Goal: Information Seeking & Learning: Learn about a topic

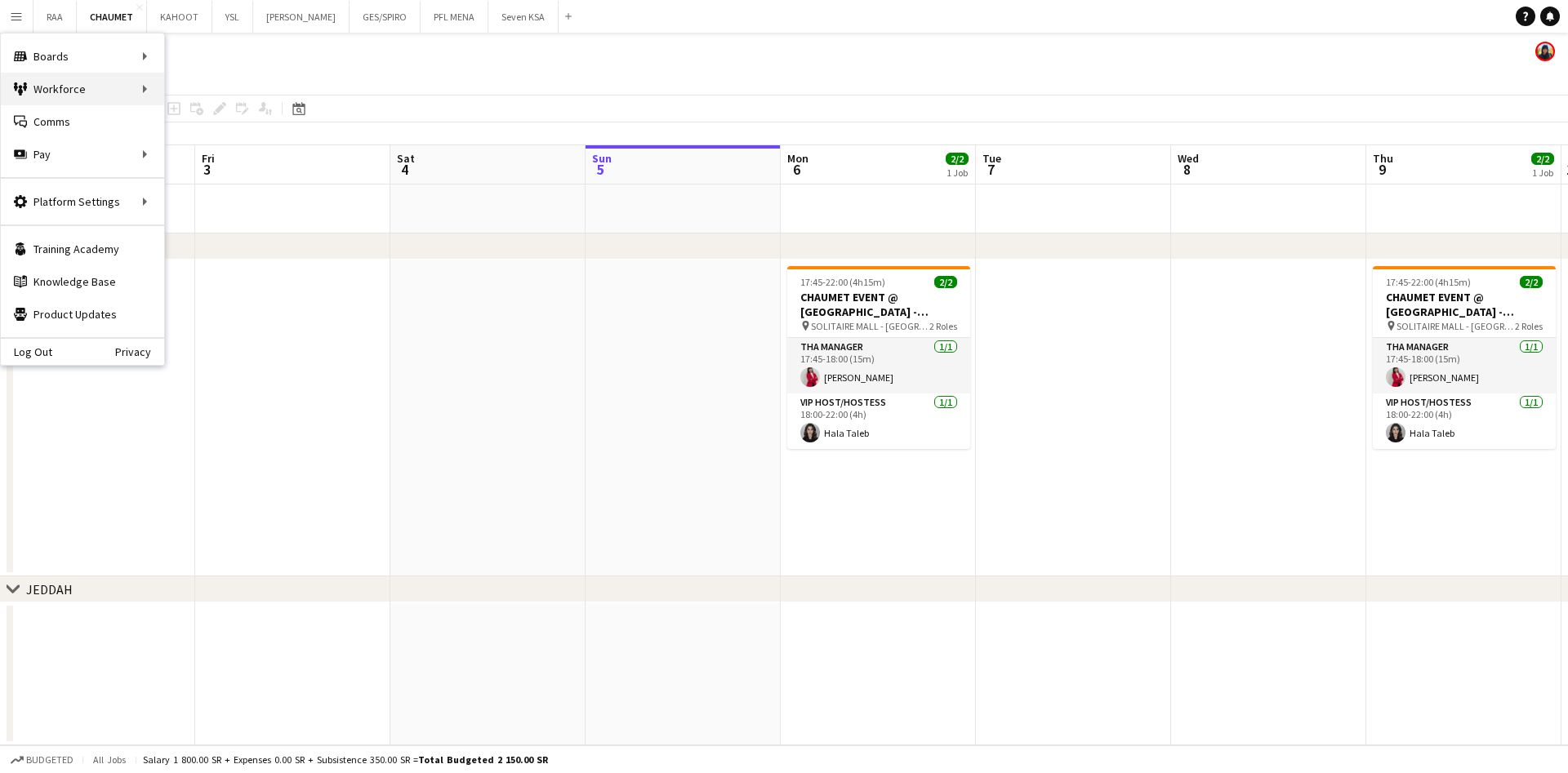
scroll to position [0, 390]
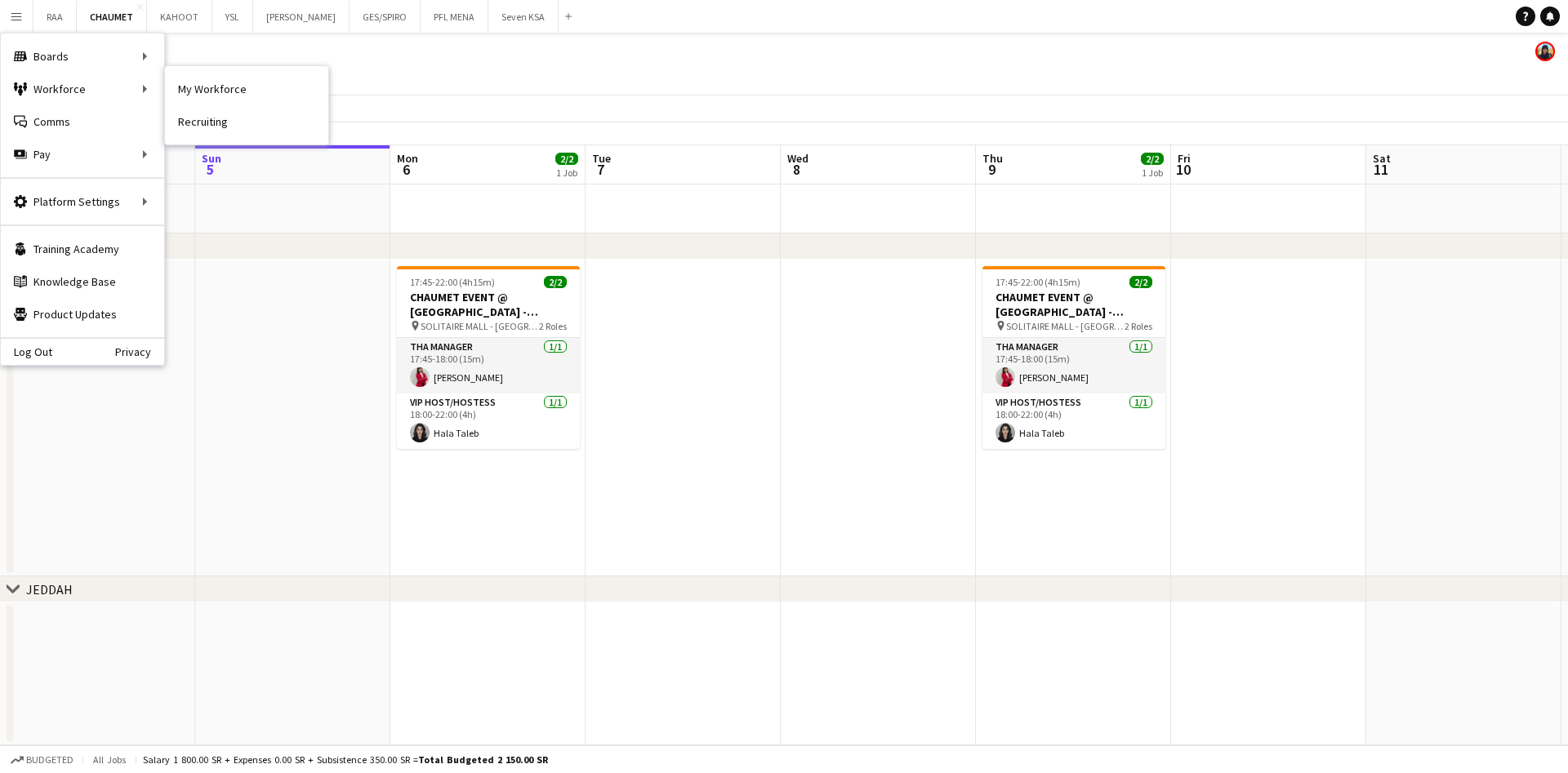
drag, startPoint x: 194, startPoint y: 82, endPoint x: 281, endPoint y: 183, distance: 133.3
click at [194, 82] on link "My Workforce" at bounding box center [246, 89] width 163 height 33
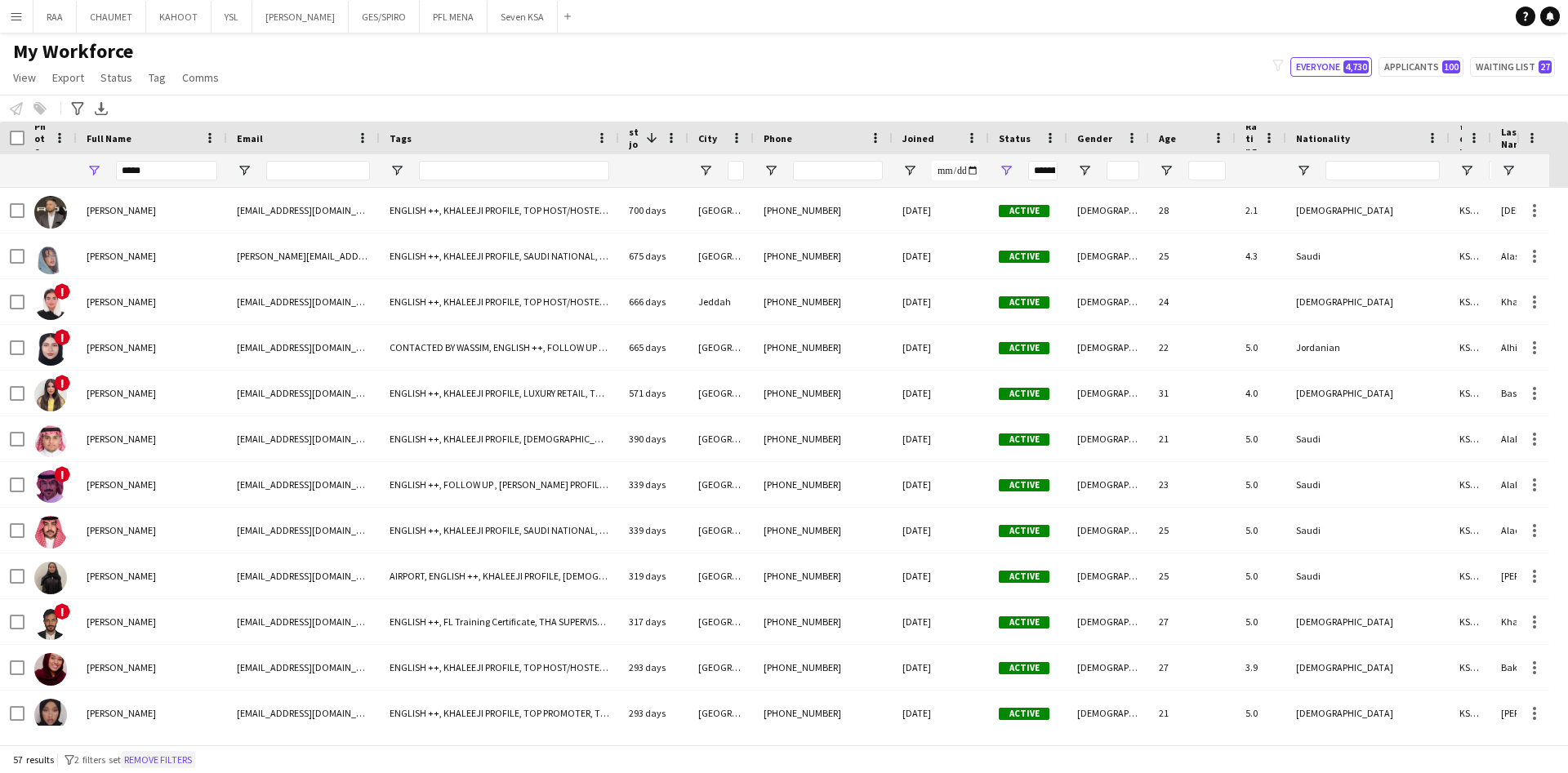
click at [178, 761] on button "Remove filters" at bounding box center [158, 761] width 74 height 18
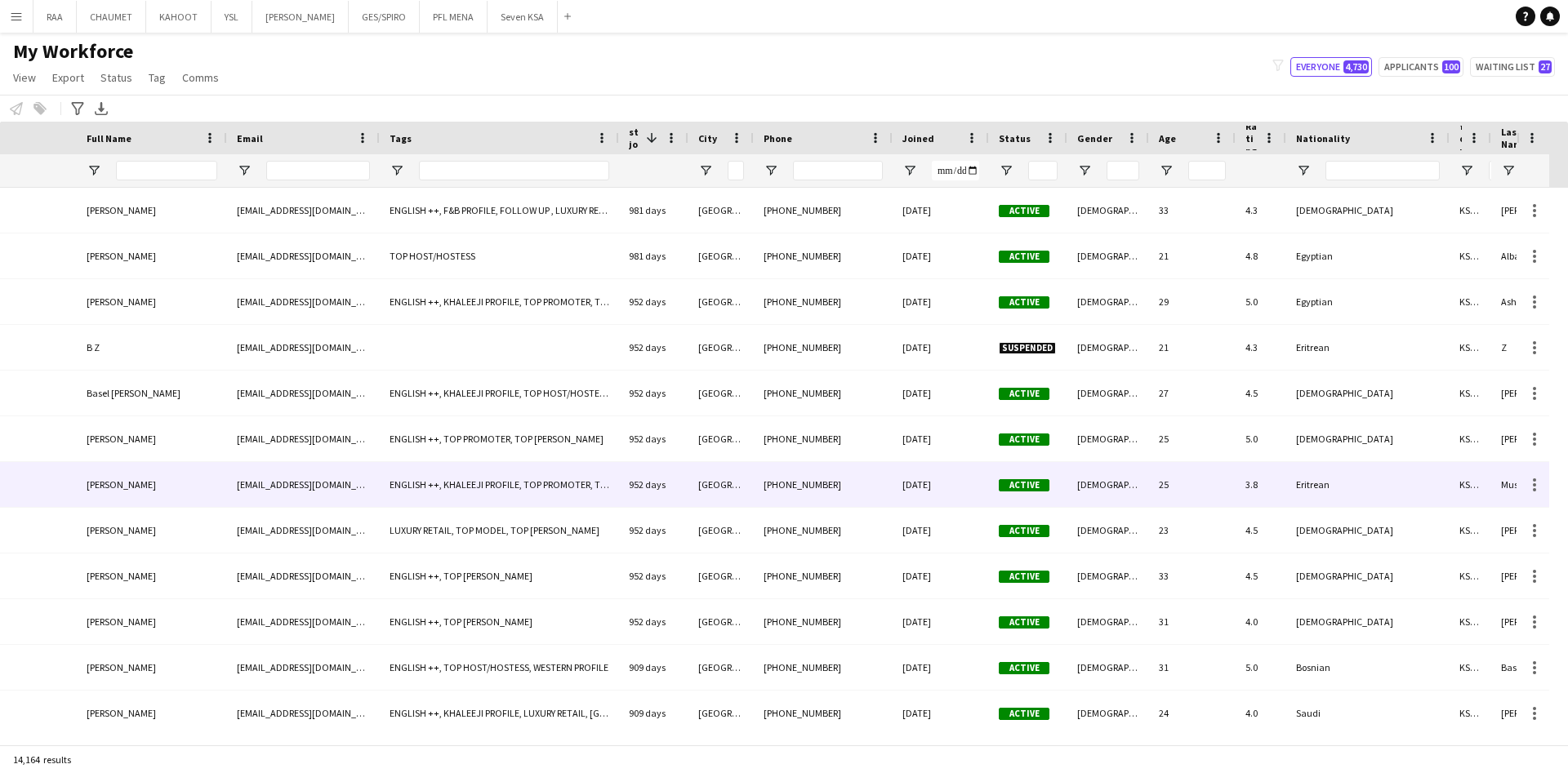
scroll to position [0, 307]
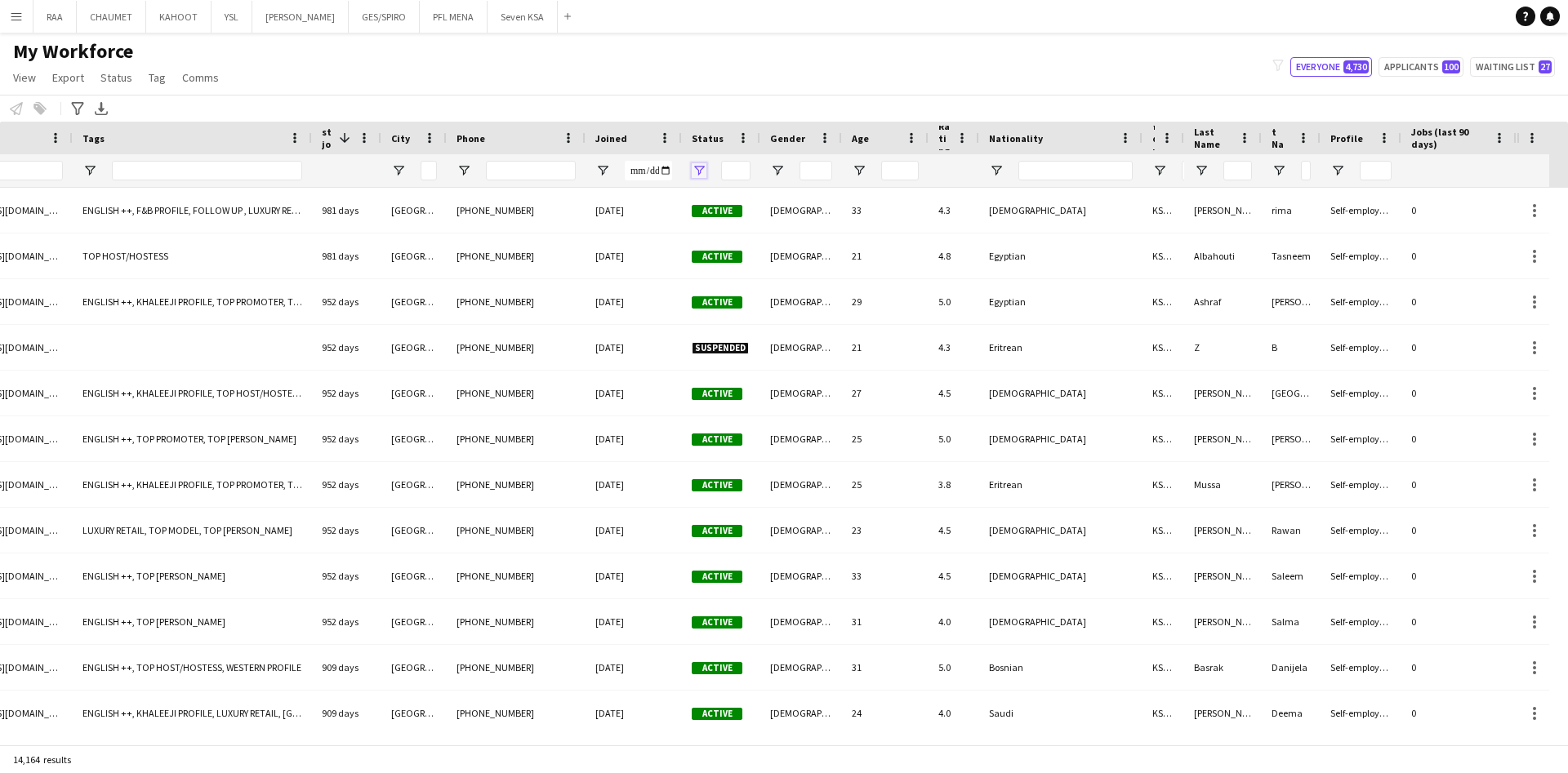
click at [699, 174] on span "Open Filter Menu" at bounding box center [699, 171] width 15 height 15
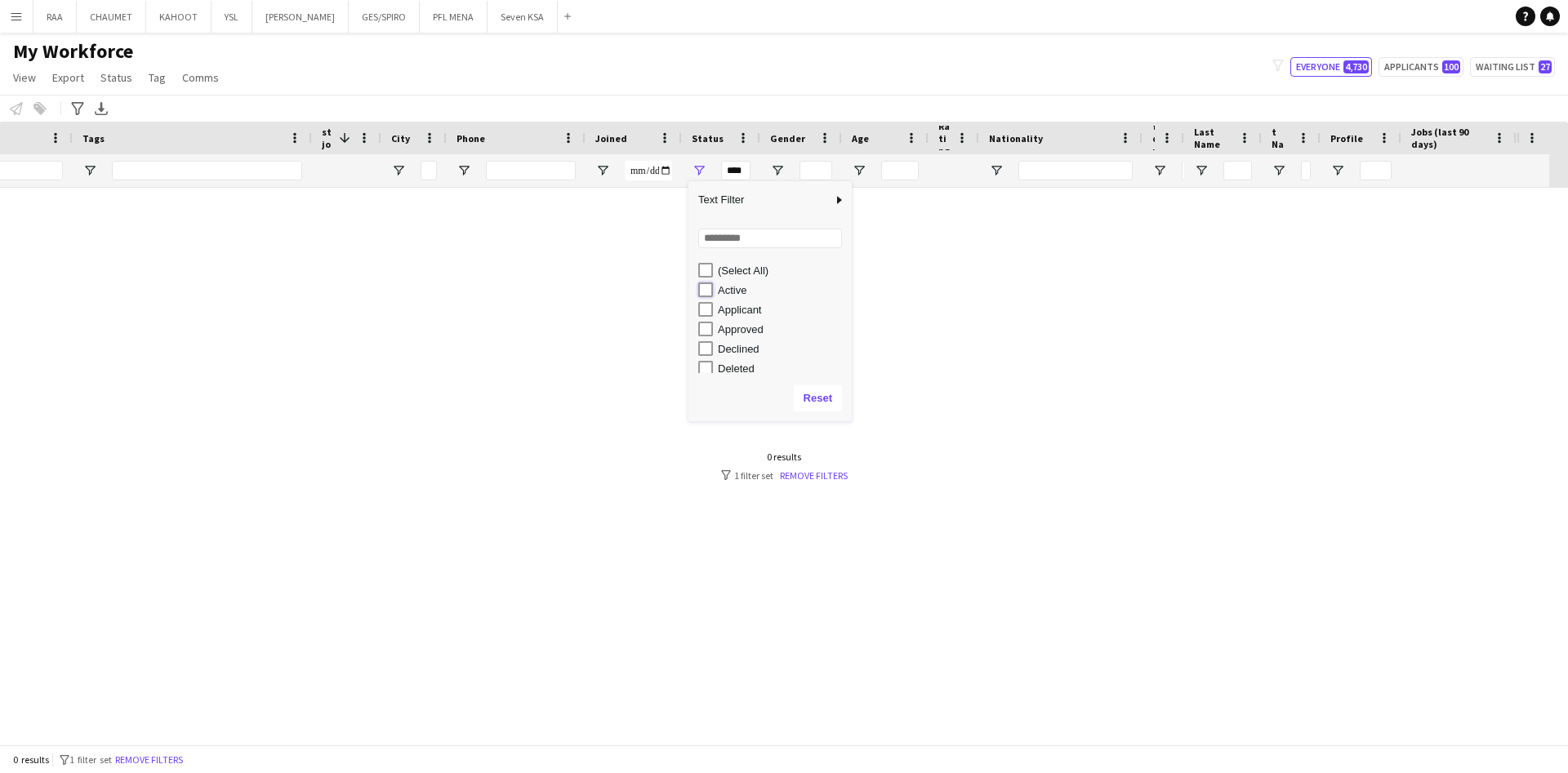
type input "**********"
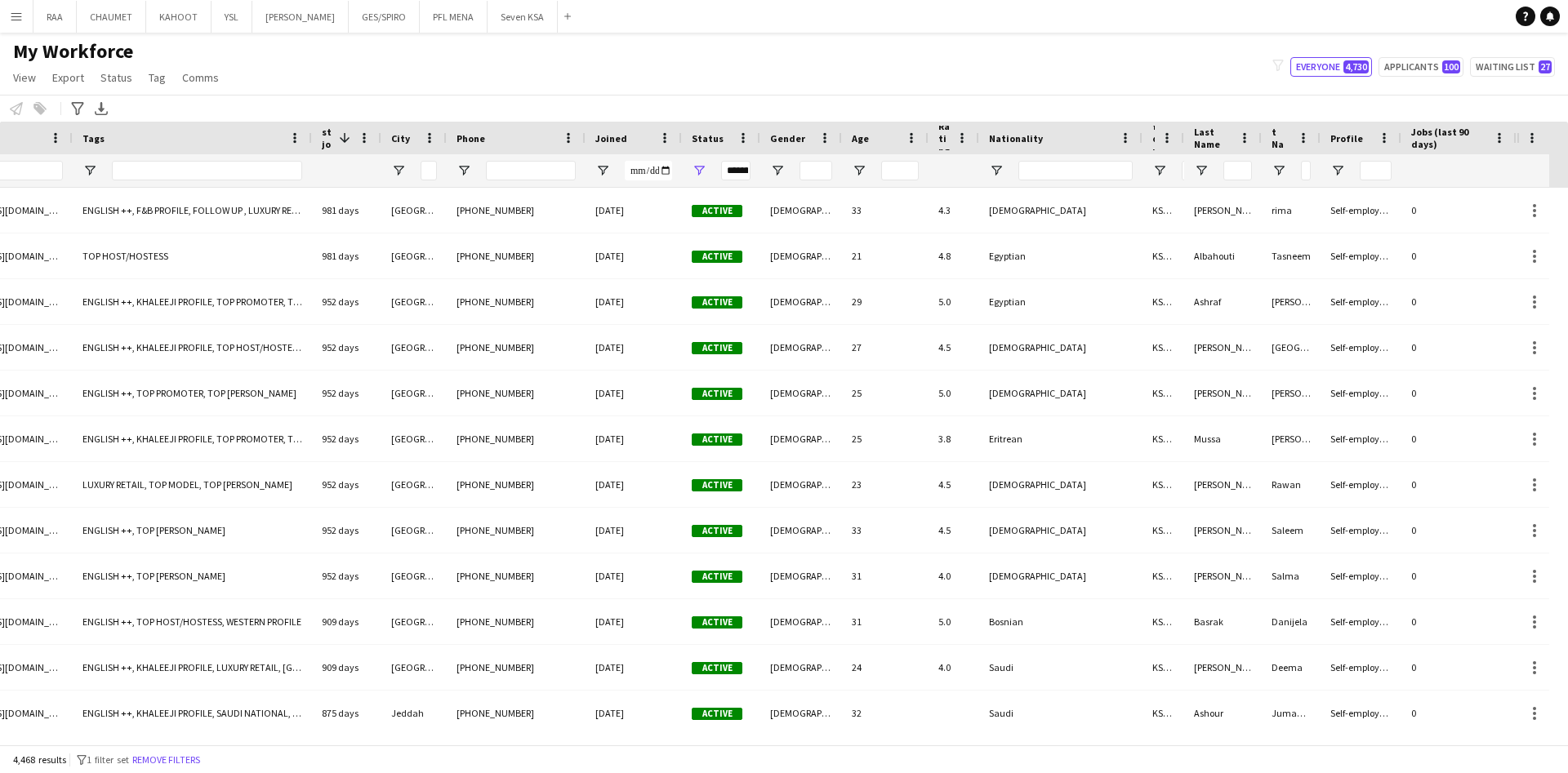
click at [701, 81] on div "My Workforce View Views Default view Basic Export View Full Name TAGS Test New …" at bounding box center [784, 67] width 1568 height 56
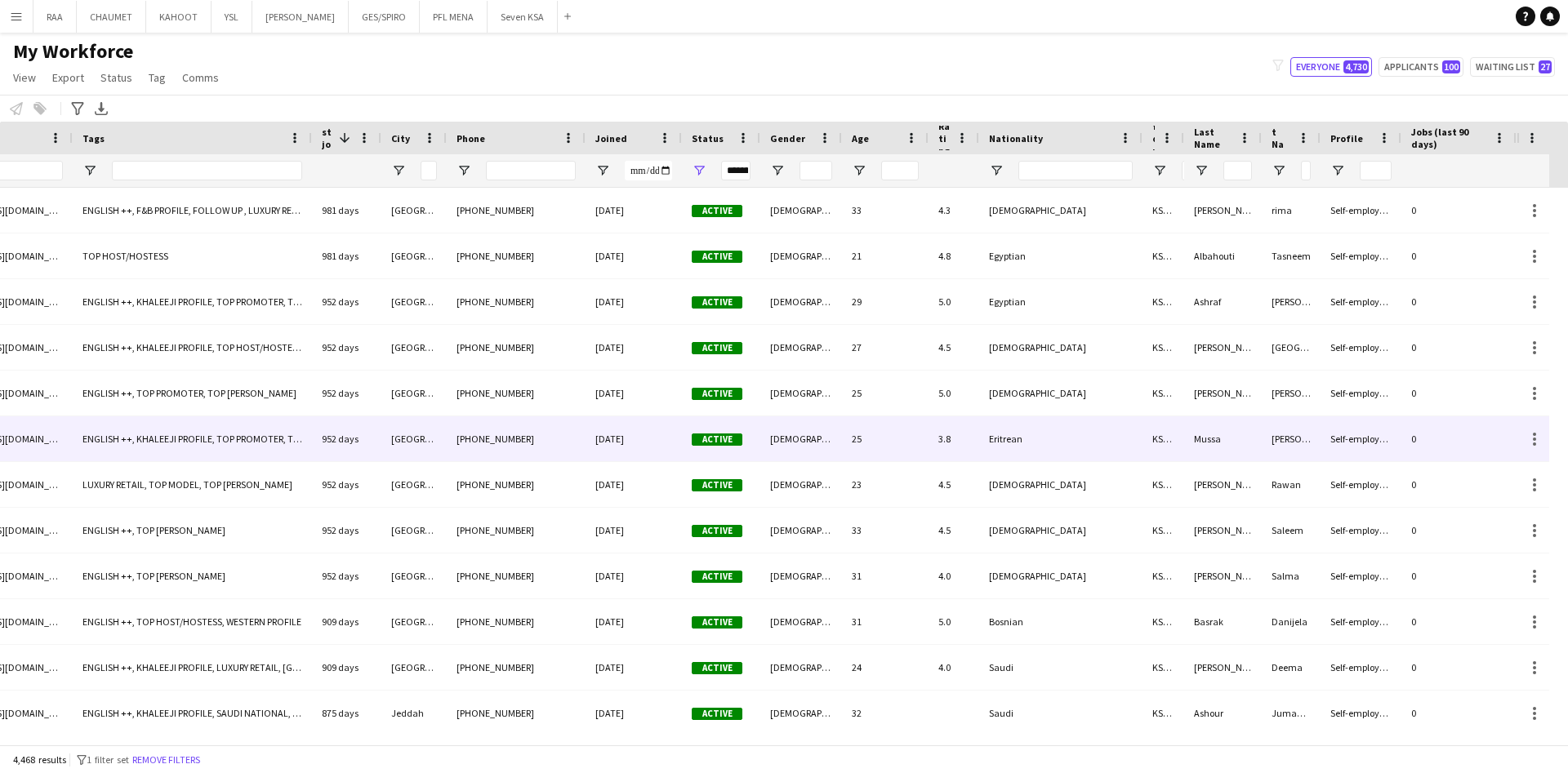
scroll to position [0, 0]
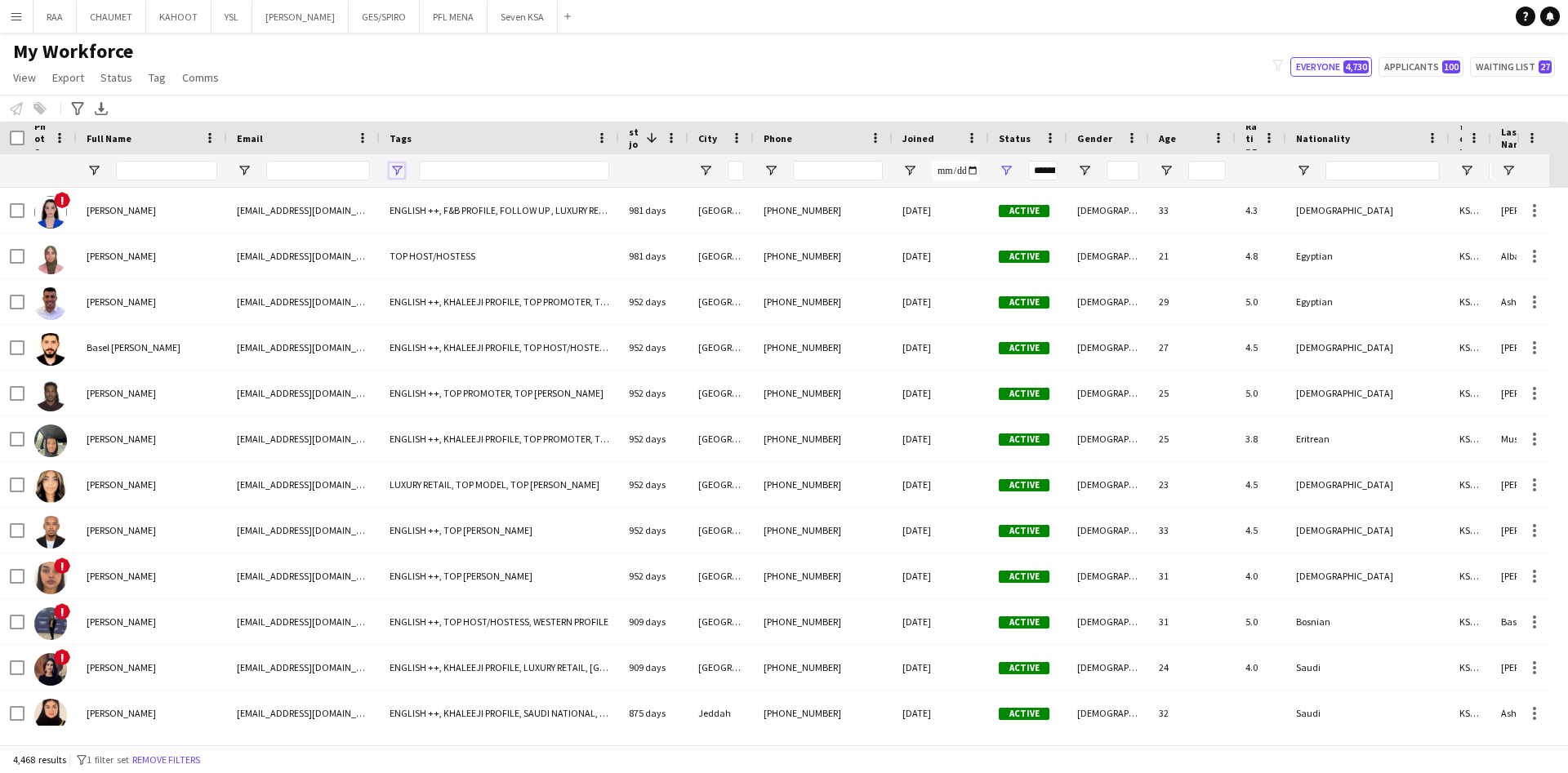
click at [401, 170] on span "Open Filter Menu" at bounding box center [397, 171] width 15 height 15
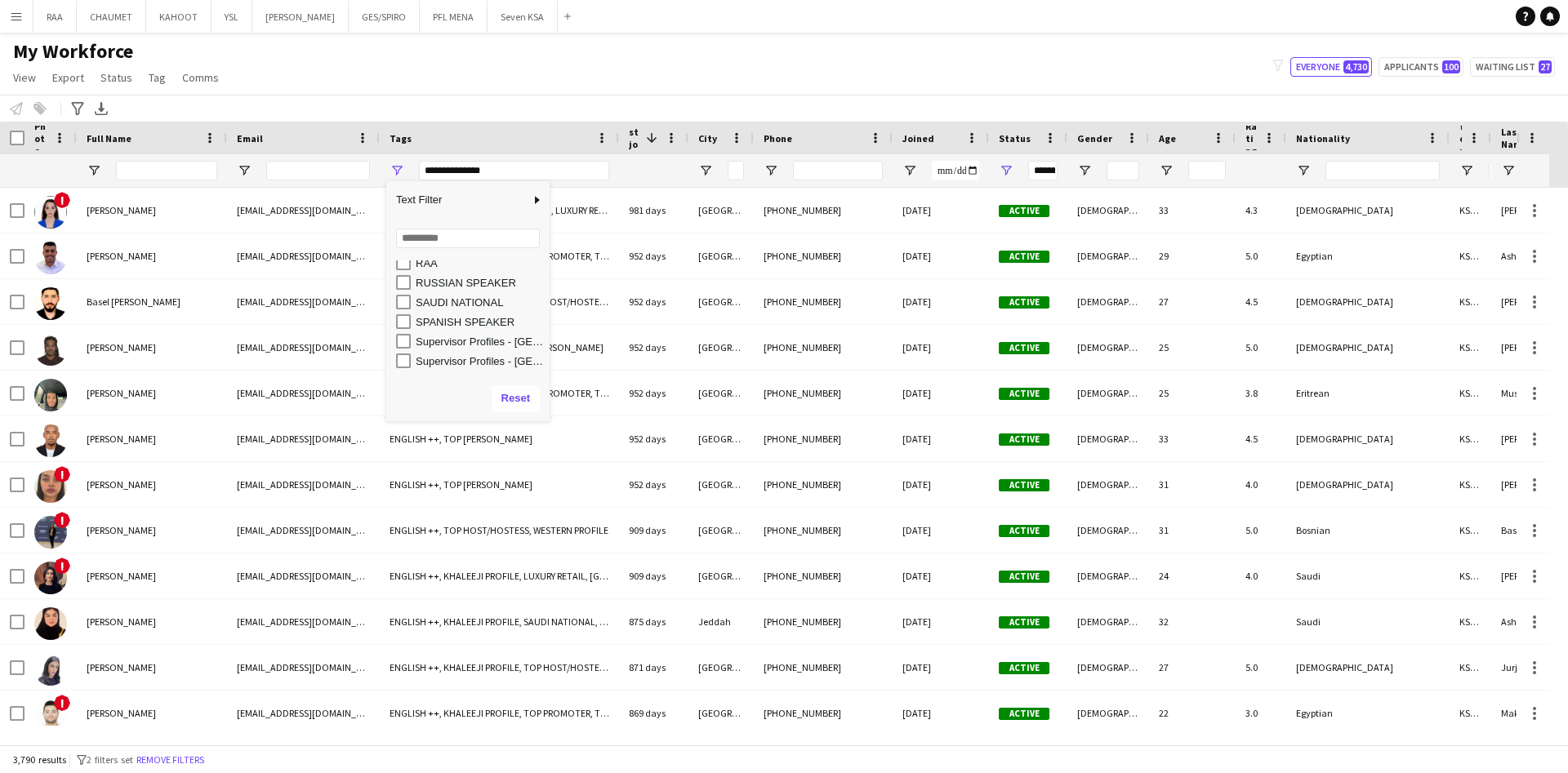
scroll to position [656, 0]
type input "**********"
click at [480, 90] on div "My Workforce View Views Default view Basic Export View Full Name TAGS Test New …" at bounding box center [784, 67] width 1568 height 56
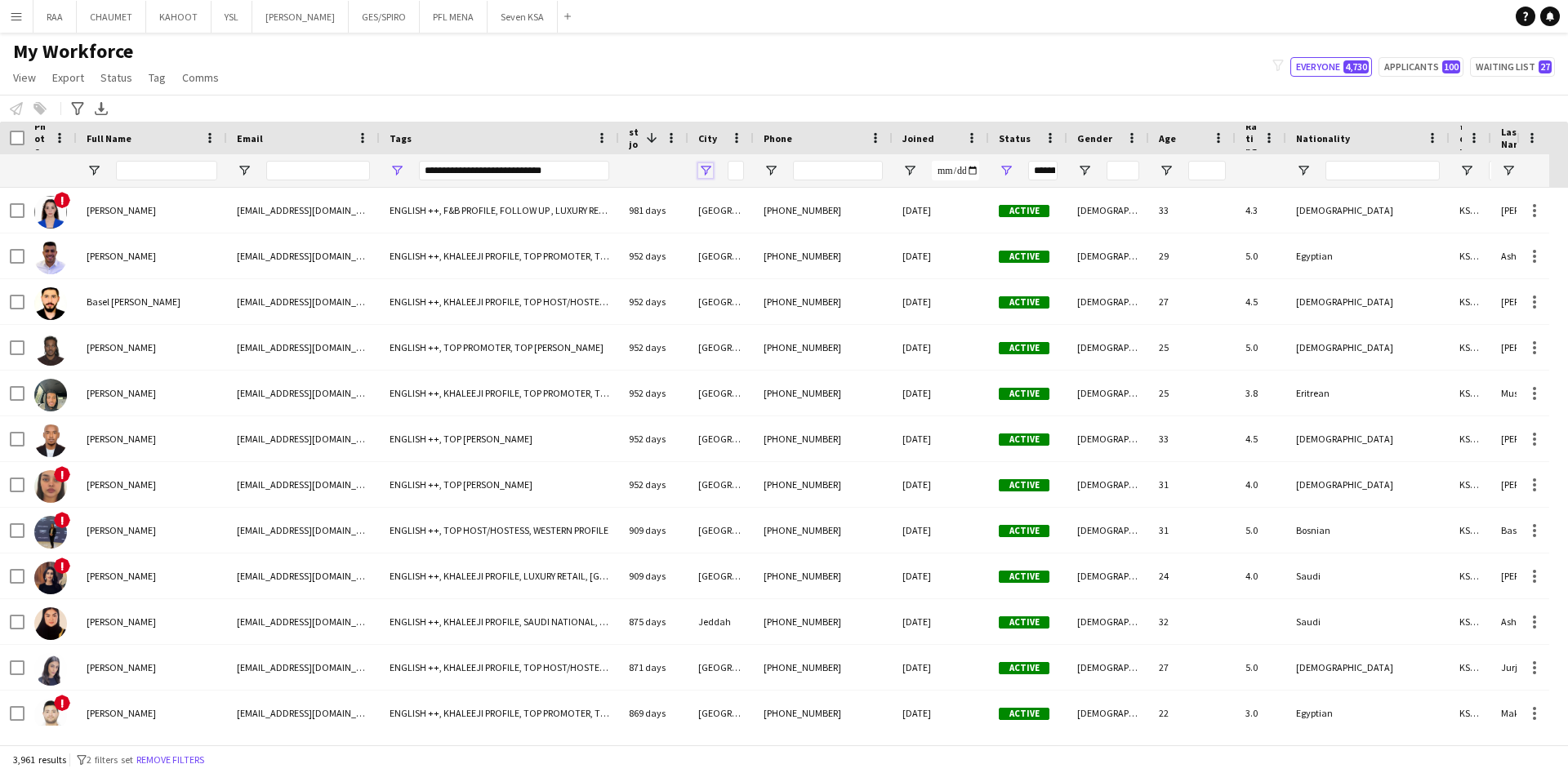
click at [702, 174] on span "Open Filter Menu" at bounding box center [706, 171] width 15 height 15
type input "***"
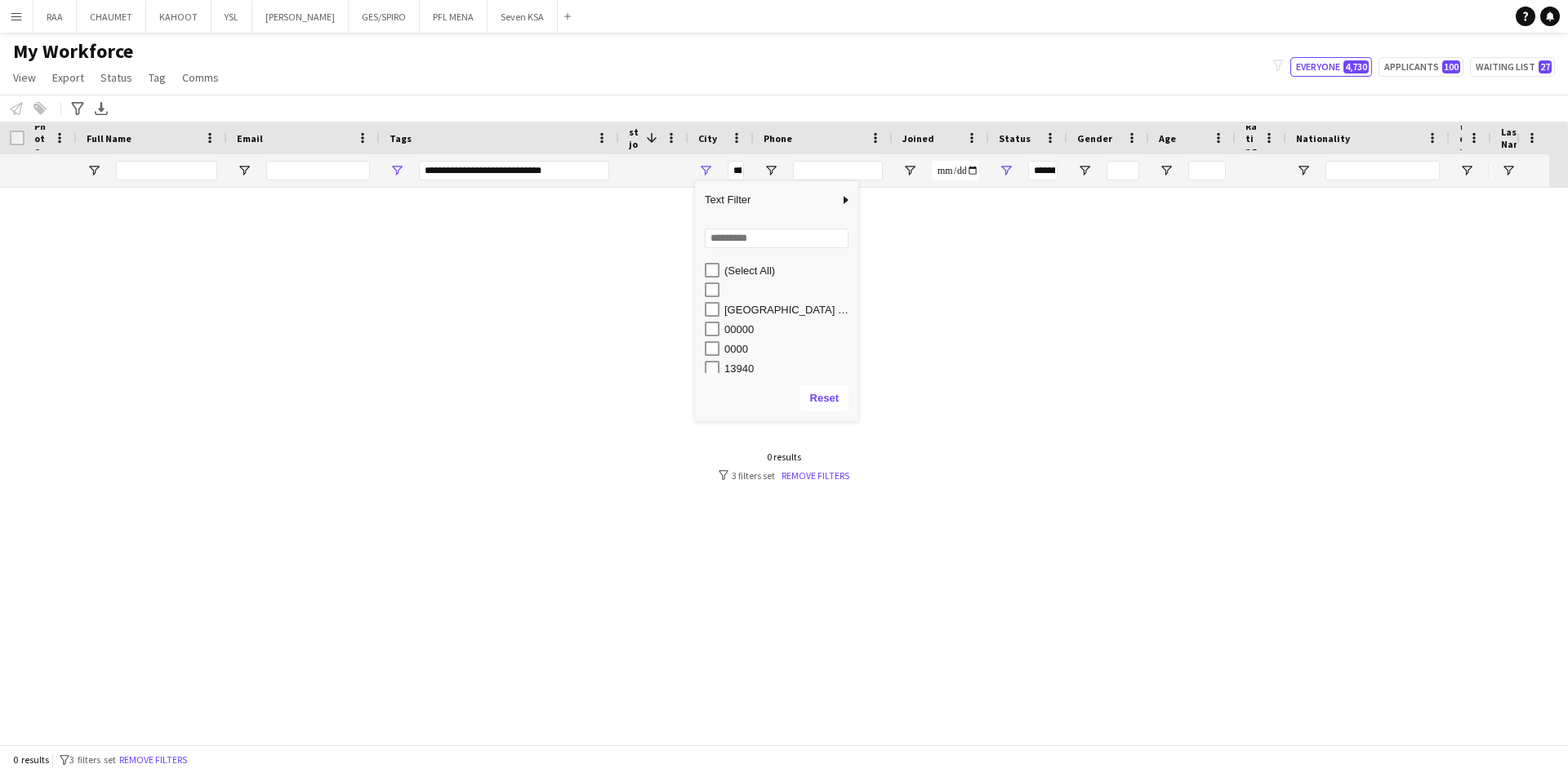
type input "***"
click at [712, 286] on div "Riad" at bounding box center [781, 278] width 154 height 20
type input "********"
type input "**********"
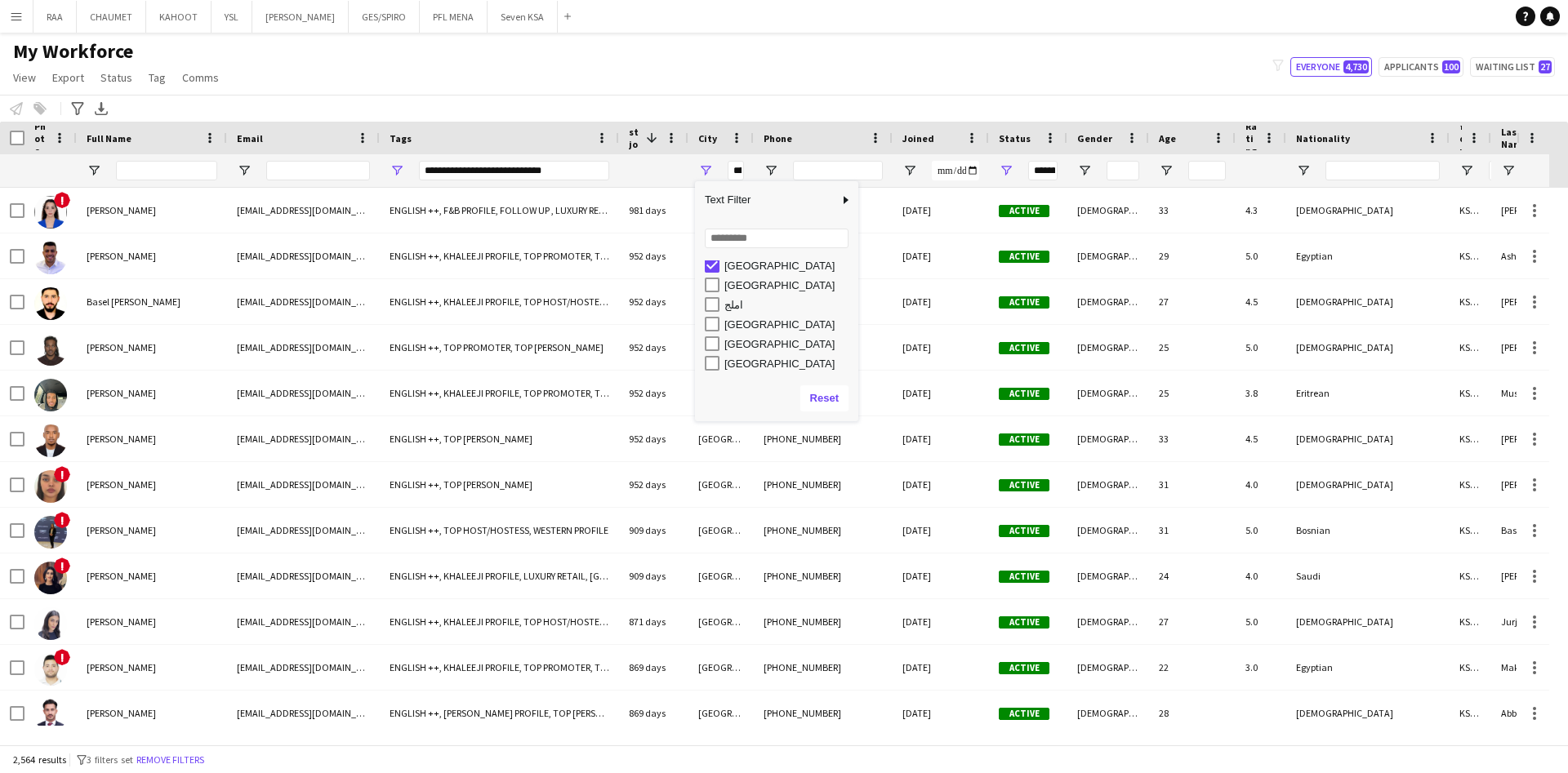
scroll to position [2352, 0]
type input "**********"
click at [737, 75] on div "My Workforce View Views Default view Basic Export View Full Name TAGS Test New …" at bounding box center [784, 67] width 1568 height 56
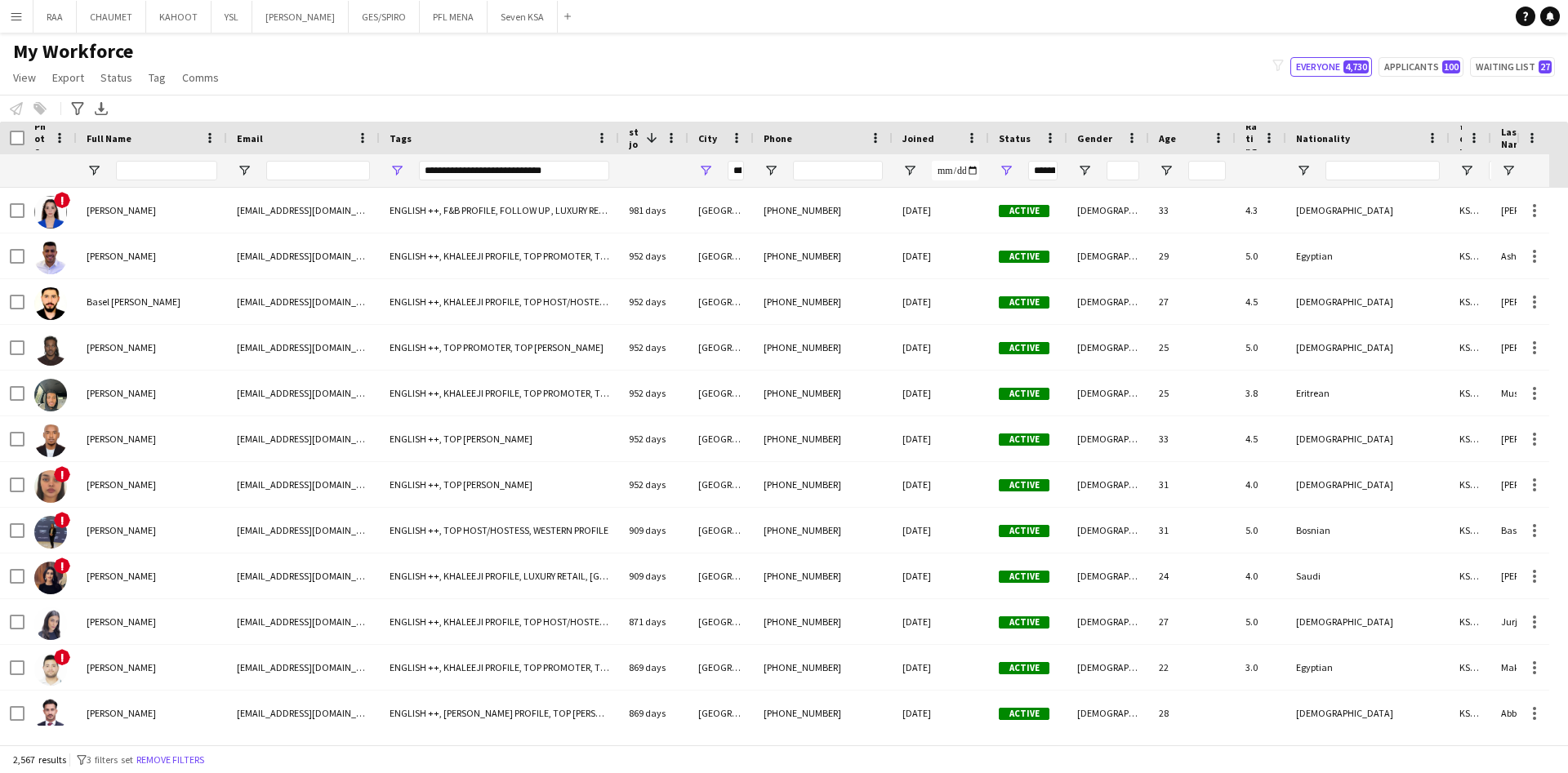
click at [1247, 144] on span "Rating" at bounding box center [1251, 138] width 11 height 37
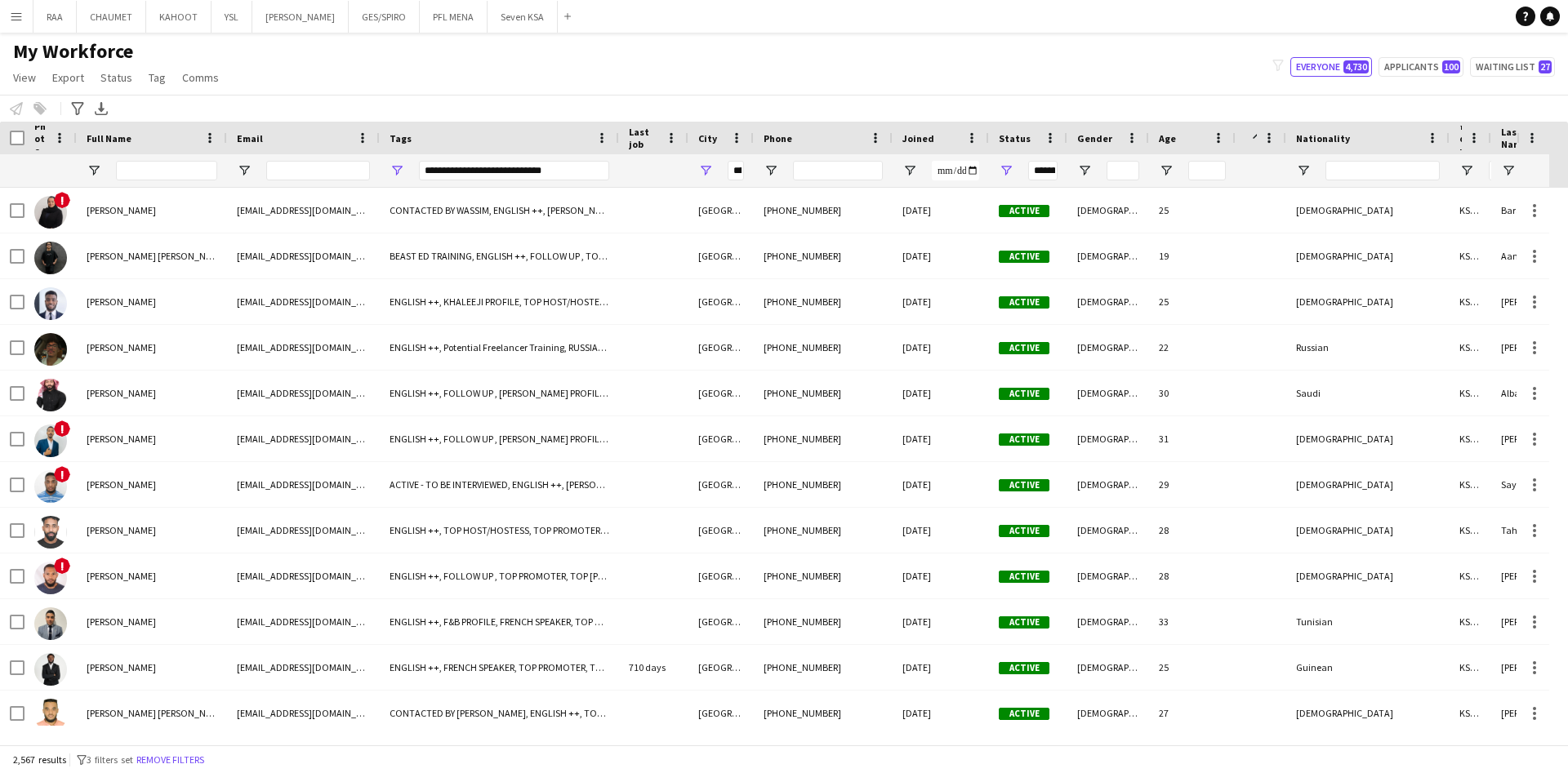
click at [1247, 141] on span at bounding box center [1255, 138] width 20 height 15
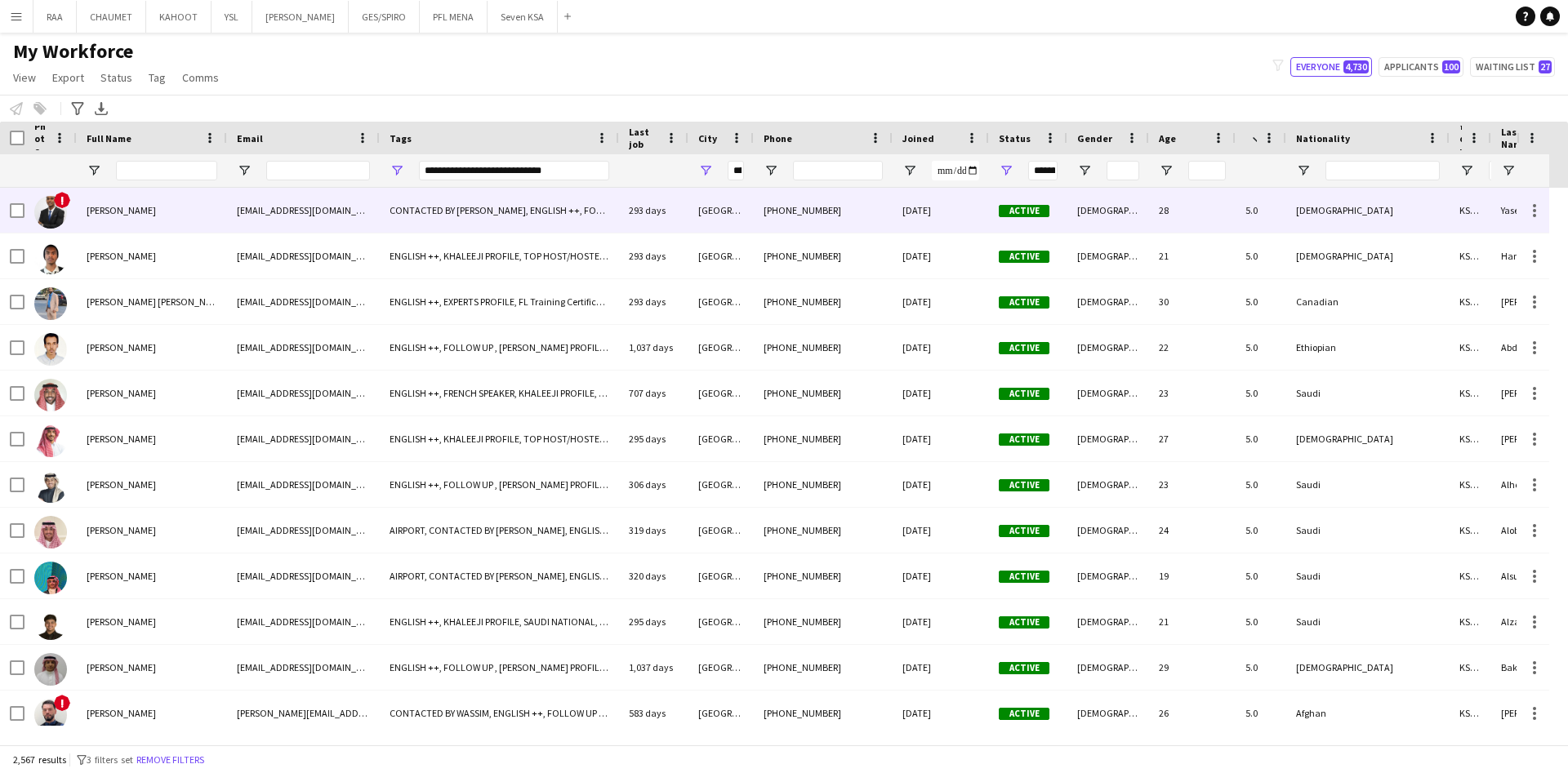
click at [182, 220] on div "[PERSON_NAME]" at bounding box center [151, 210] width 150 height 45
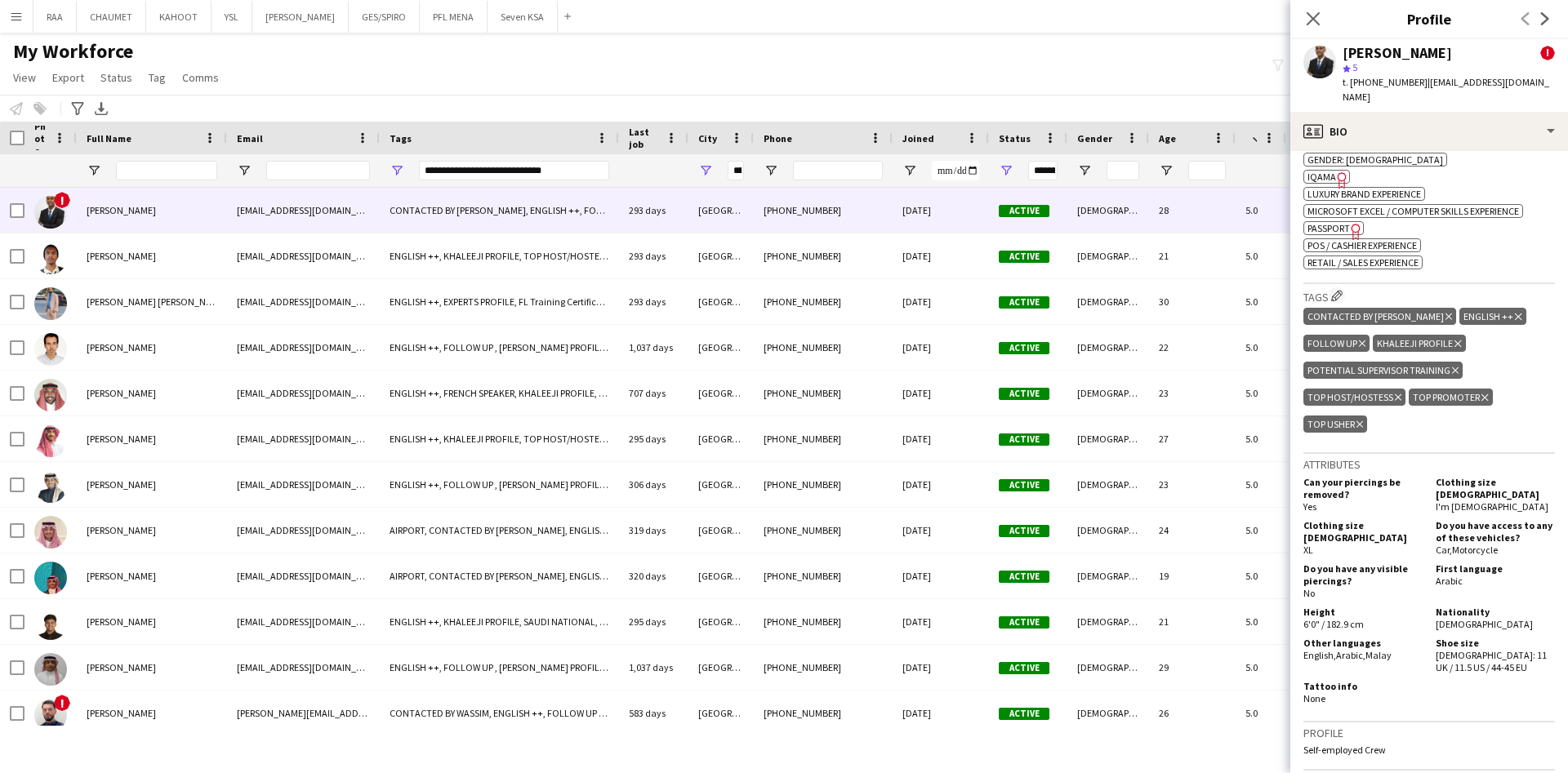
scroll to position [867, 0]
click at [413, 144] on div "Tags" at bounding box center [490, 138] width 200 height 25
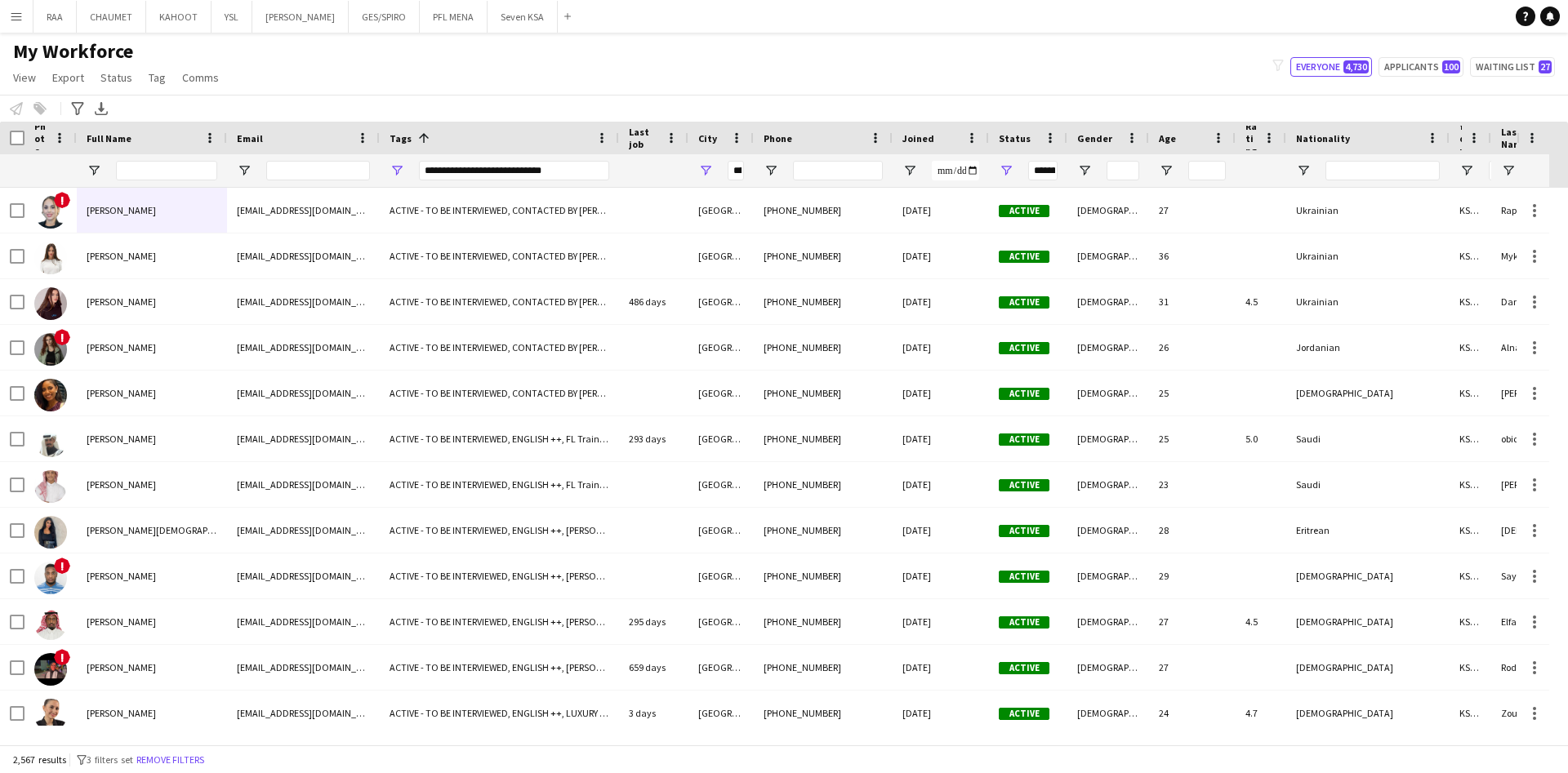
click at [416, 140] on span at bounding box center [424, 138] width 15 height 15
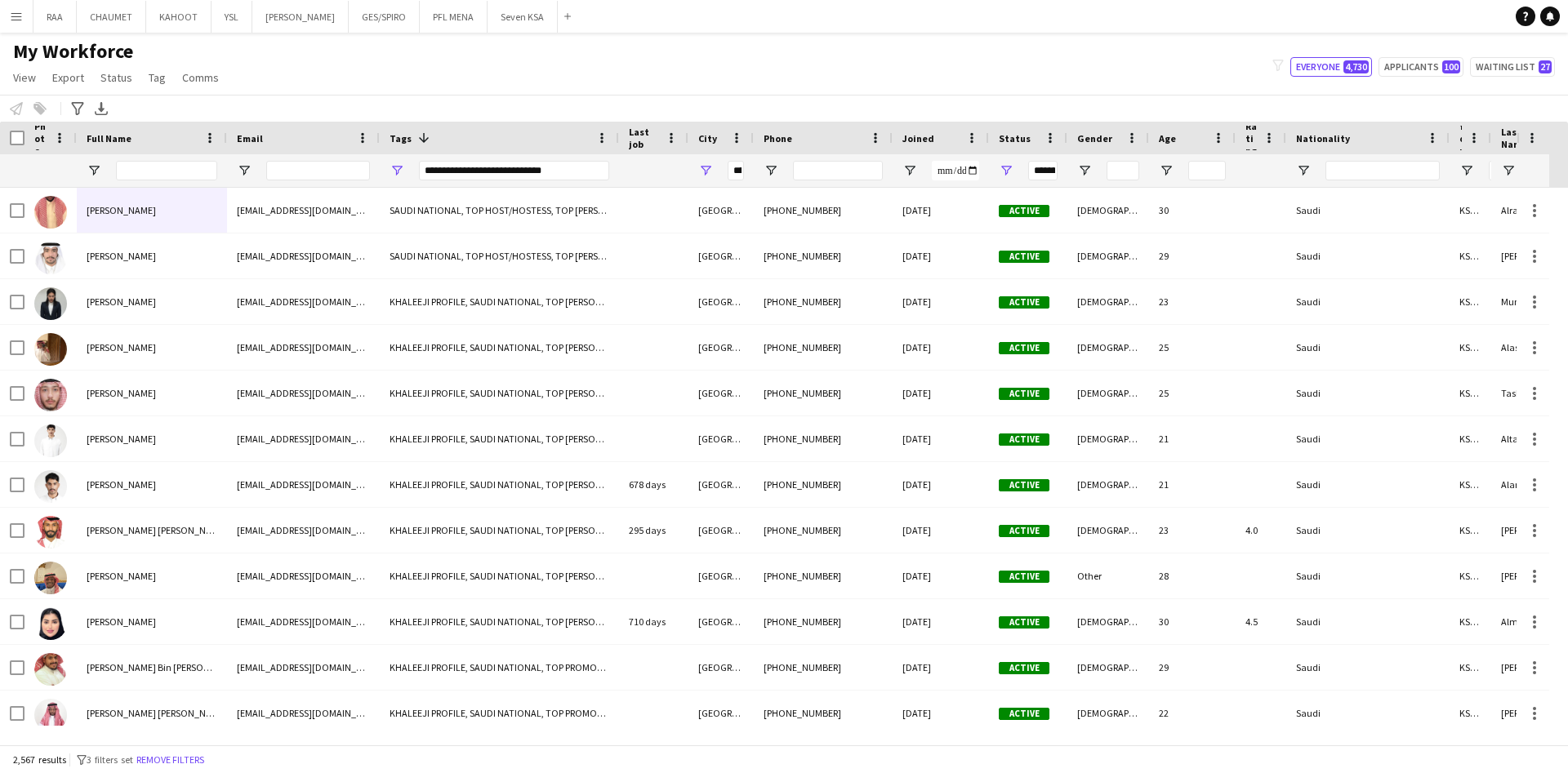
click at [1254, 148] on span "Rating" at bounding box center [1251, 138] width 11 height 37
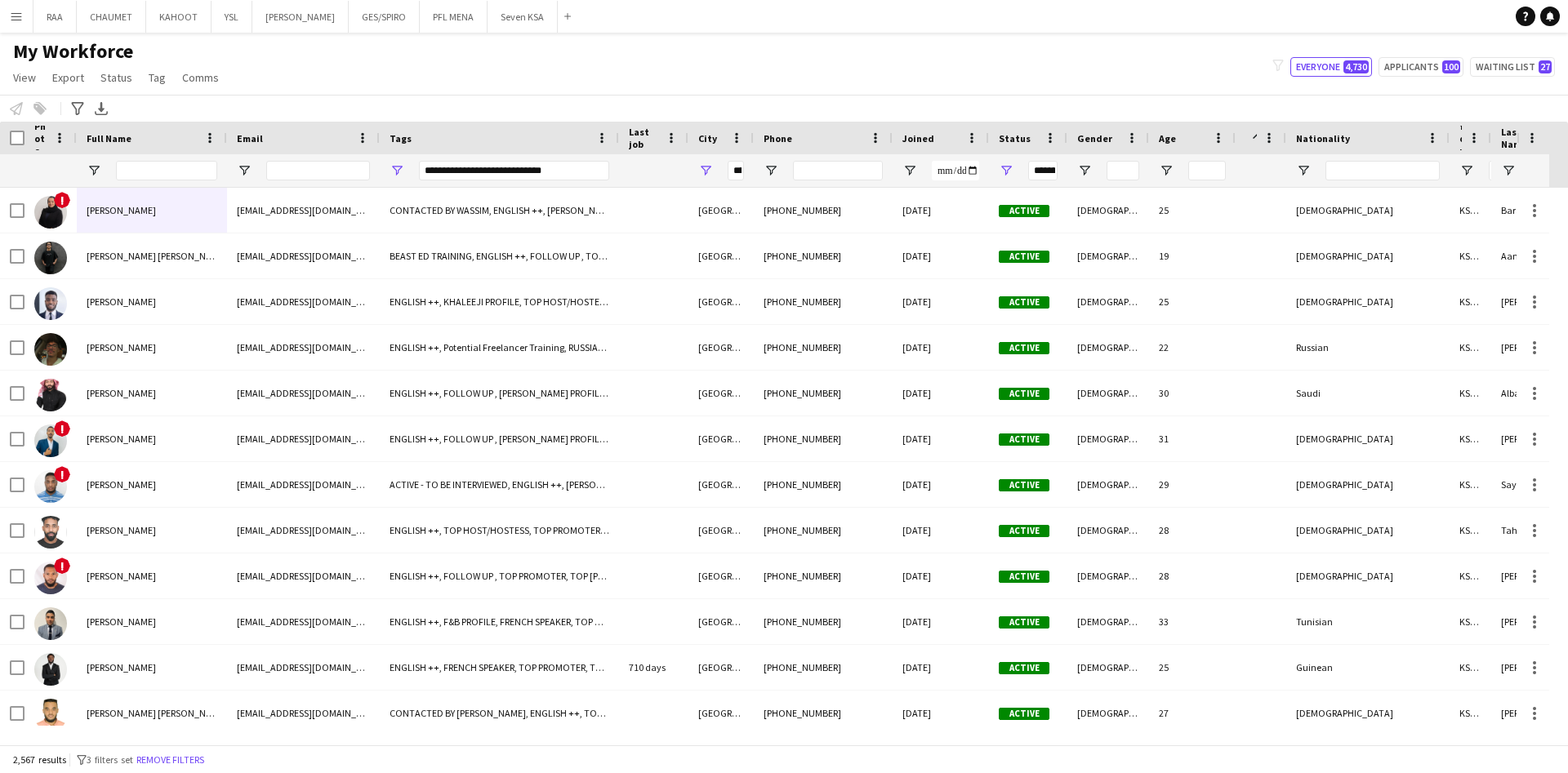
click at [1254, 148] on div "Rating 1" at bounding box center [1251, 138] width 11 height 25
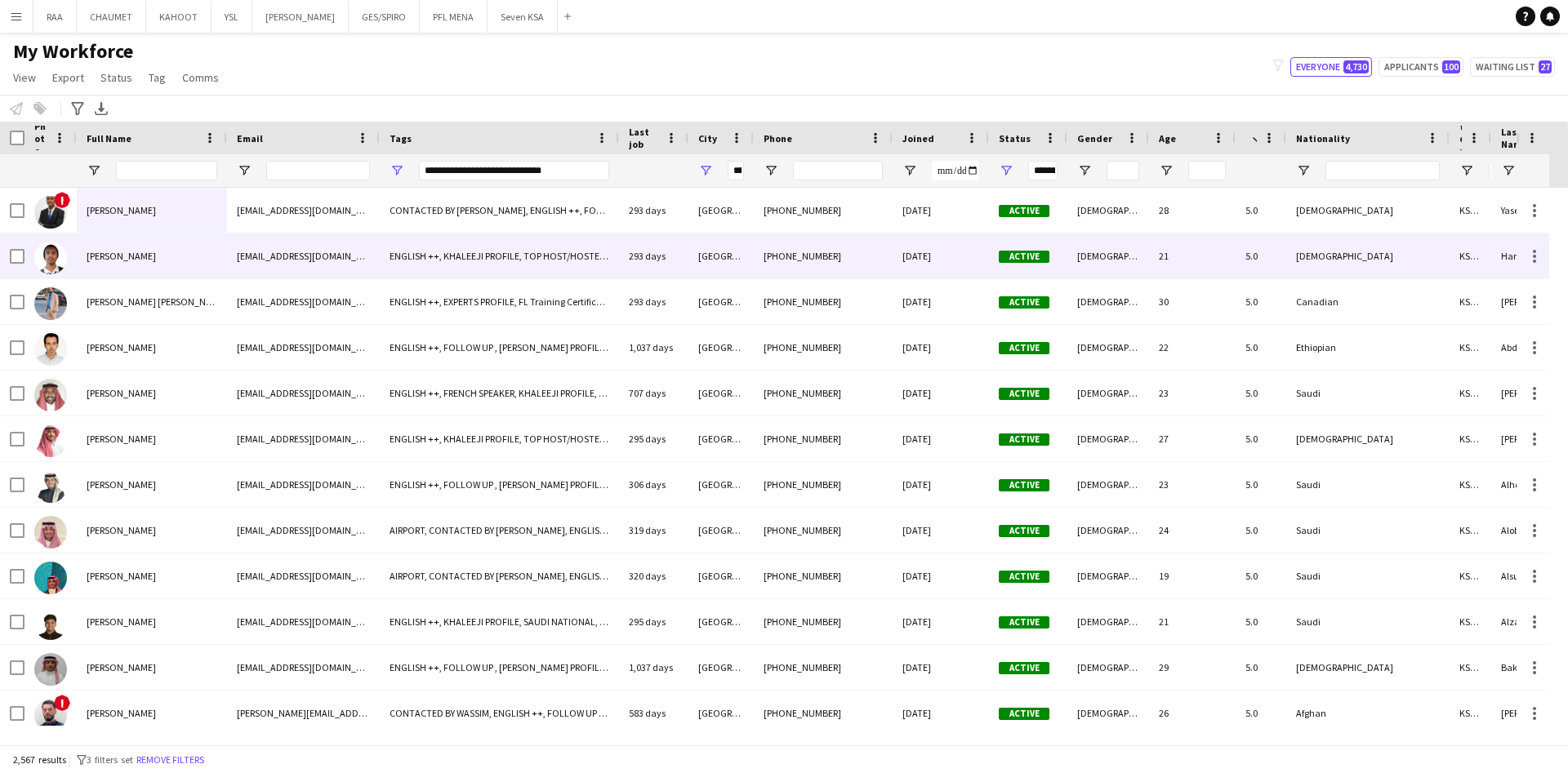
click at [134, 250] on span "[PERSON_NAME]" at bounding box center [121, 255] width 69 height 12
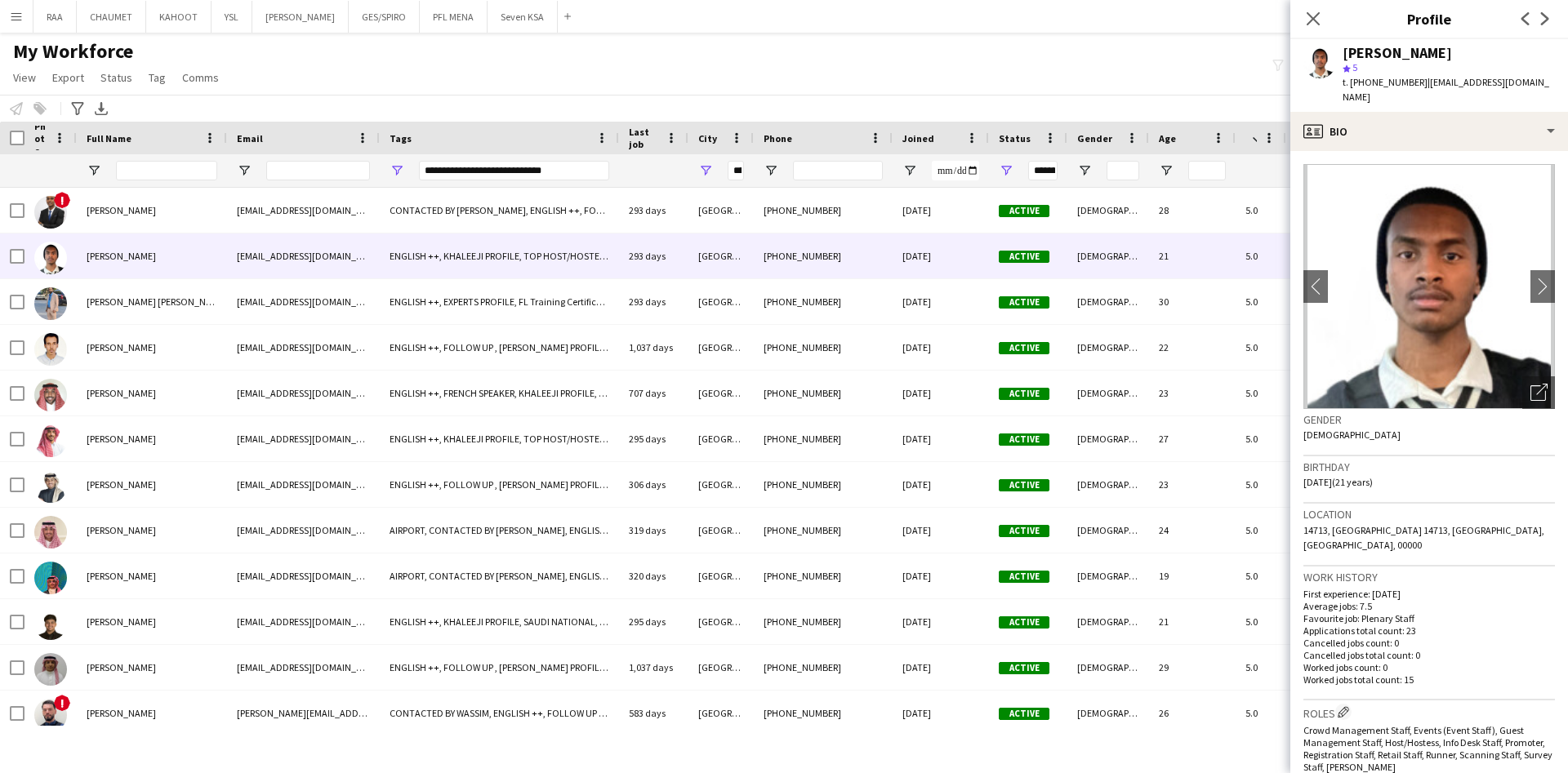
click at [991, 48] on div "My Workforce View Views Default view Basic Export View Full Name TAGS Test New …" at bounding box center [784, 67] width 1568 height 56
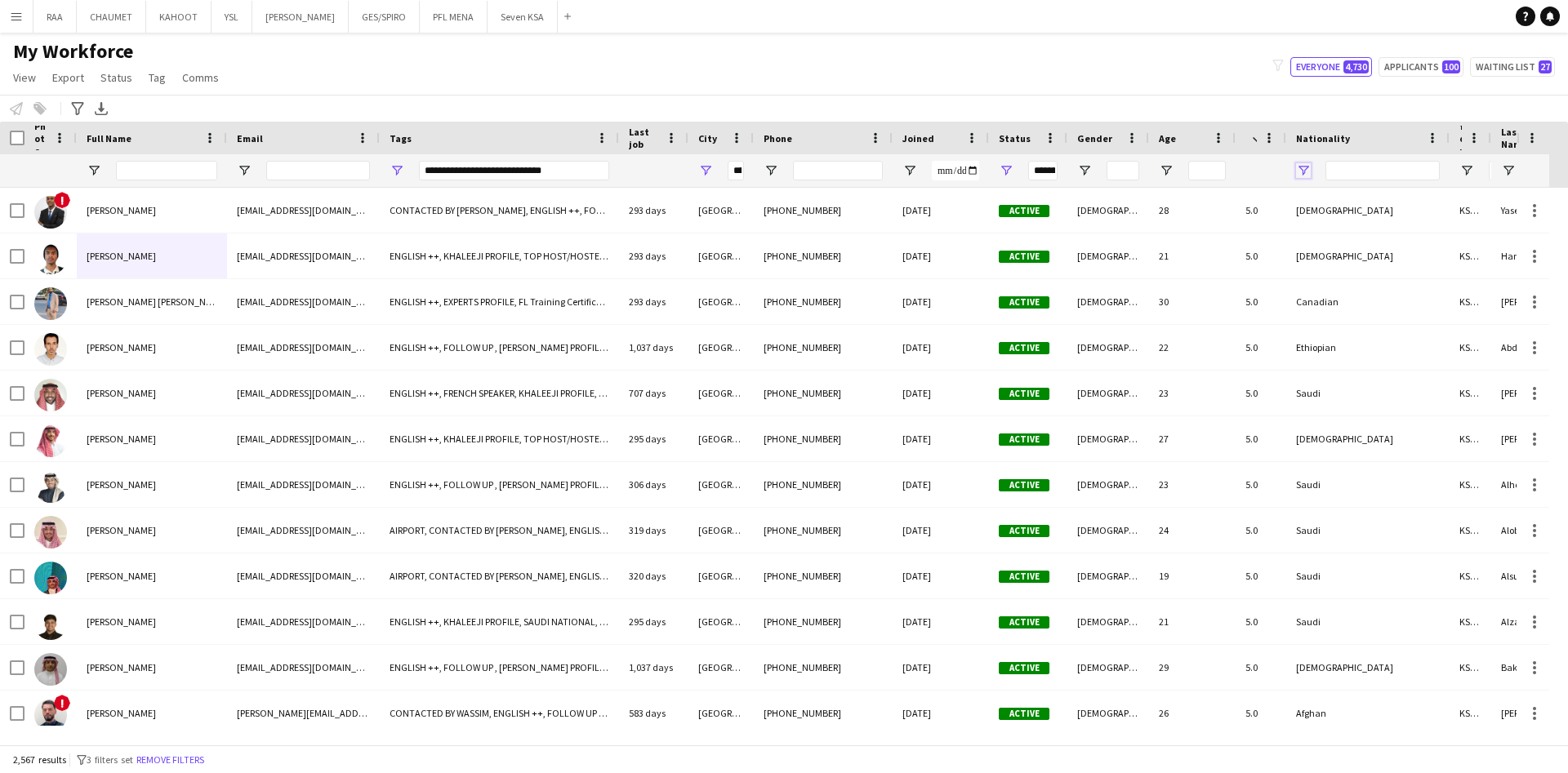
click at [1302, 168] on span "Open Filter Menu" at bounding box center [1304, 171] width 15 height 15
type input "***"
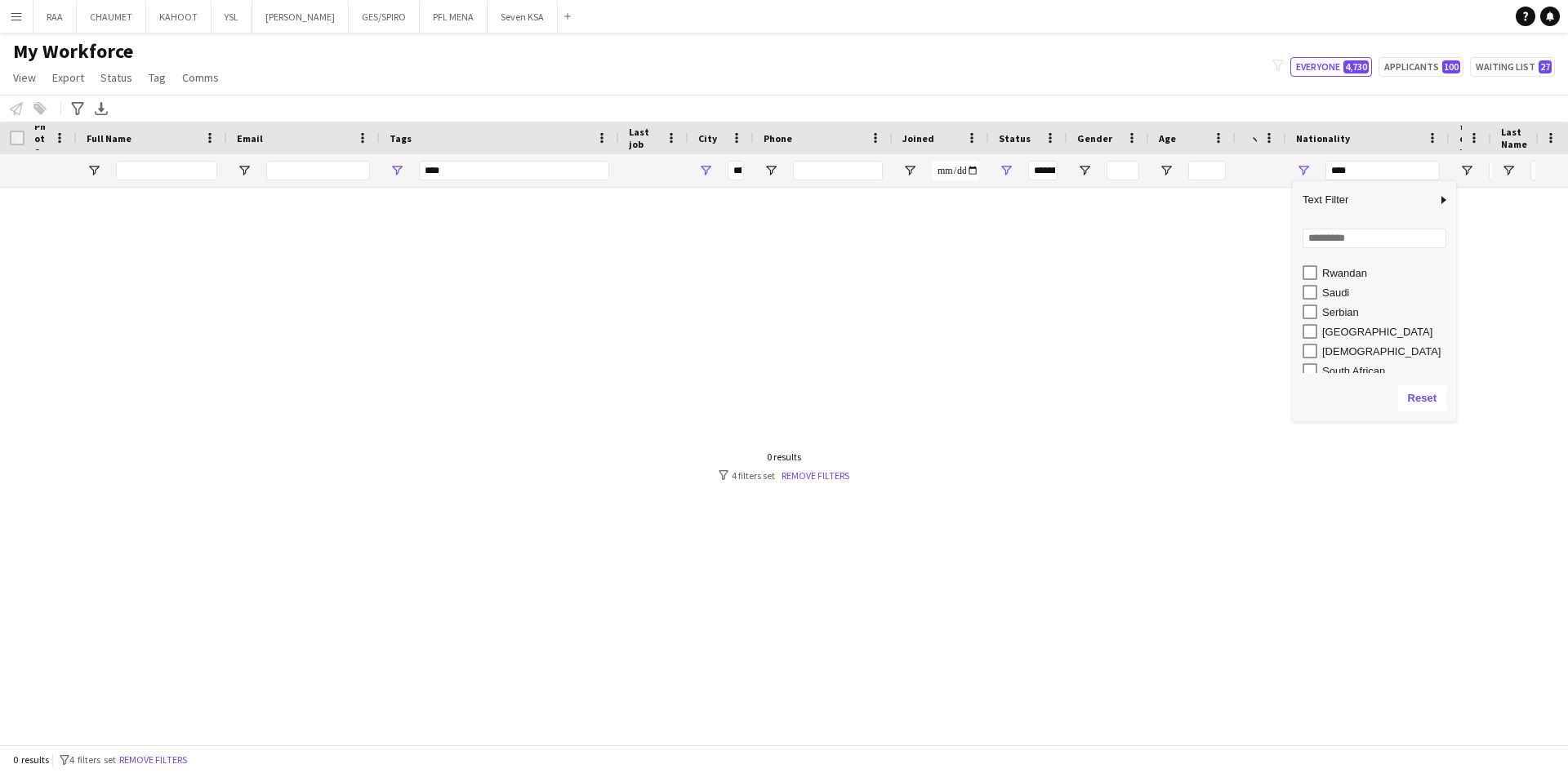
scroll to position [840, 0]
click at [1312, 282] on div "Rwandan" at bounding box center [1379, 274] width 154 height 20
type input "*********"
type input "**********"
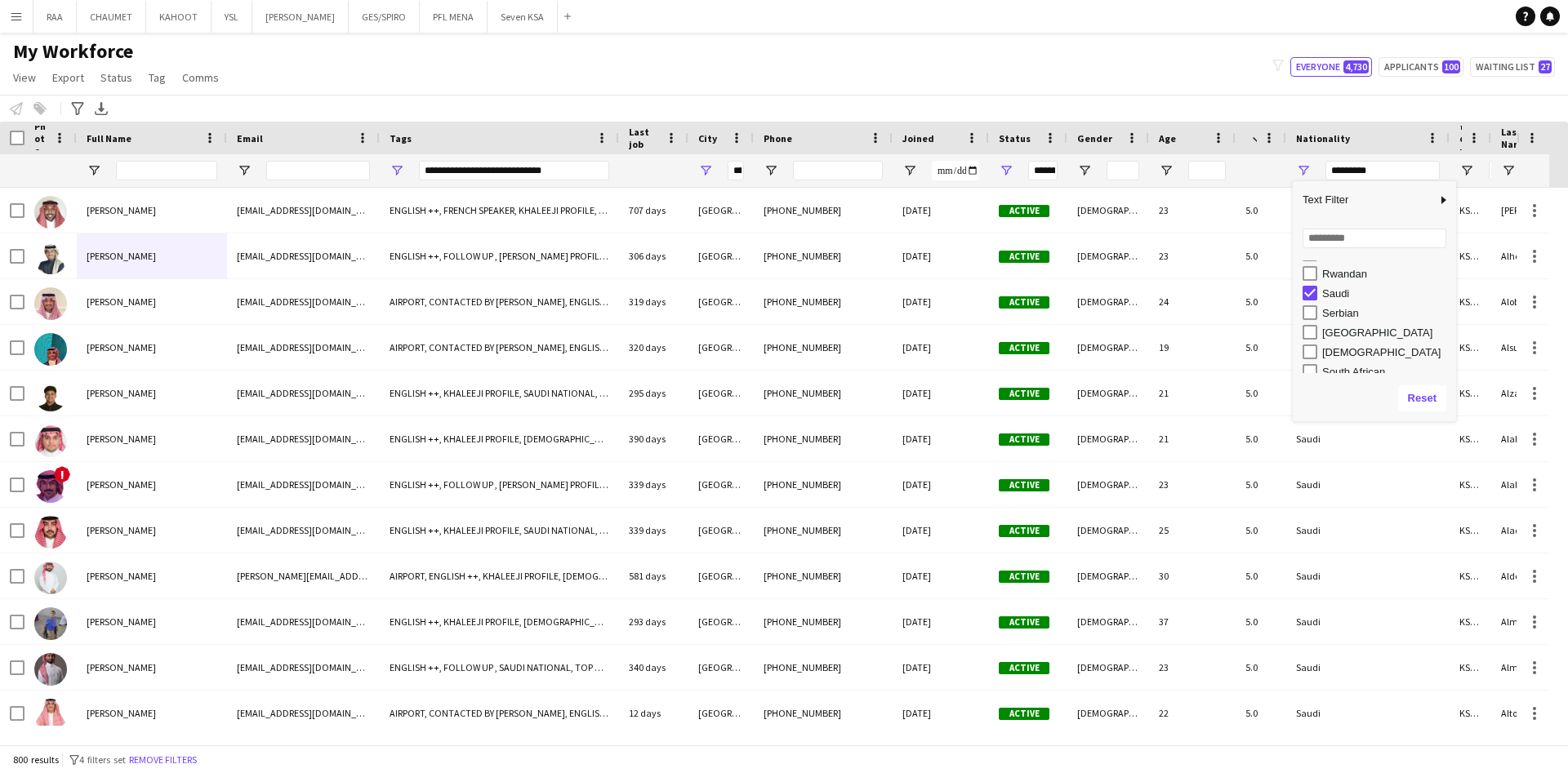
click at [1101, 71] on div "My Workforce View Views Default view Basic Export View Full Name TAGS Test New …" at bounding box center [784, 67] width 1568 height 56
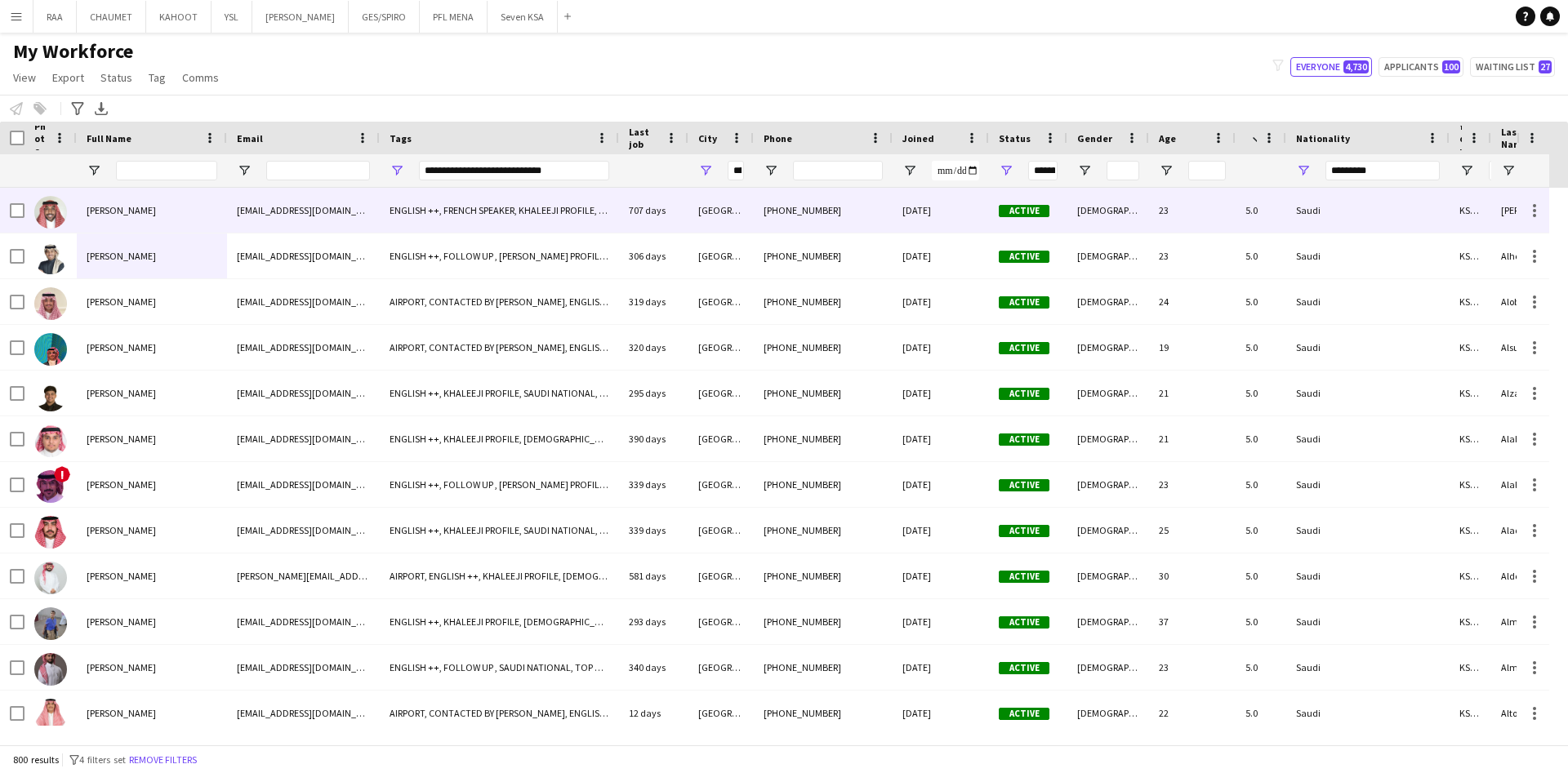
click at [218, 217] on div "[PERSON_NAME]" at bounding box center [151, 210] width 150 height 45
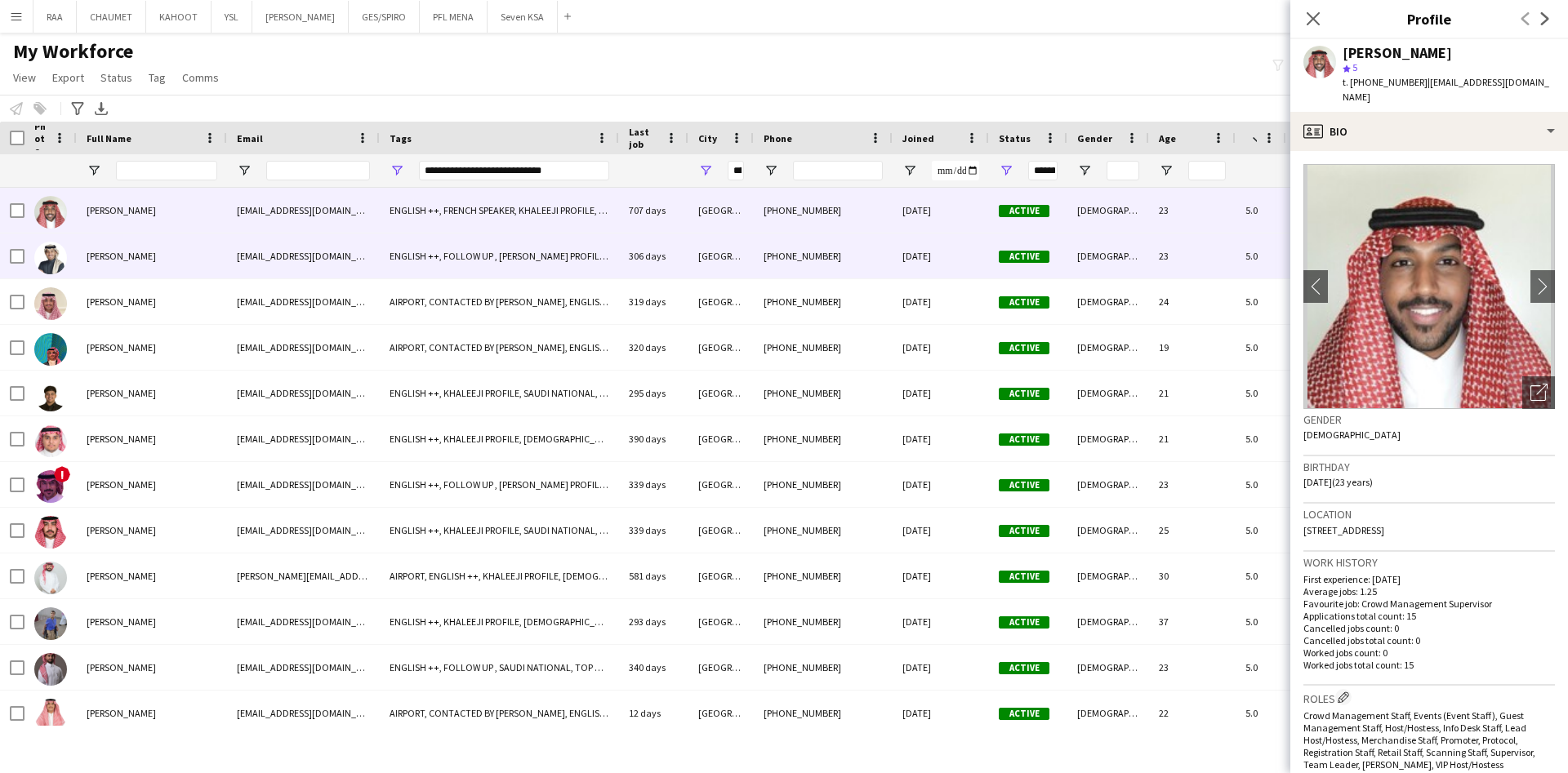
click at [108, 251] on span "[PERSON_NAME]" at bounding box center [121, 255] width 69 height 12
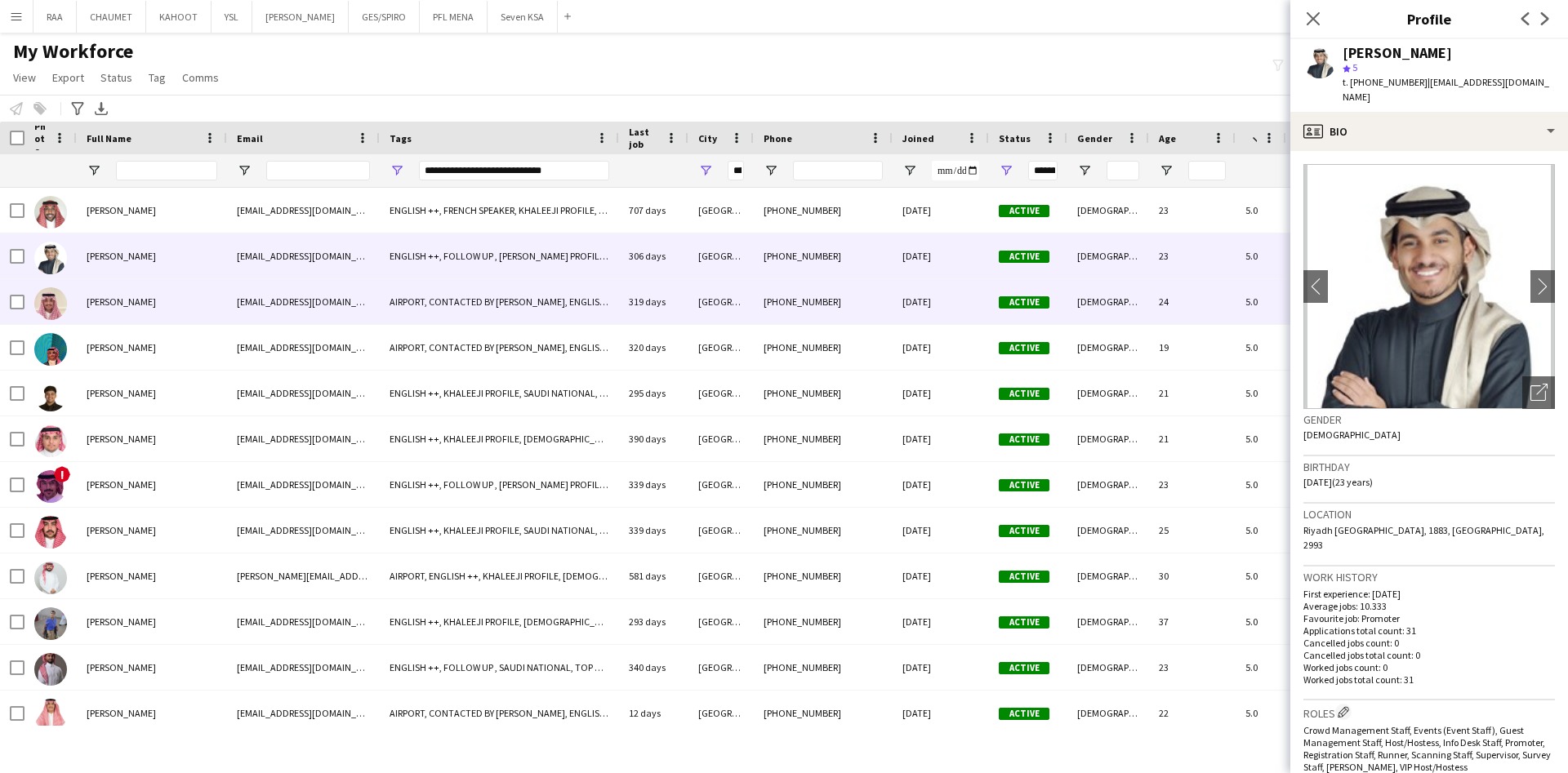
click at [164, 305] on div "[PERSON_NAME]" at bounding box center [151, 301] width 150 height 45
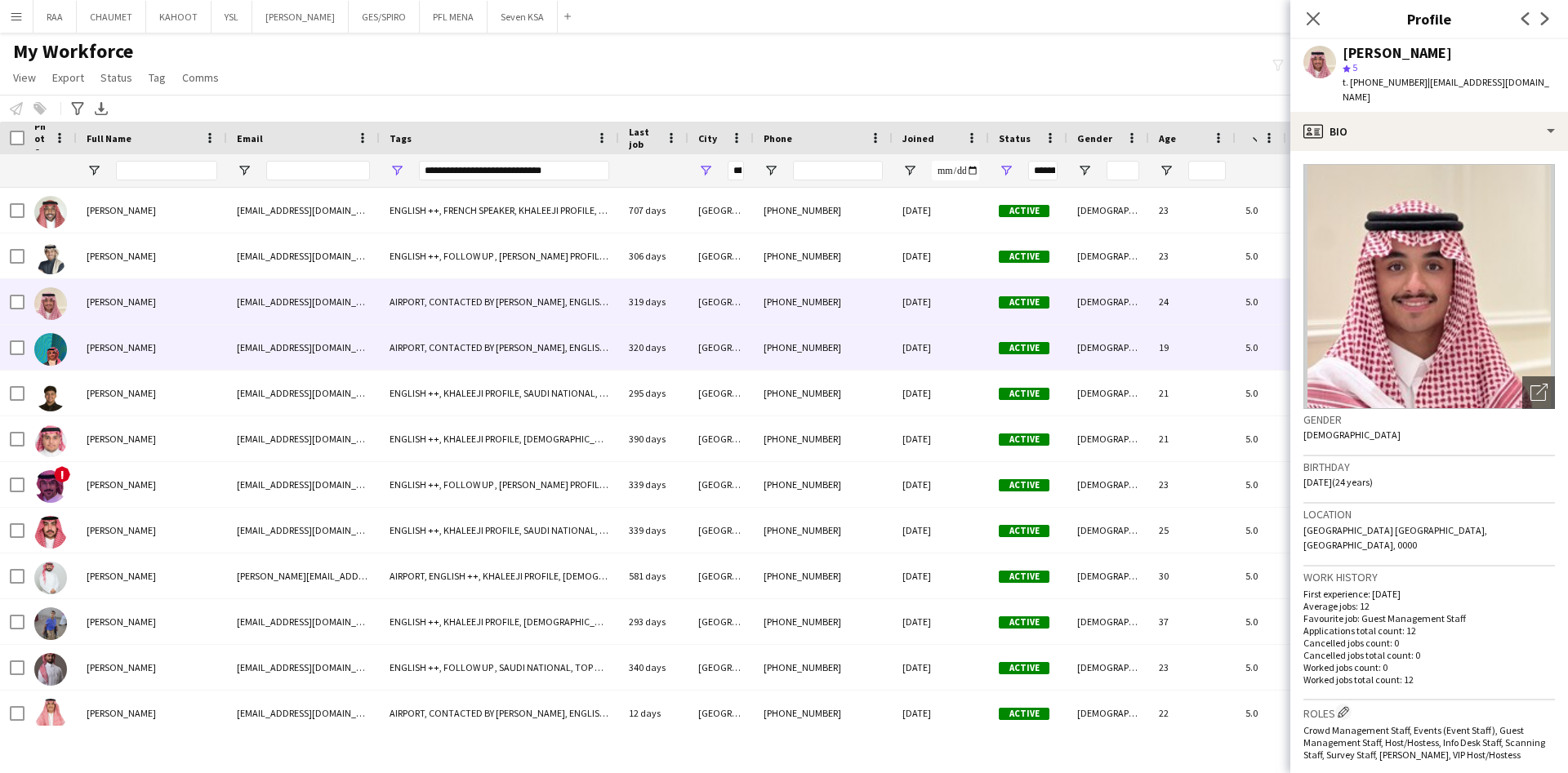
click at [167, 350] on div "[PERSON_NAME]" at bounding box center [151, 347] width 150 height 45
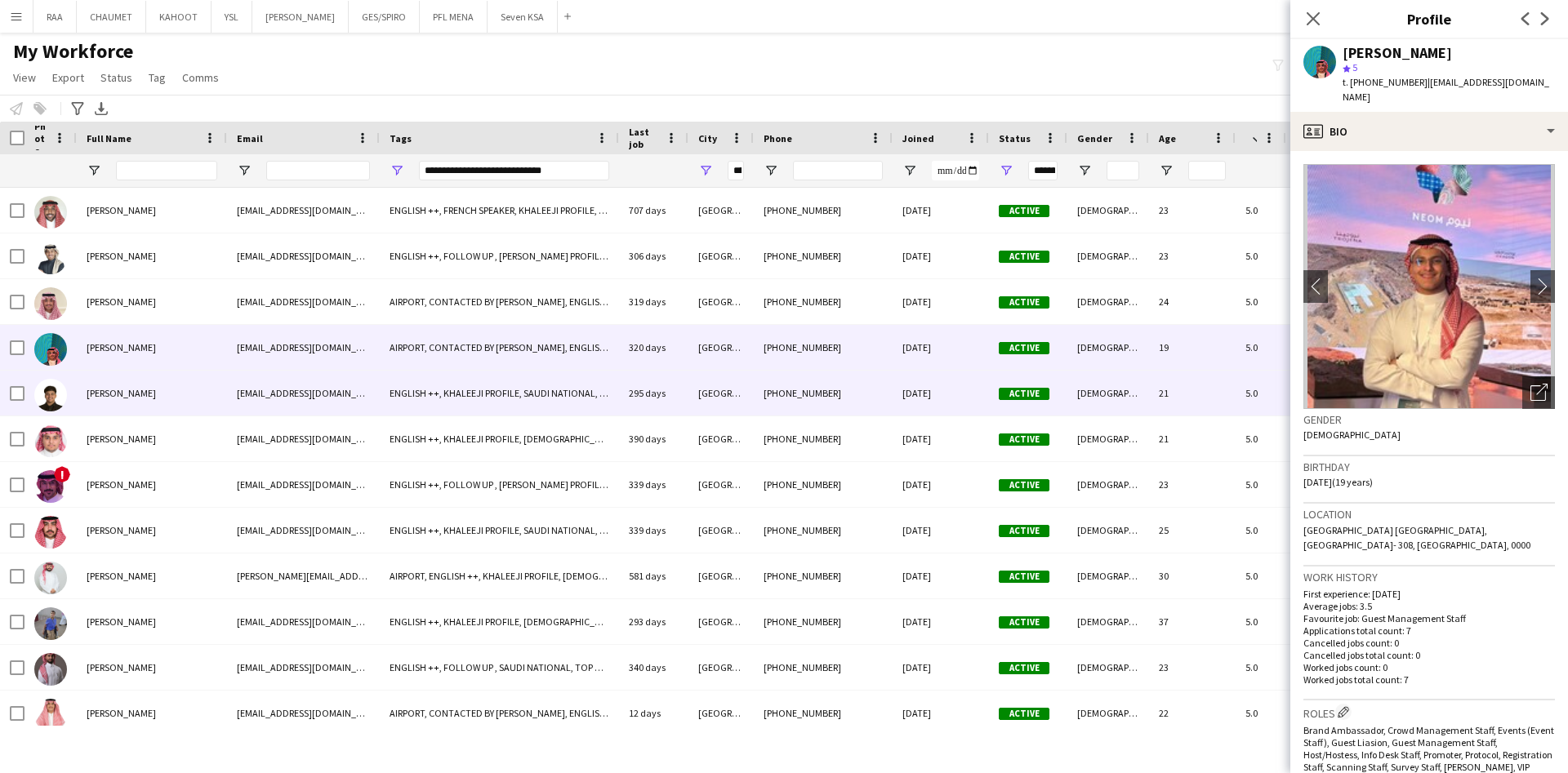
click at [172, 403] on div "[PERSON_NAME]" at bounding box center [151, 393] width 150 height 45
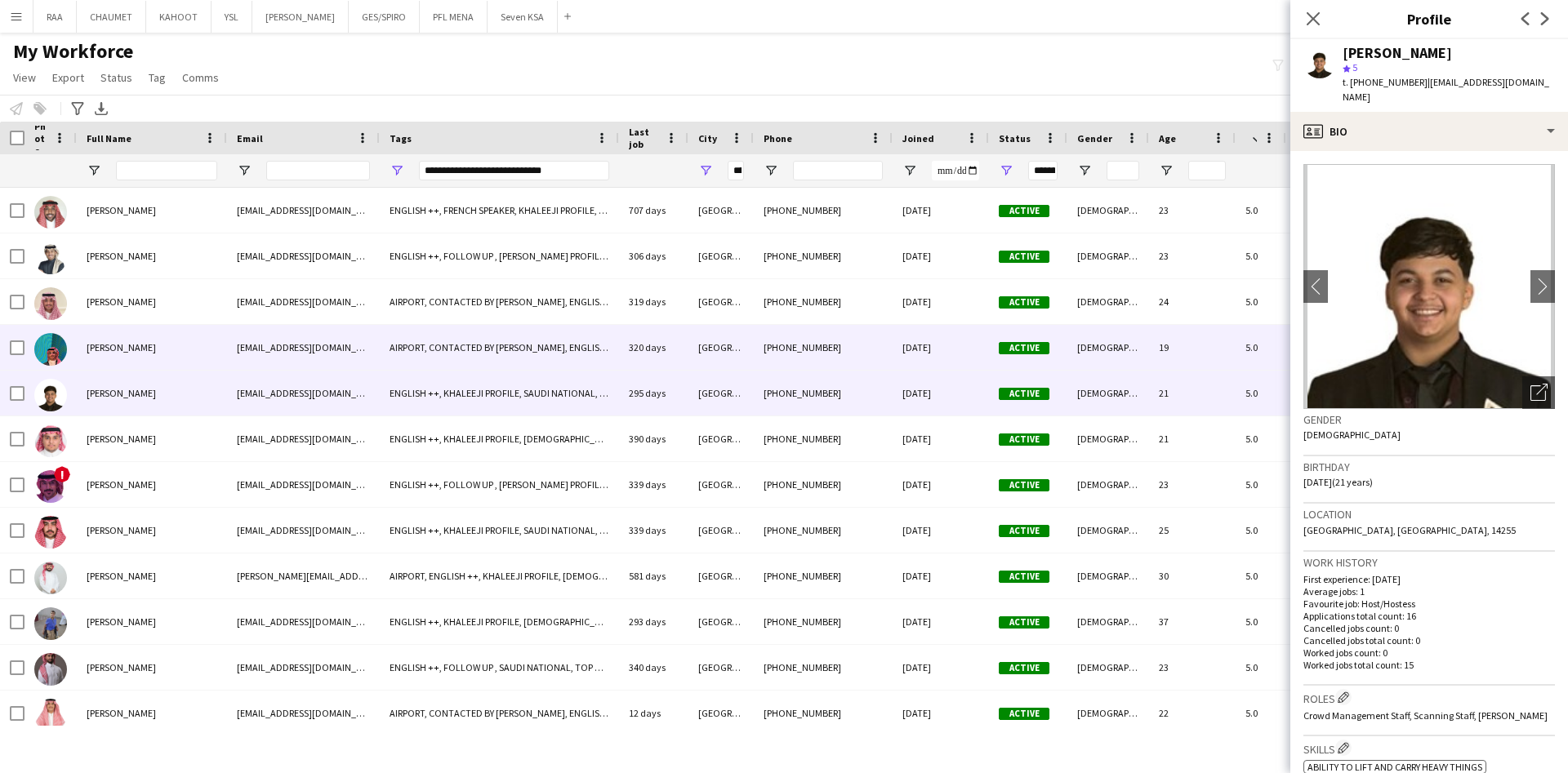
click at [172, 364] on div "[PERSON_NAME]" at bounding box center [151, 347] width 150 height 45
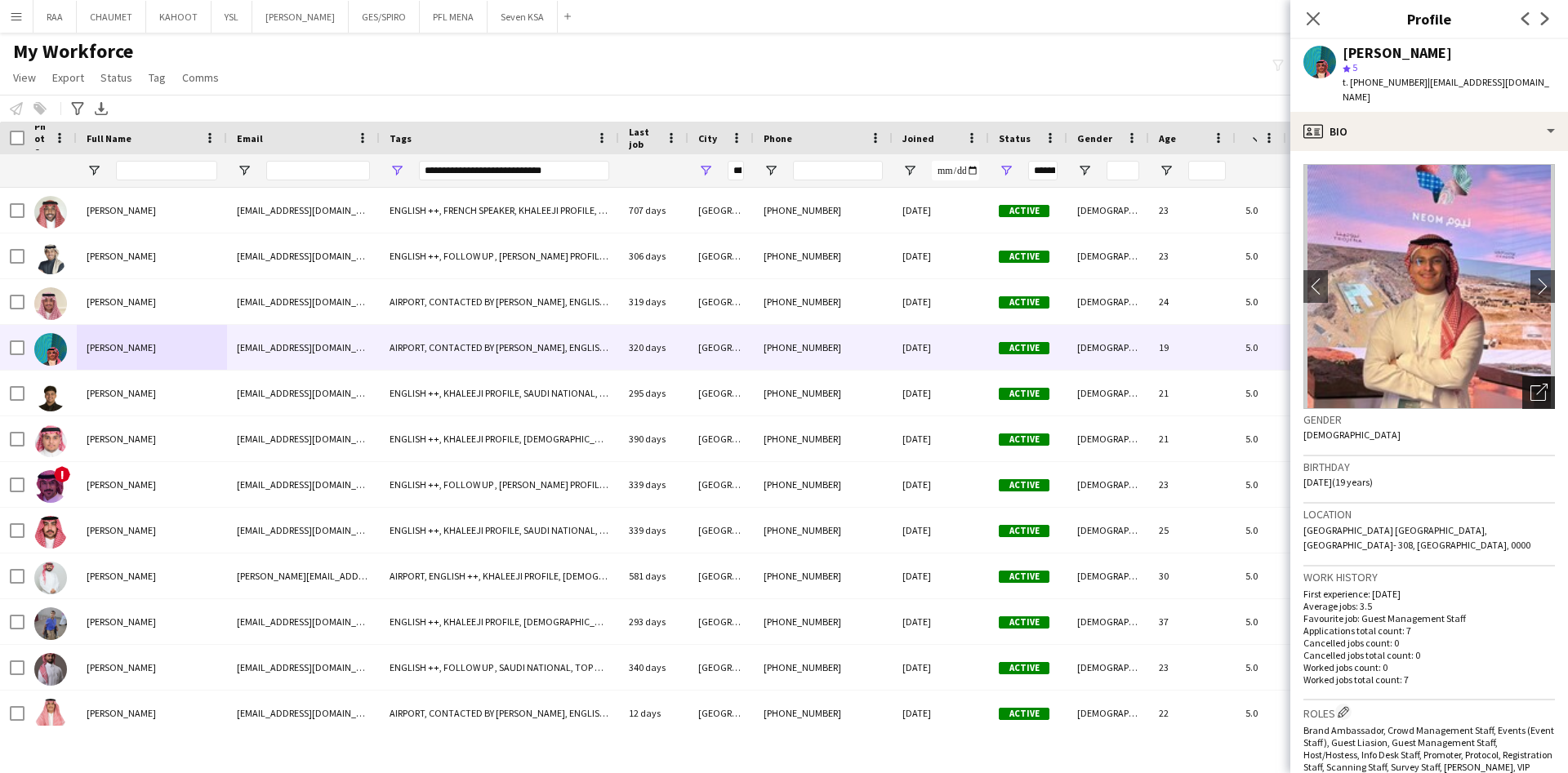
click at [1522, 376] on div "Open photos pop-in" at bounding box center [1538, 393] width 33 height 33
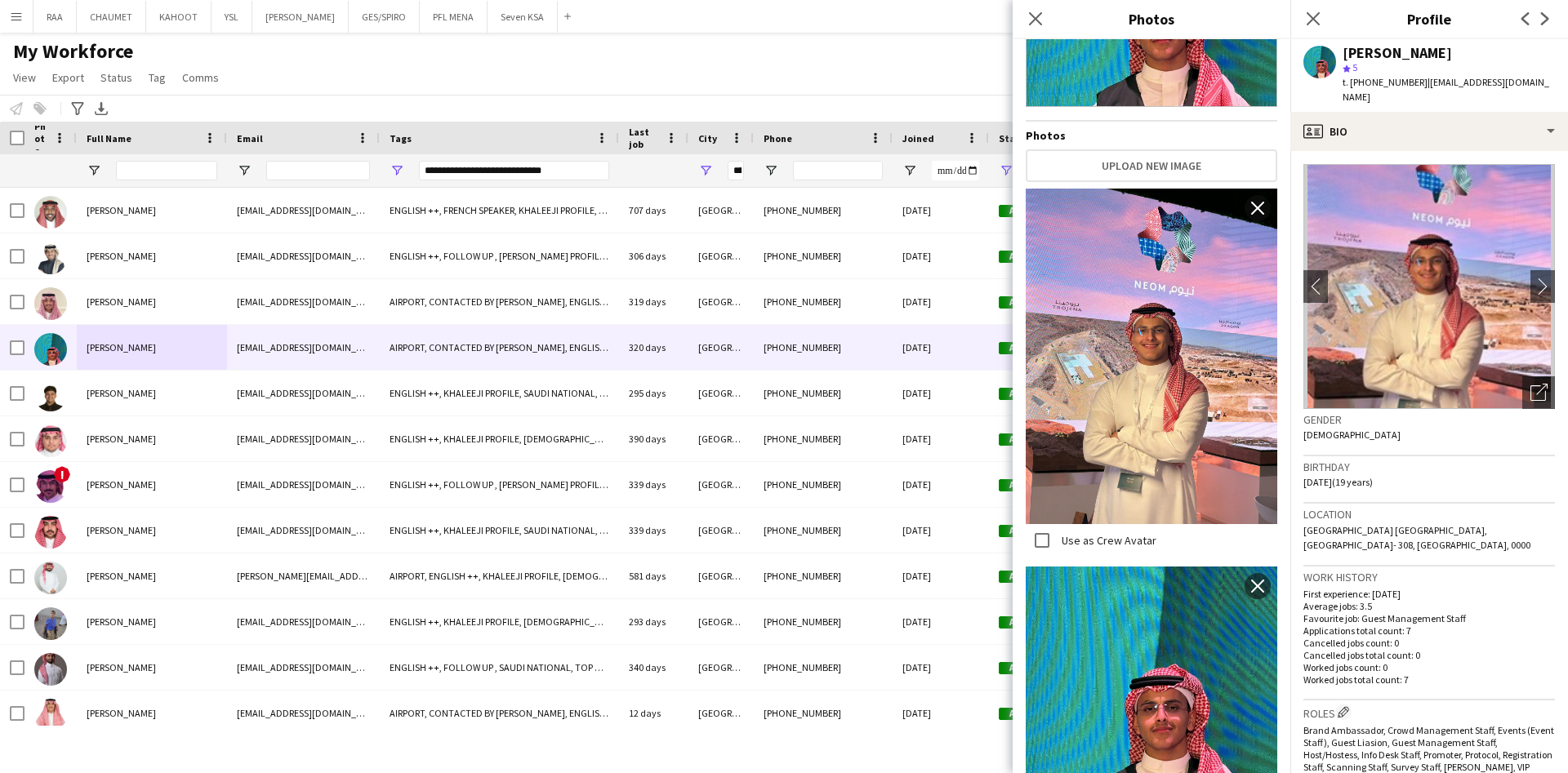
scroll to position [190, 0]
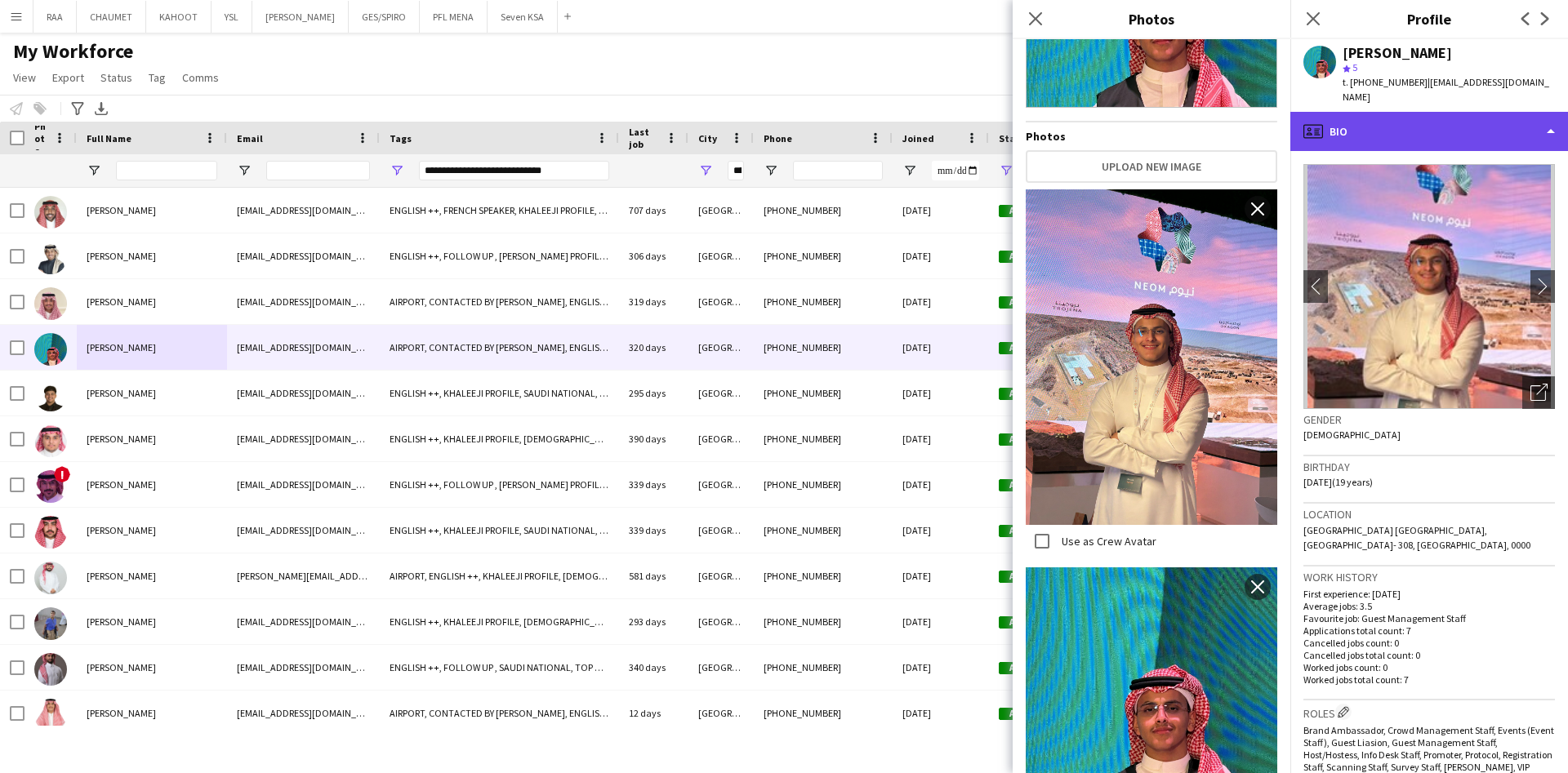
click at [1434, 112] on div "profile Bio" at bounding box center [1429, 131] width 278 height 39
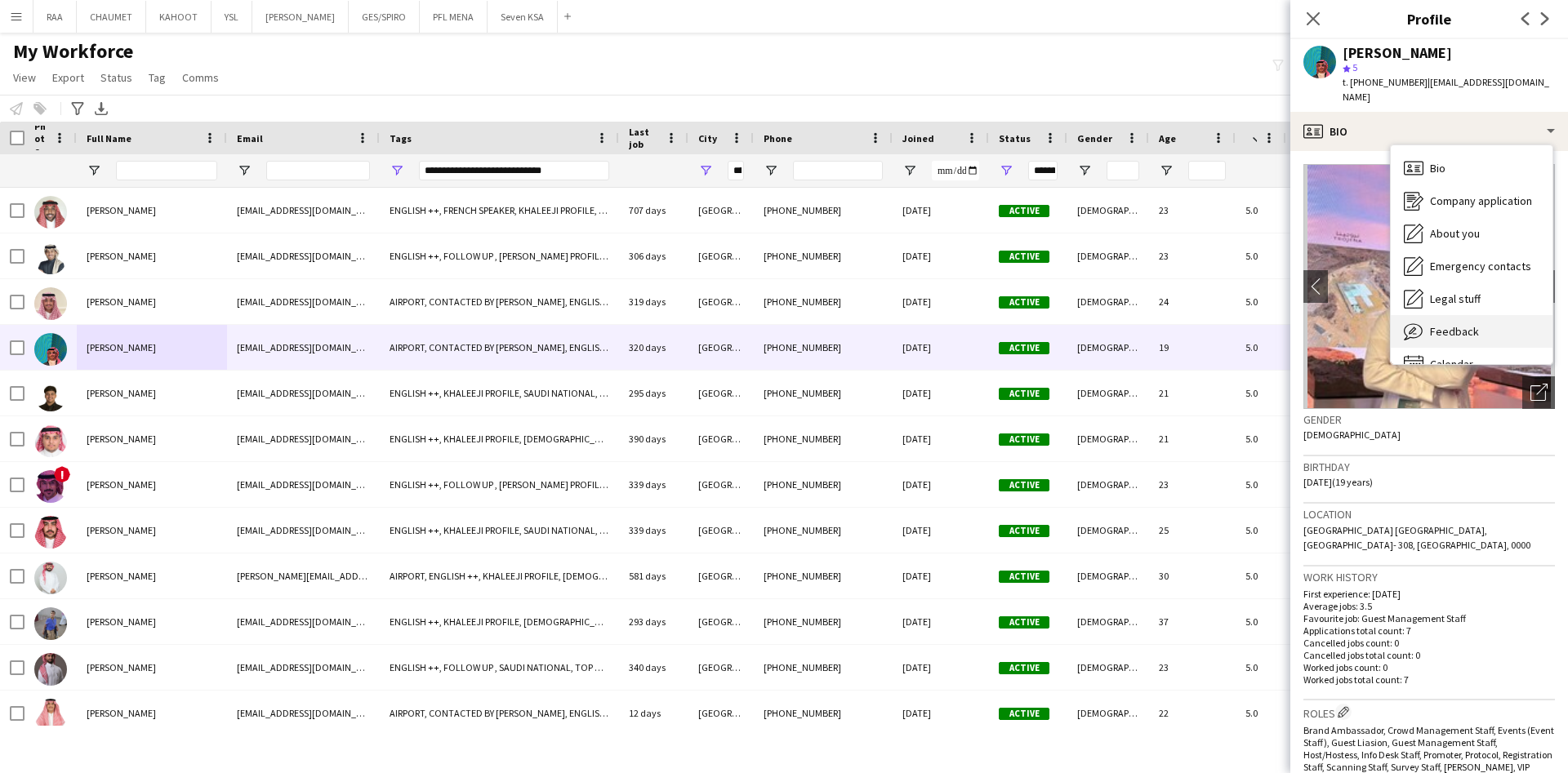
click at [1483, 315] on div "Feedback Feedback" at bounding box center [1471, 332] width 162 height 33
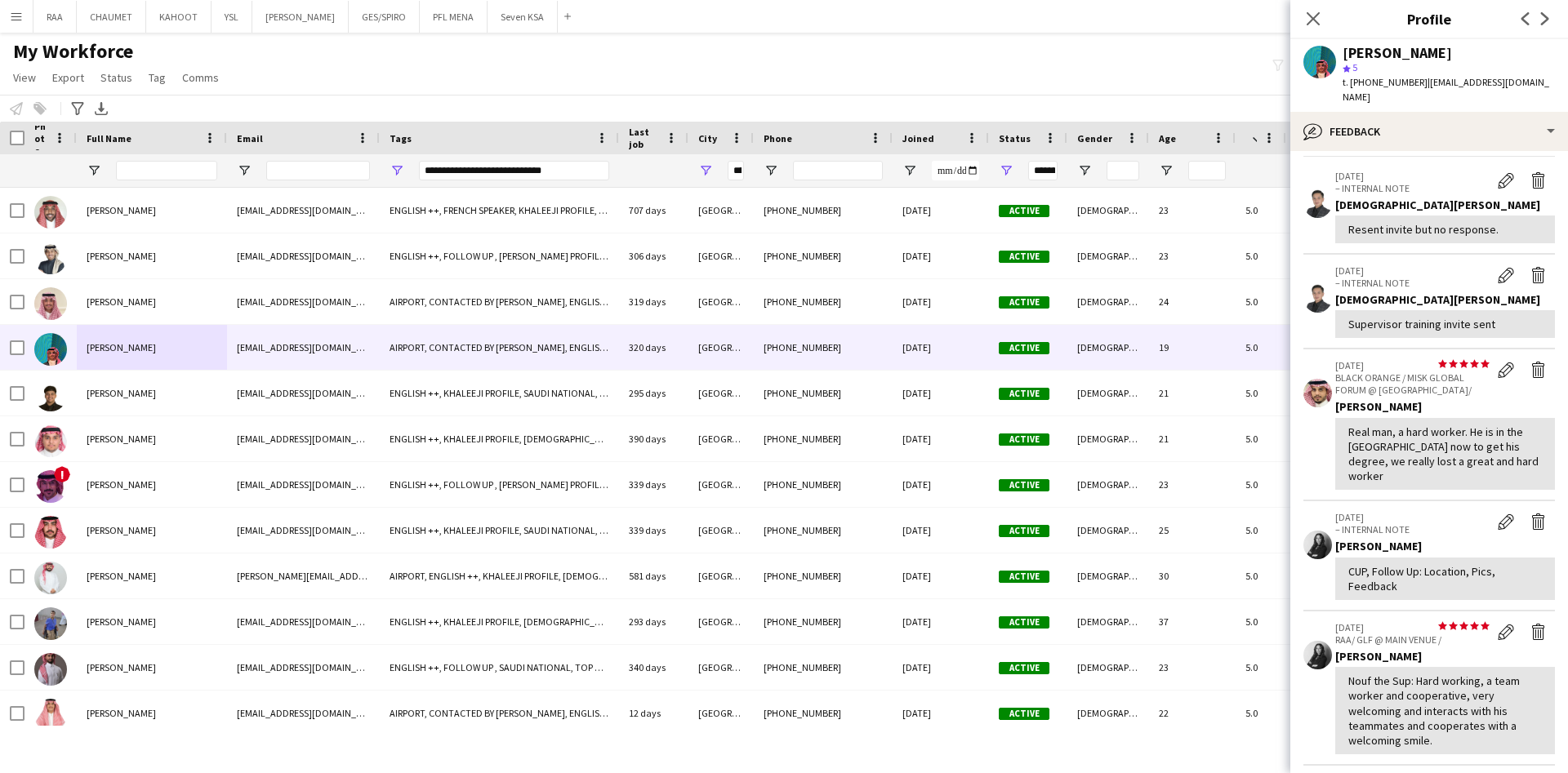
scroll to position [57, 0]
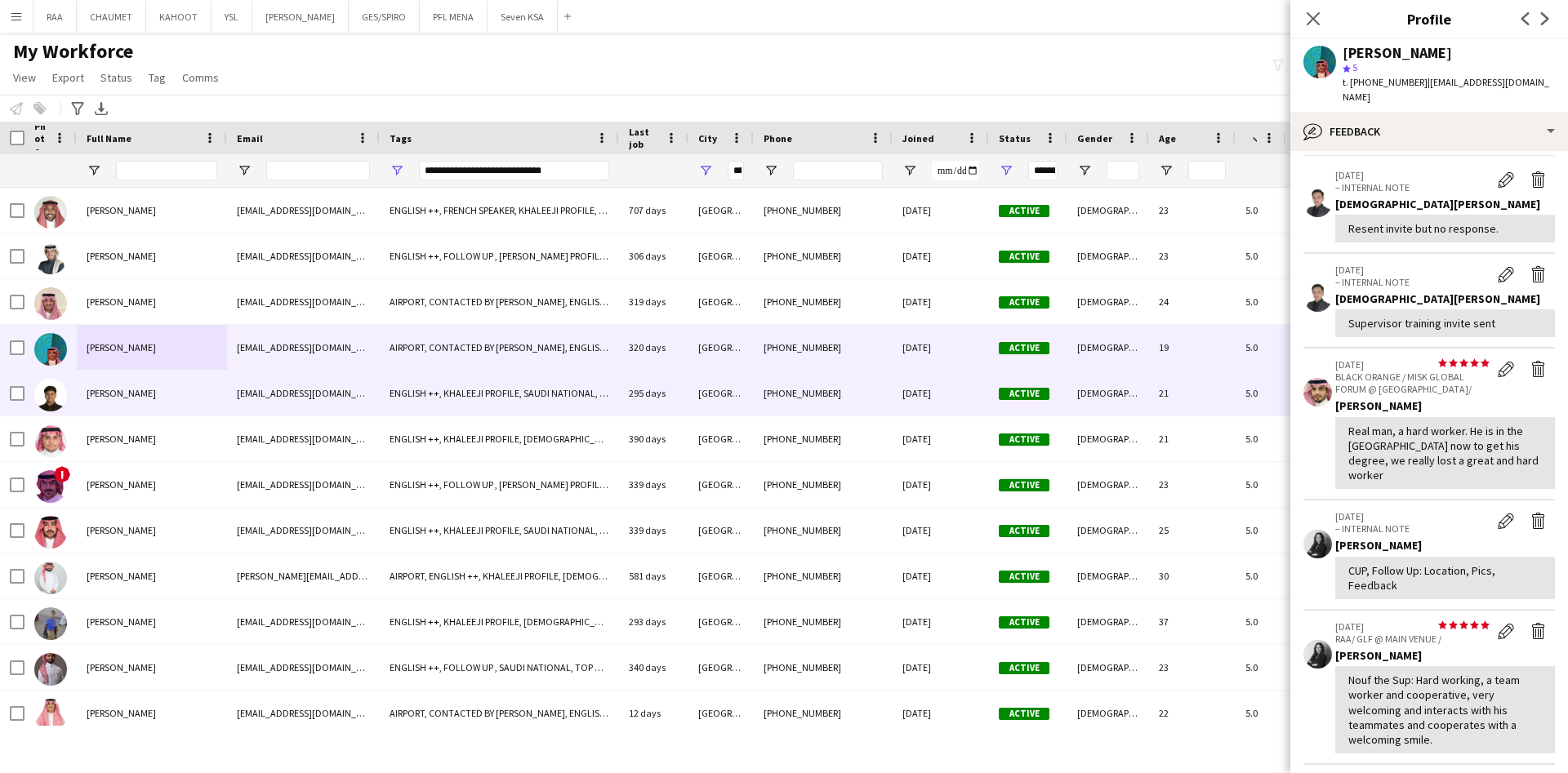
click at [132, 385] on div "[PERSON_NAME]" at bounding box center [151, 393] width 150 height 45
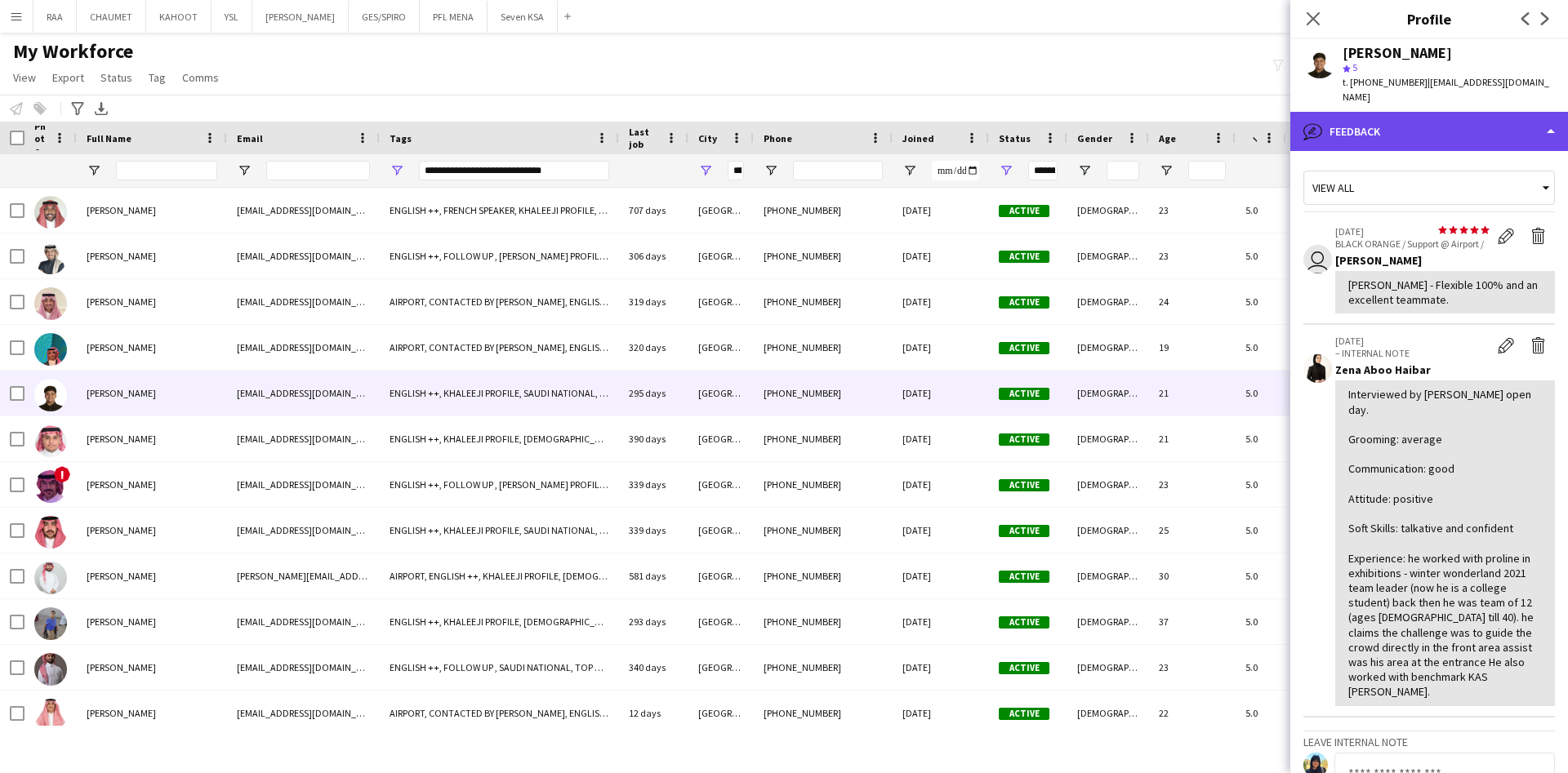
click at [1420, 113] on div "bubble-pencil Feedback" at bounding box center [1429, 131] width 278 height 39
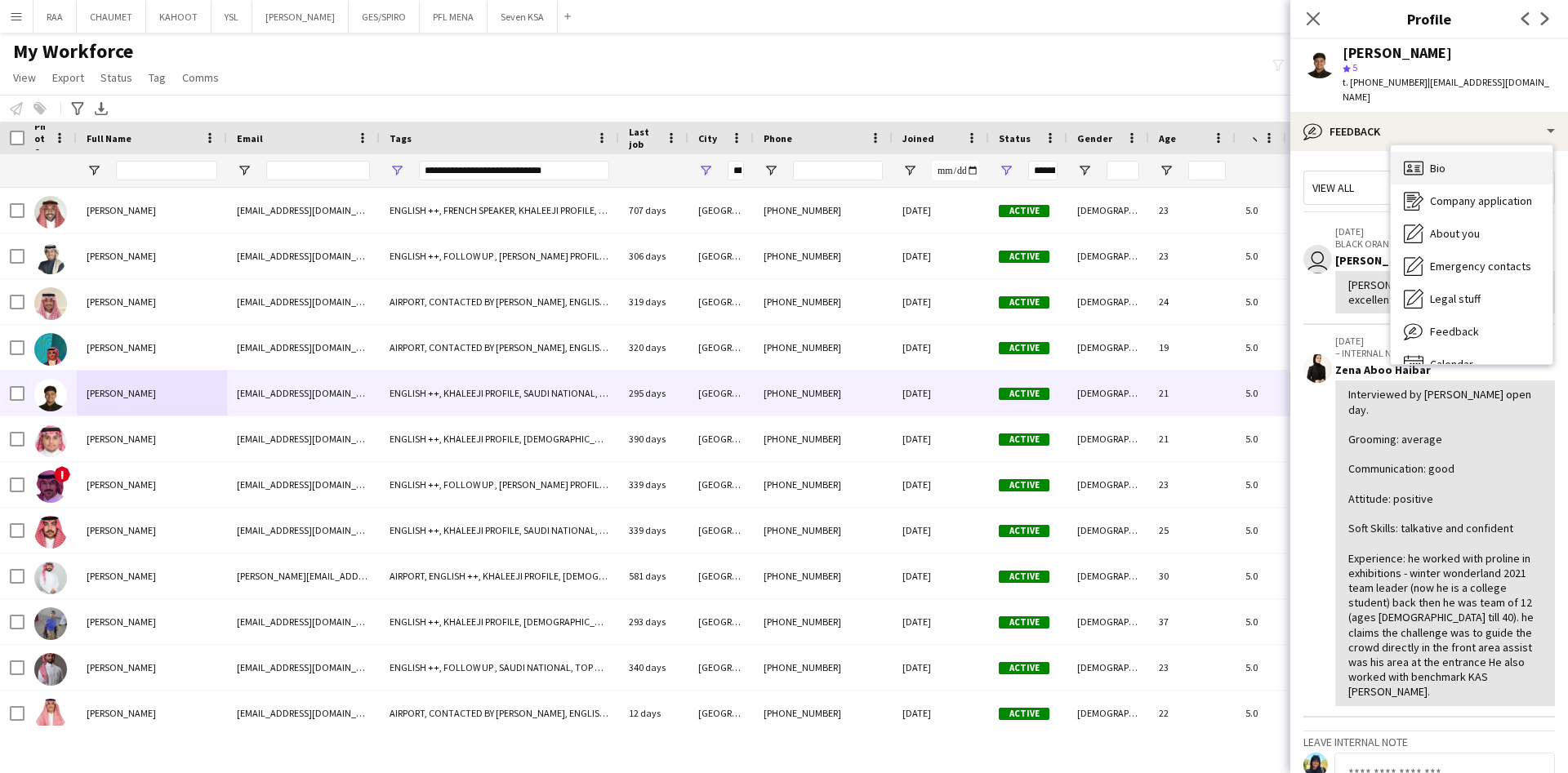
click at [1455, 156] on div "Bio Bio" at bounding box center [1471, 168] width 162 height 33
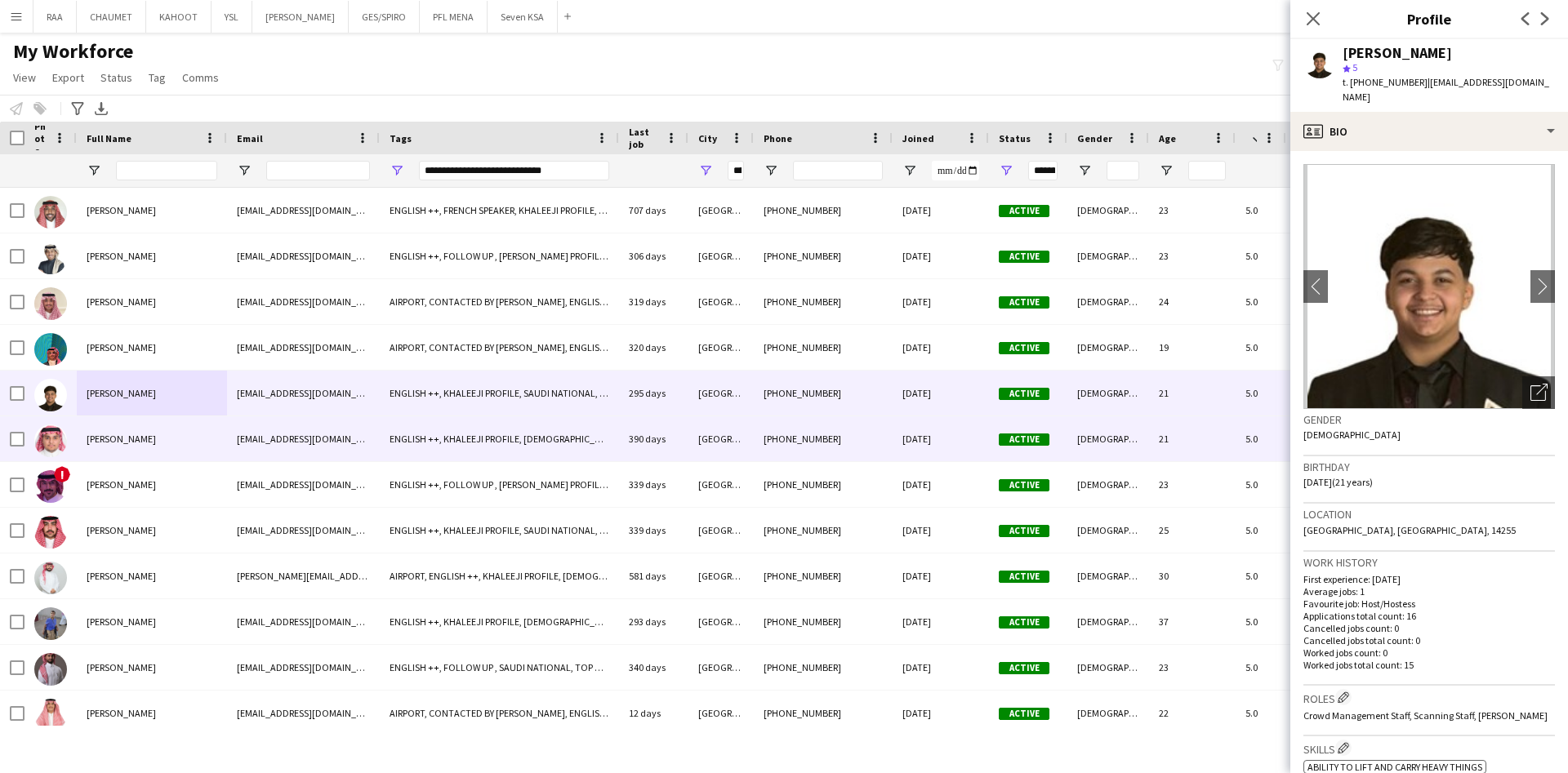
click at [126, 437] on span "[PERSON_NAME]" at bounding box center [121, 439] width 69 height 12
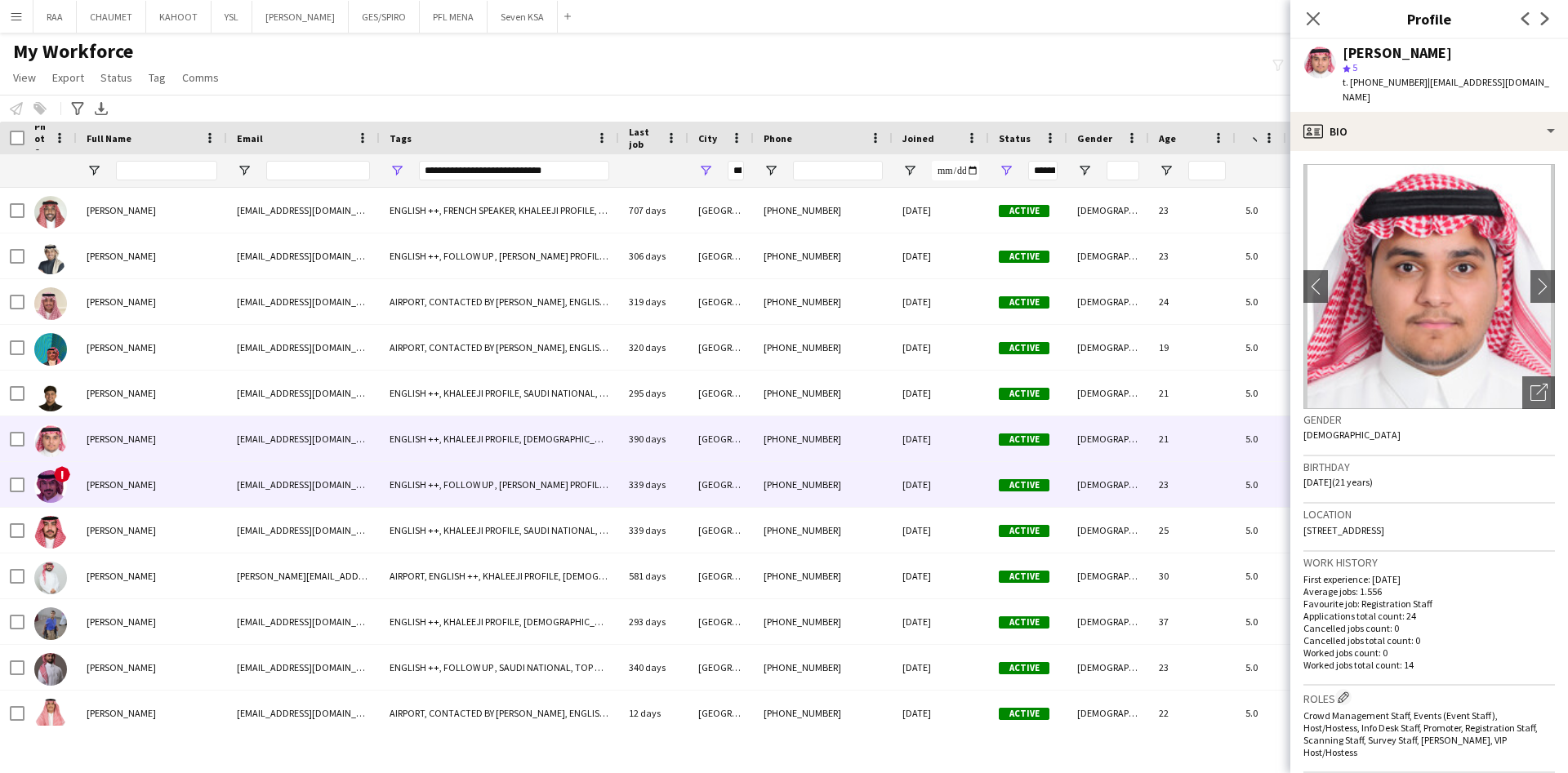
click at [168, 481] on div "[PERSON_NAME]" at bounding box center [151, 485] width 150 height 45
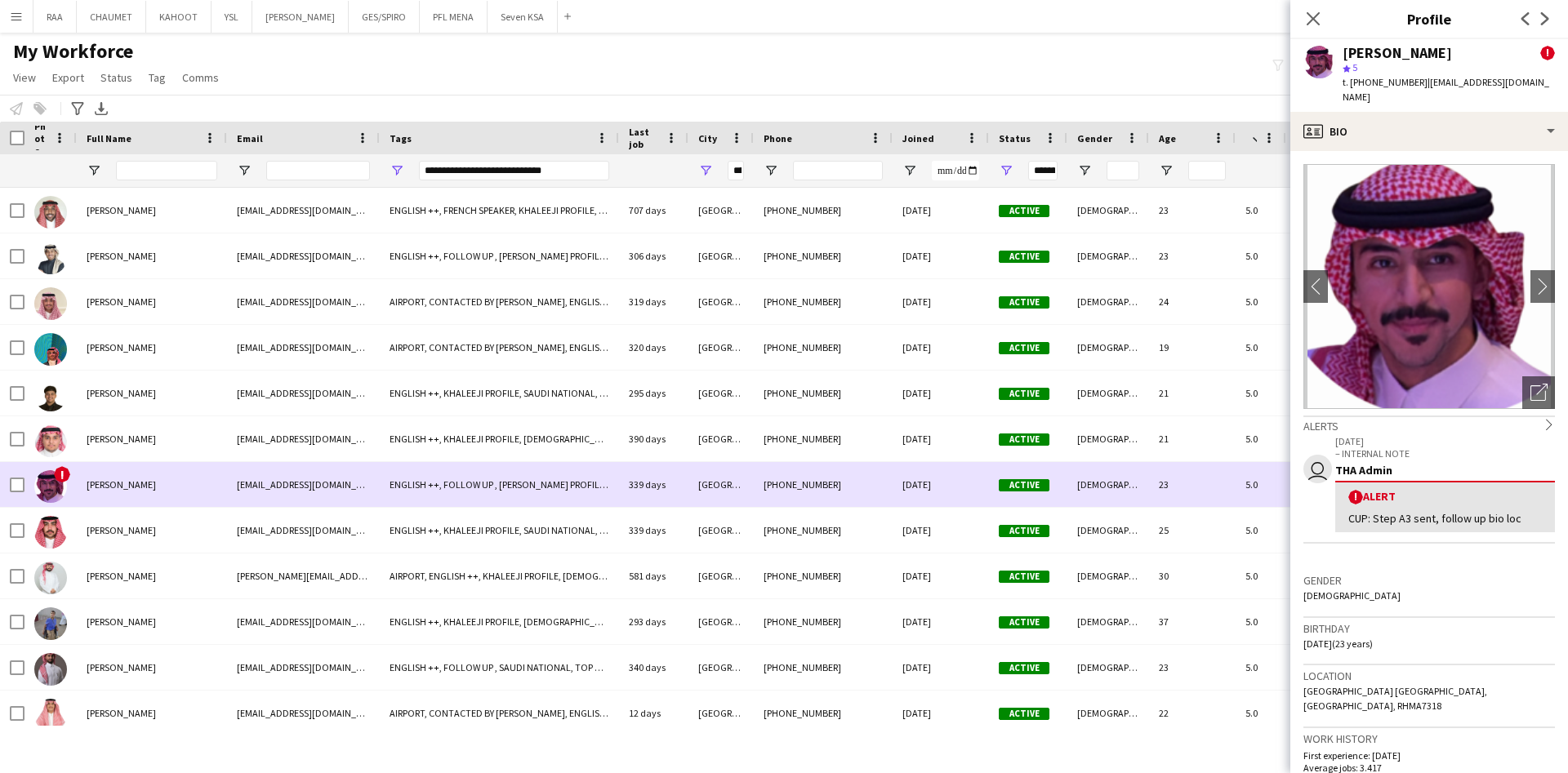
click at [168, 505] on div "[PERSON_NAME]" at bounding box center [151, 485] width 150 height 45
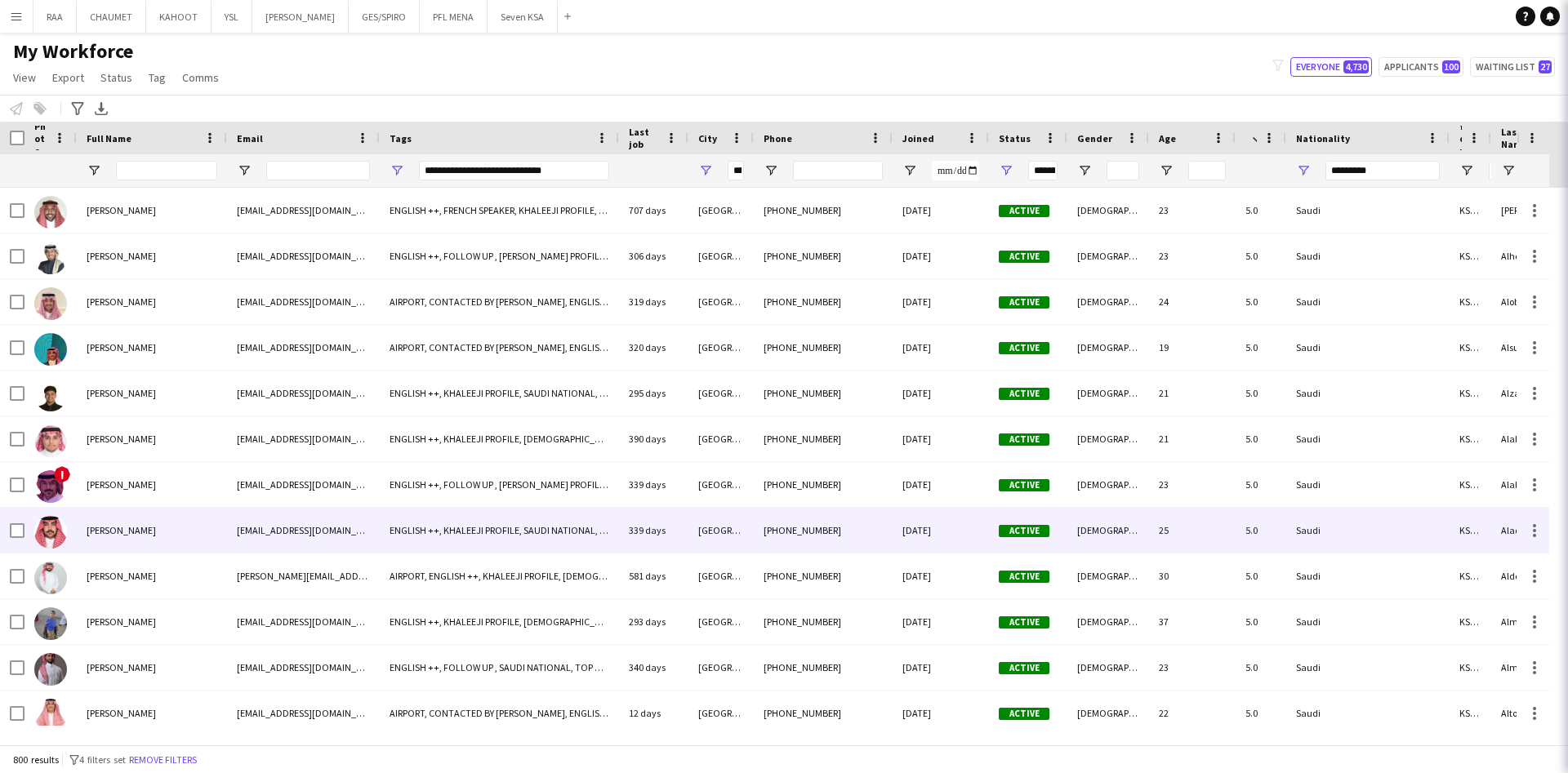
click at [169, 548] on div "[PERSON_NAME]" at bounding box center [151, 530] width 150 height 45
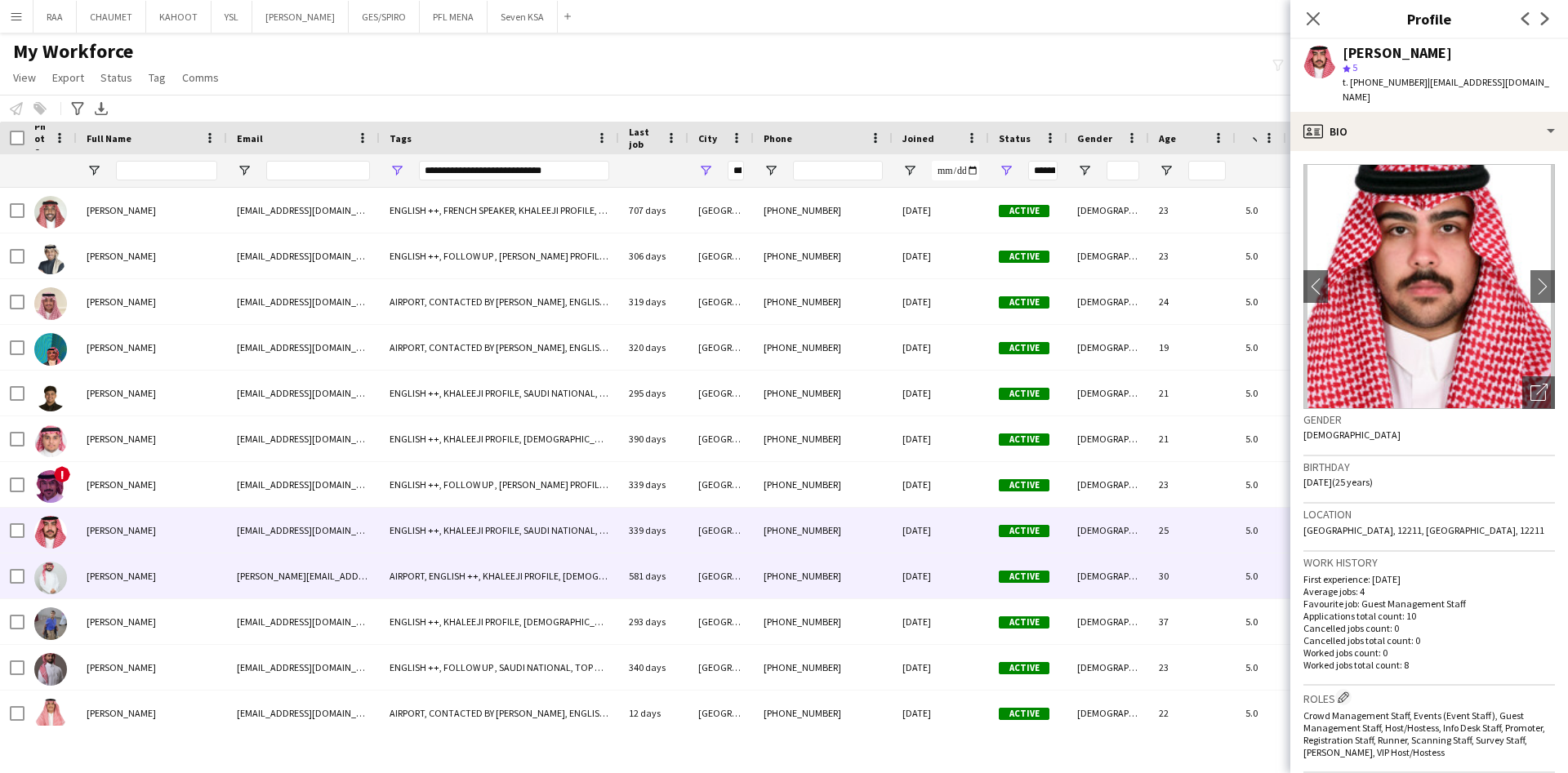
click at [169, 587] on div "[PERSON_NAME]" at bounding box center [151, 576] width 150 height 45
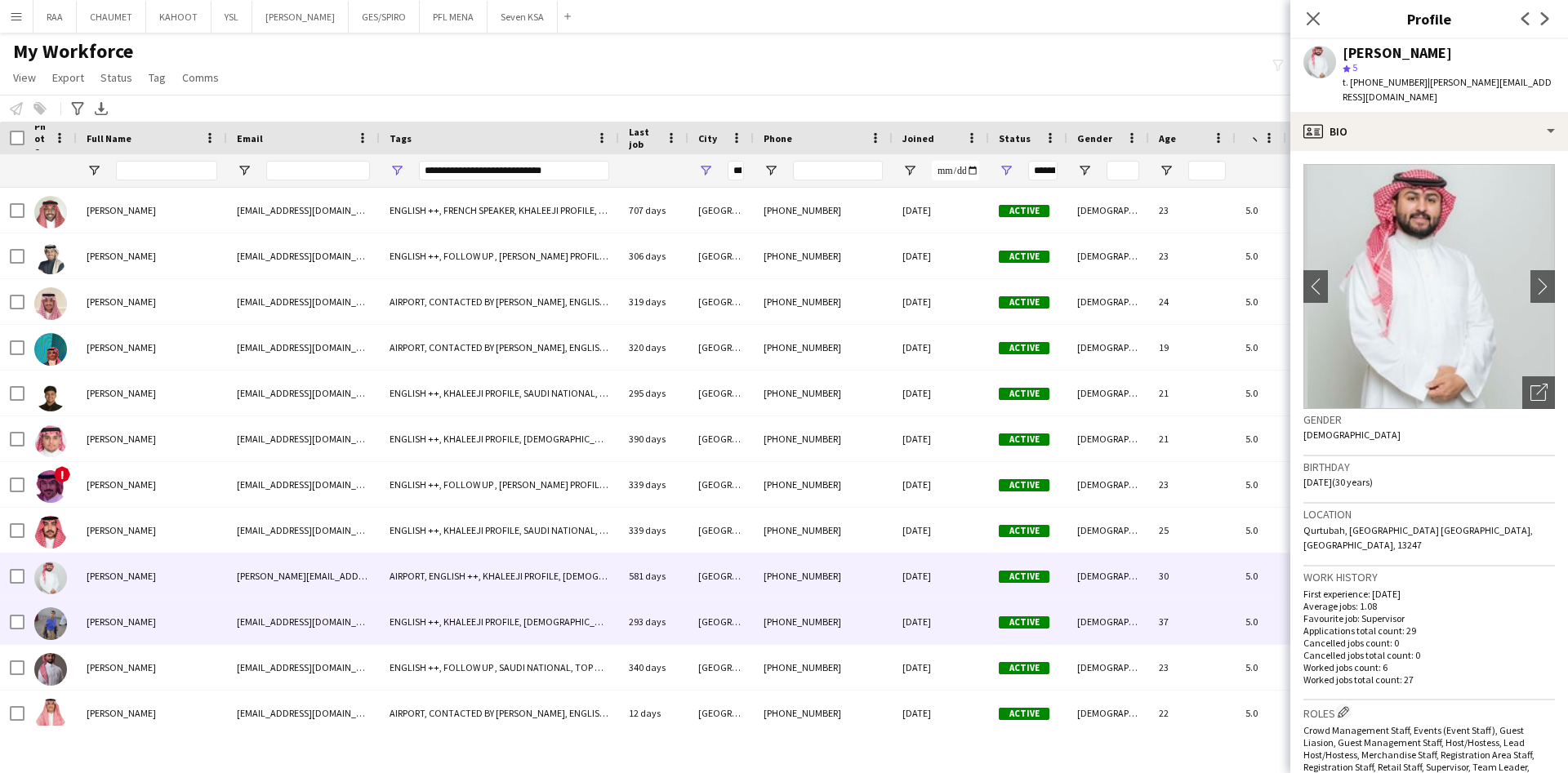
click at [156, 618] on span "[PERSON_NAME]" at bounding box center [121, 622] width 69 height 12
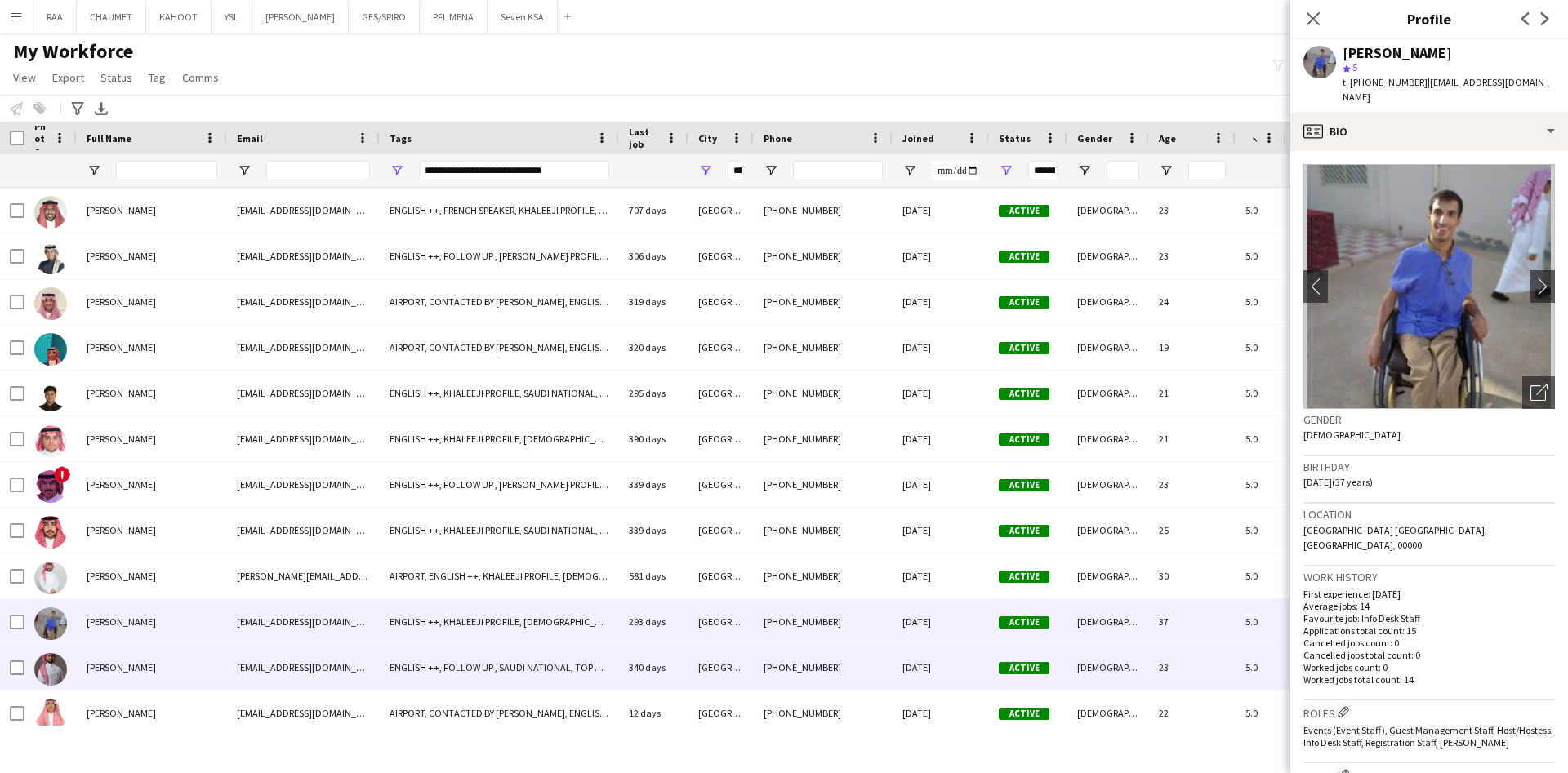
click at [173, 663] on div "[PERSON_NAME]" at bounding box center [151, 667] width 150 height 45
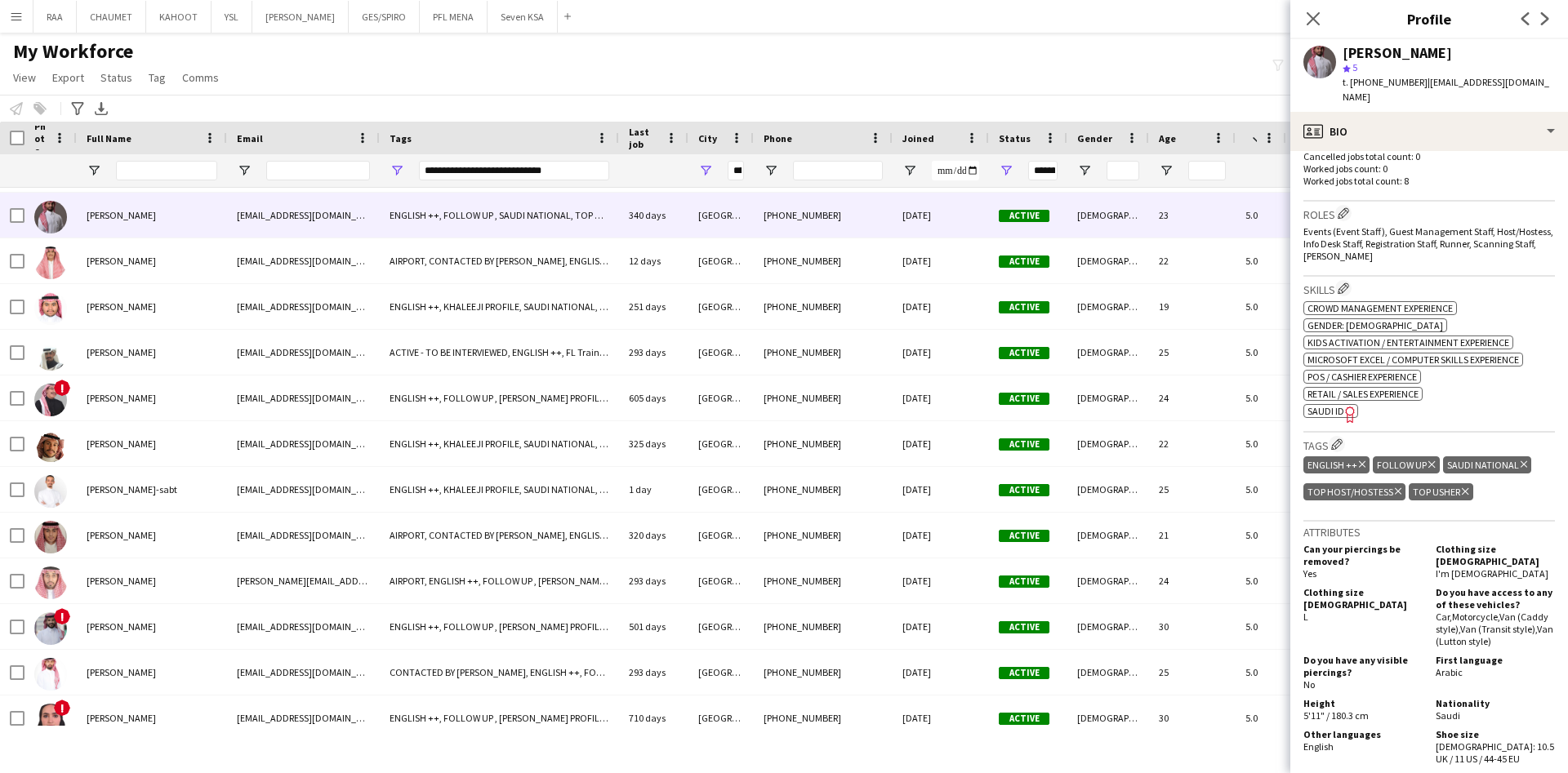
scroll to position [499, 0]
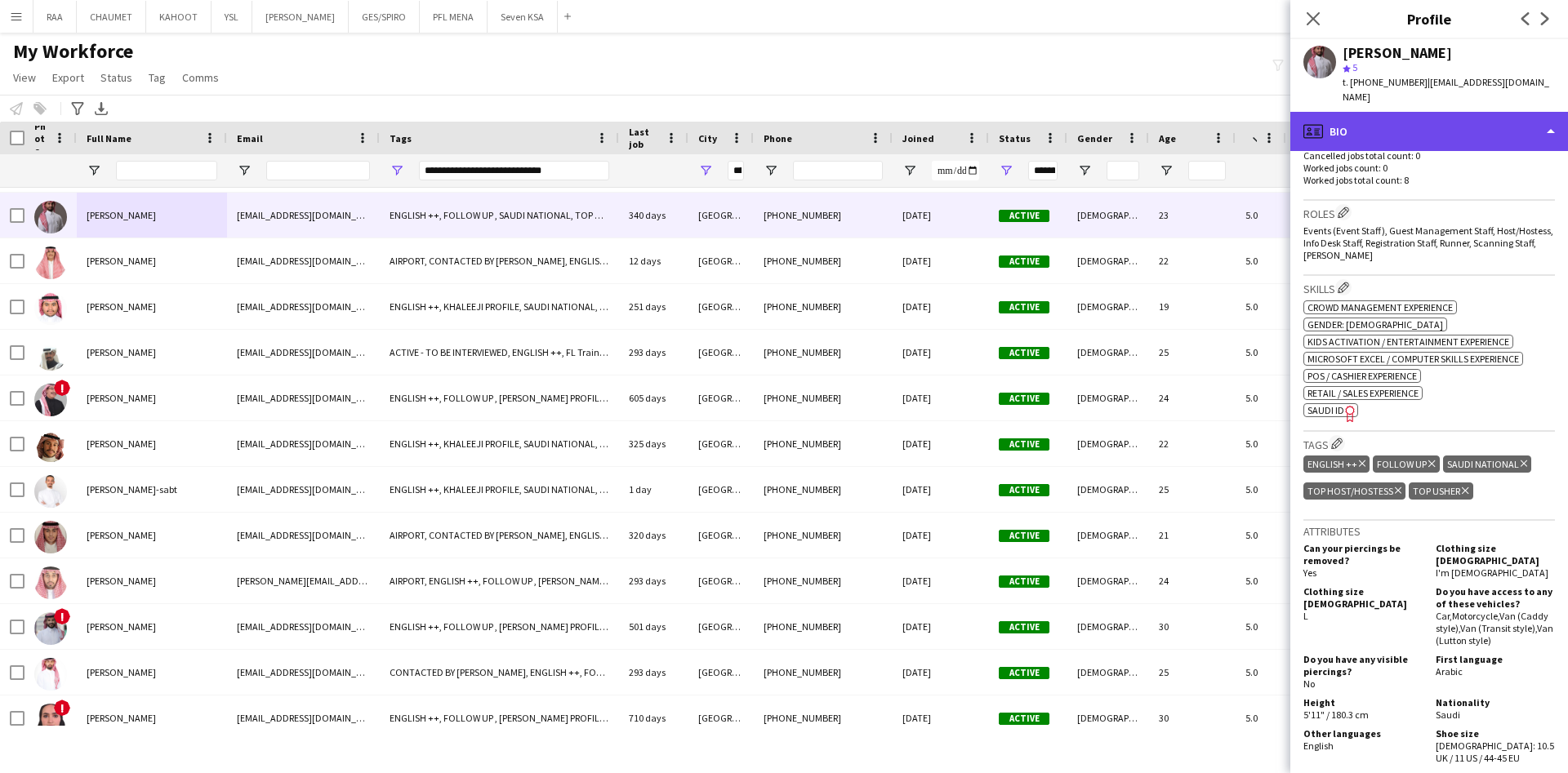
click at [1449, 124] on div "profile Bio" at bounding box center [1429, 131] width 278 height 39
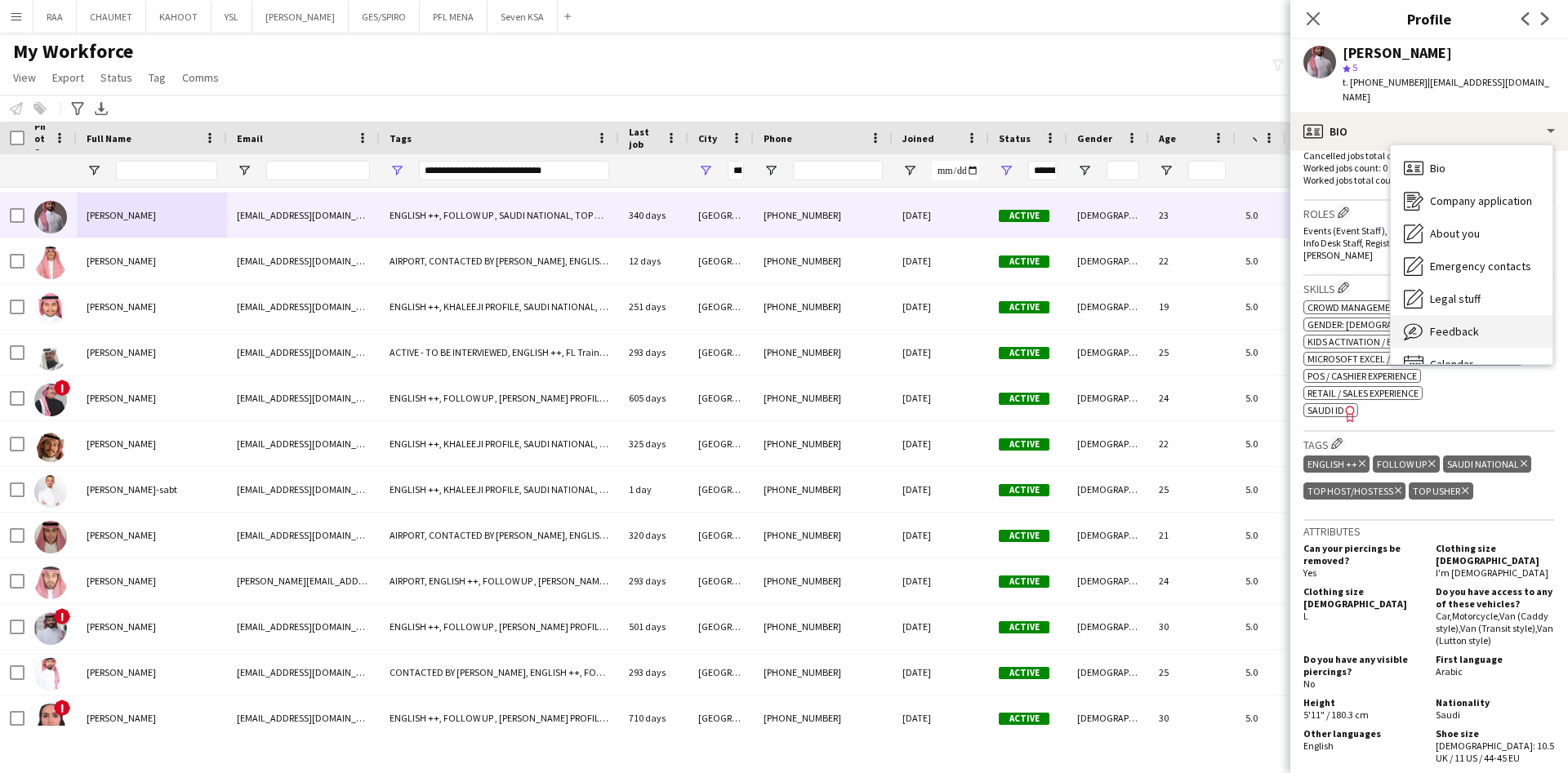
click at [1474, 315] on div "Feedback Feedback" at bounding box center [1471, 332] width 162 height 33
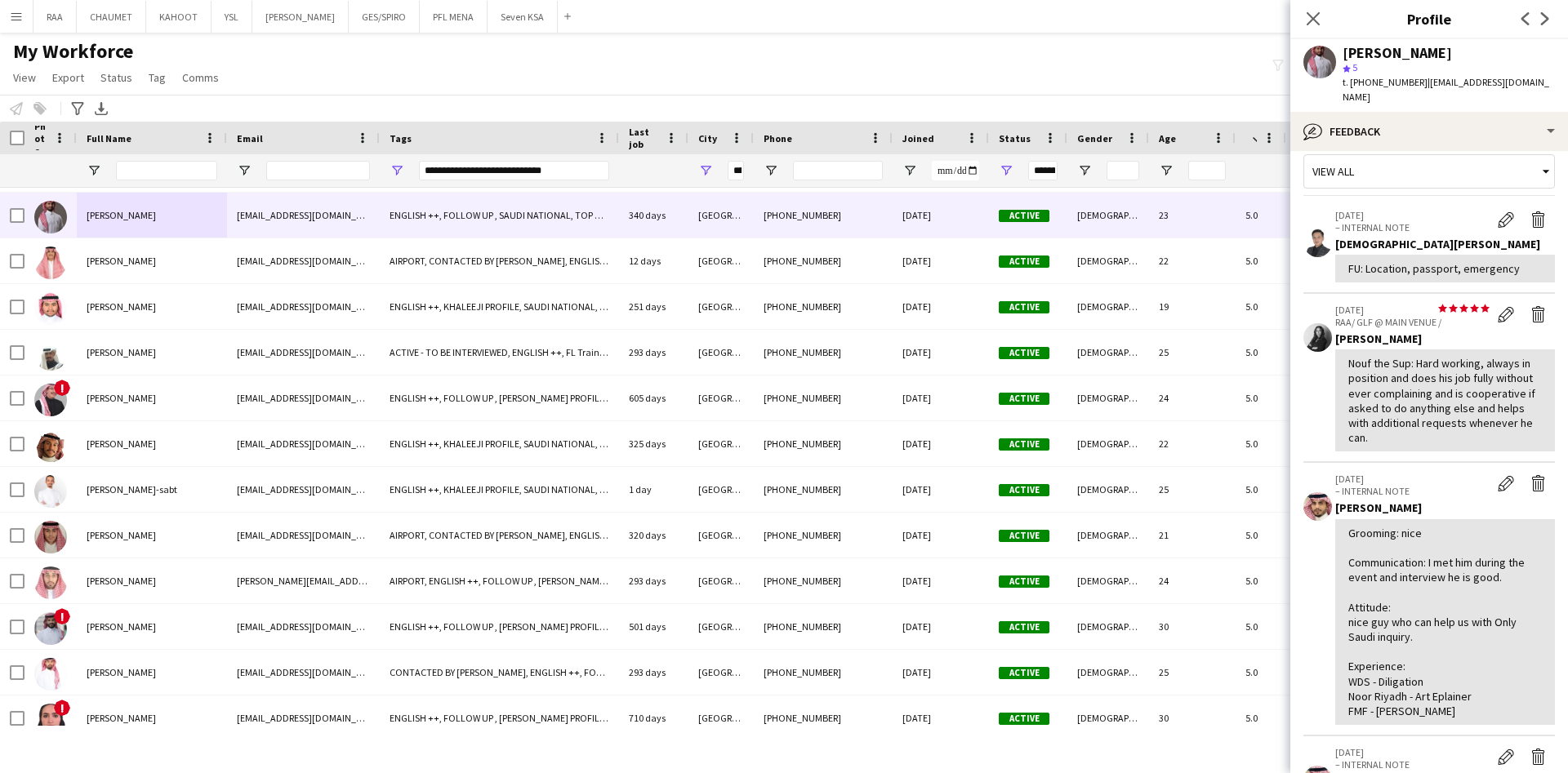
scroll to position [17, 0]
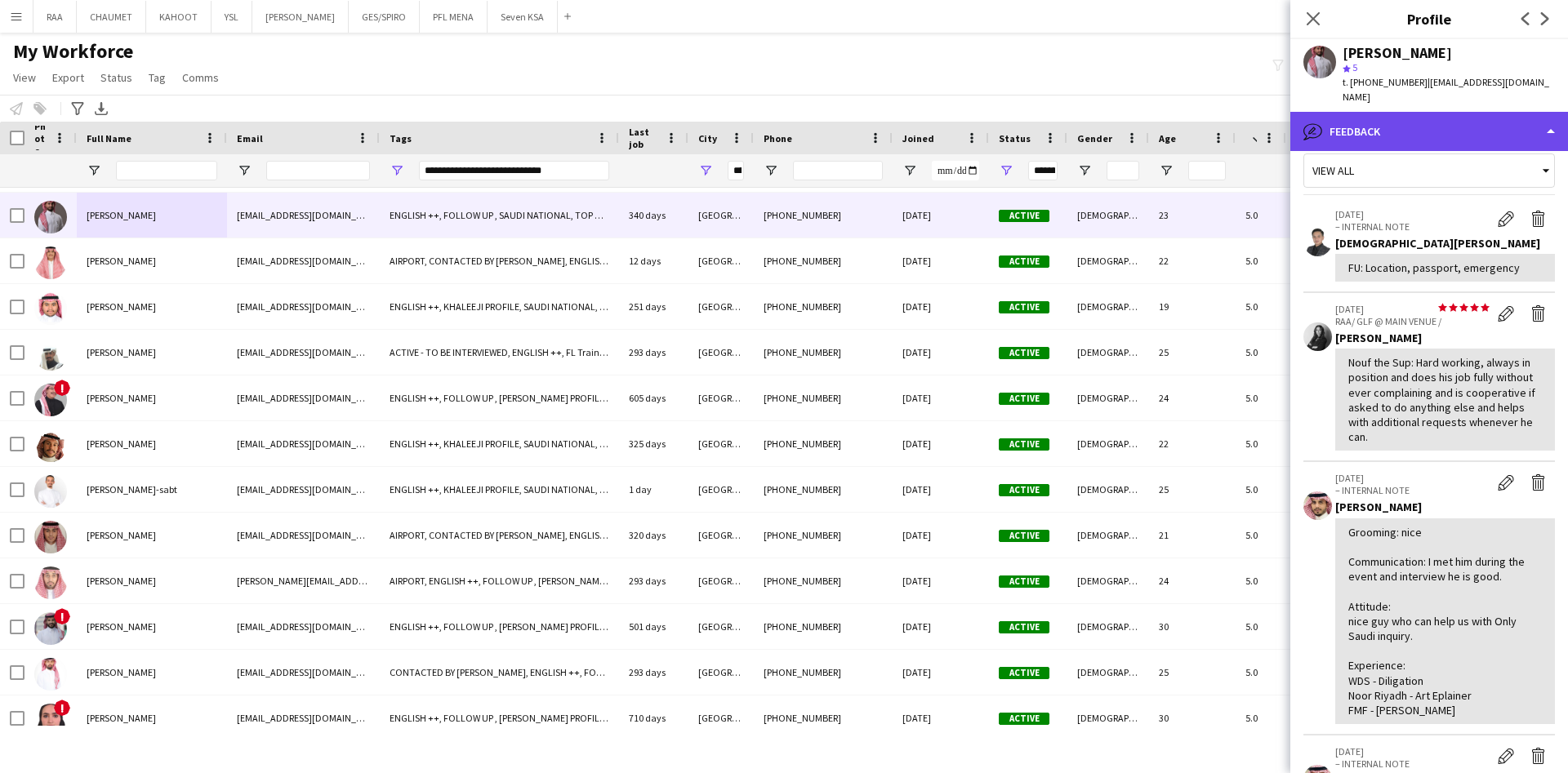
click at [1505, 127] on div "bubble-pencil Feedback" at bounding box center [1429, 131] width 278 height 39
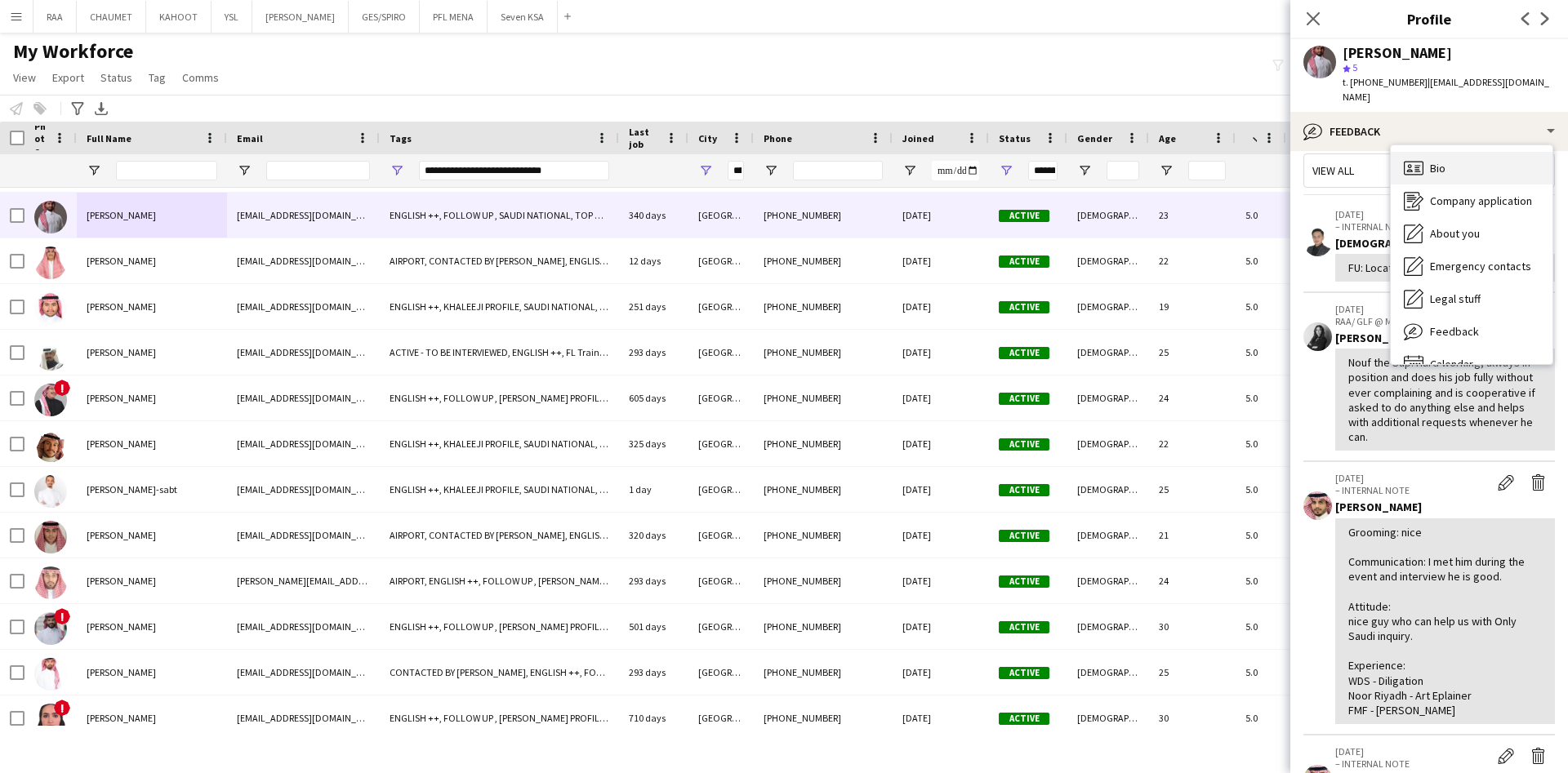
click at [1499, 158] on div "Bio Bio" at bounding box center [1471, 168] width 162 height 33
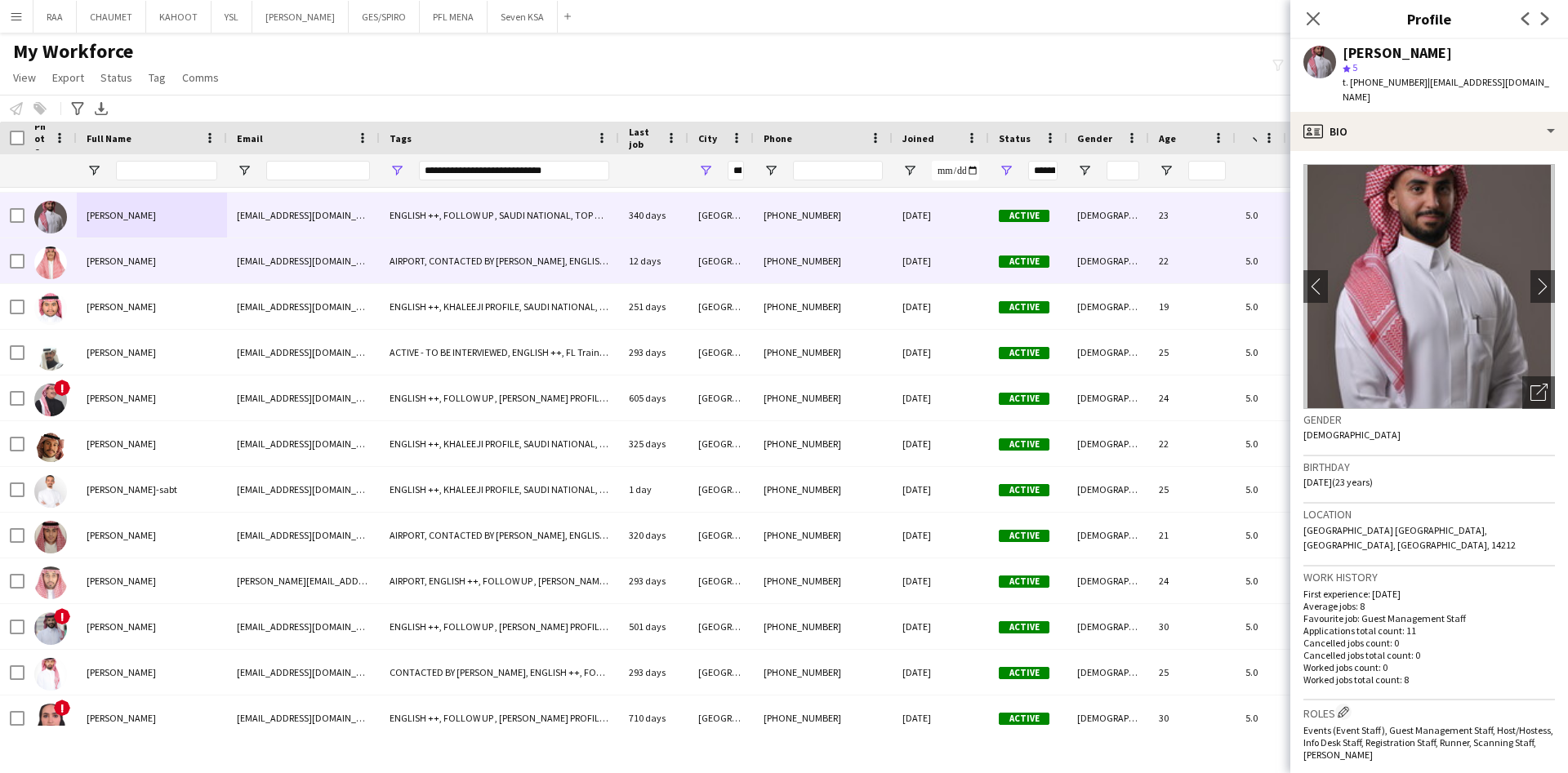
click at [107, 251] on div "[PERSON_NAME]" at bounding box center [151, 260] width 150 height 45
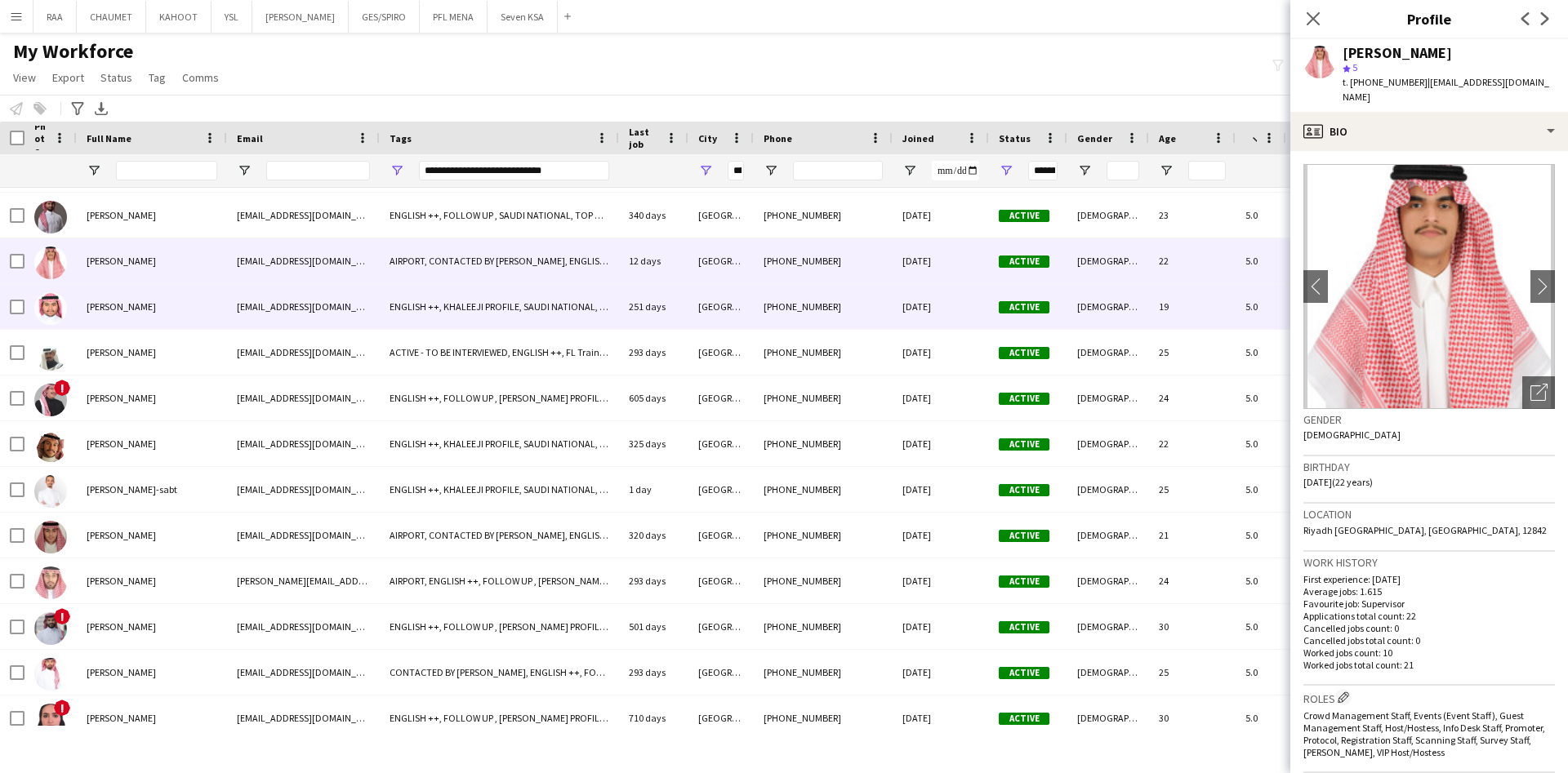
click at [144, 296] on div "[PERSON_NAME]" at bounding box center [151, 306] width 150 height 45
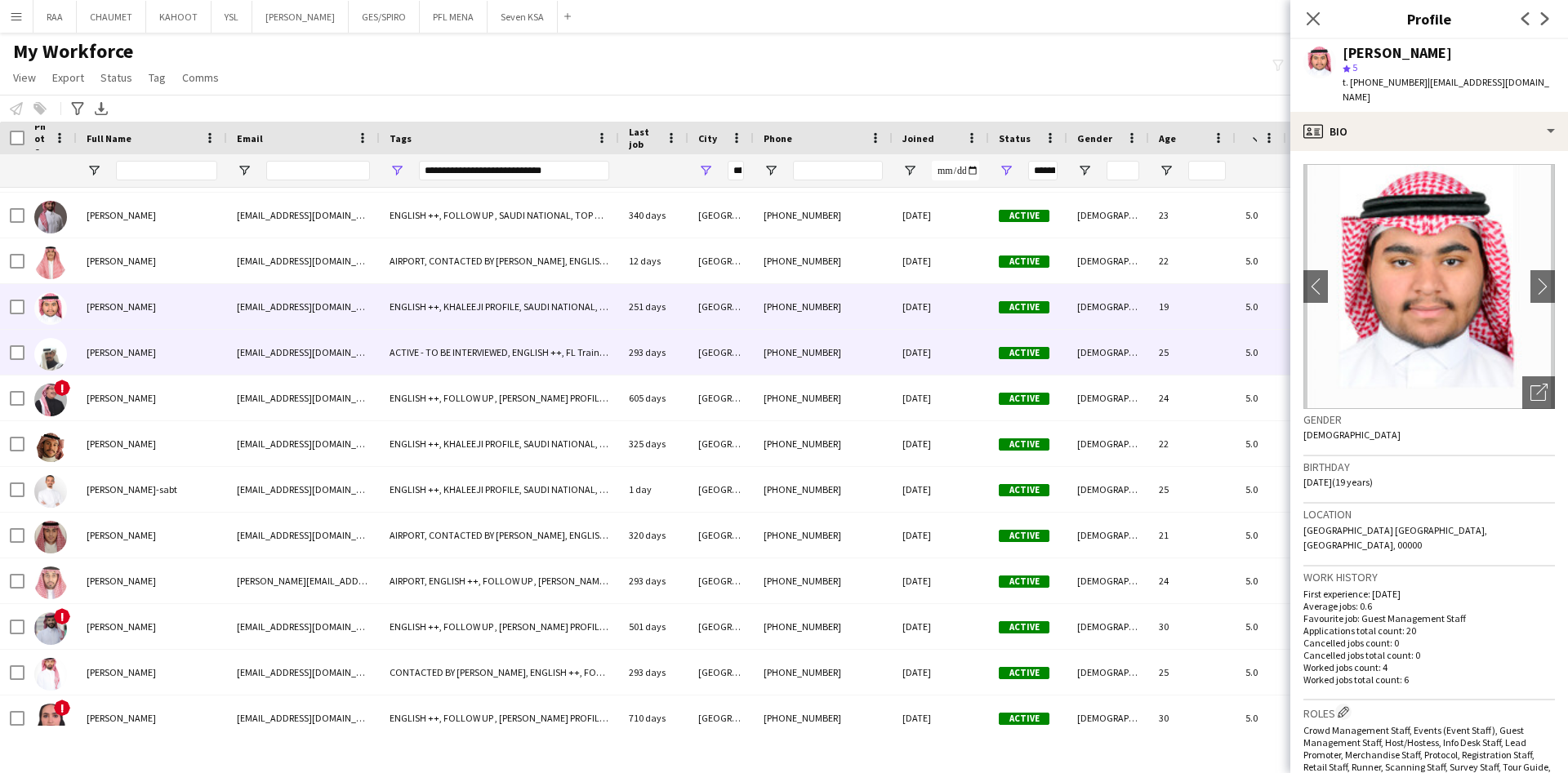
click at [162, 341] on div "[PERSON_NAME]" at bounding box center [151, 352] width 150 height 45
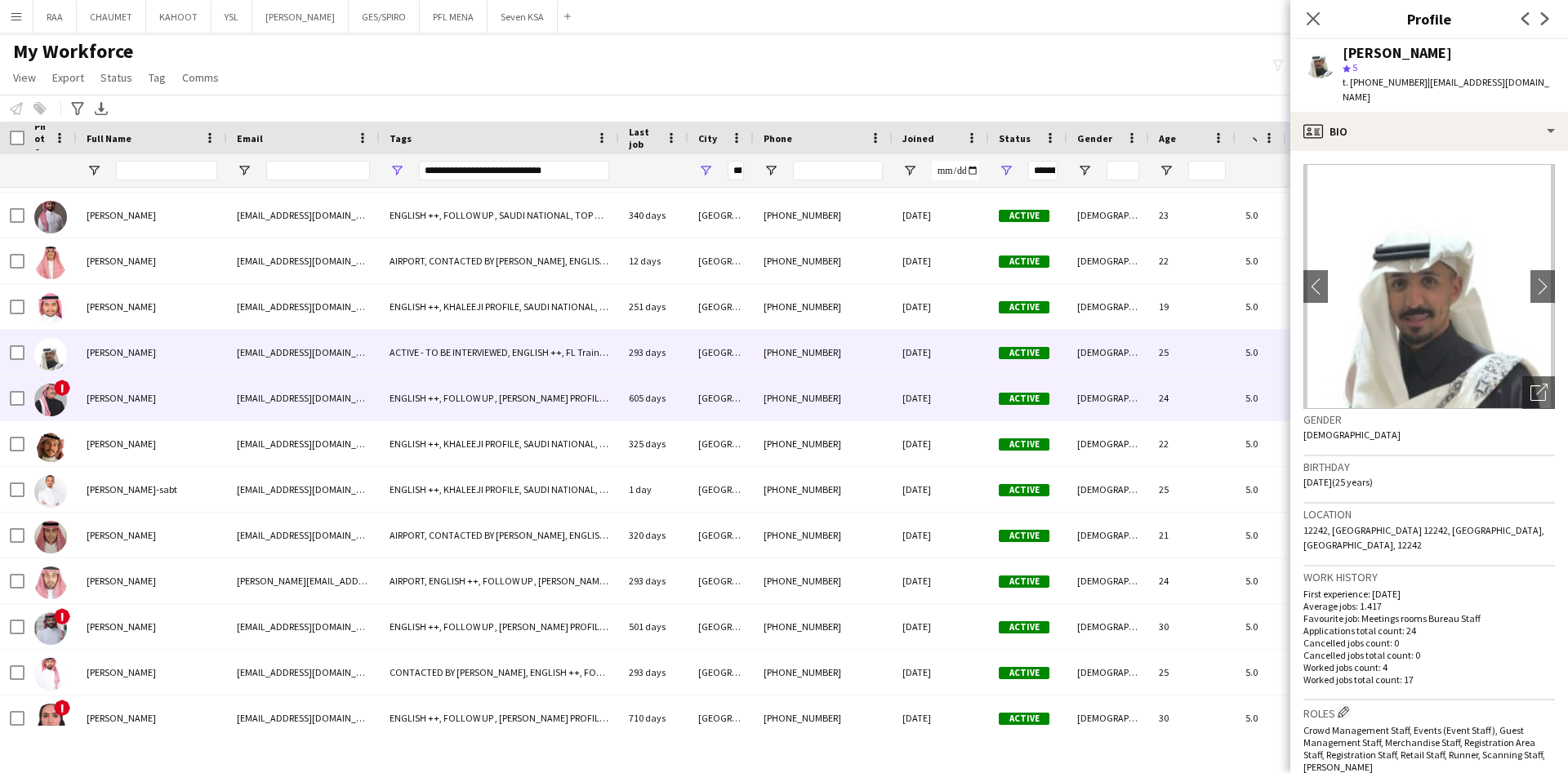
click at [178, 395] on div "[PERSON_NAME]" at bounding box center [151, 398] width 150 height 45
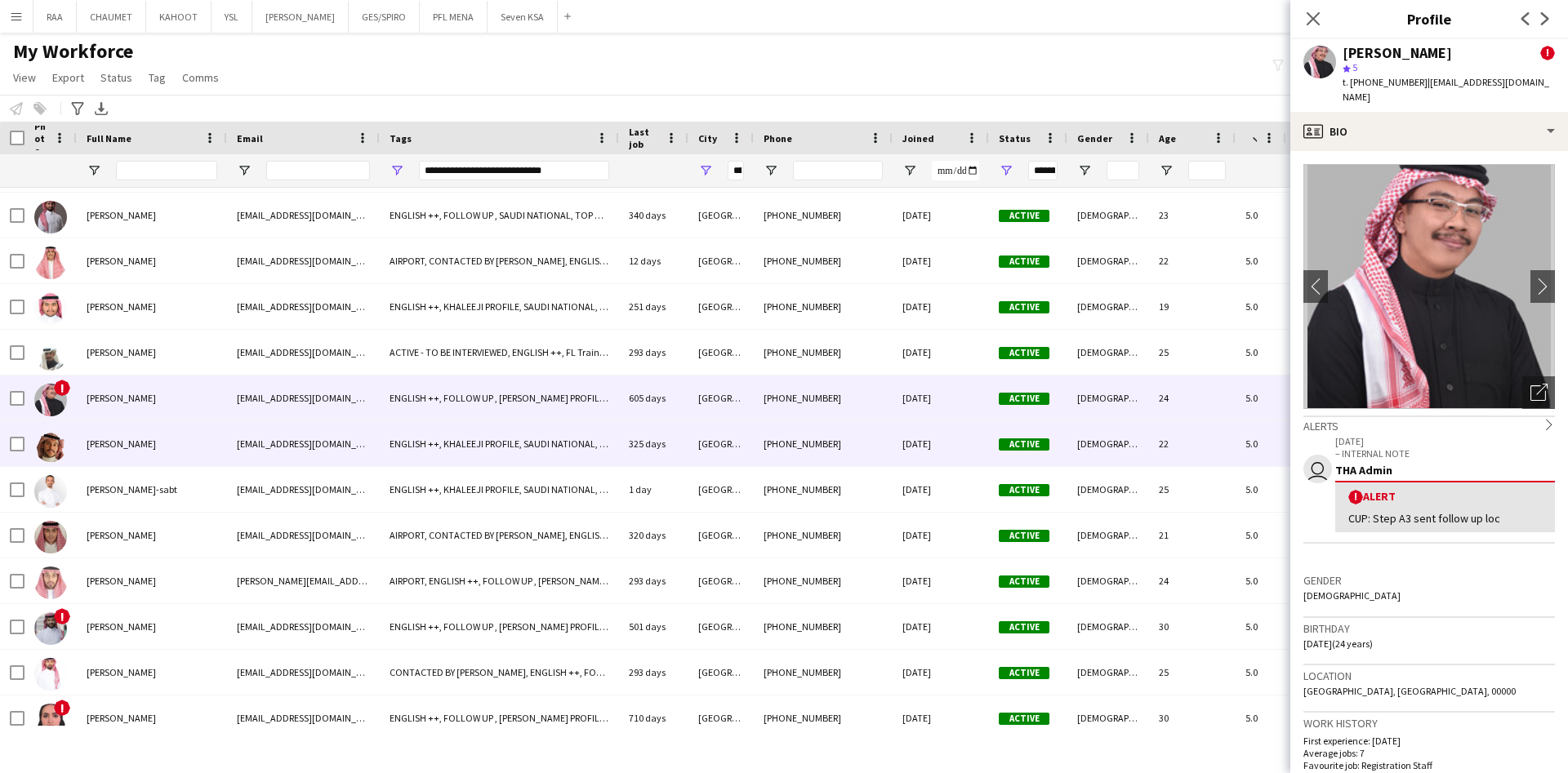
click at [177, 432] on div "[PERSON_NAME]" at bounding box center [151, 444] width 150 height 45
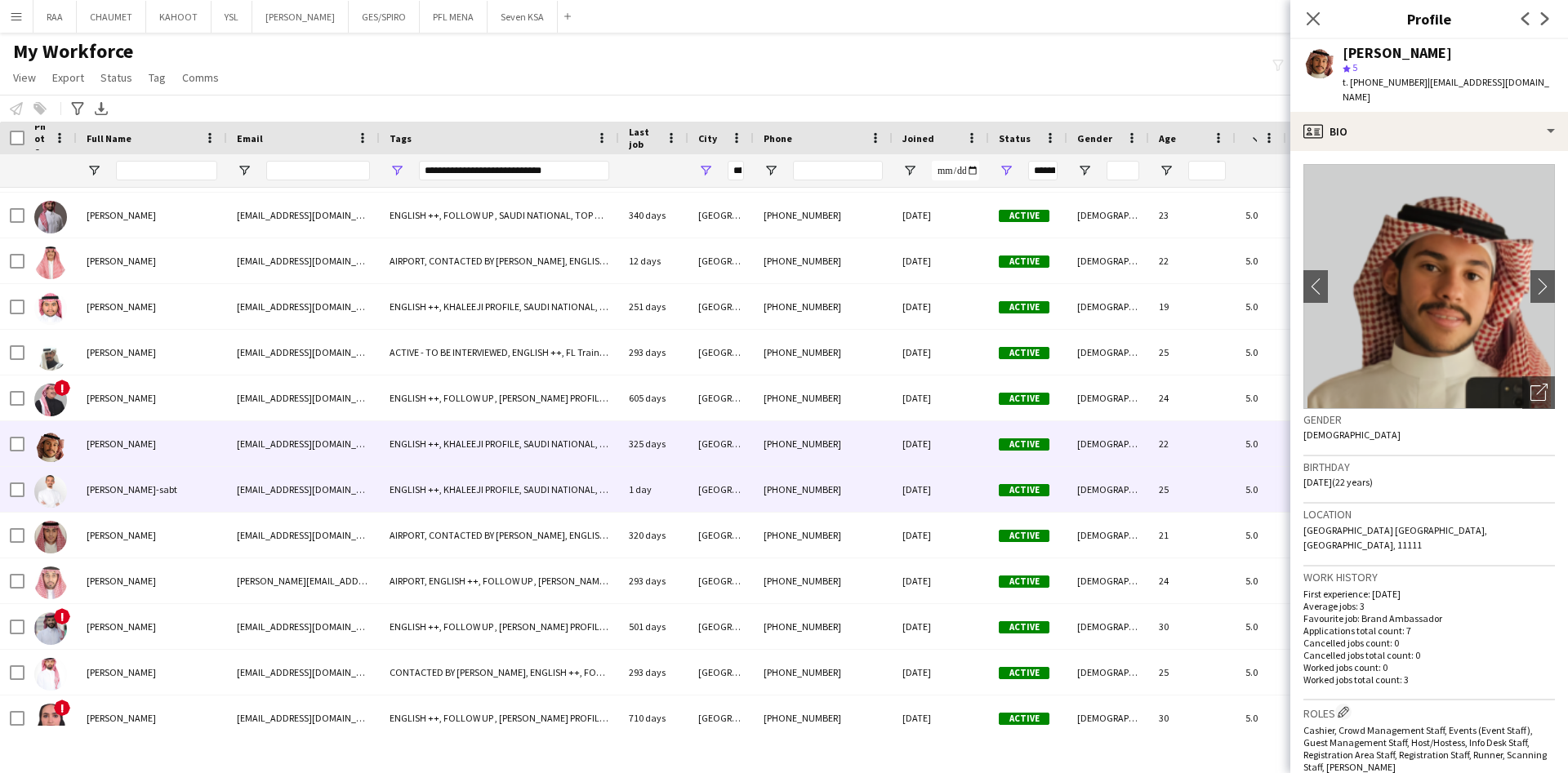
click at [176, 491] on div "[PERSON_NAME]-sabt" at bounding box center [151, 490] width 150 height 45
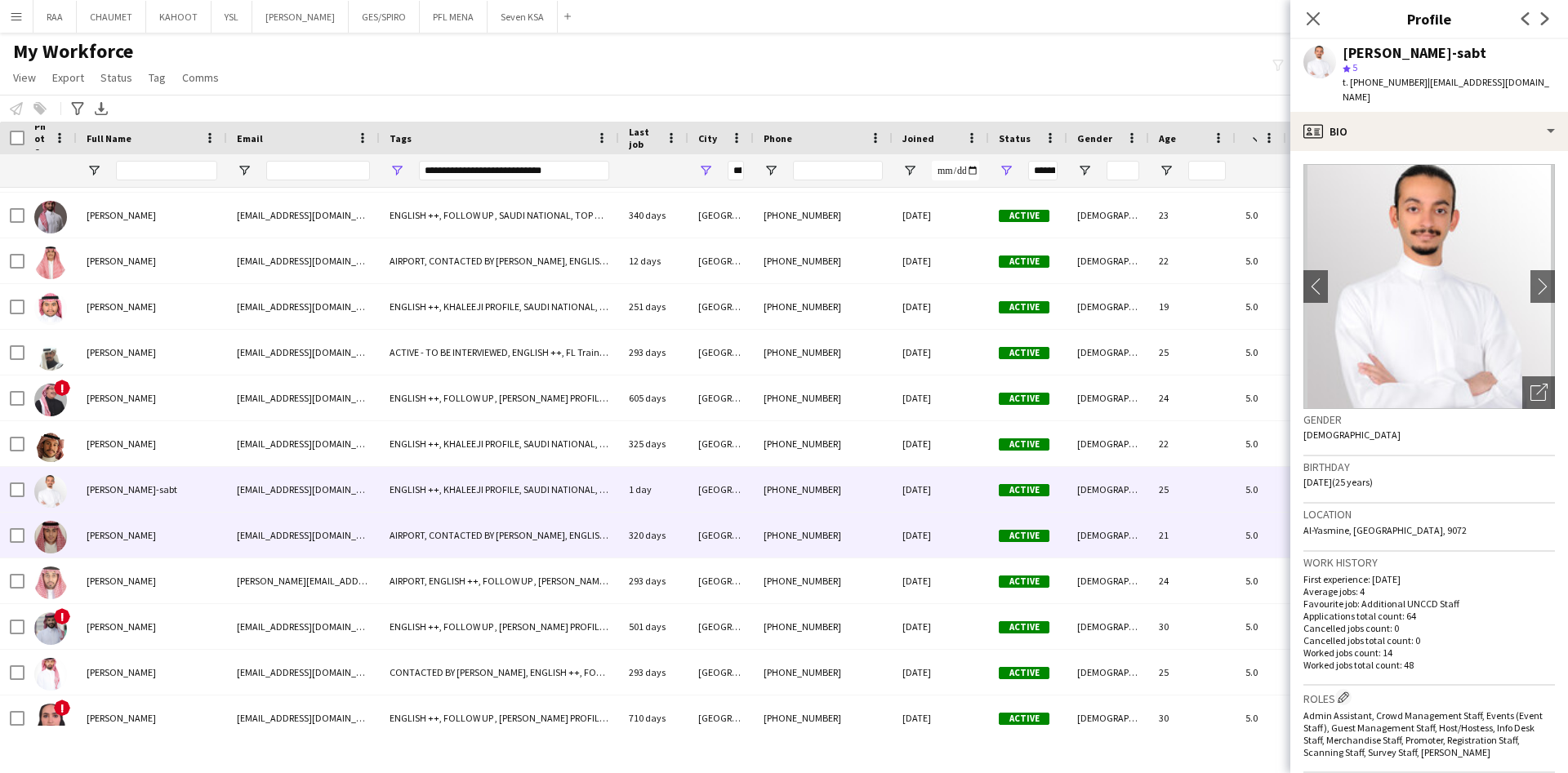
click at [169, 541] on div "[PERSON_NAME]" at bounding box center [151, 535] width 150 height 45
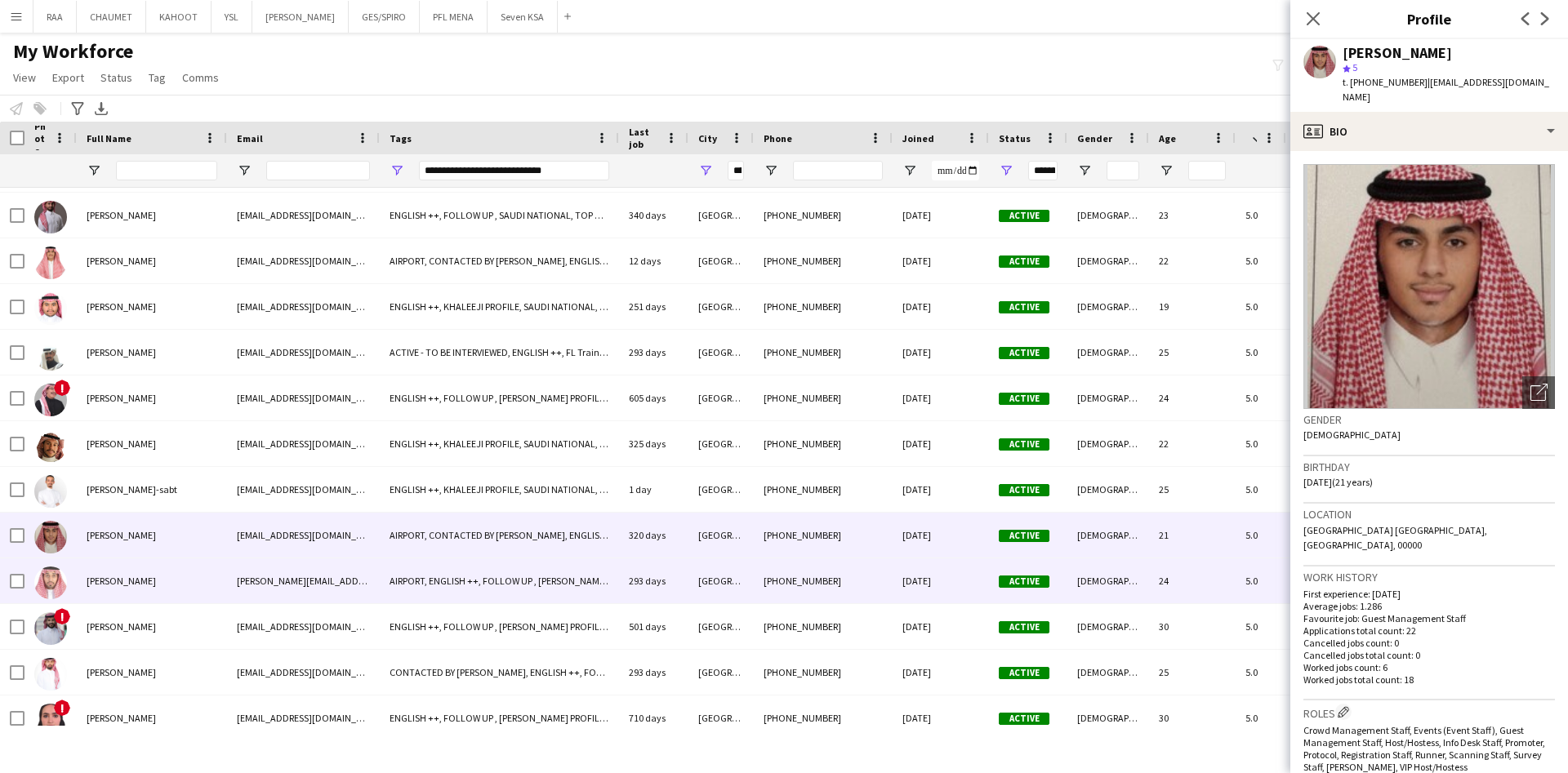
click at [156, 579] on span "[PERSON_NAME]" at bounding box center [121, 581] width 69 height 12
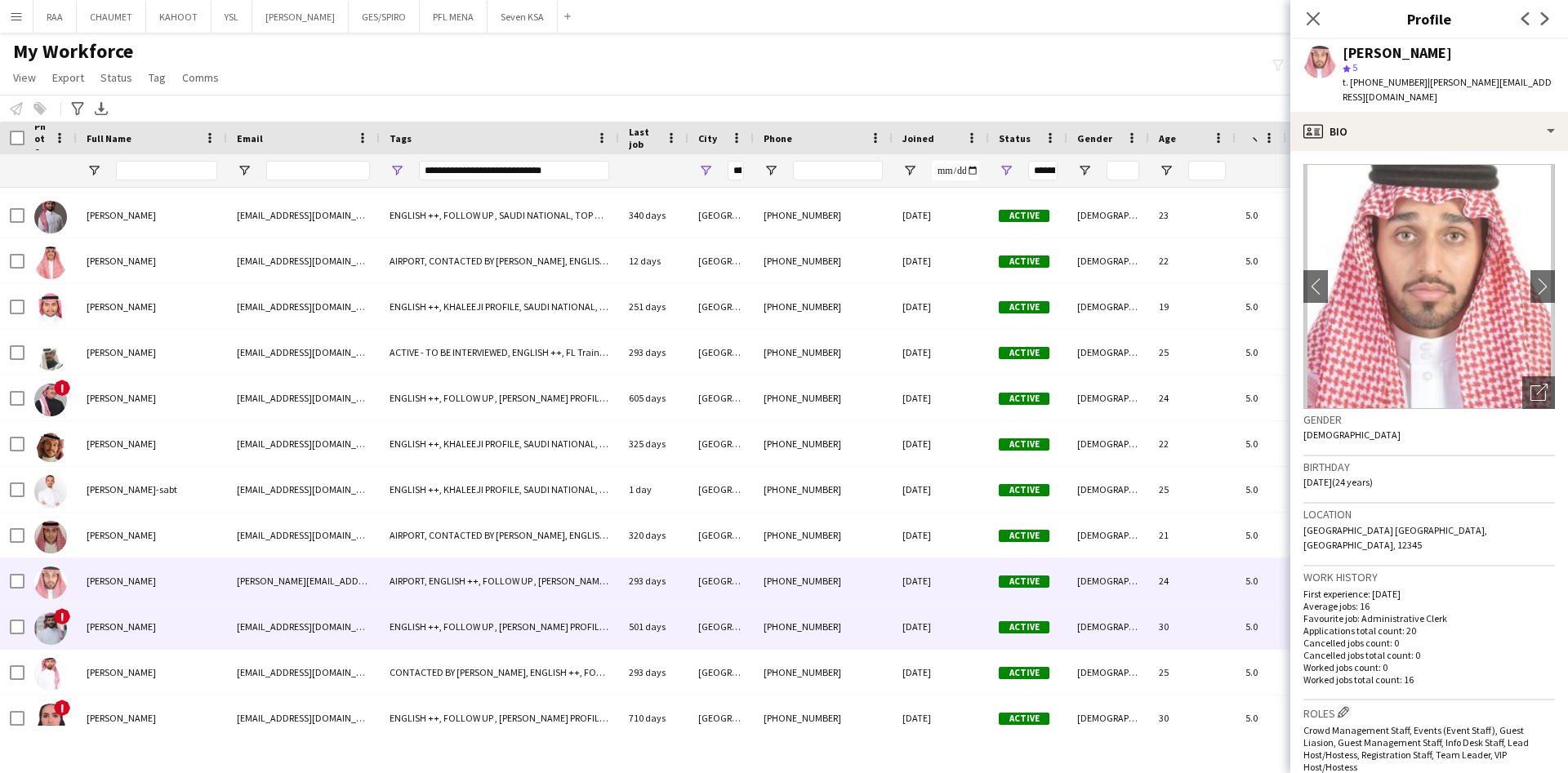
click at [172, 637] on div "[PERSON_NAME]" at bounding box center [151, 627] width 150 height 45
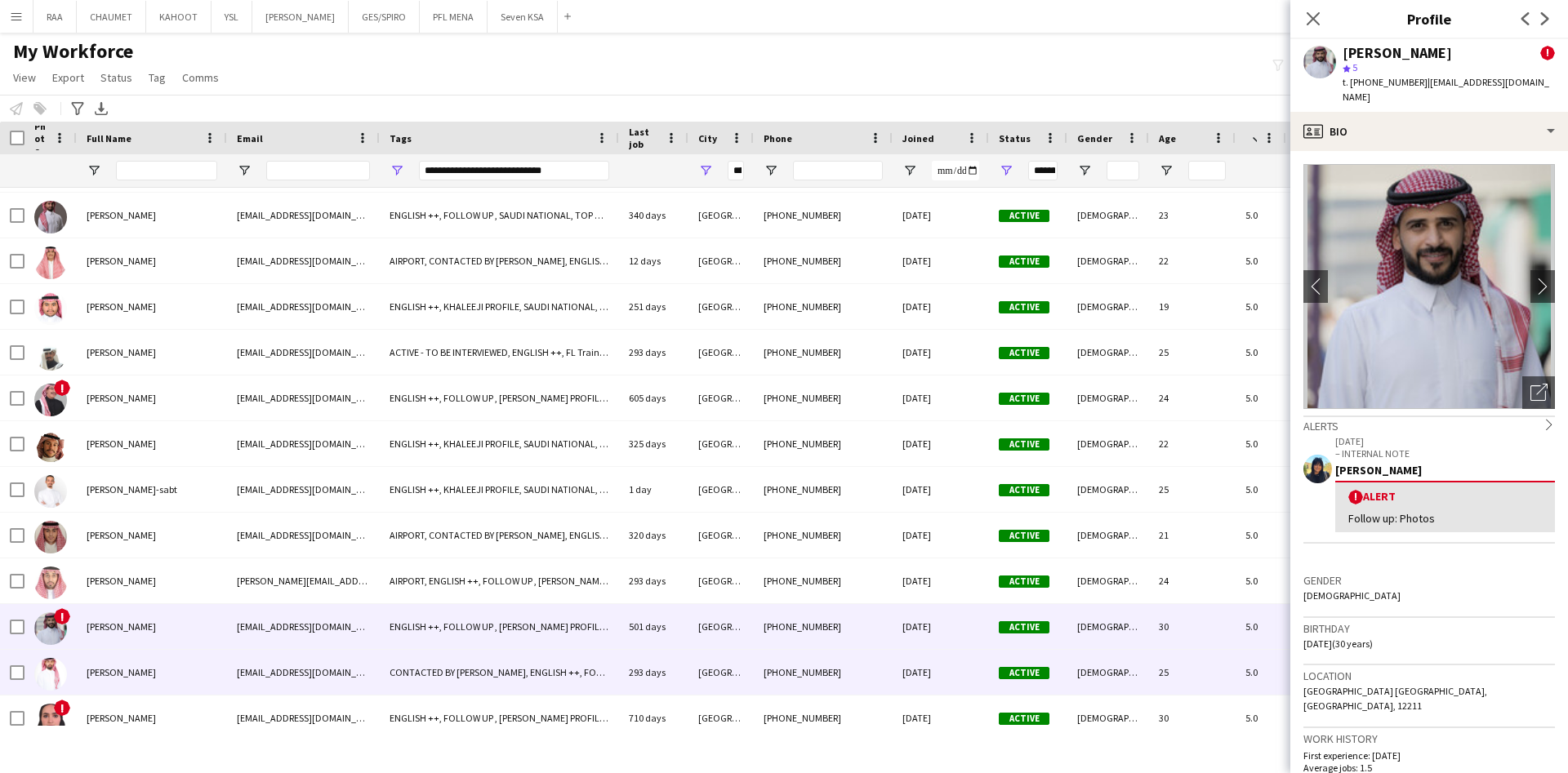
click at [168, 679] on div "[PERSON_NAME]" at bounding box center [151, 672] width 150 height 45
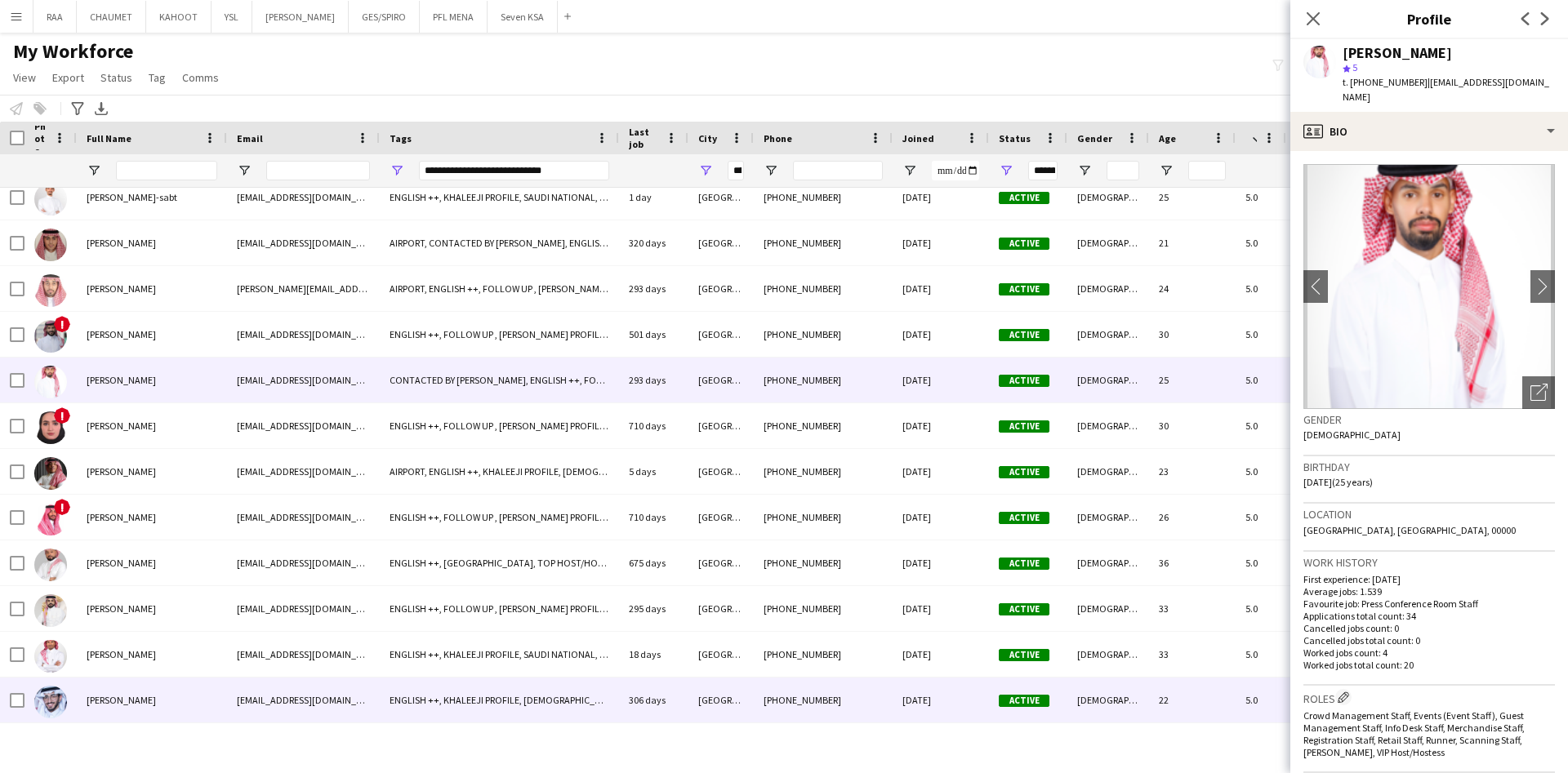
scroll to position [752, 0]
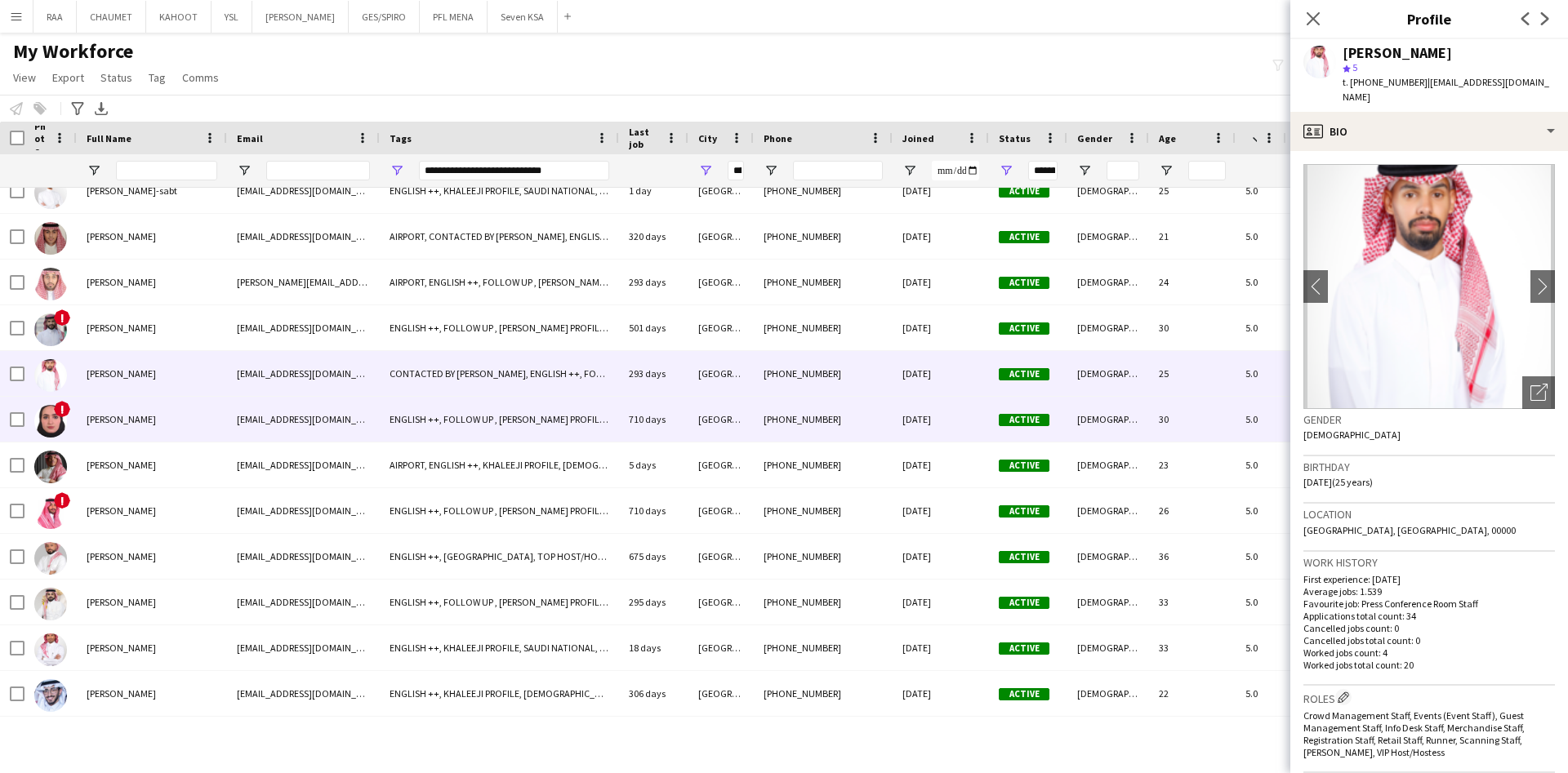
click at [161, 421] on div "[PERSON_NAME]" at bounding box center [151, 419] width 150 height 45
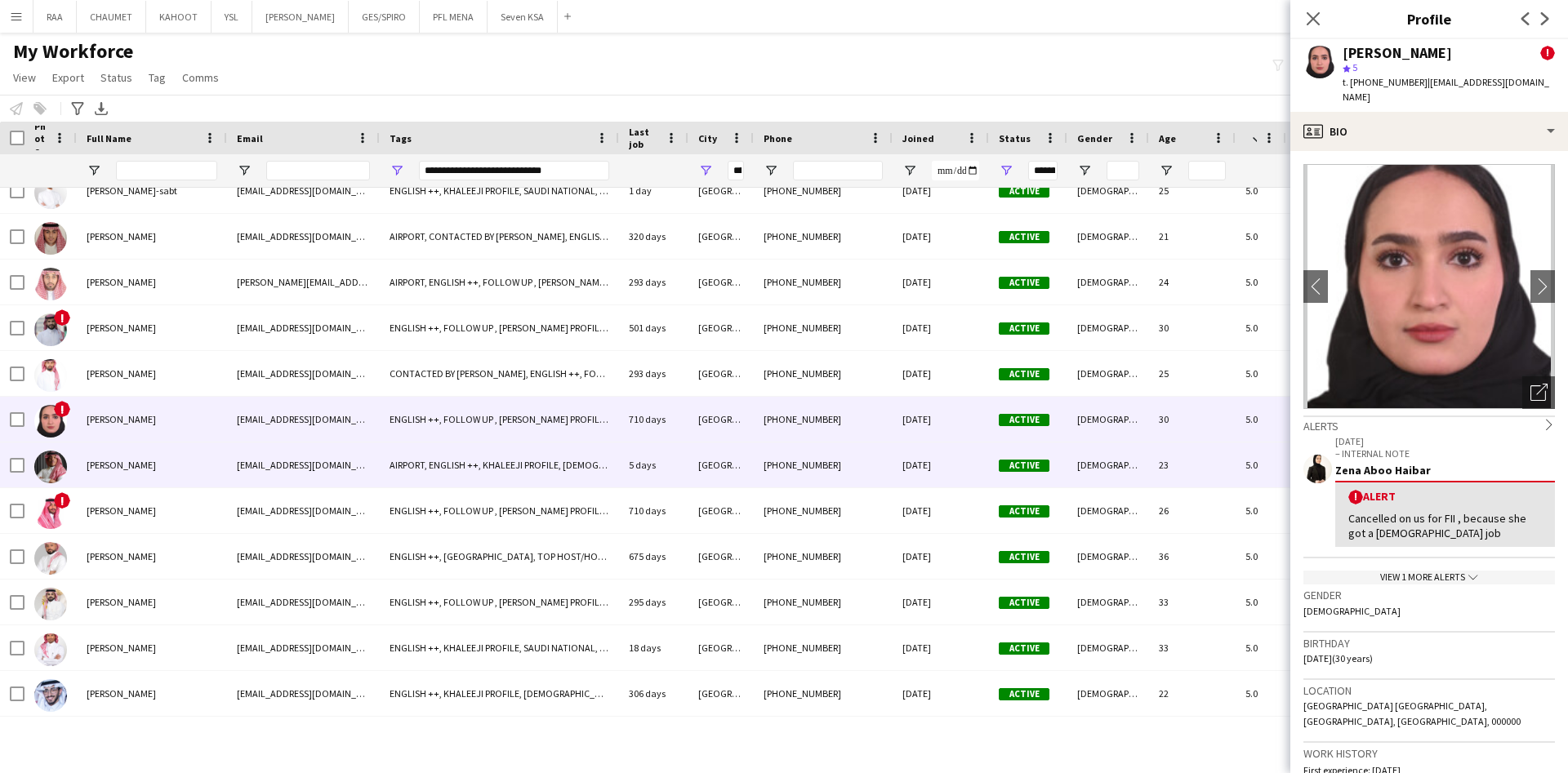
click at [164, 465] on div "[PERSON_NAME]" at bounding box center [151, 465] width 150 height 45
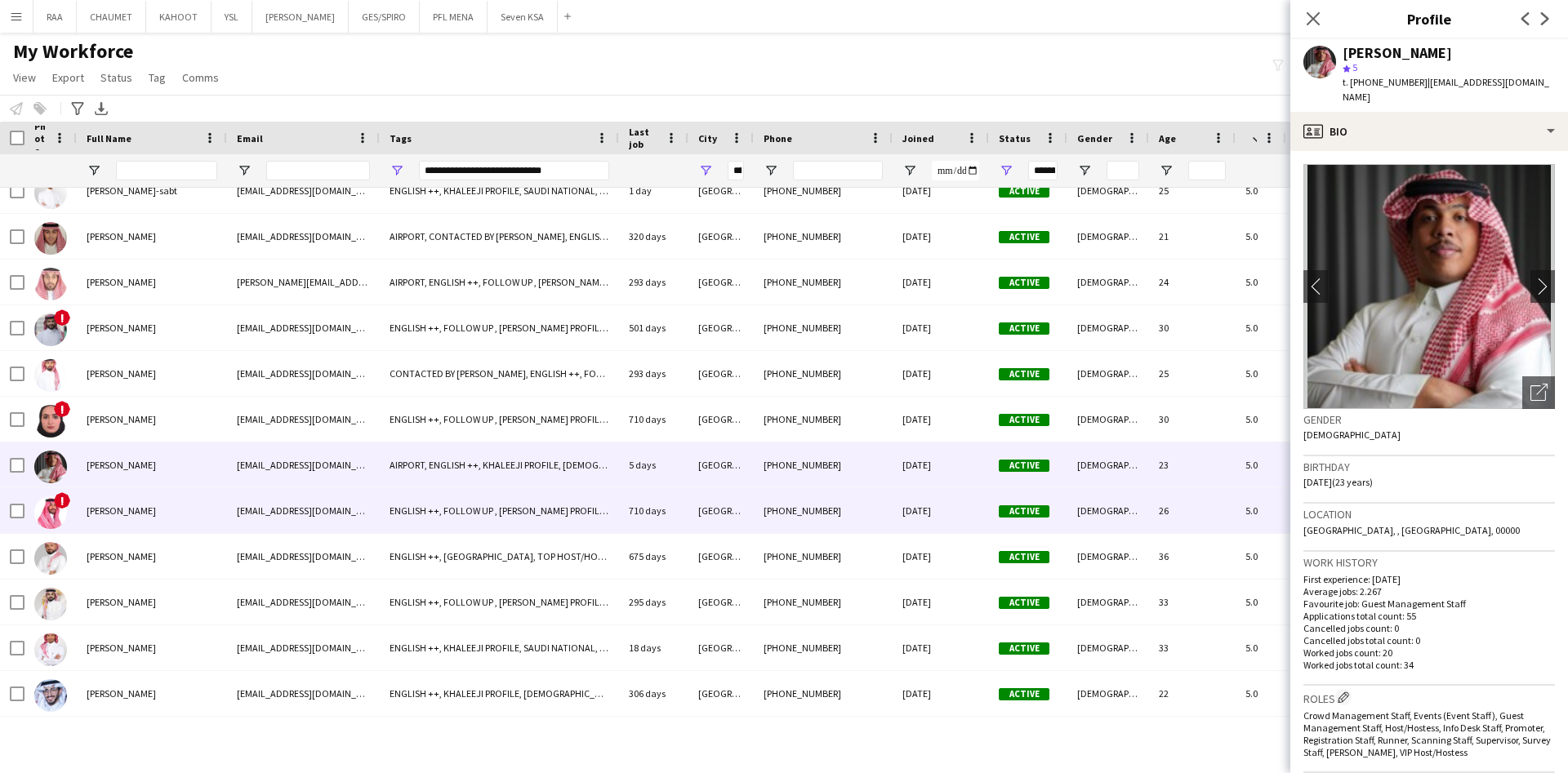
click at [155, 515] on div "[PERSON_NAME]" at bounding box center [151, 510] width 150 height 45
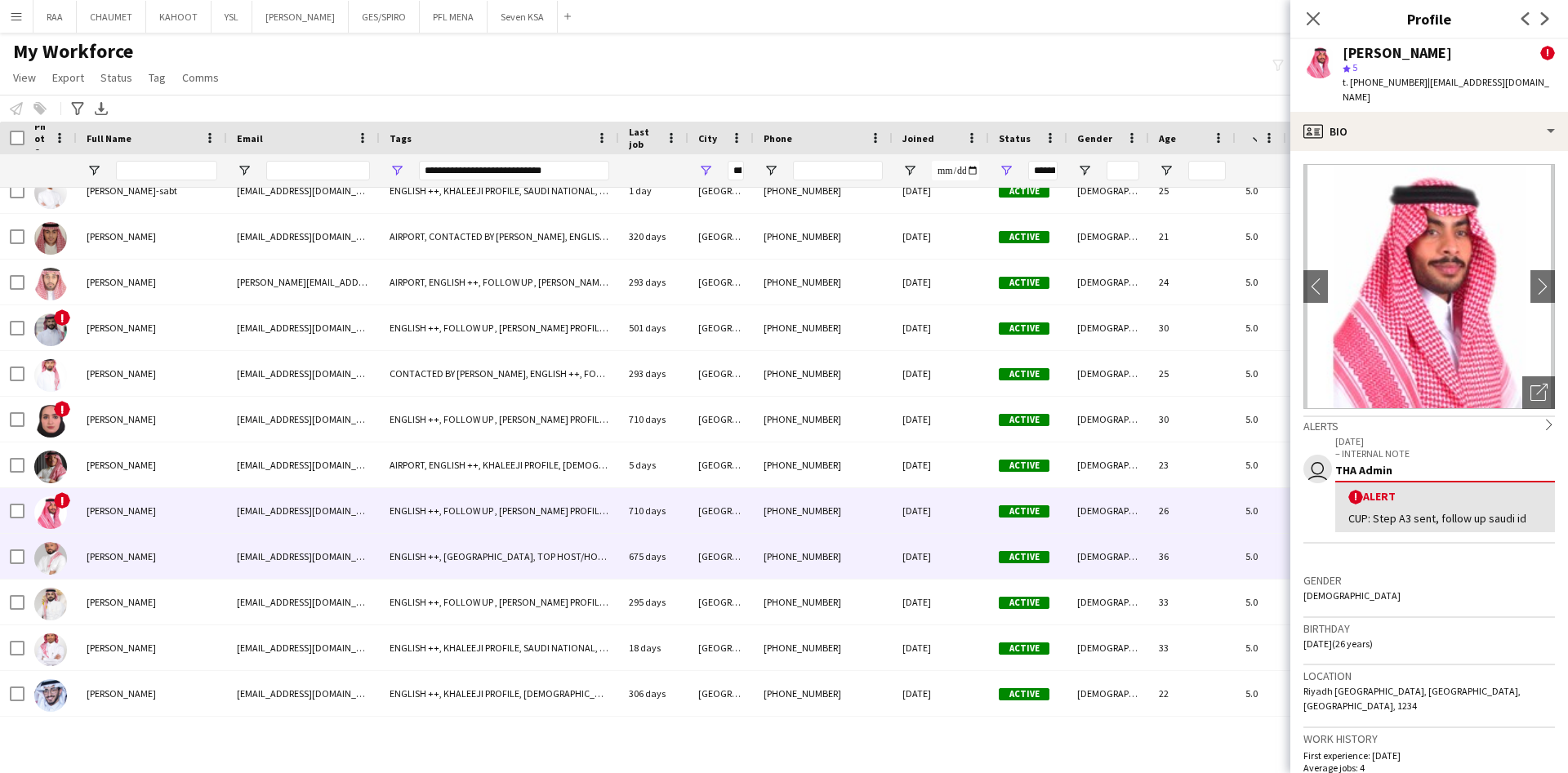
click at [156, 559] on span "[PERSON_NAME]" at bounding box center [121, 556] width 69 height 12
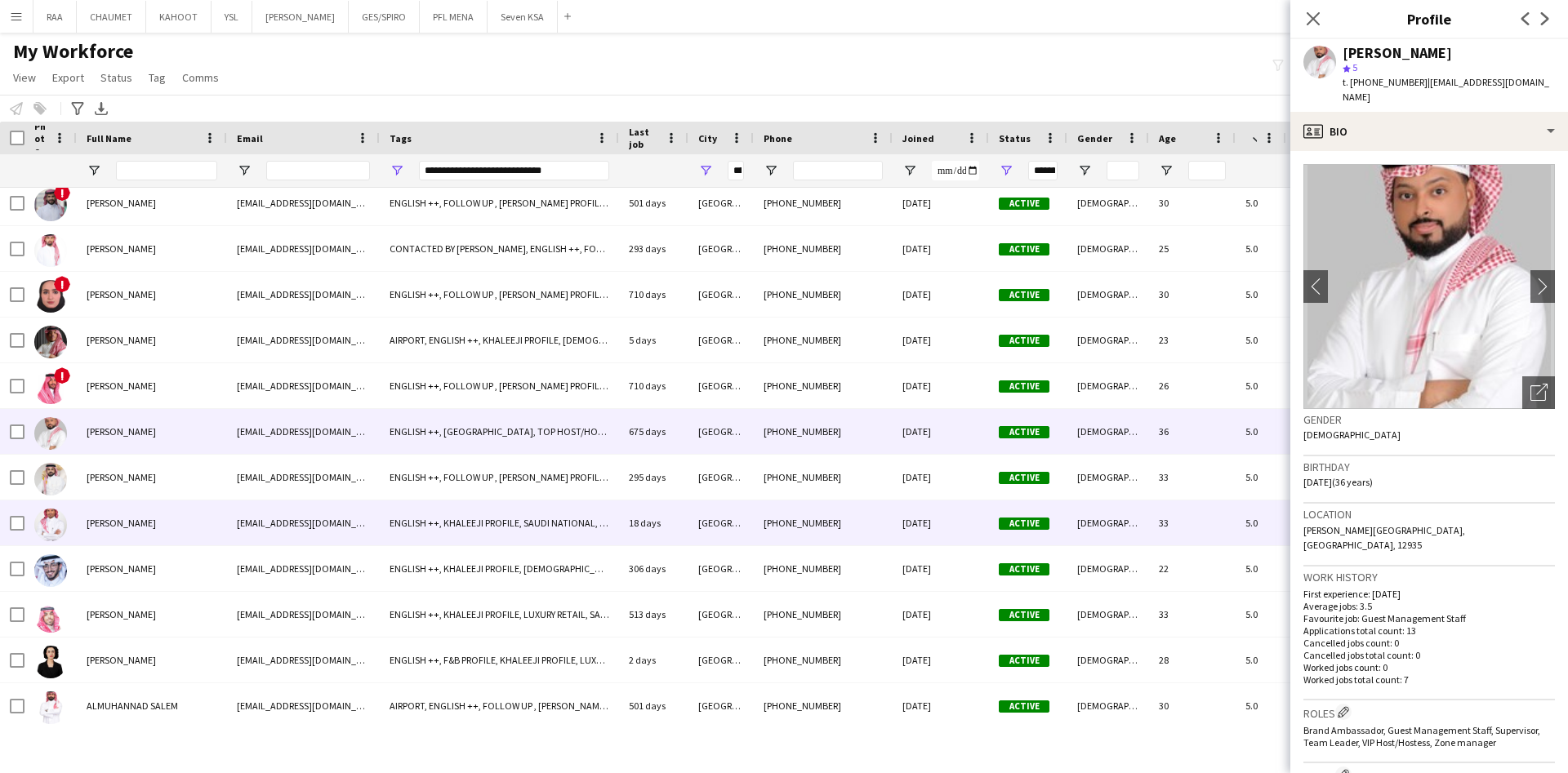
scroll to position [0, 0]
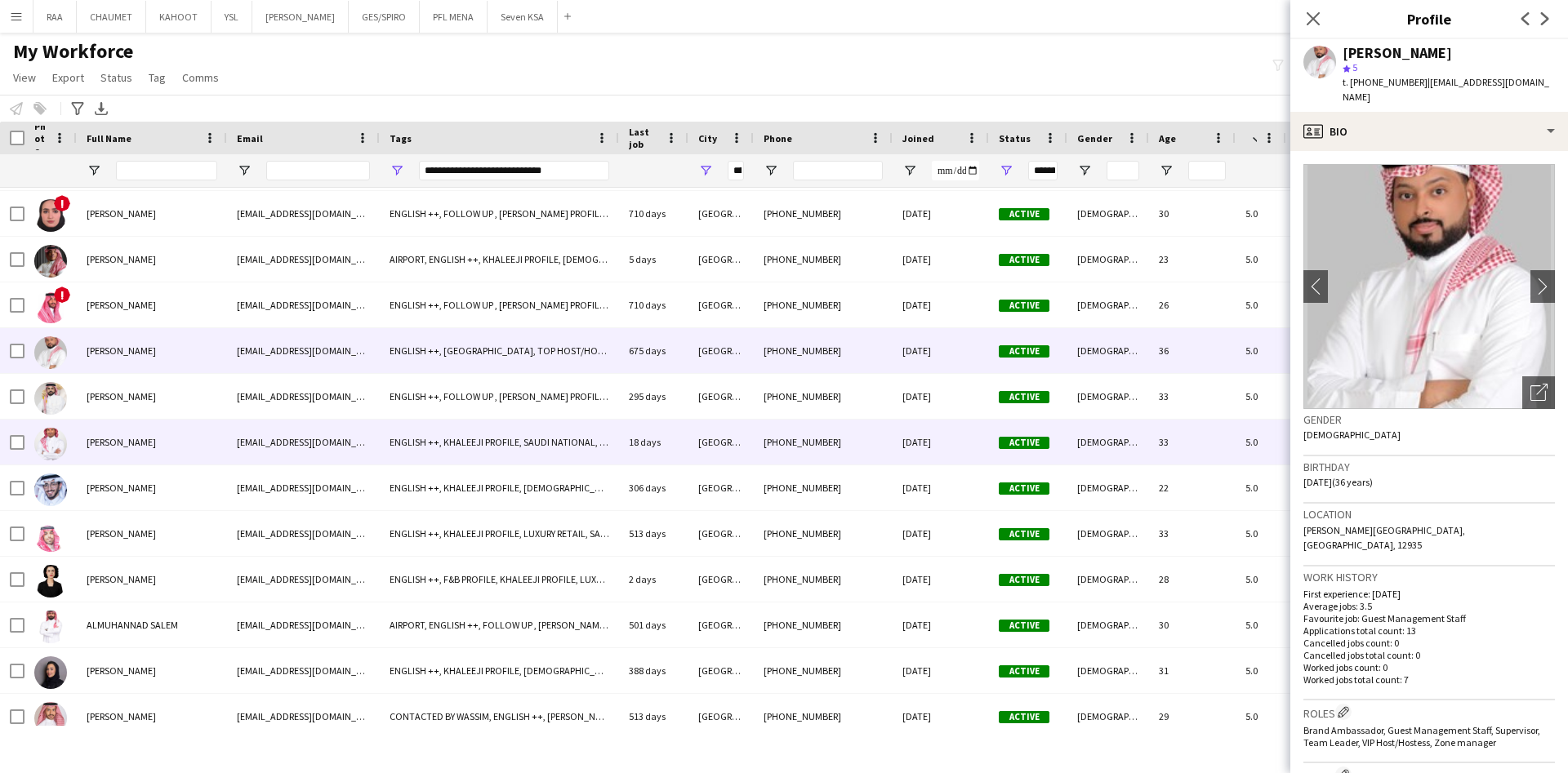
click at [152, 410] on div "[PERSON_NAME]" at bounding box center [151, 396] width 150 height 45
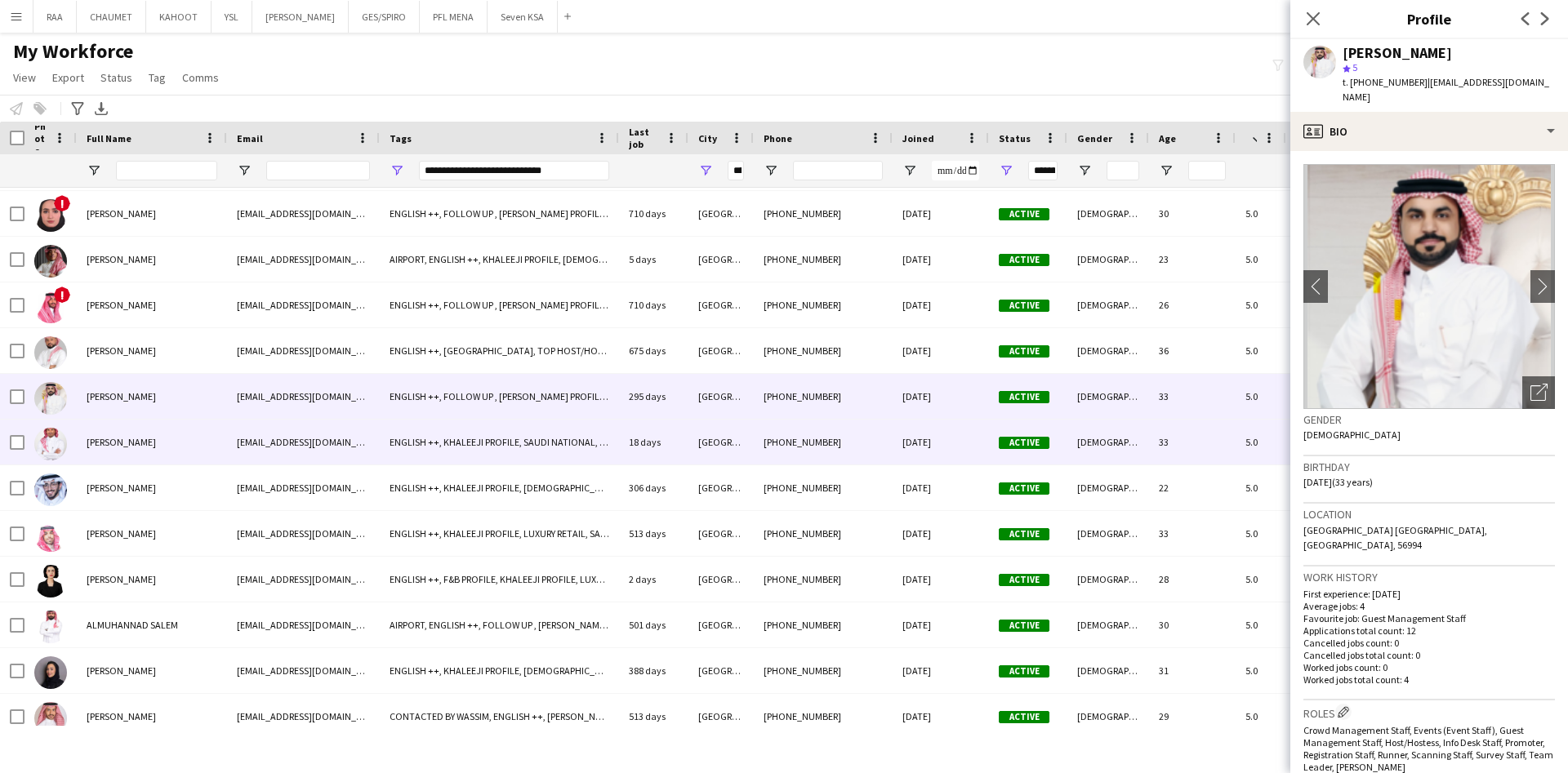
click at [165, 445] on div "[PERSON_NAME]" at bounding box center [151, 442] width 150 height 45
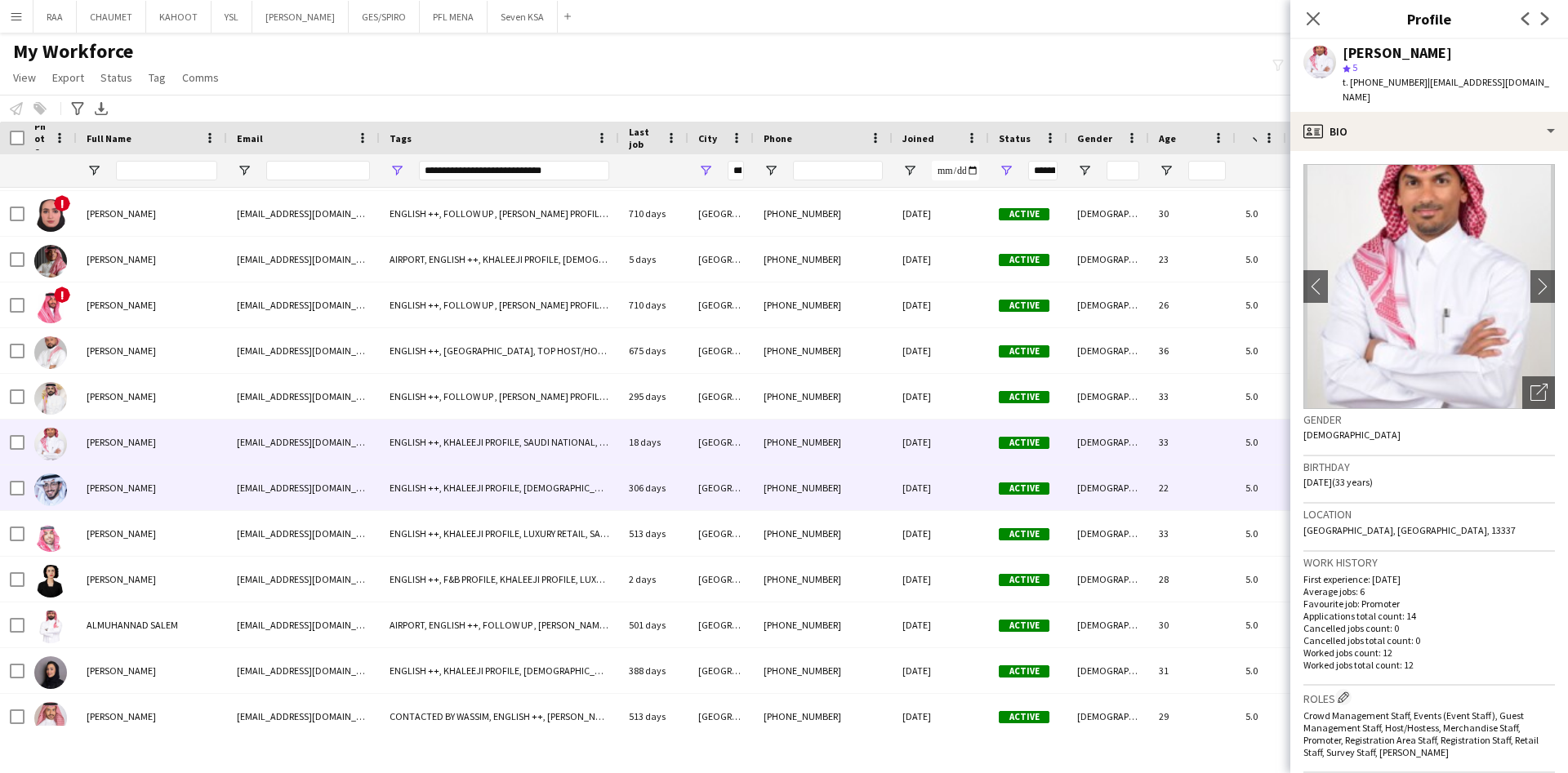
click at [164, 486] on div "[PERSON_NAME]" at bounding box center [151, 488] width 150 height 45
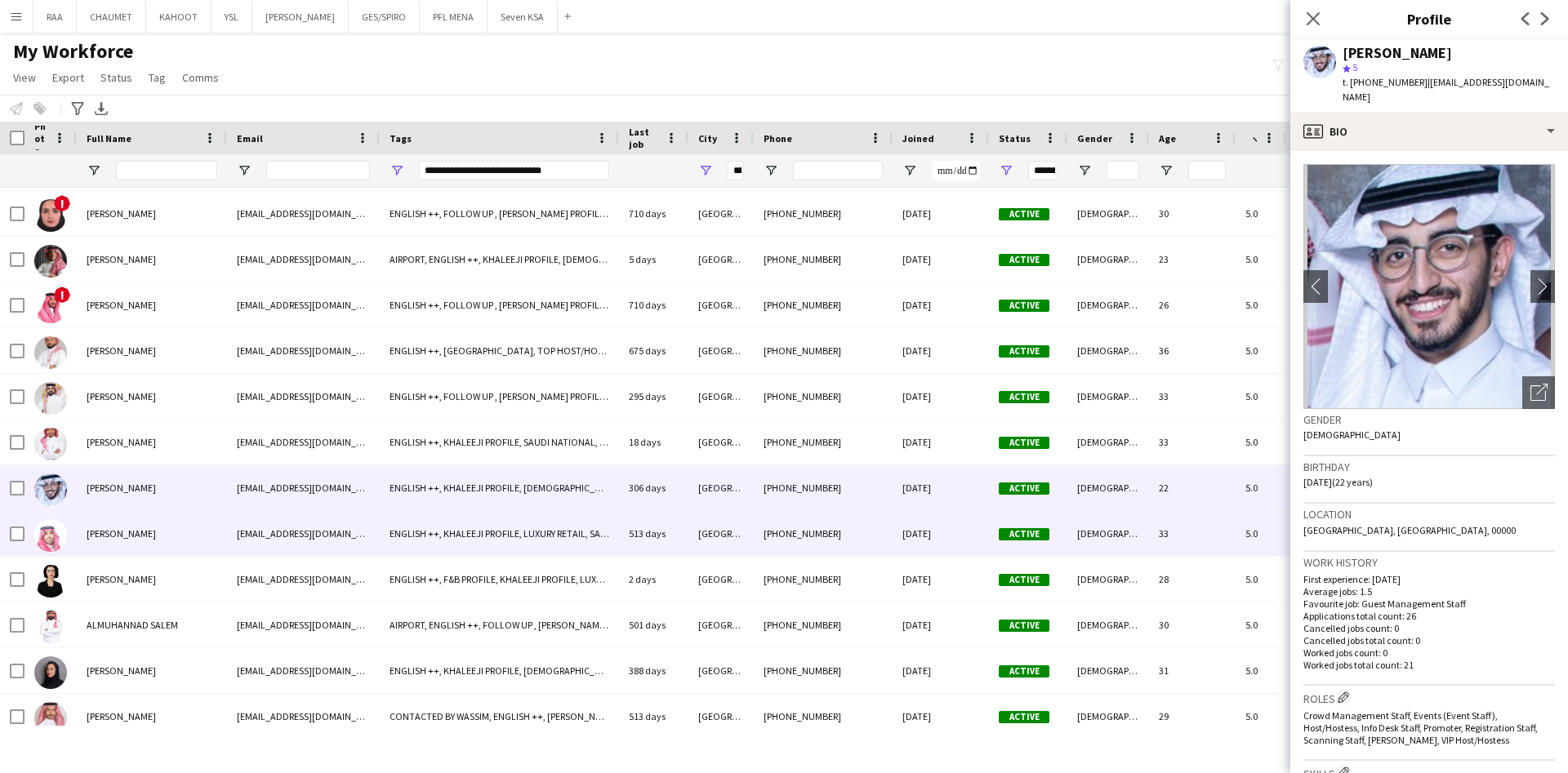
click at [160, 539] on div "[PERSON_NAME]" at bounding box center [151, 533] width 150 height 45
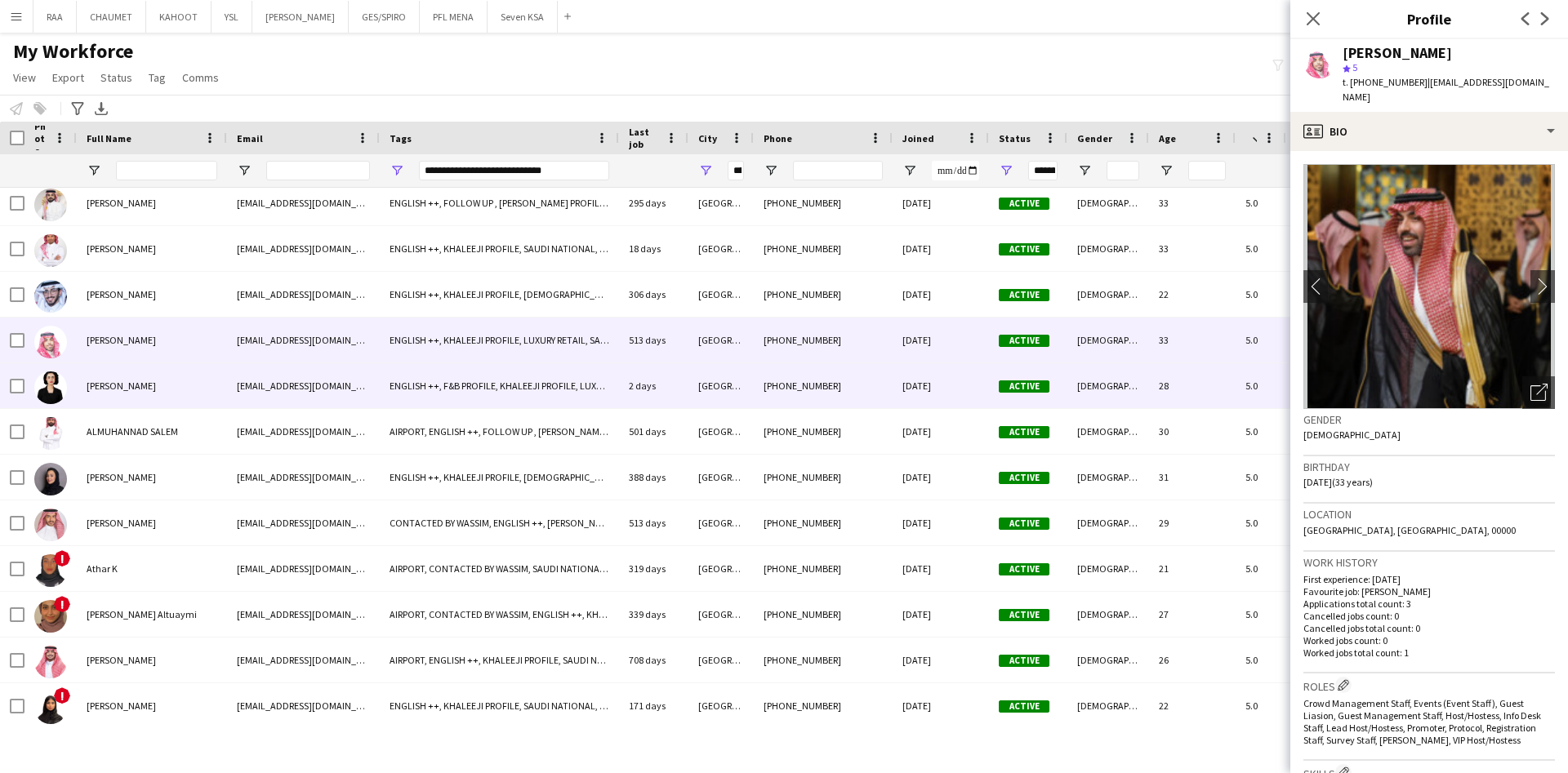
click at [165, 394] on div "[PERSON_NAME]" at bounding box center [151, 385] width 150 height 45
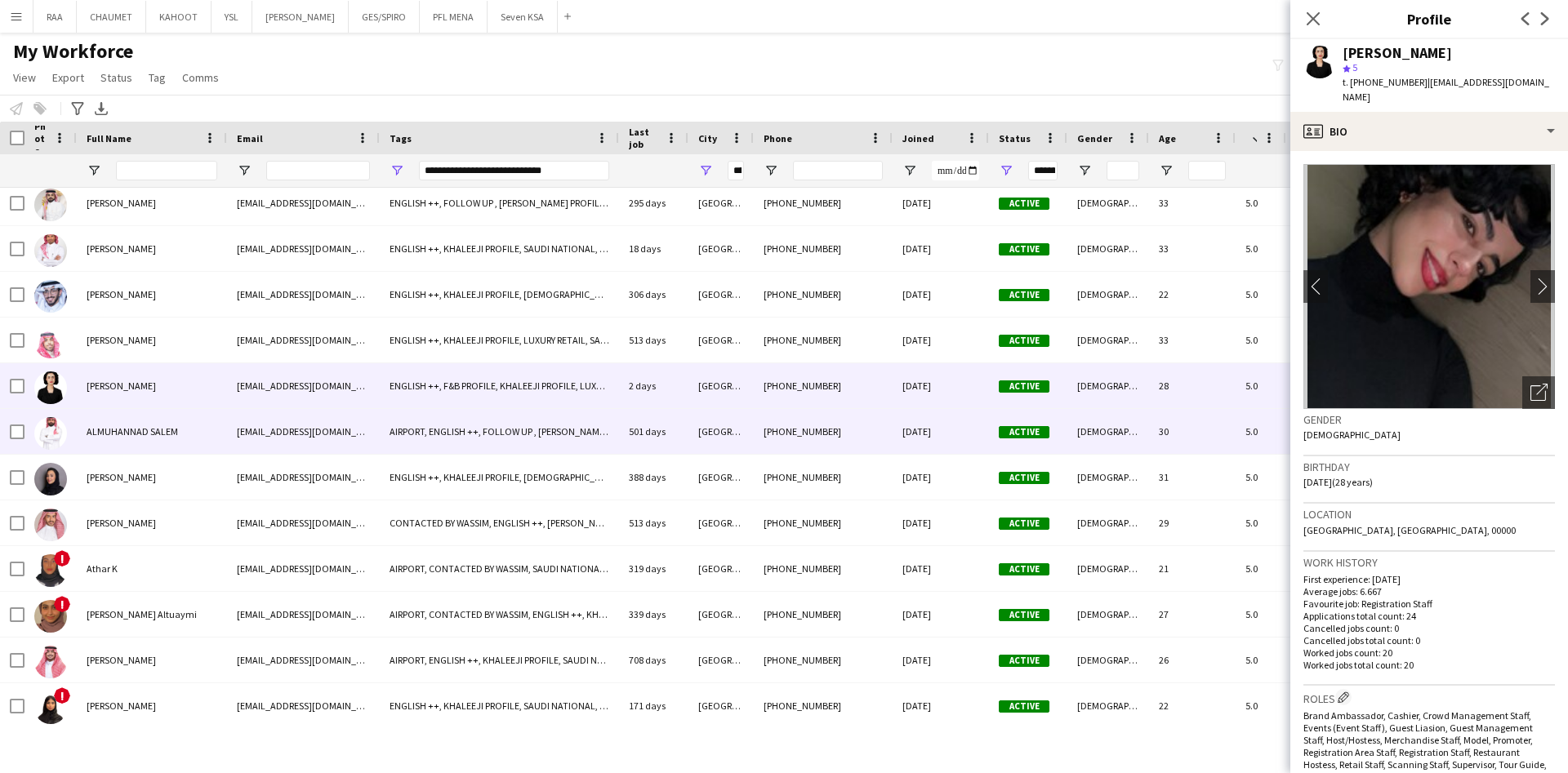
click at [165, 434] on span "ALMUHANNAD SALEM" at bounding box center [131, 431] width 91 height 12
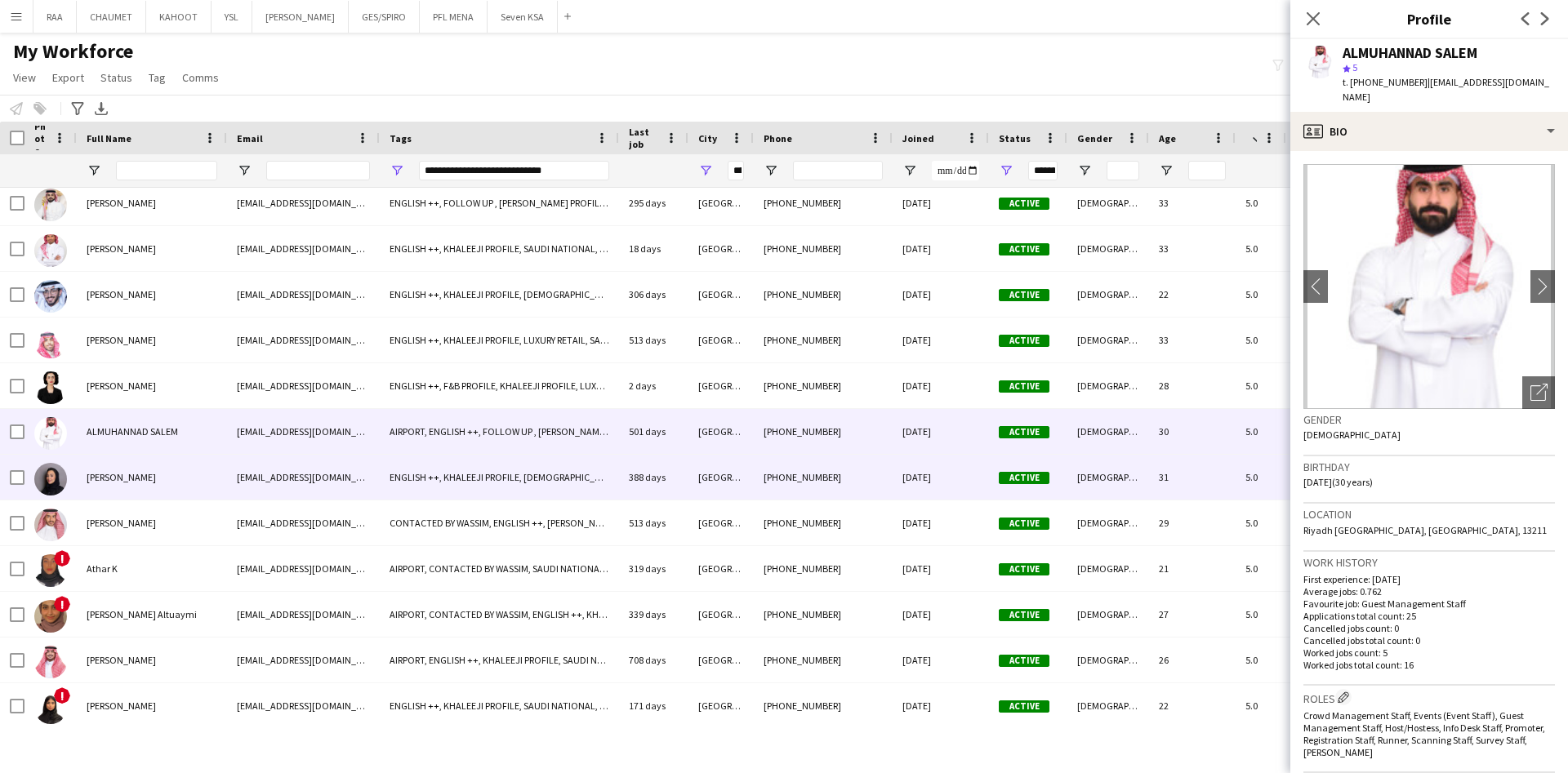
click at [165, 484] on div "[PERSON_NAME]" at bounding box center [151, 477] width 150 height 45
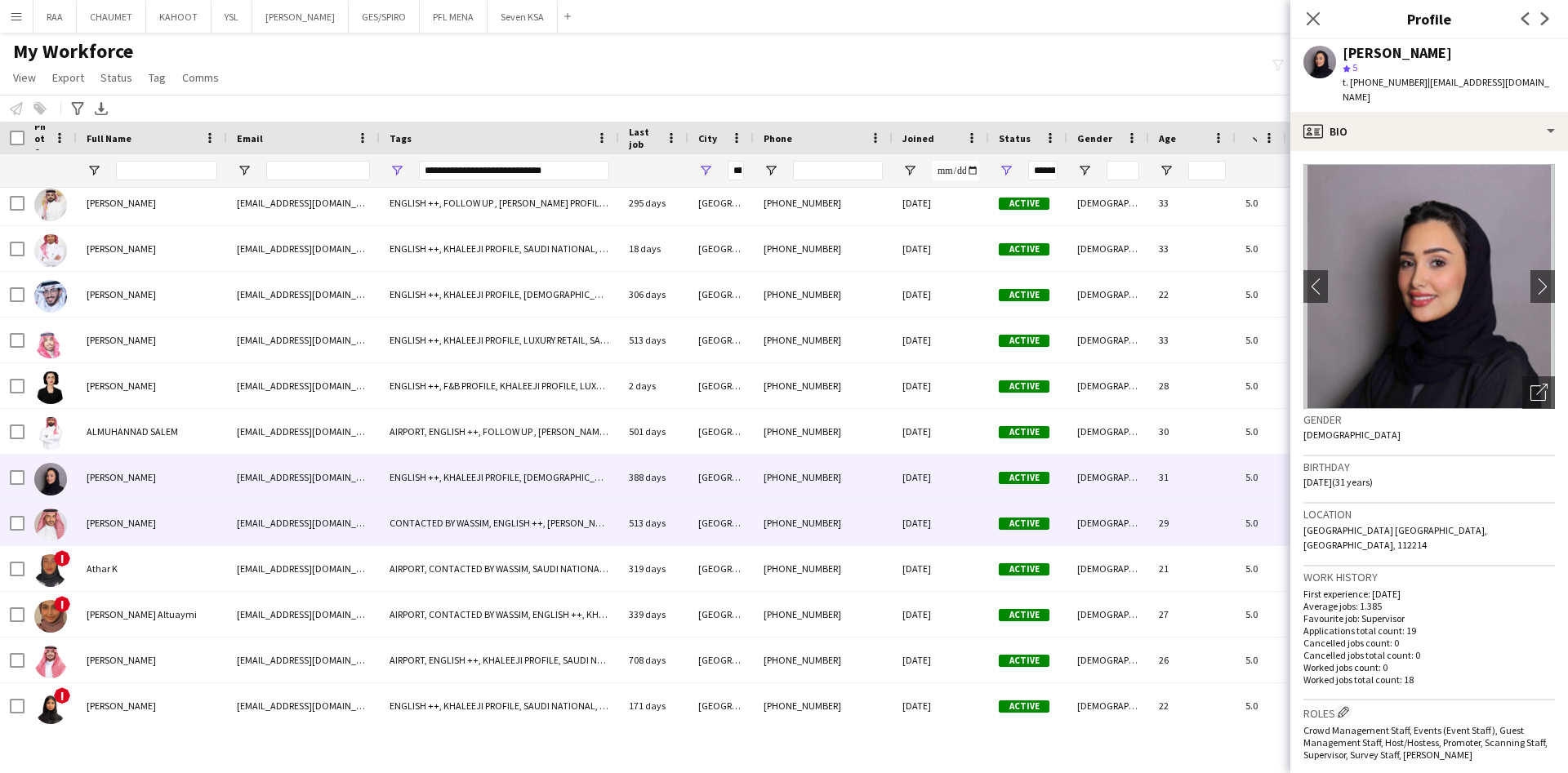
click at [180, 531] on div "[PERSON_NAME]" at bounding box center [151, 522] width 150 height 45
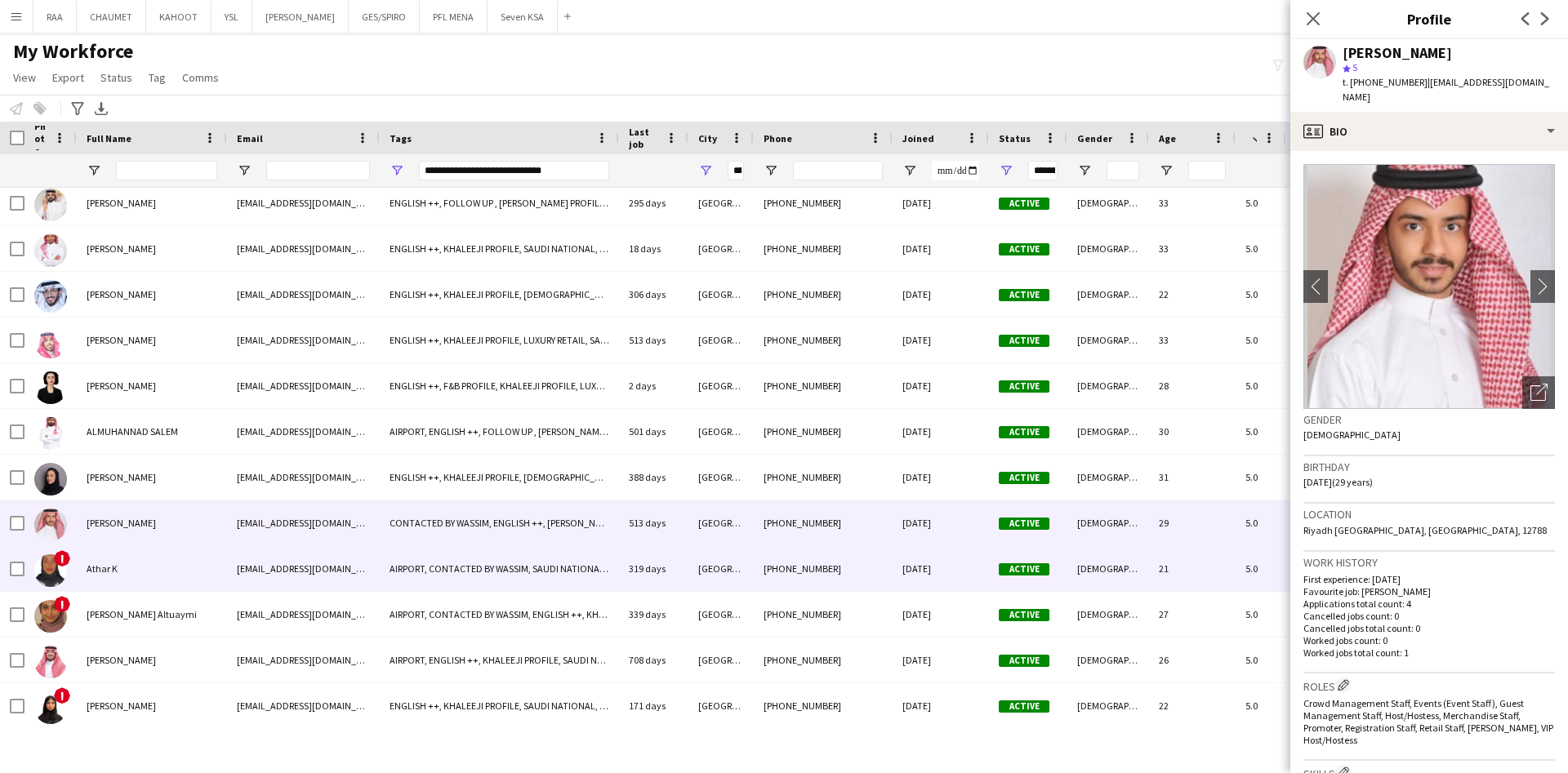
click at [180, 562] on div "Athar K" at bounding box center [151, 568] width 150 height 45
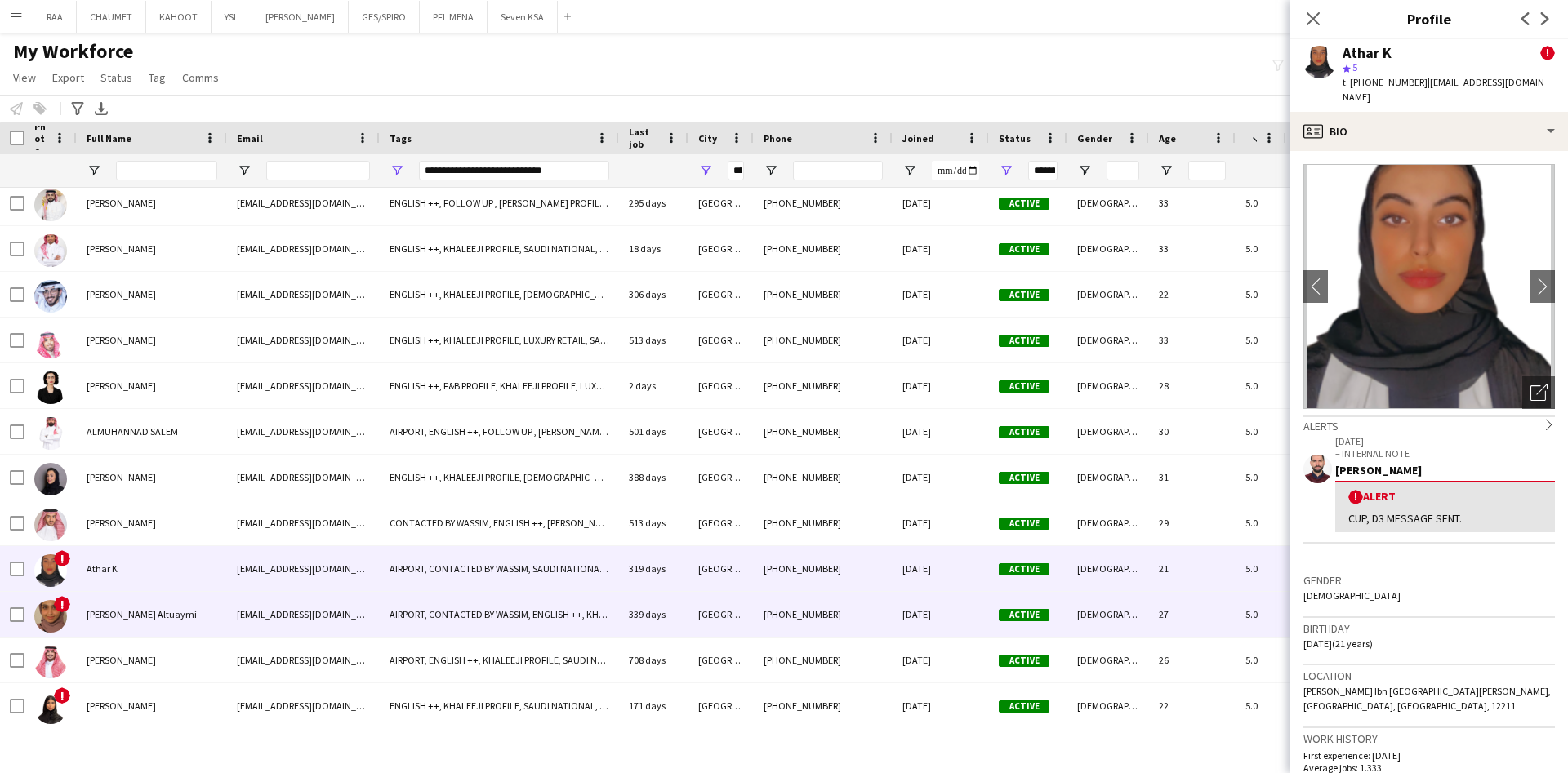
click at [186, 608] on div "[PERSON_NAME] ‏Altuaymi" at bounding box center [151, 614] width 150 height 45
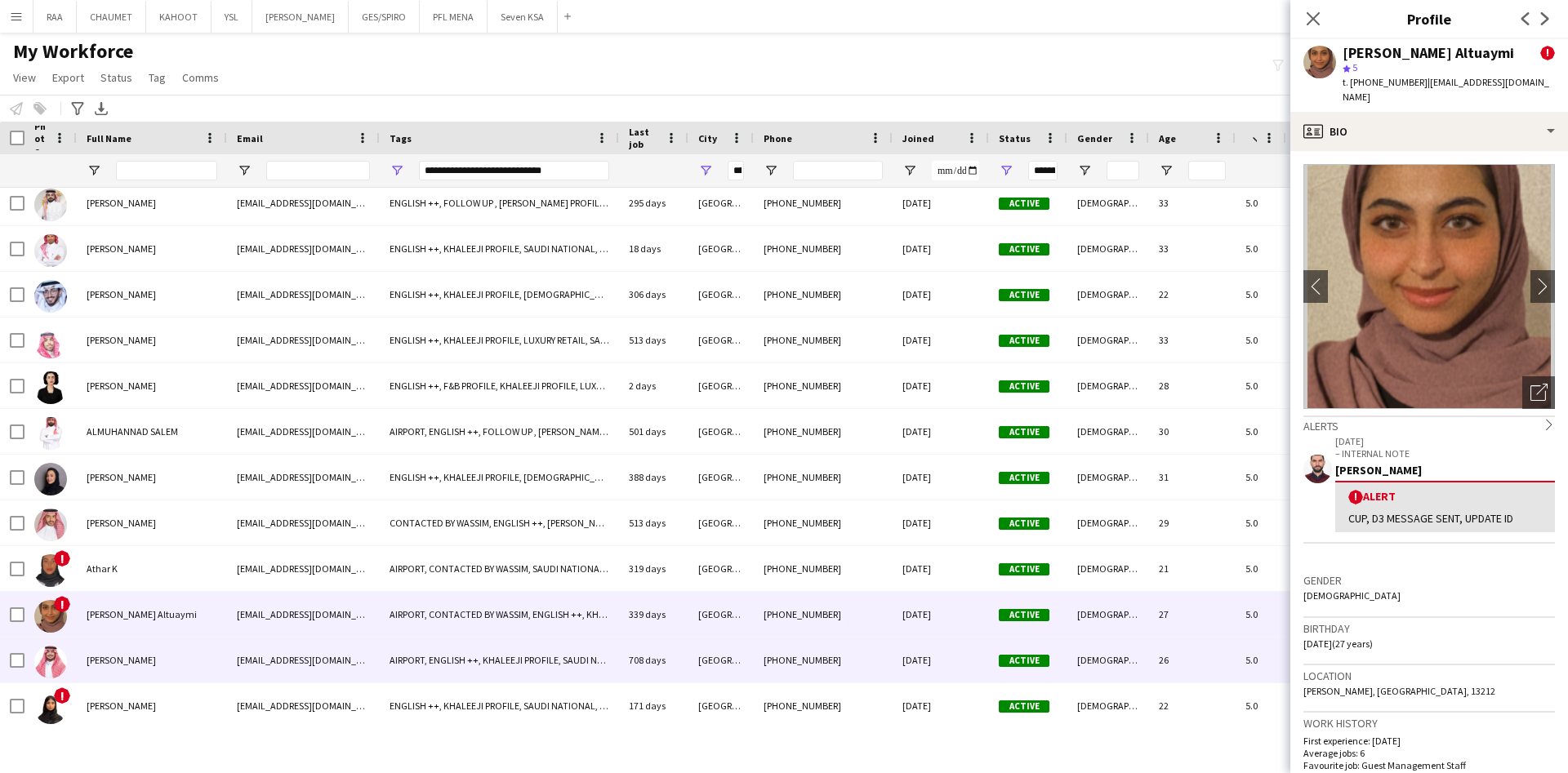
click at [180, 668] on div "[PERSON_NAME]" at bounding box center [151, 660] width 150 height 45
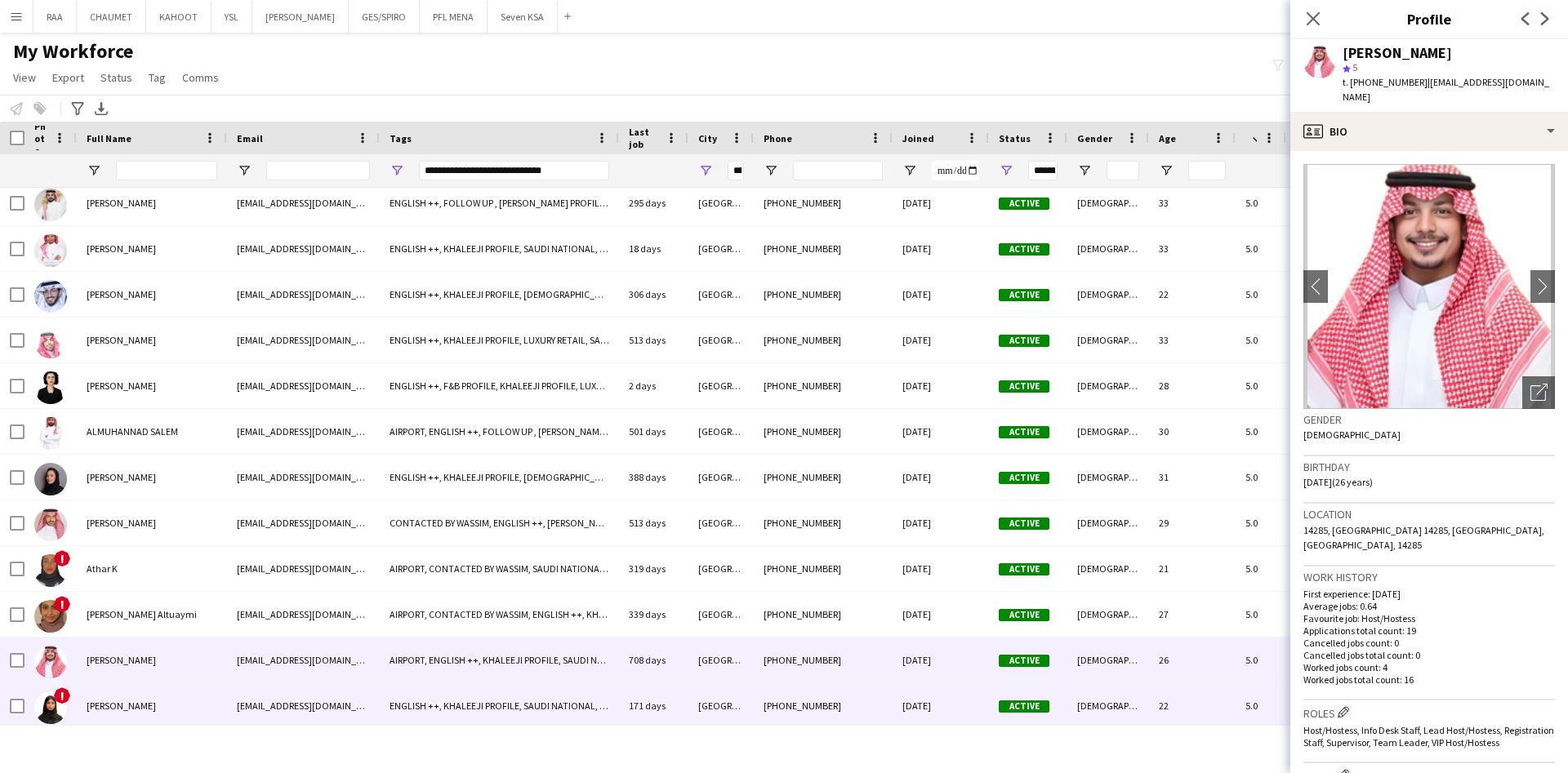
click at [177, 702] on div "[PERSON_NAME]" at bounding box center [151, 706] width 150 height 45
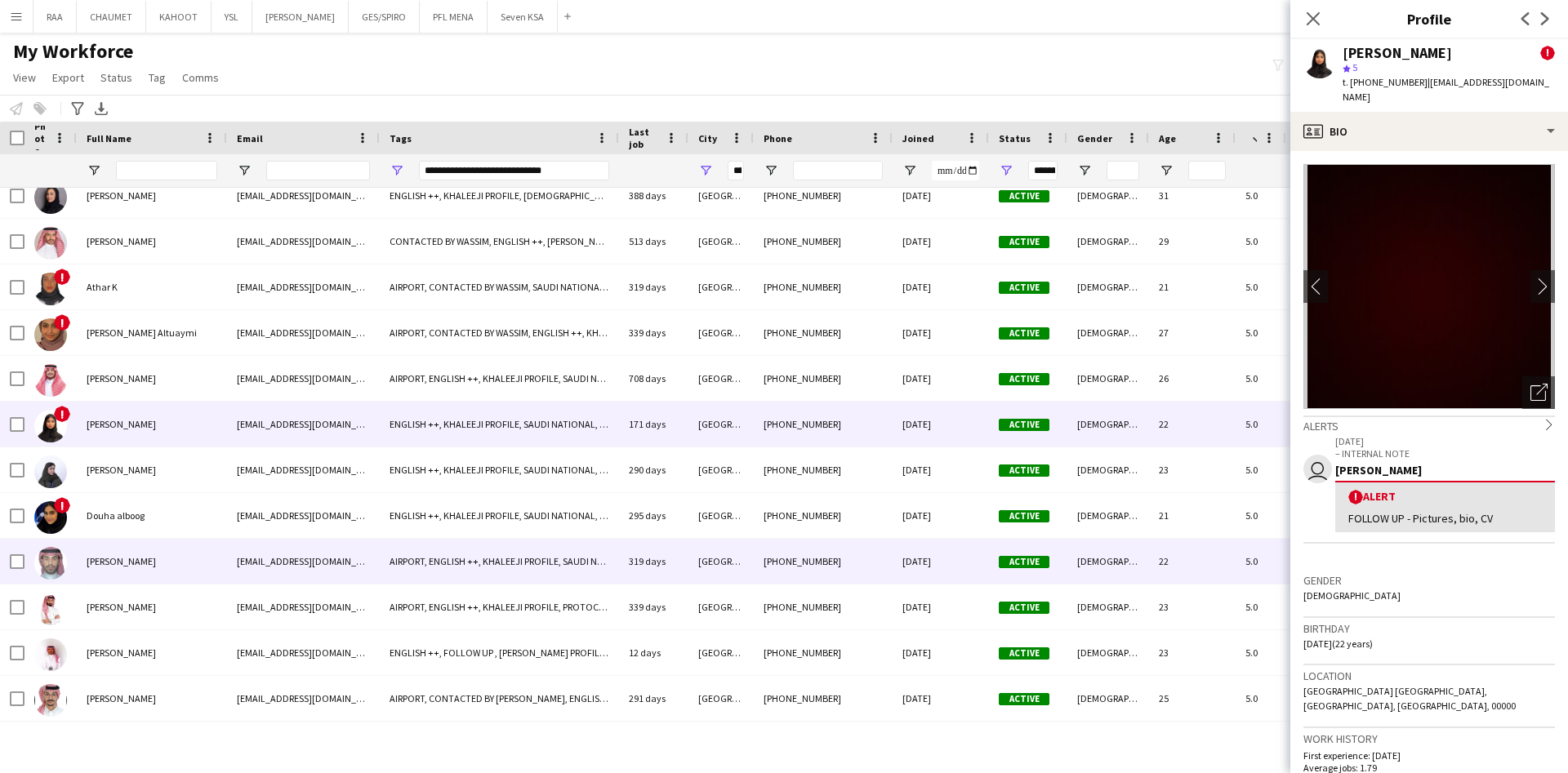
scroll to position [1455, 0]
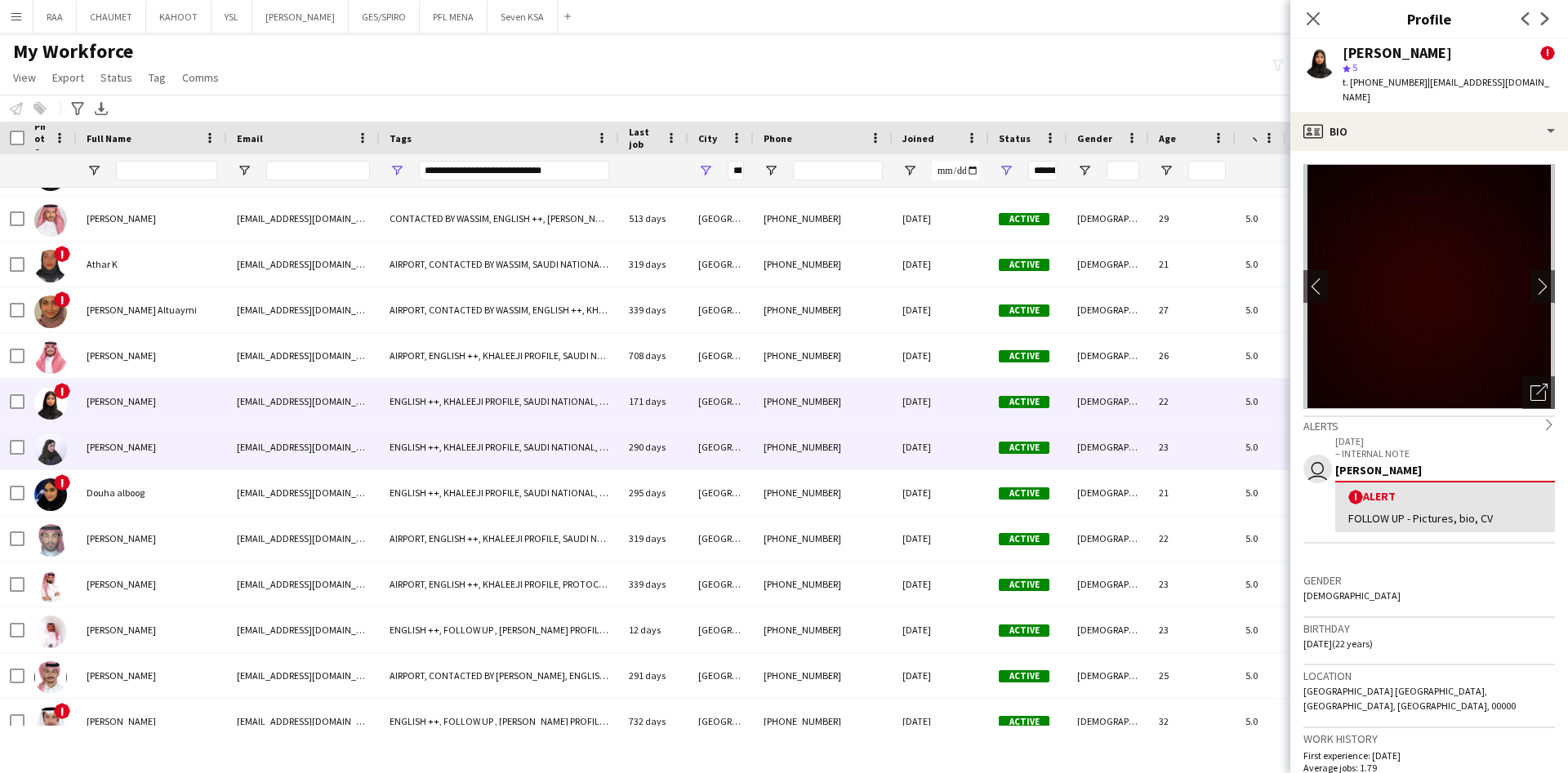
click at [150, 462] on div "[PERSON_NAME]" at bounding box center [151, 447] width 150 height 45
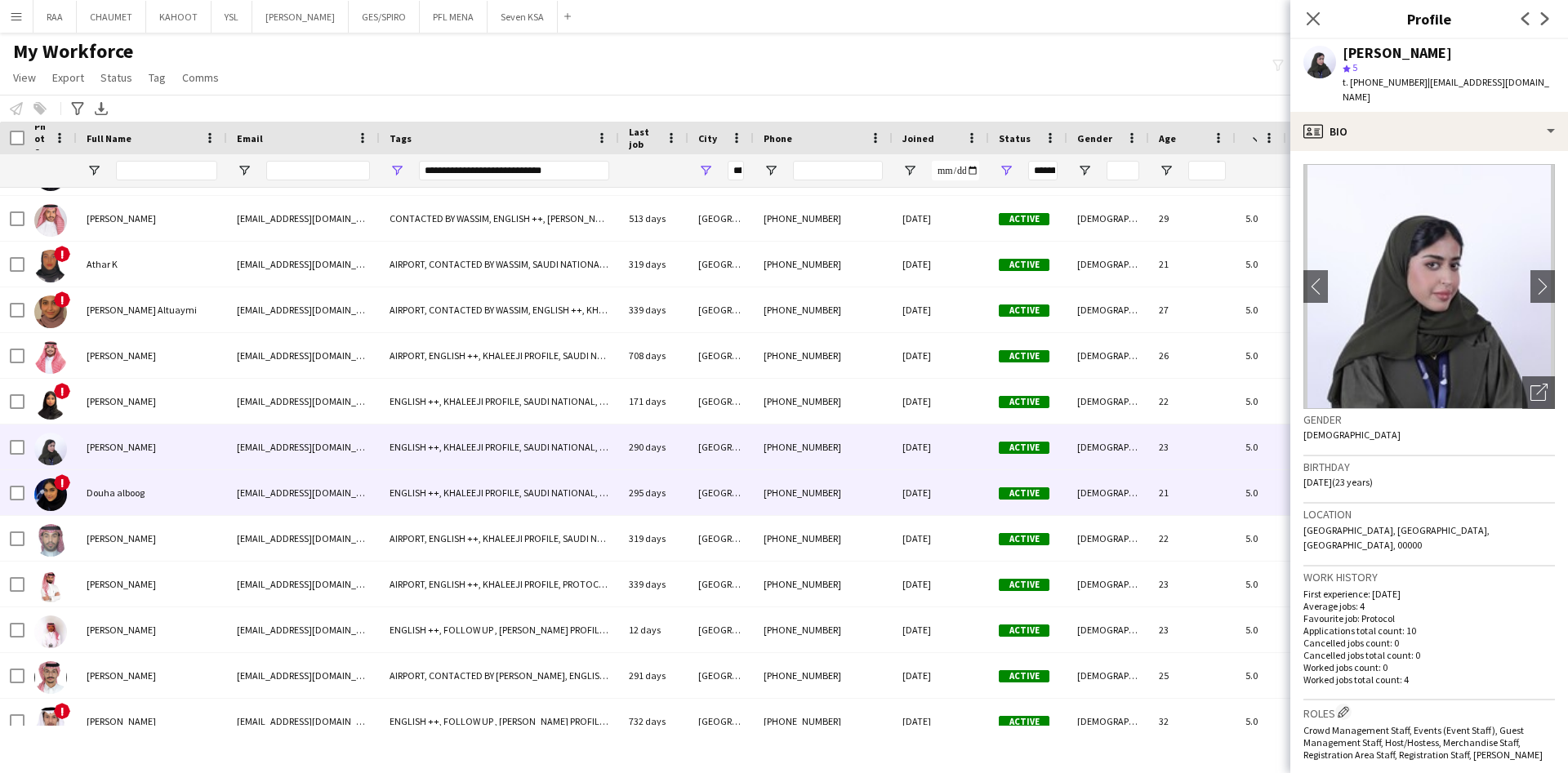
click at [170, 486] on div "Douha alboog" at bounding box center [151, 493] width 150 height 45
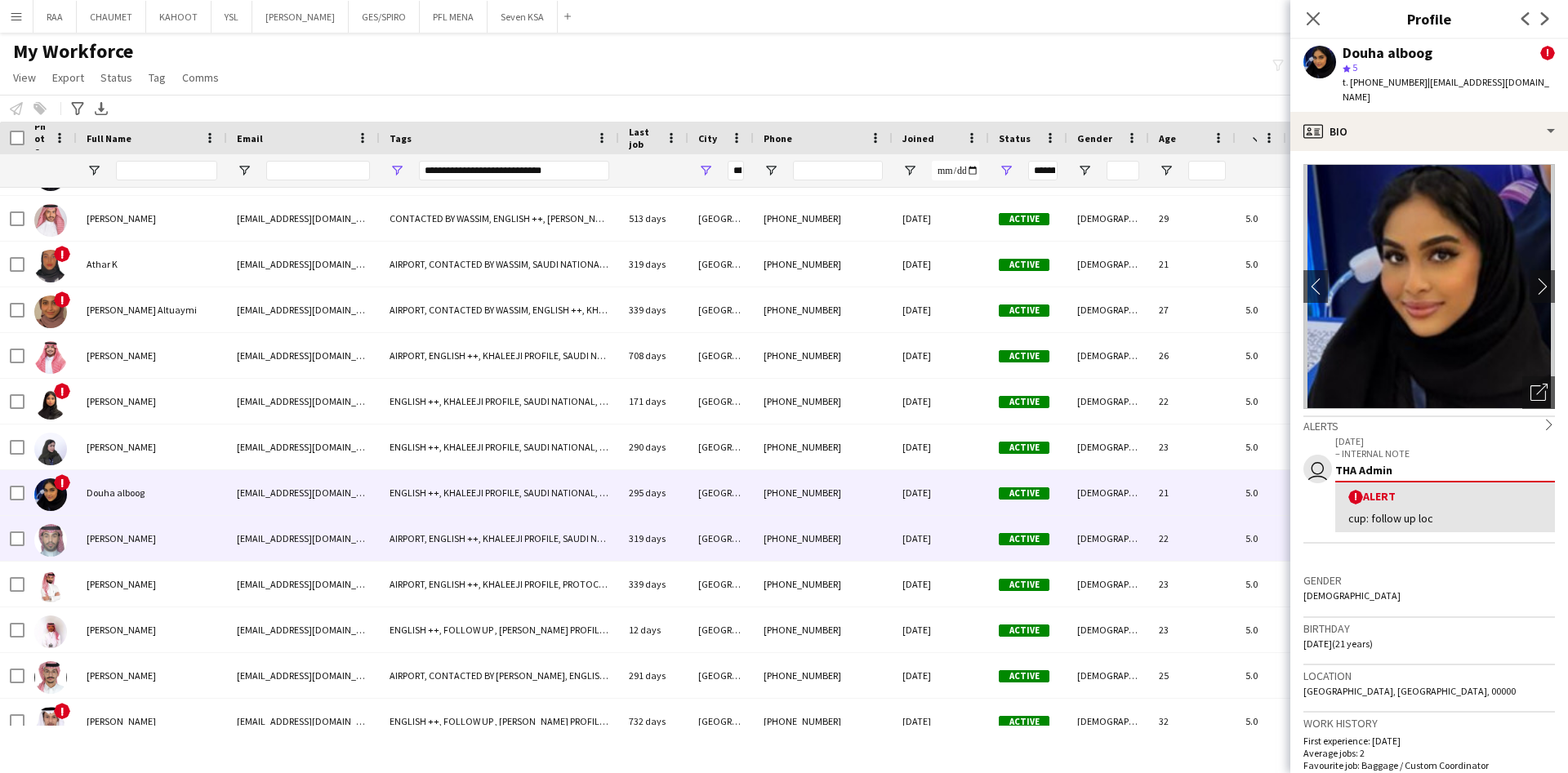
click at [178, 532] on div "[PERSON_NAME]" at bounding box center [151, 538] width 150 height 45
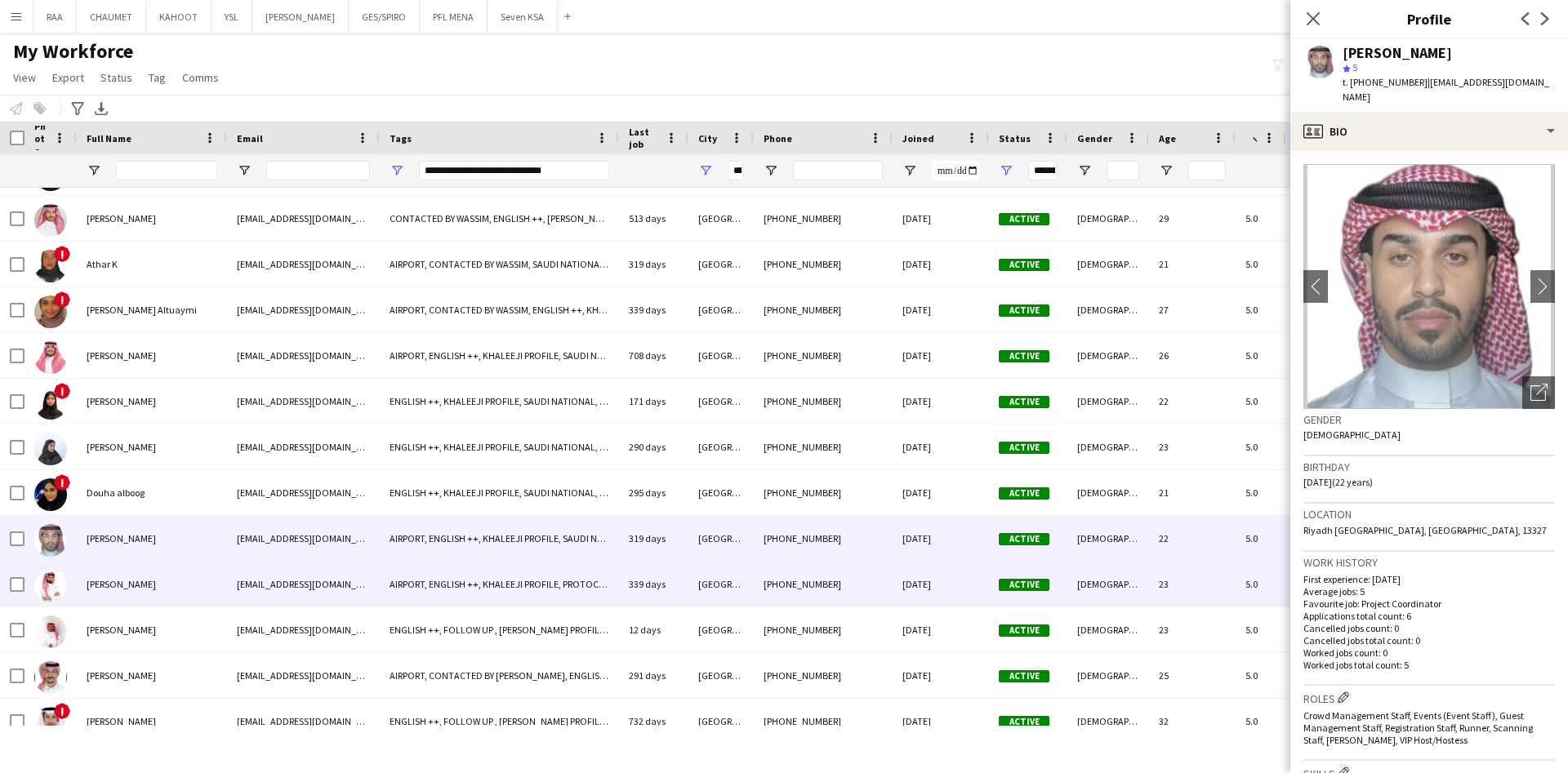
click at [182, 583] on div "[PERSON_NAME]" at bounding box center [151, 584] width 150 height 45
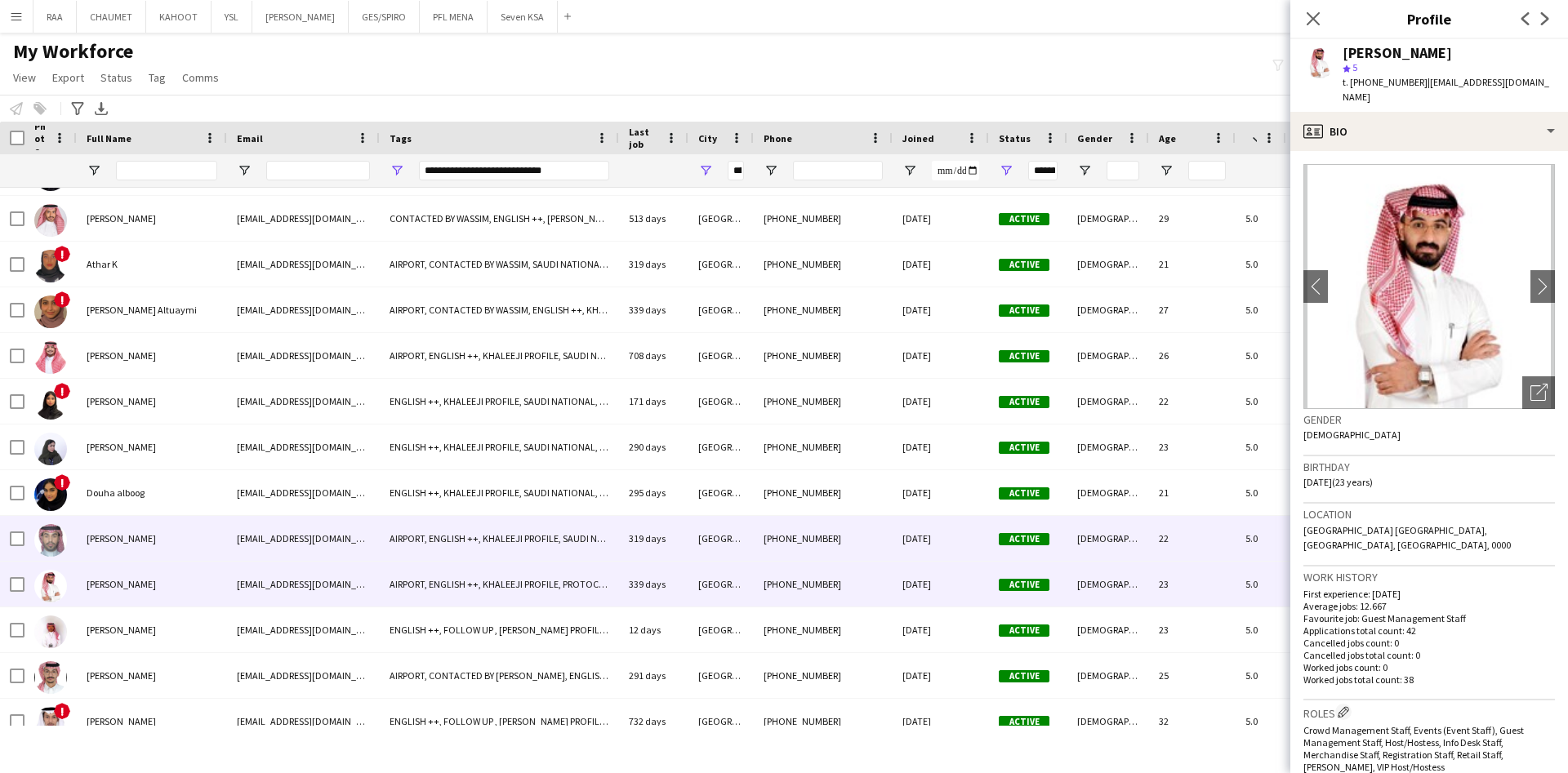
click at [187, 540] on div "[PERSON_NAME]" at bounding box center [151, 538] width 150 height 45
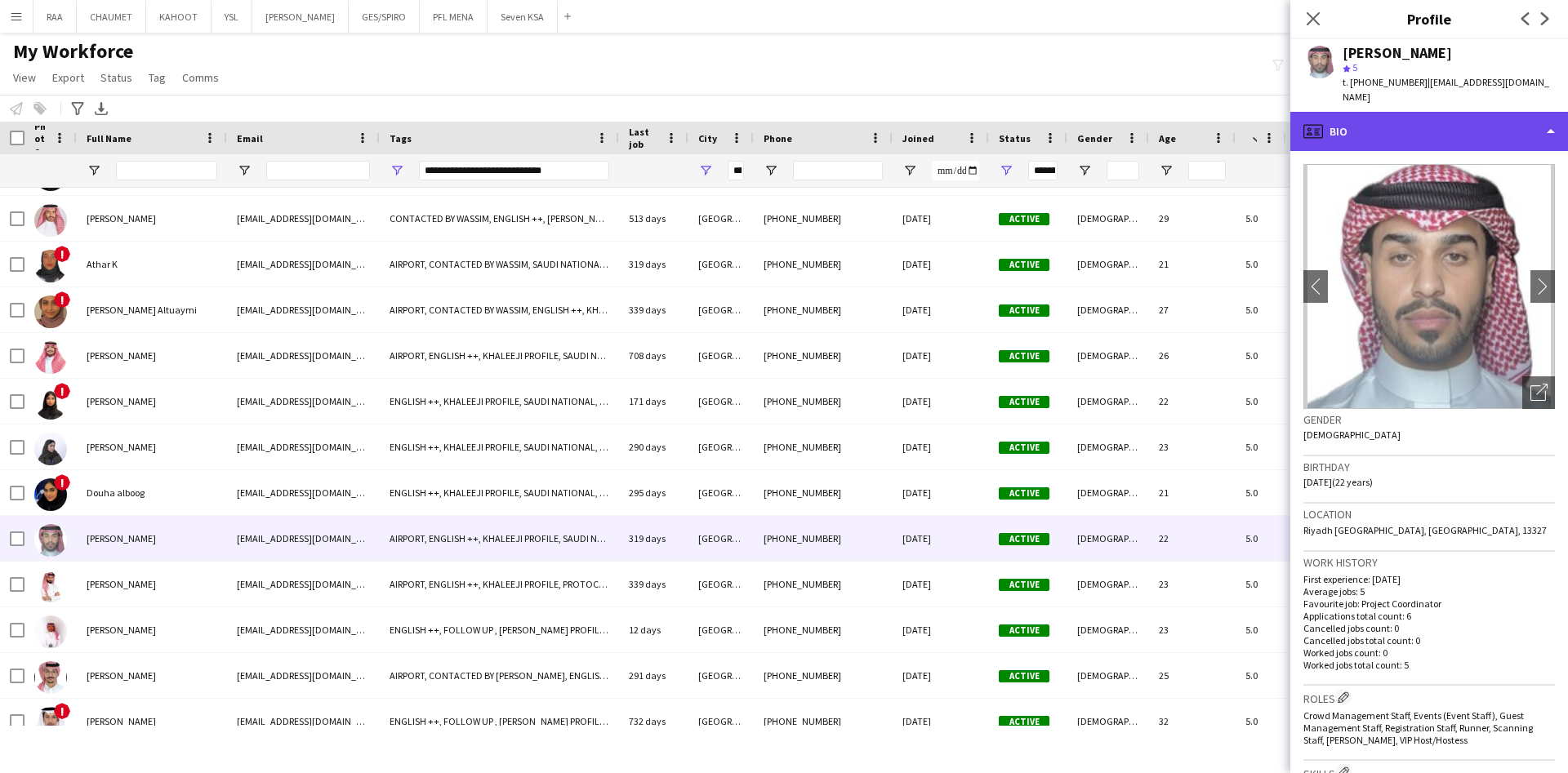
click at [1511, 127] on div "profile Bio" at bounding box center [1429, 131] width 278 height 39
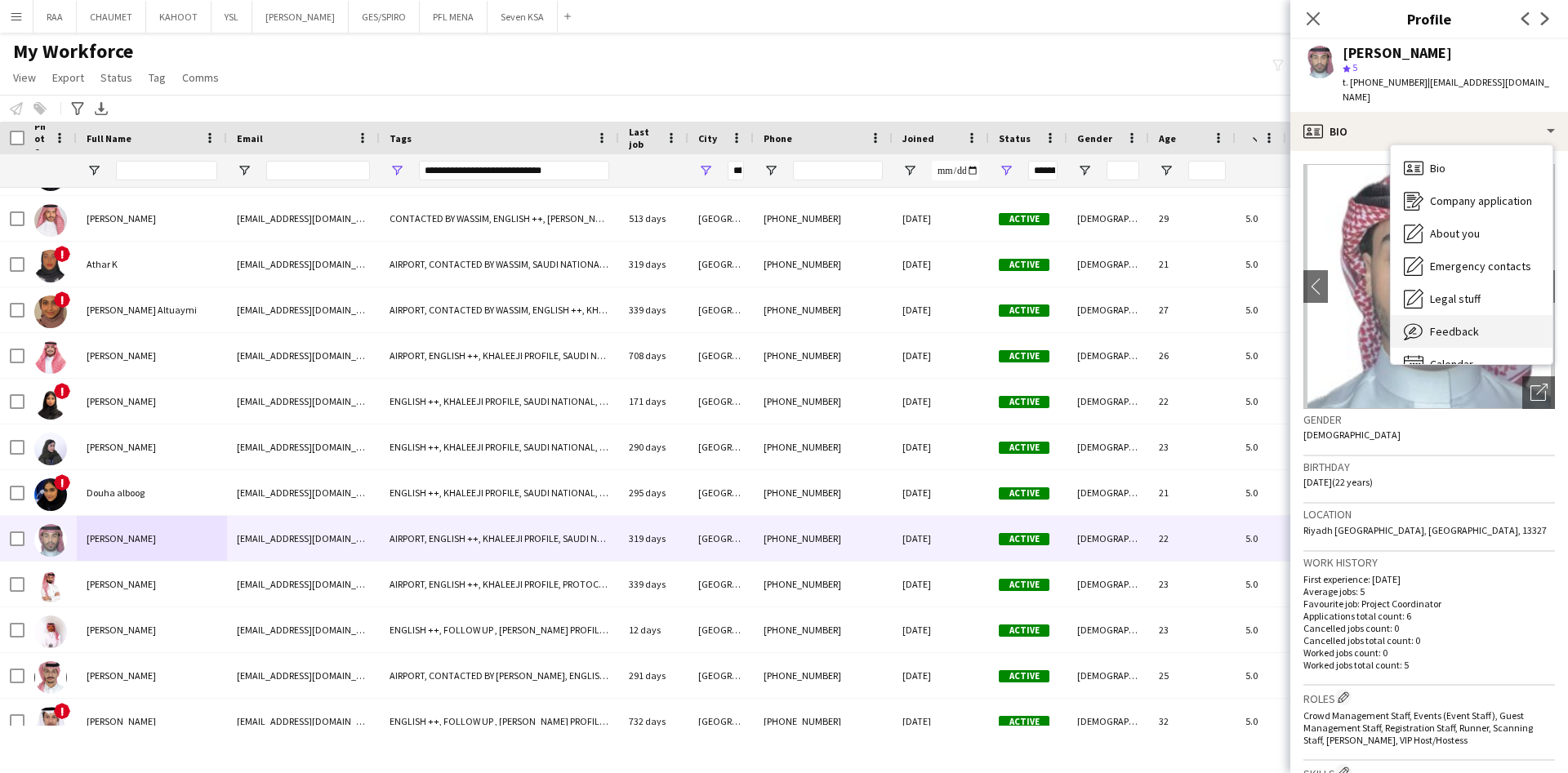
click at [1488, 318] on div "Feedback Feedback" at bounding box center [1471, 332] width 162 height 33
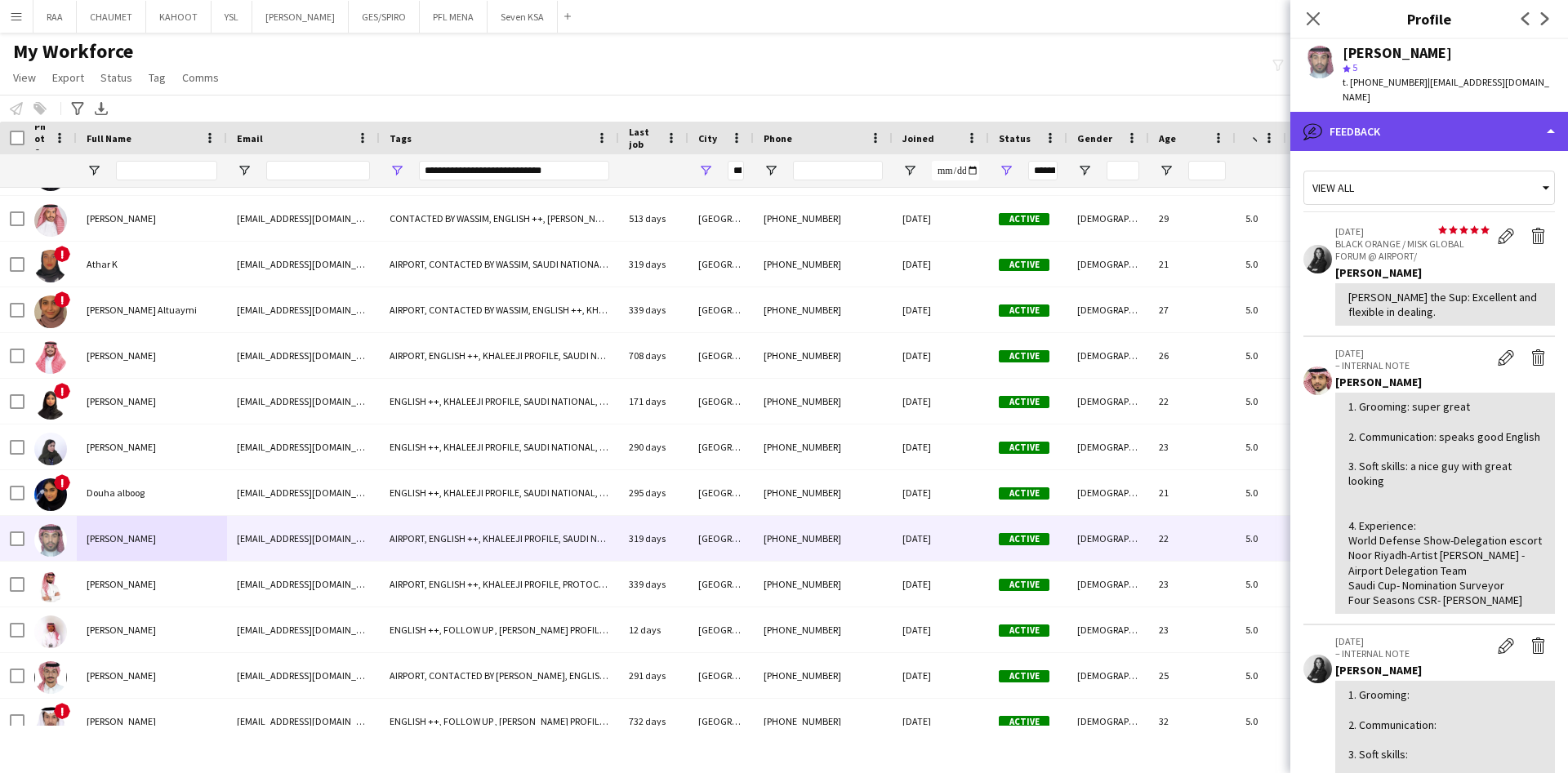
click at [1449, 122] on div "bubble-pencil Feedback" at bounding box center [1429, 131] width 278 height 39
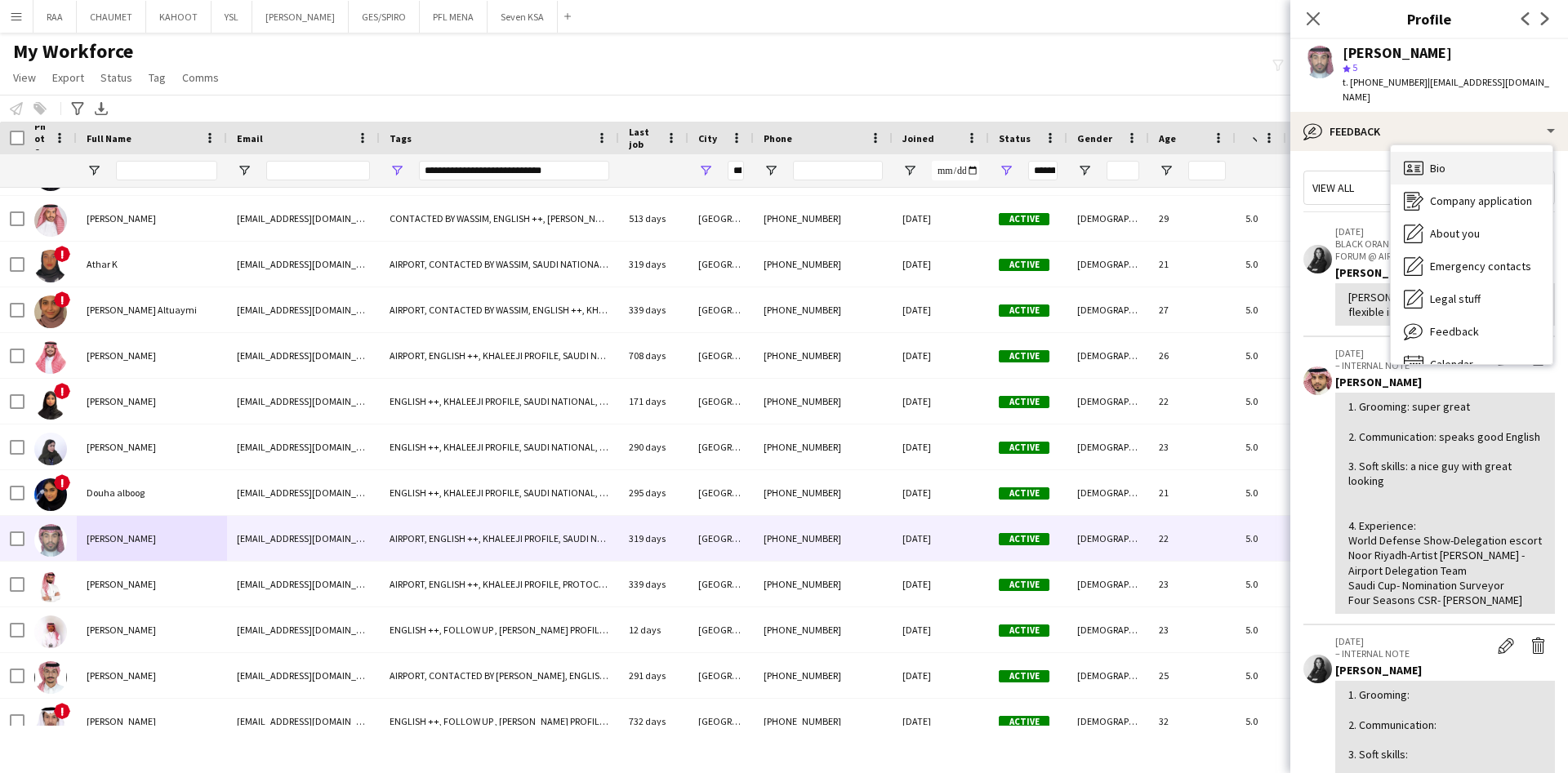
click at [1482, 152] on div "Bio Bio" at bounding box center [1471, 168] width 162 height 33
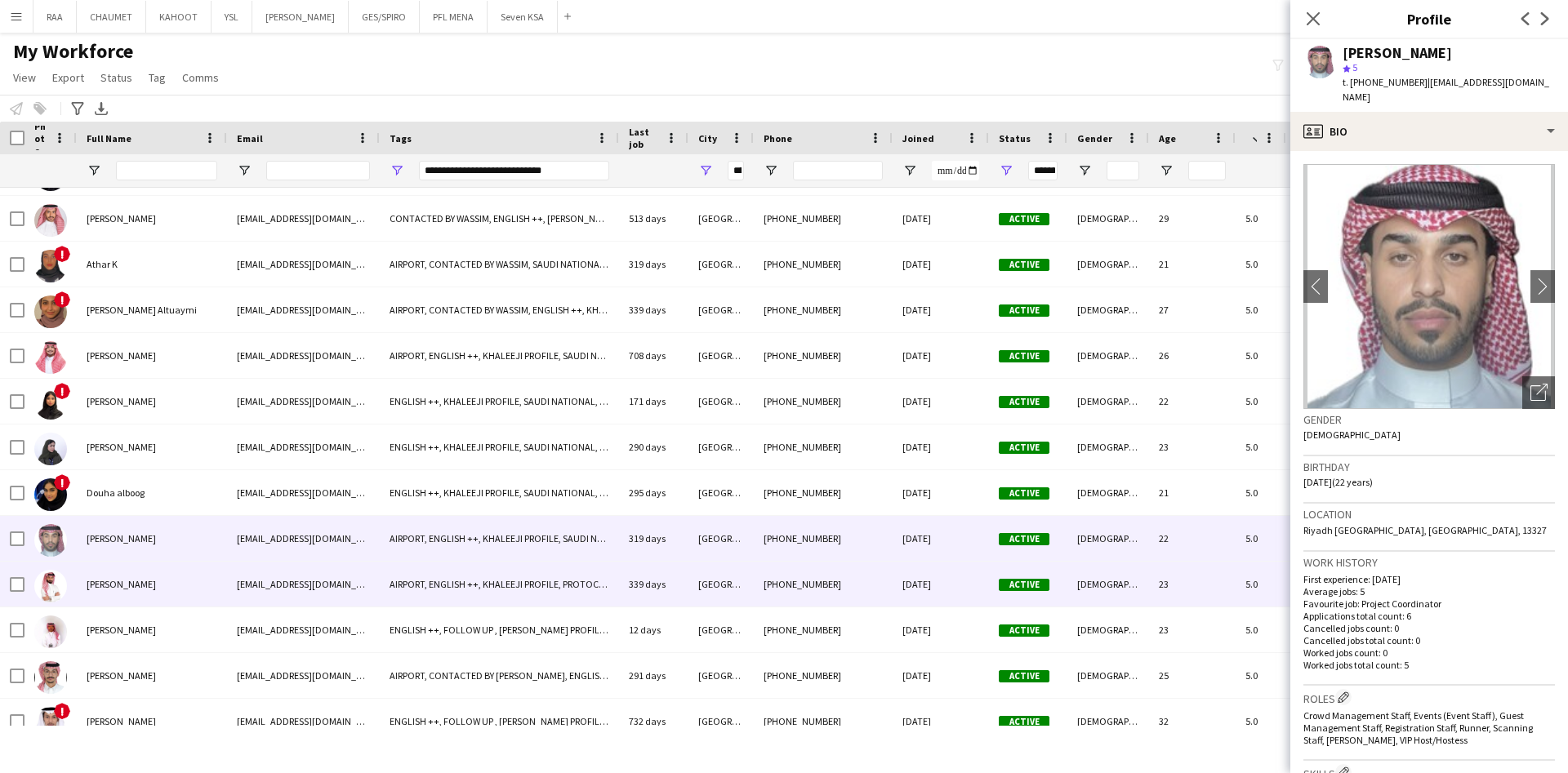
click at [269, 579] on div "[EMAIL_ADDRESS][DOMAIN_NAME]" at bounding box center [303, 584] width 153 height 45
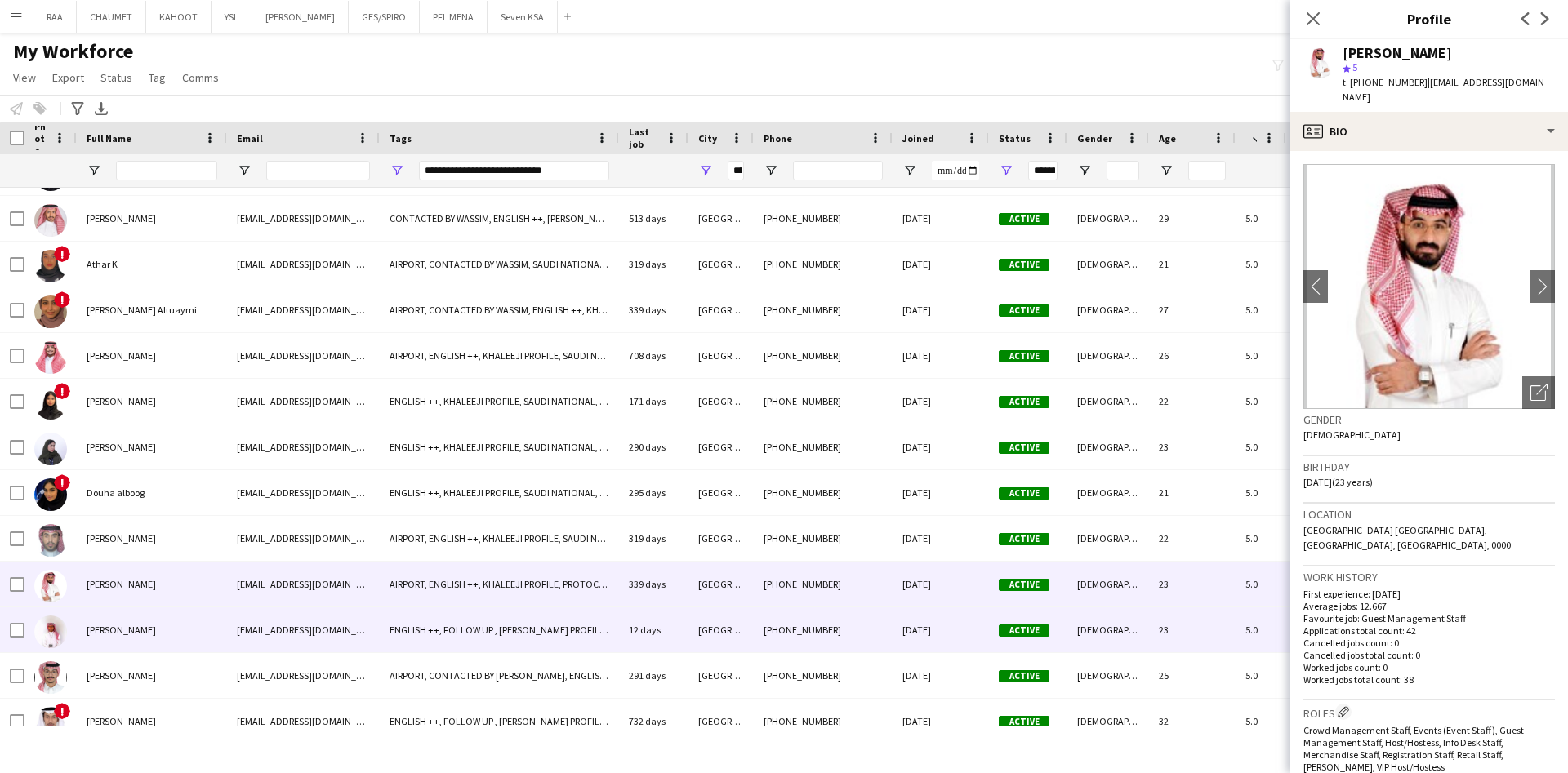
click at [252, 615] on div "[EMAIL_ADDRESS][DOMAIN_NAME]" at bounding box center [303, 630] width 153 height 45
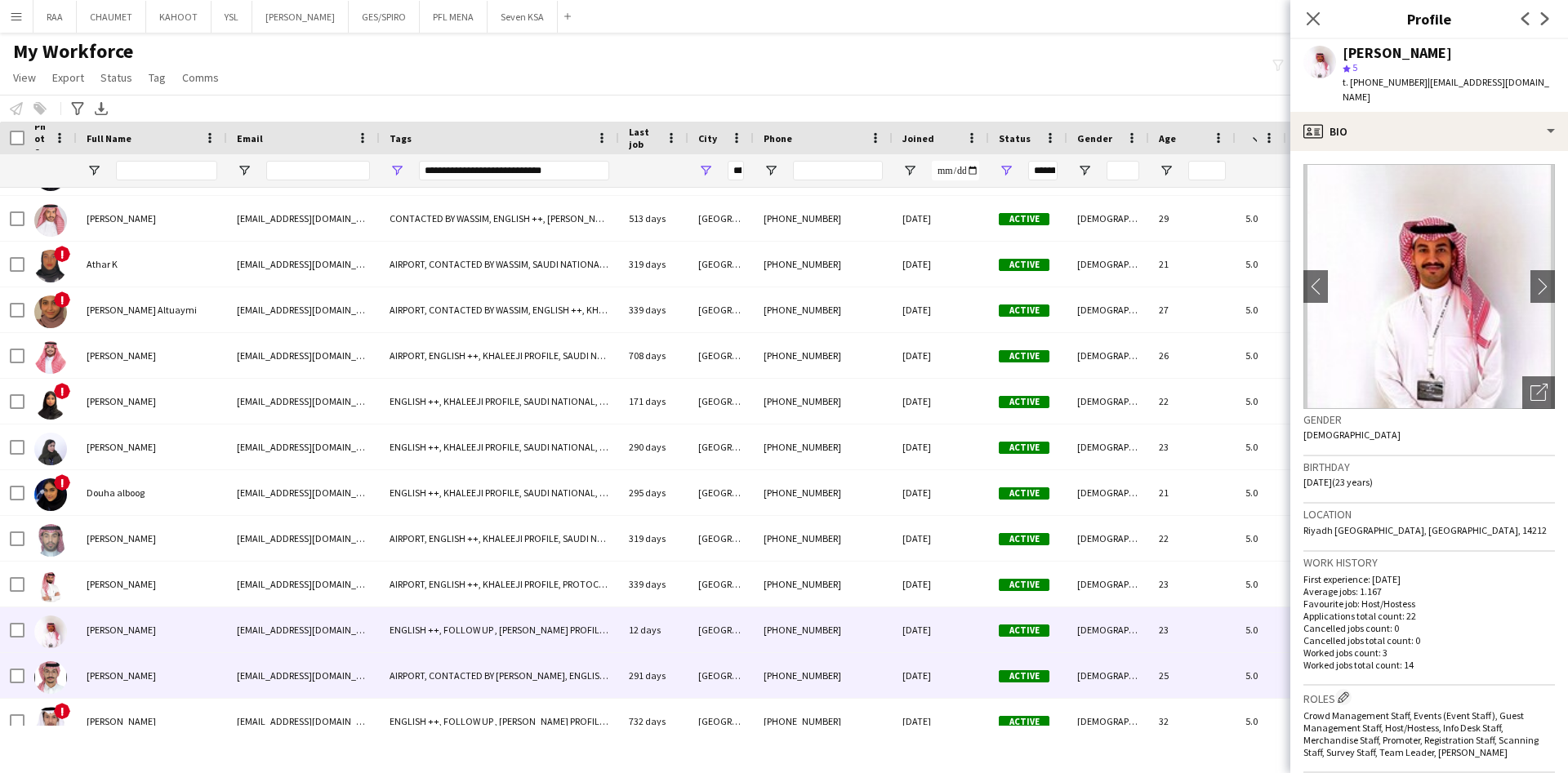
click at [224, 662] on div "[PERSON_NAME]" at bounding box center [151, 675] width 150 height 45
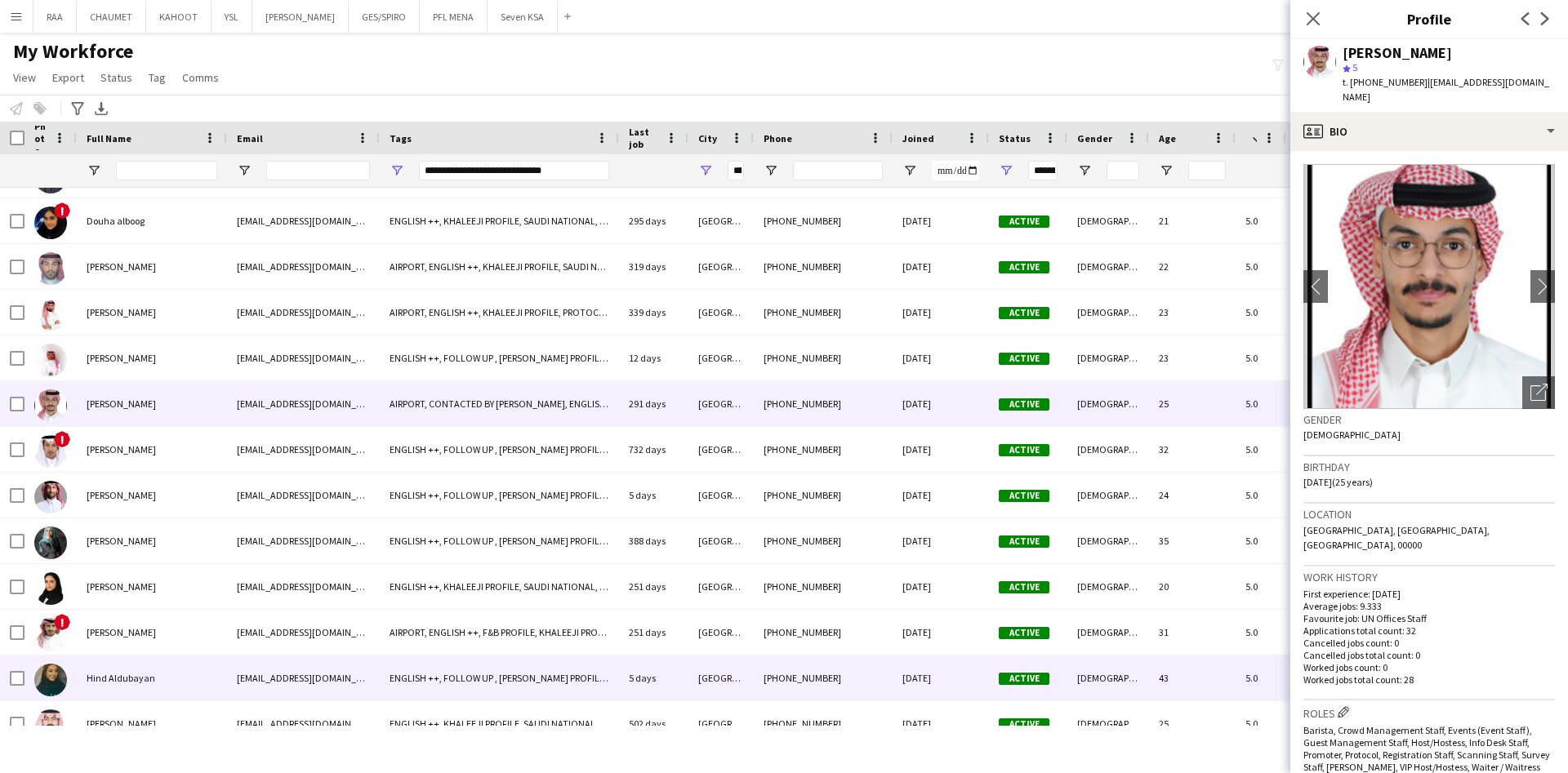
scroll to position [1729, 0]
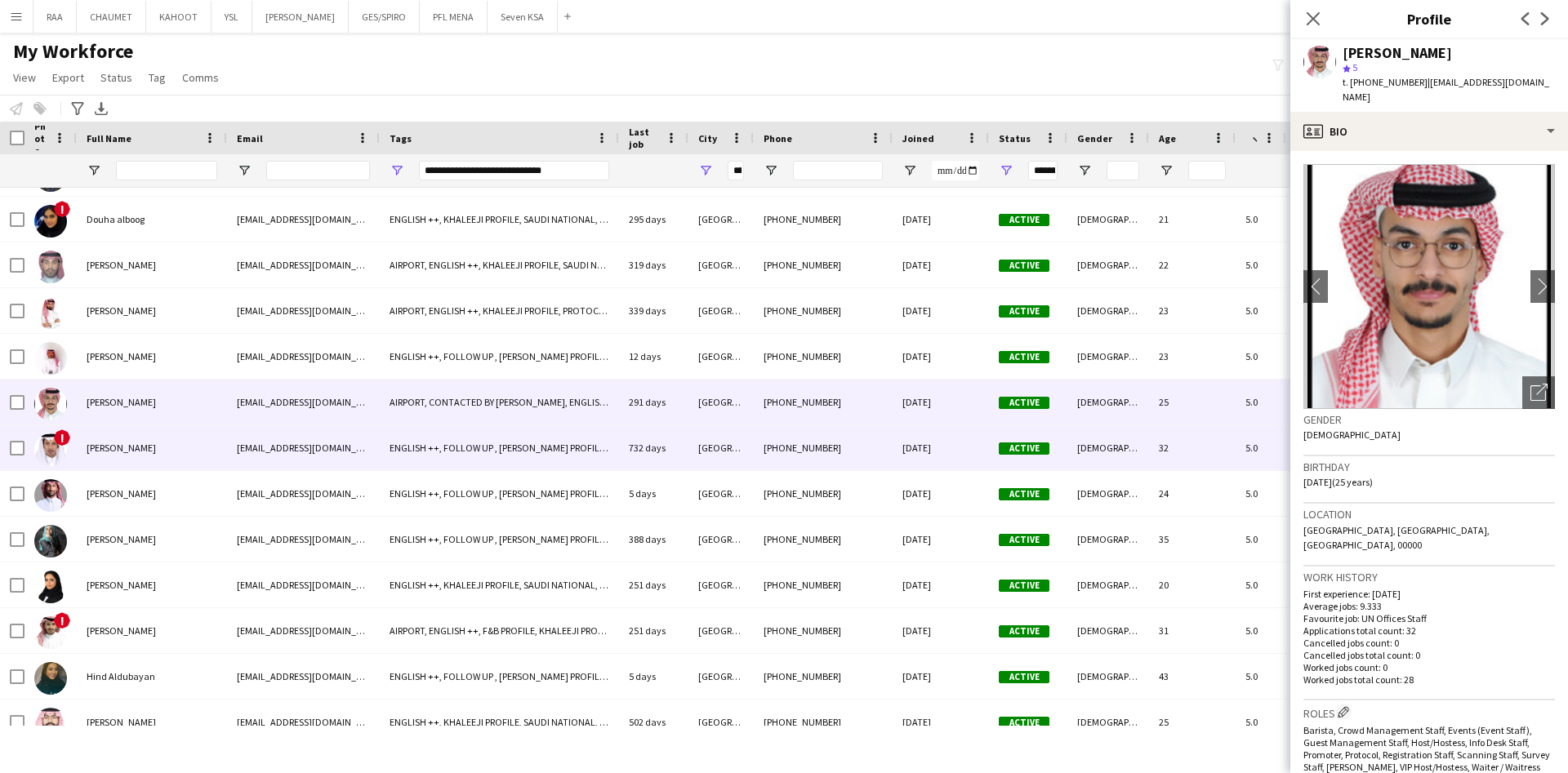
click at [153, 459] on div "[PERSON_NAME]" at bounding box center [151, 448] width 150 height 45
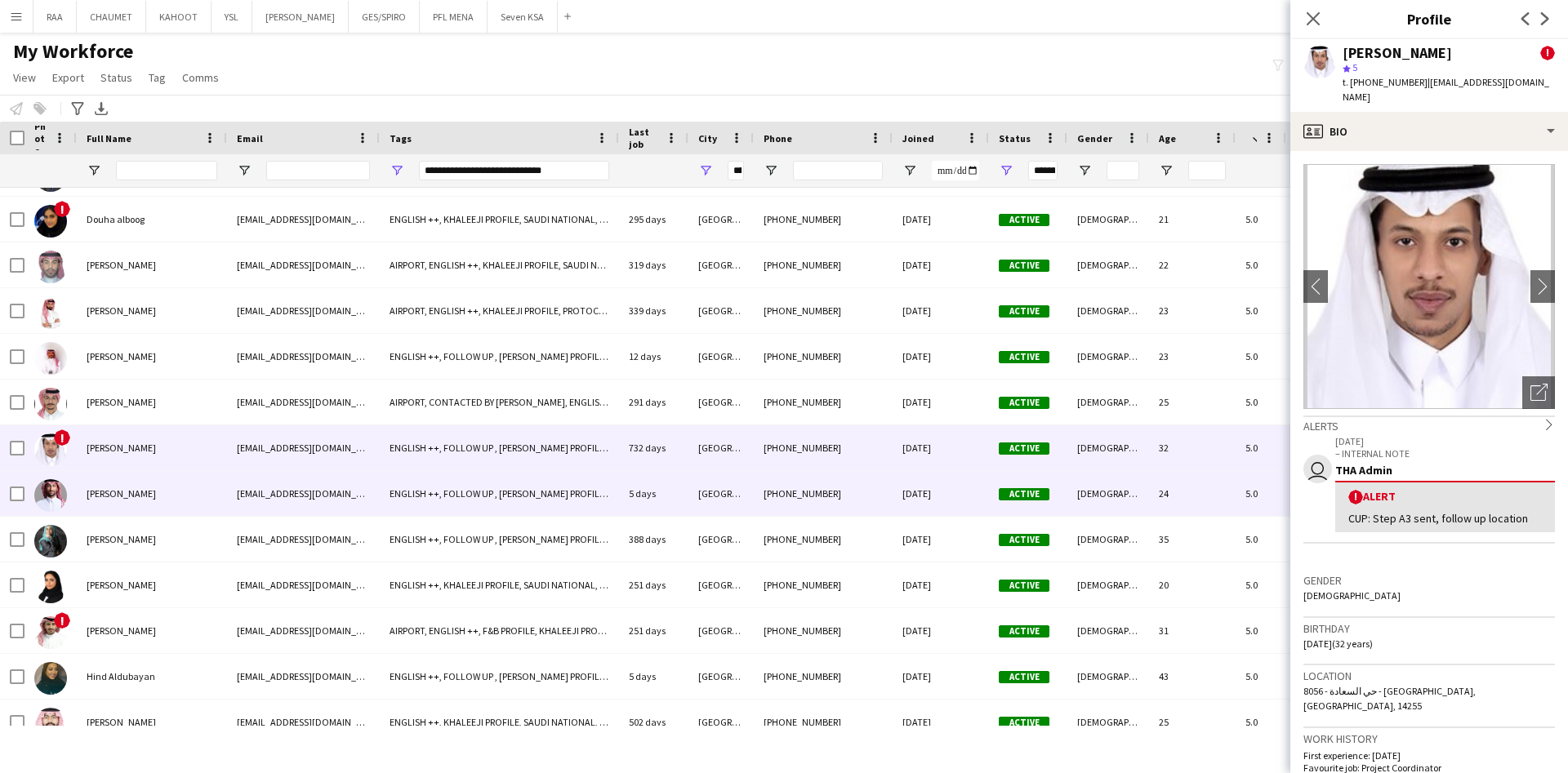
click at [165, 478] on div "[PERSON_NAME]" at bounding box center [151, 494] width 150 height 45
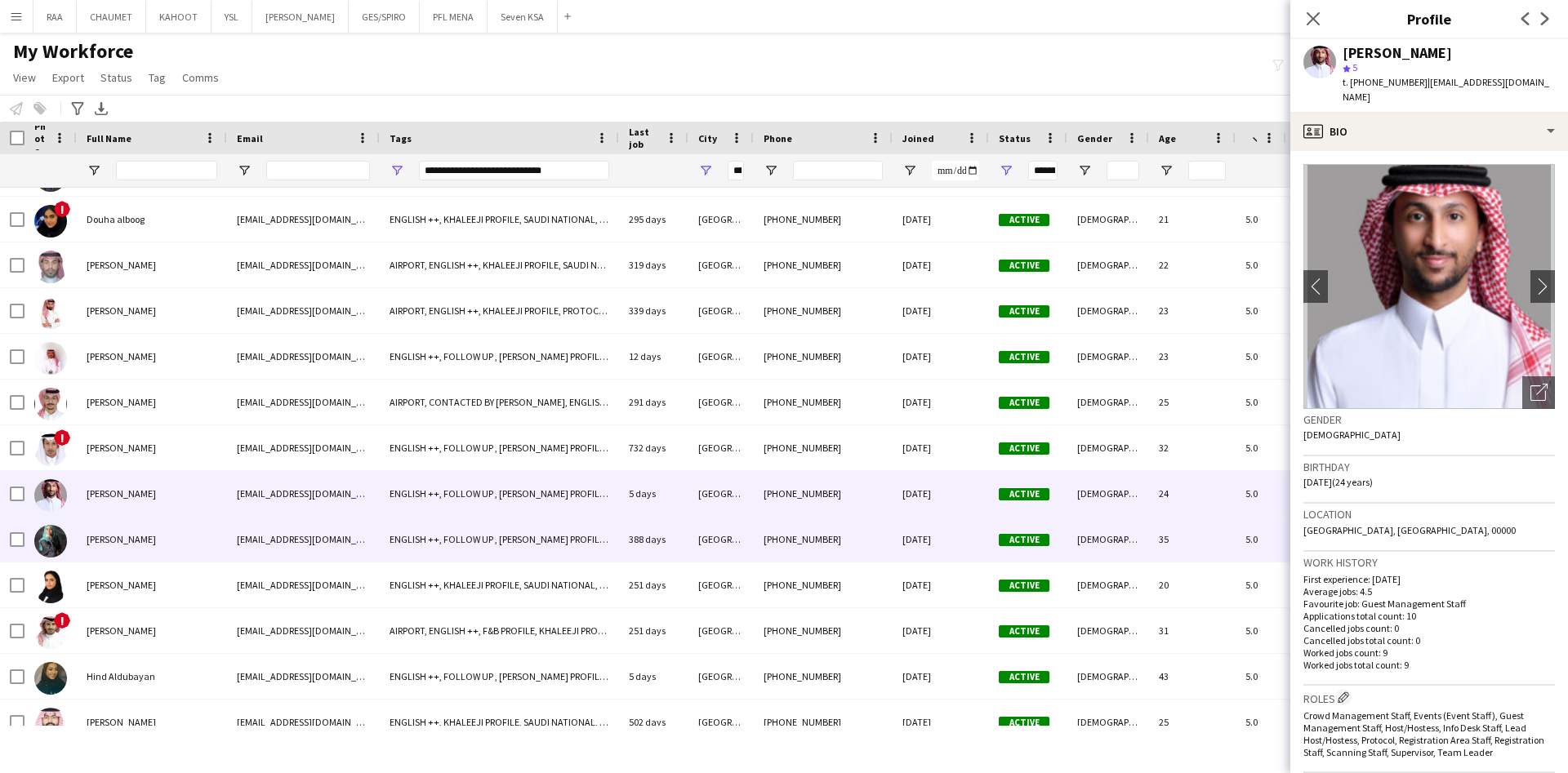
click at [186, 529] on div "[PERSON_NAME]" at bounding box center [151, 539] width 150 height 45
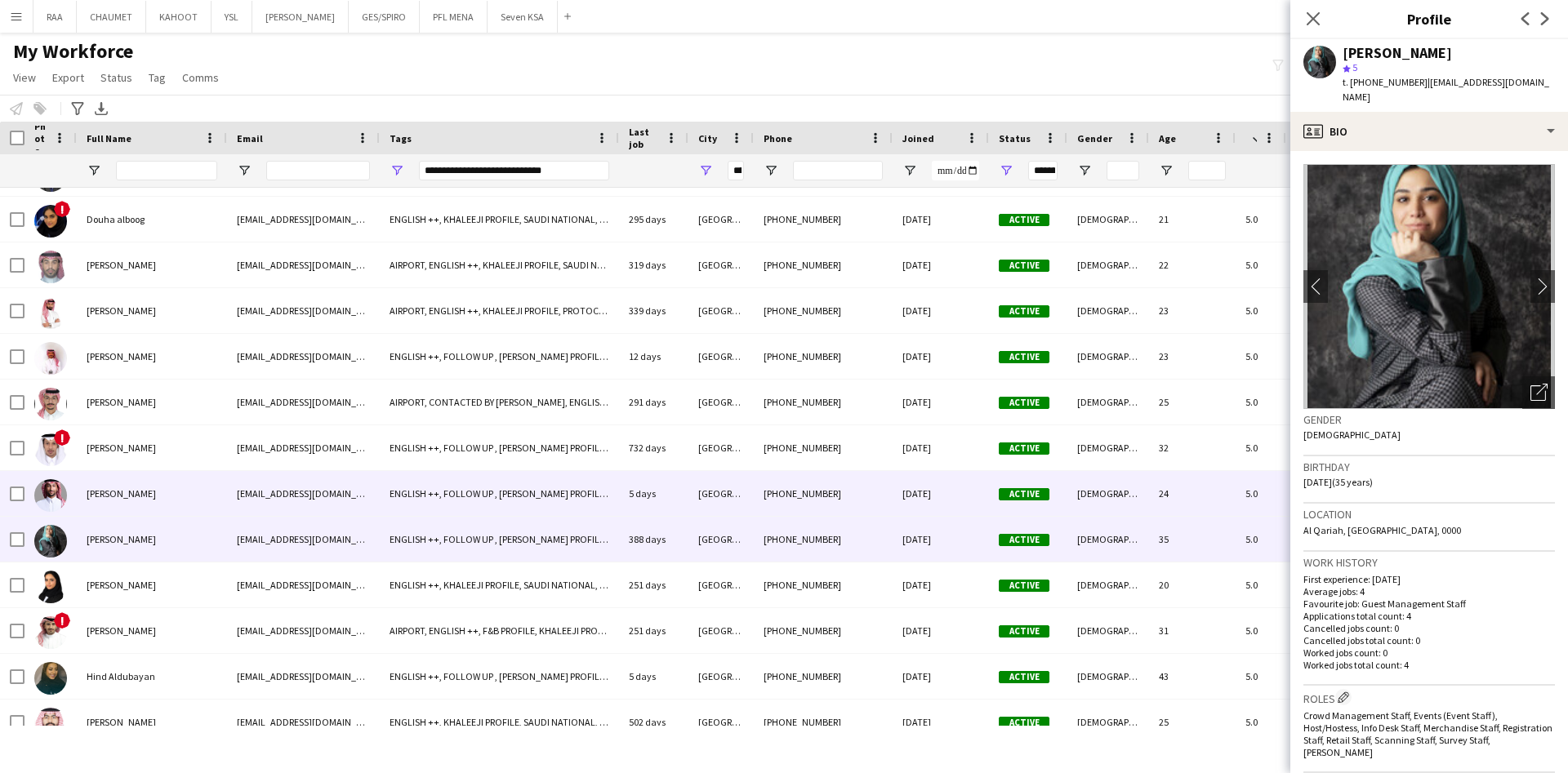
click at [175, 500] on div "[PERSON_NAME]" at bounding box center [151, 494] width 150 height 45
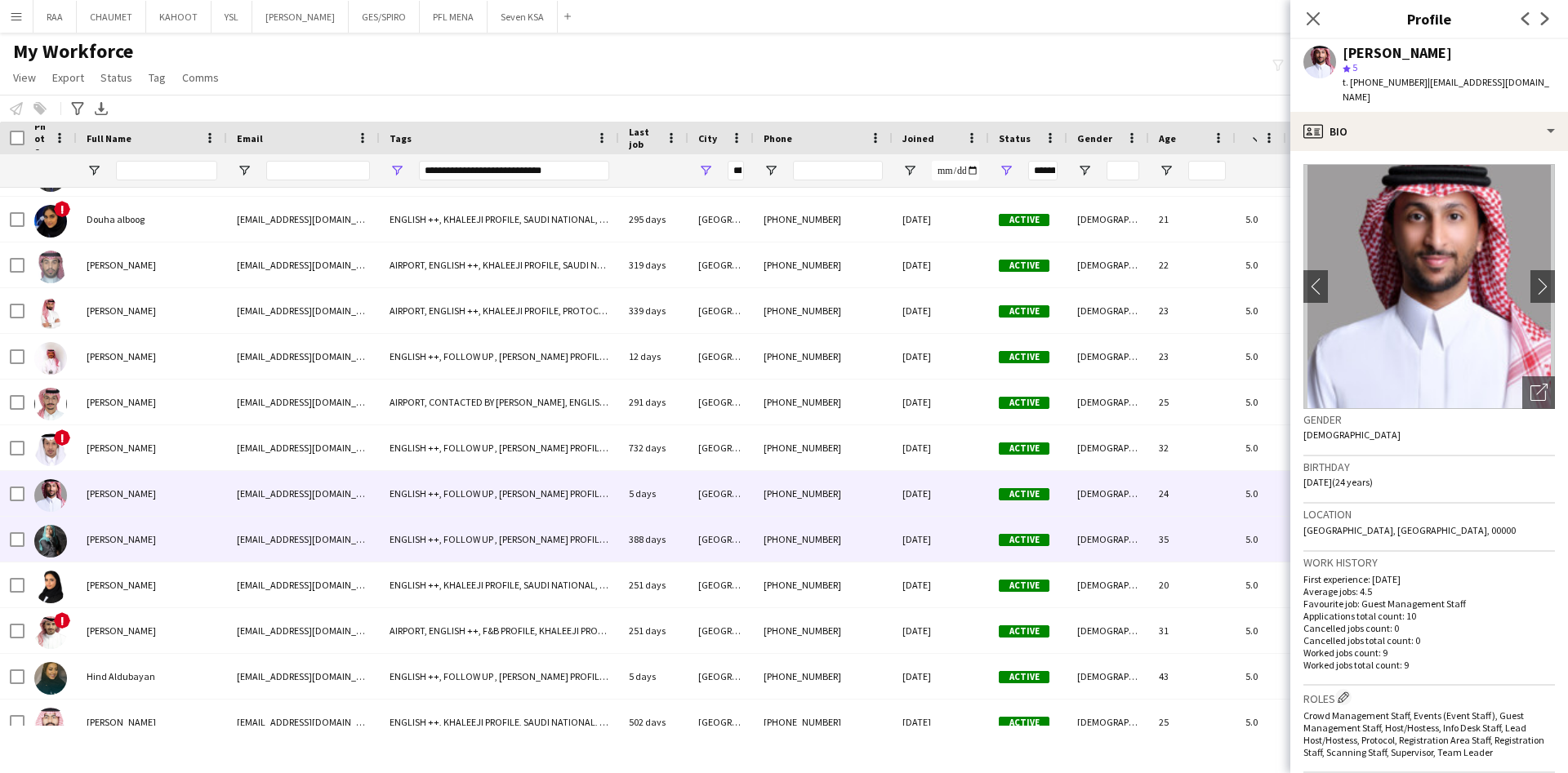
click at [191, 550] on div "[PERSON_NAME]" at bounding box center [151, 539] width 150 height 45
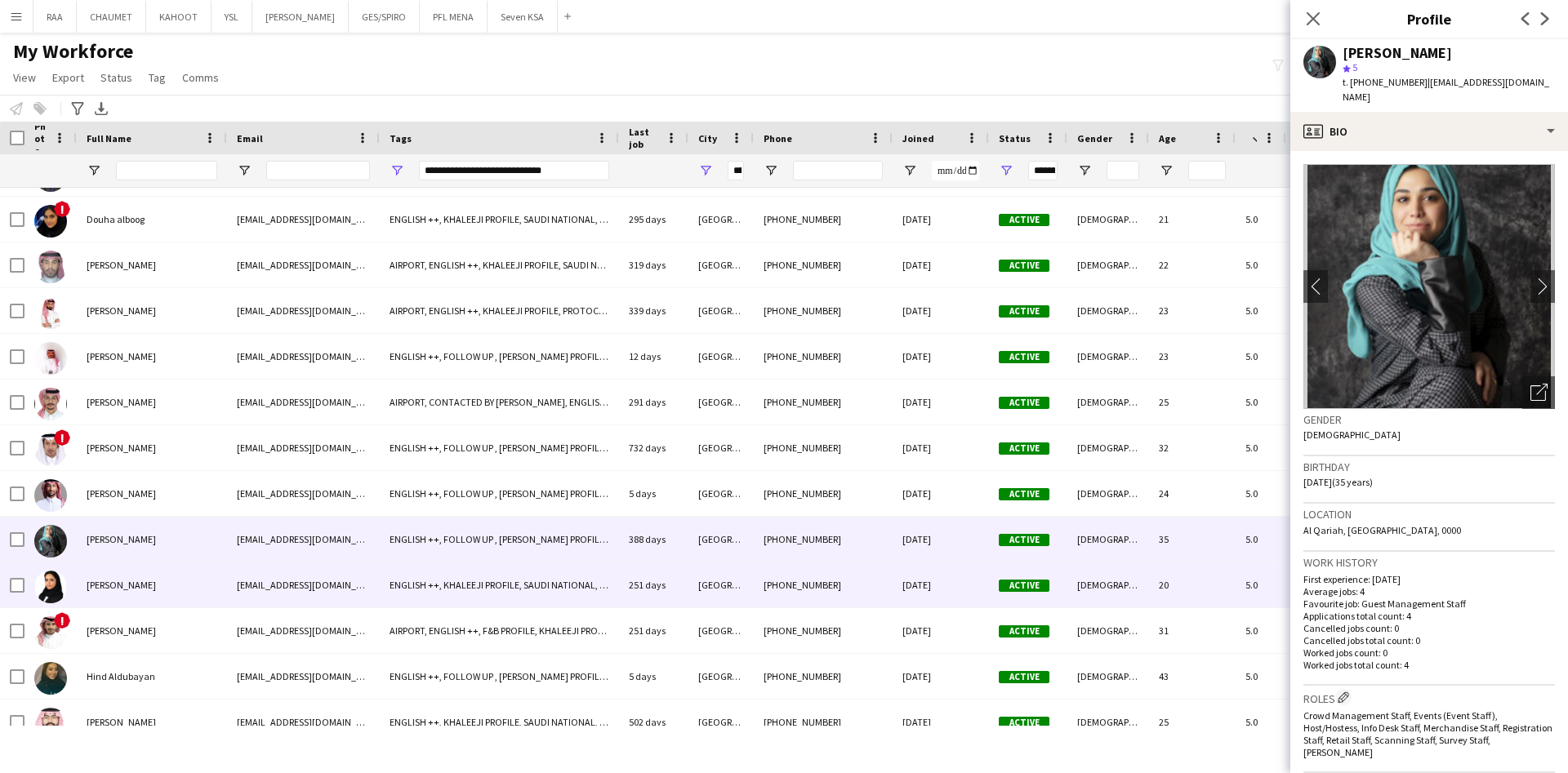
click at [195, 584] on div "[PERSON_NAME]" at bounding box center [151, 585] width 150 height 45
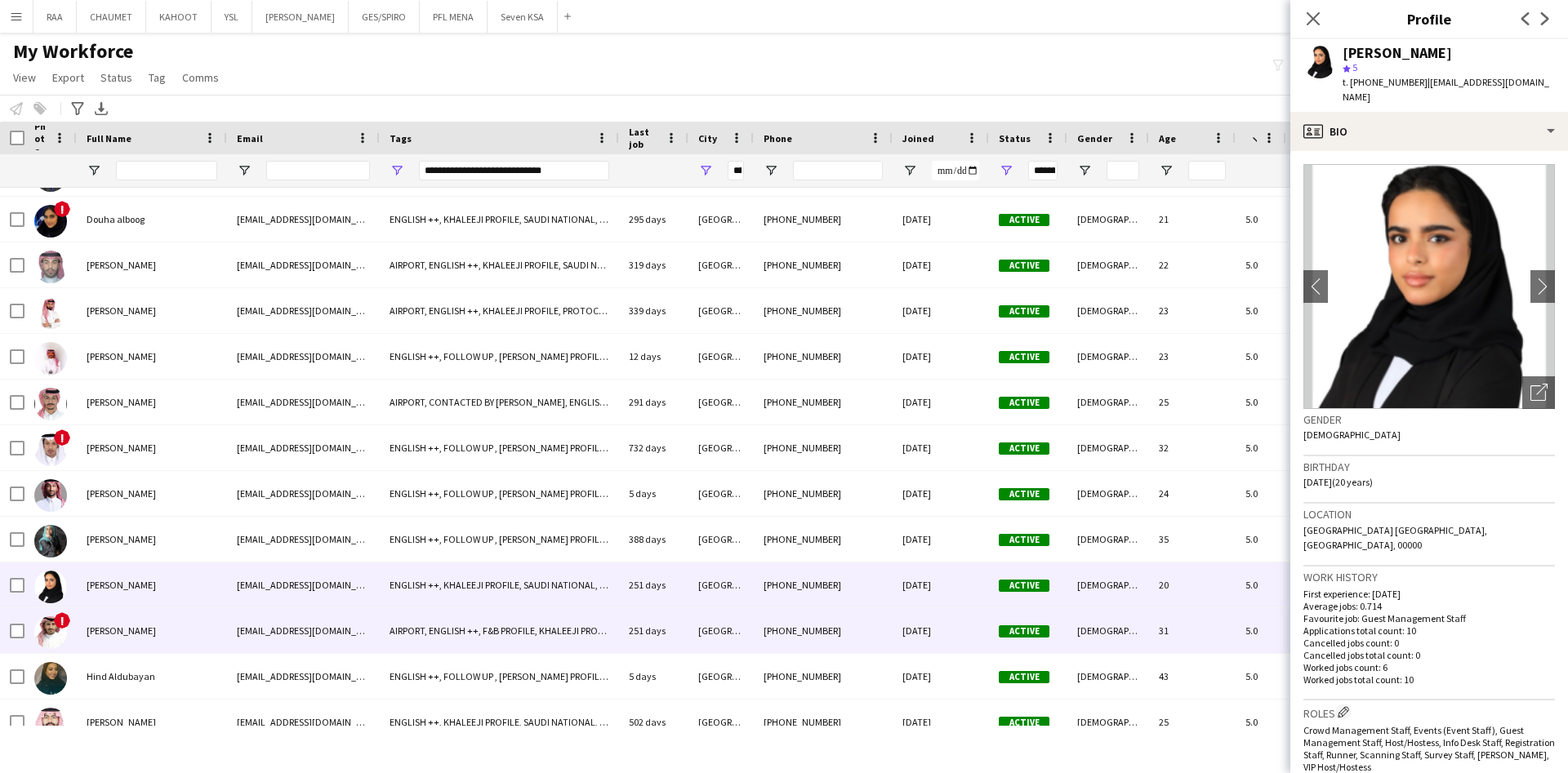
click at [185, 635] on div "[PERSON_NAME]" at bounding box center [151, 631] width 150 height 45
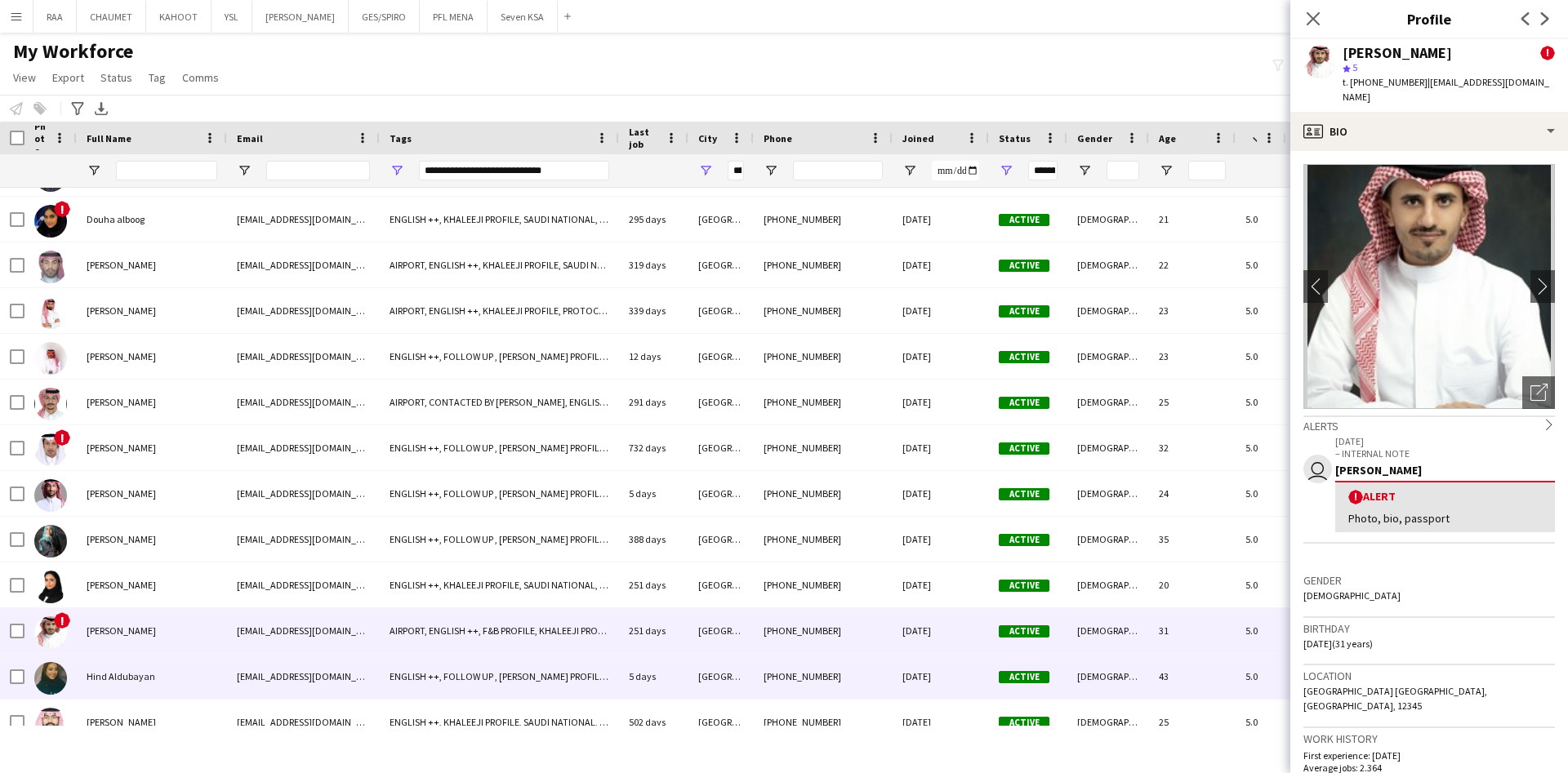
click at [179, 672] on div "Hind Aldubayan" at bounding box center [151, 676] width 150 height 45
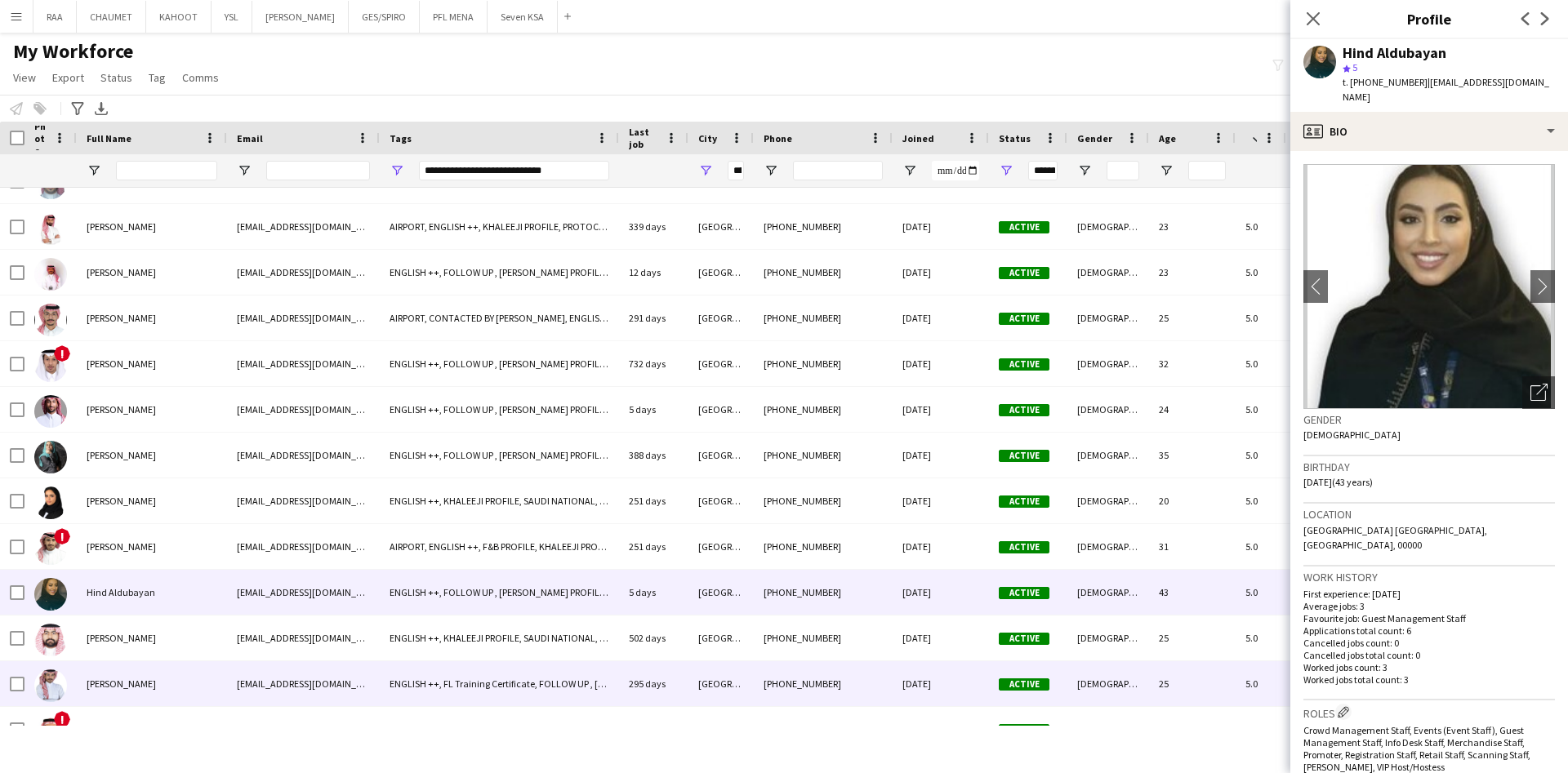
scroll to position [1838, 0]
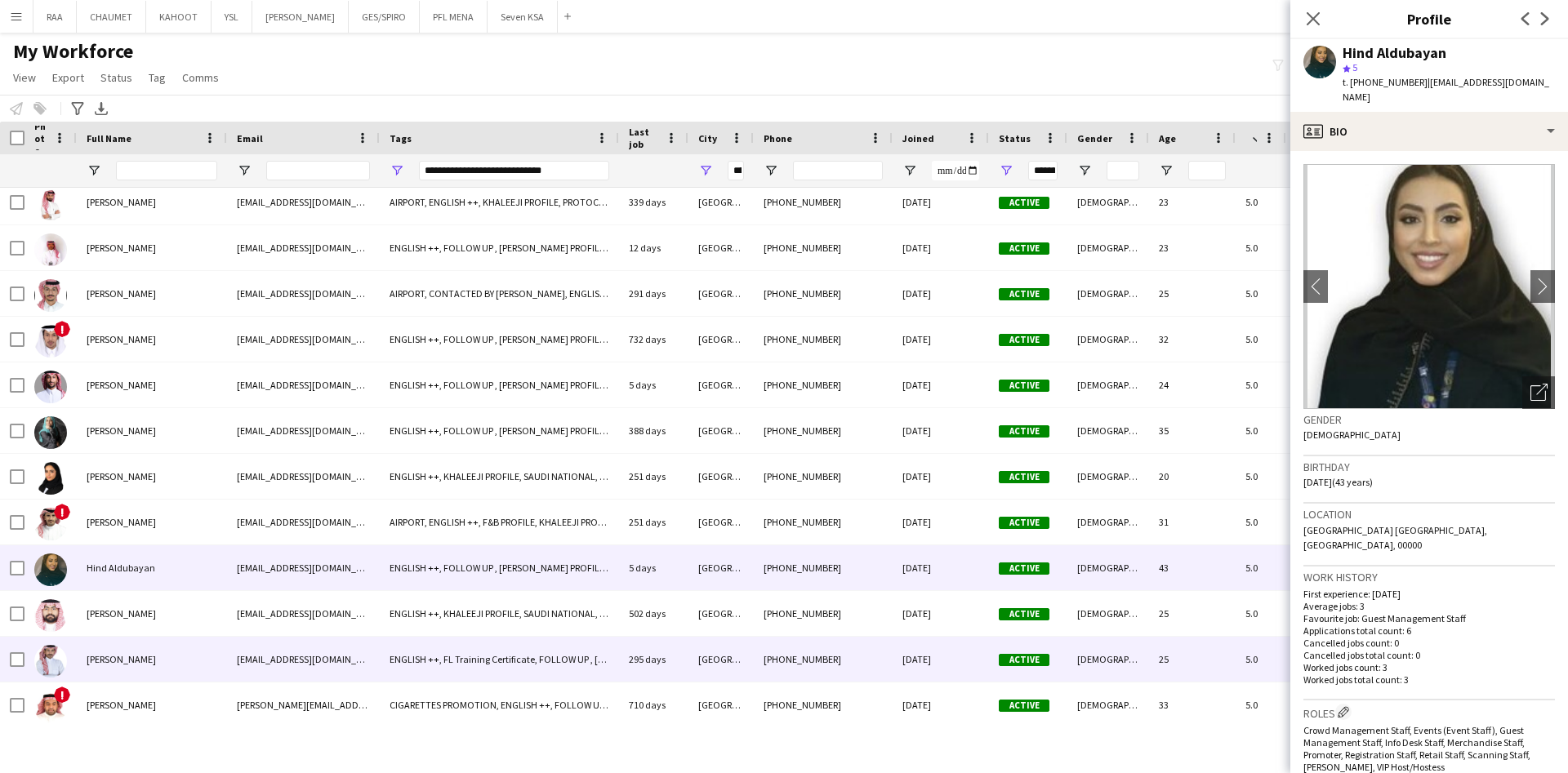
click at [175, 637] on div "[PERSON_NAME]" at bounding box center [151, 659] width 150 height 45
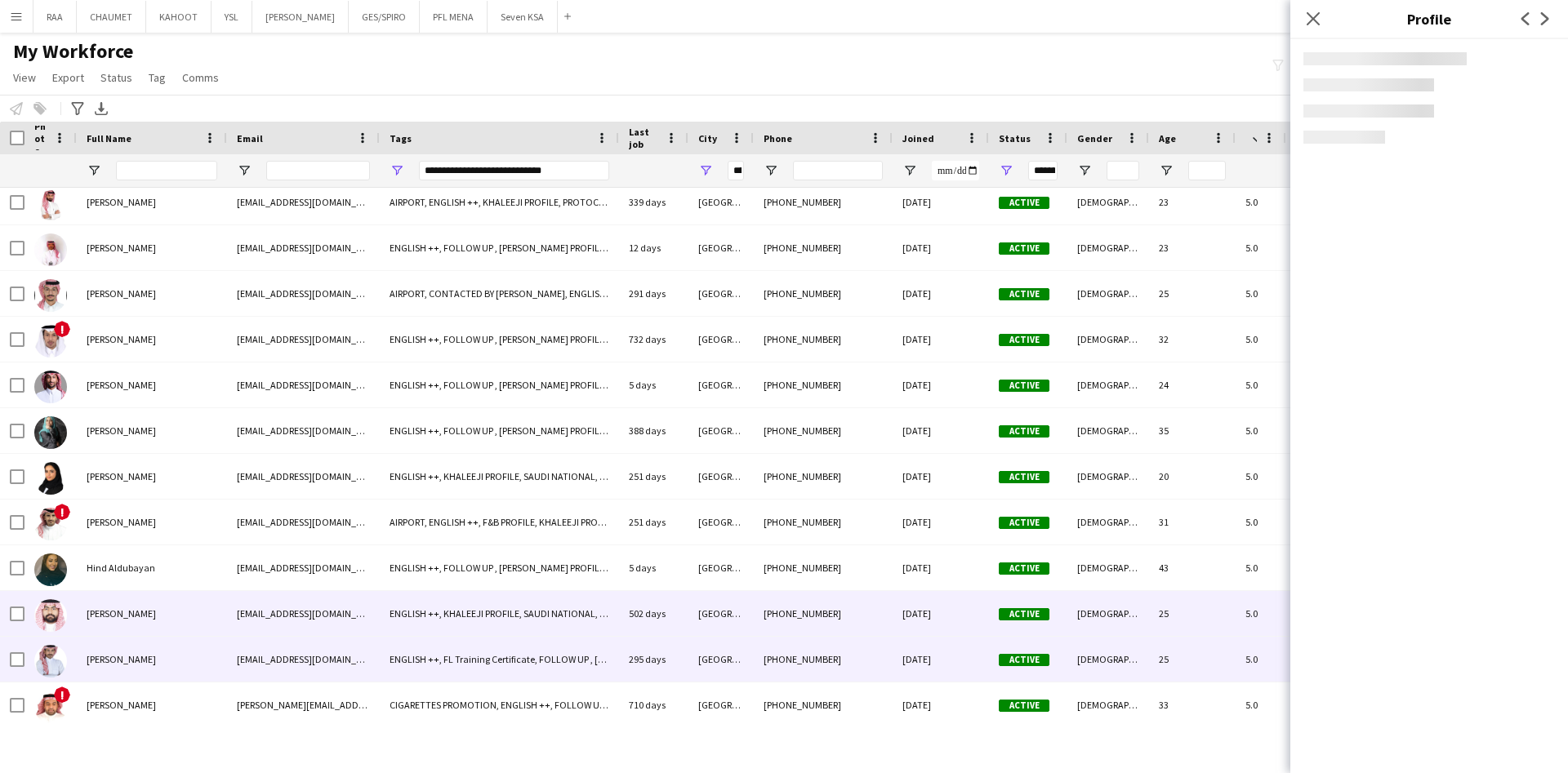
click at [172, 619] on div "[PERSON_NAME]" at bounding box center [151, 614] width 150 height 45
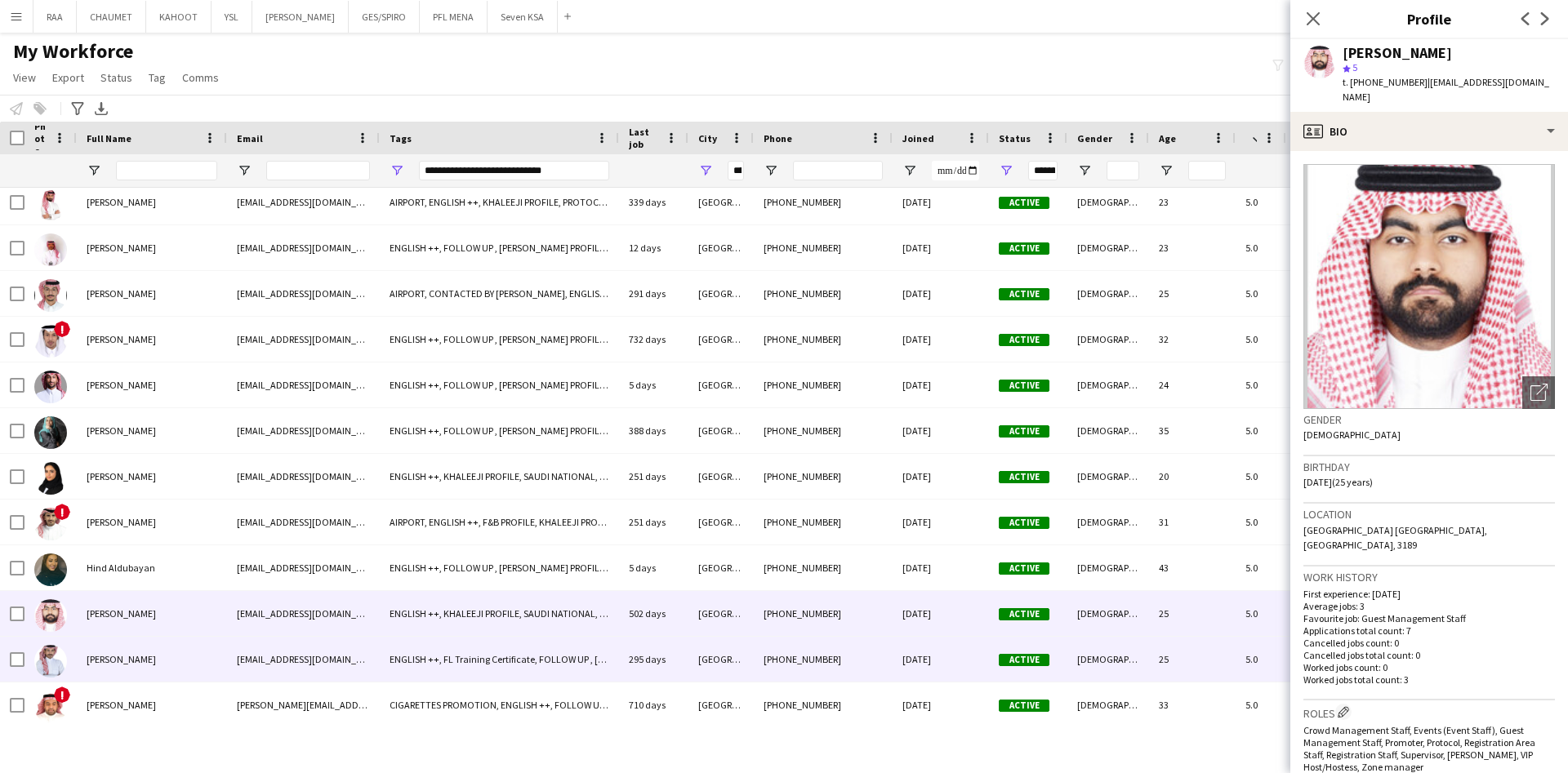
click at [183, 656] on div "[PERSON_NAME]" at bounding box center [151, 659] width 150 height 45
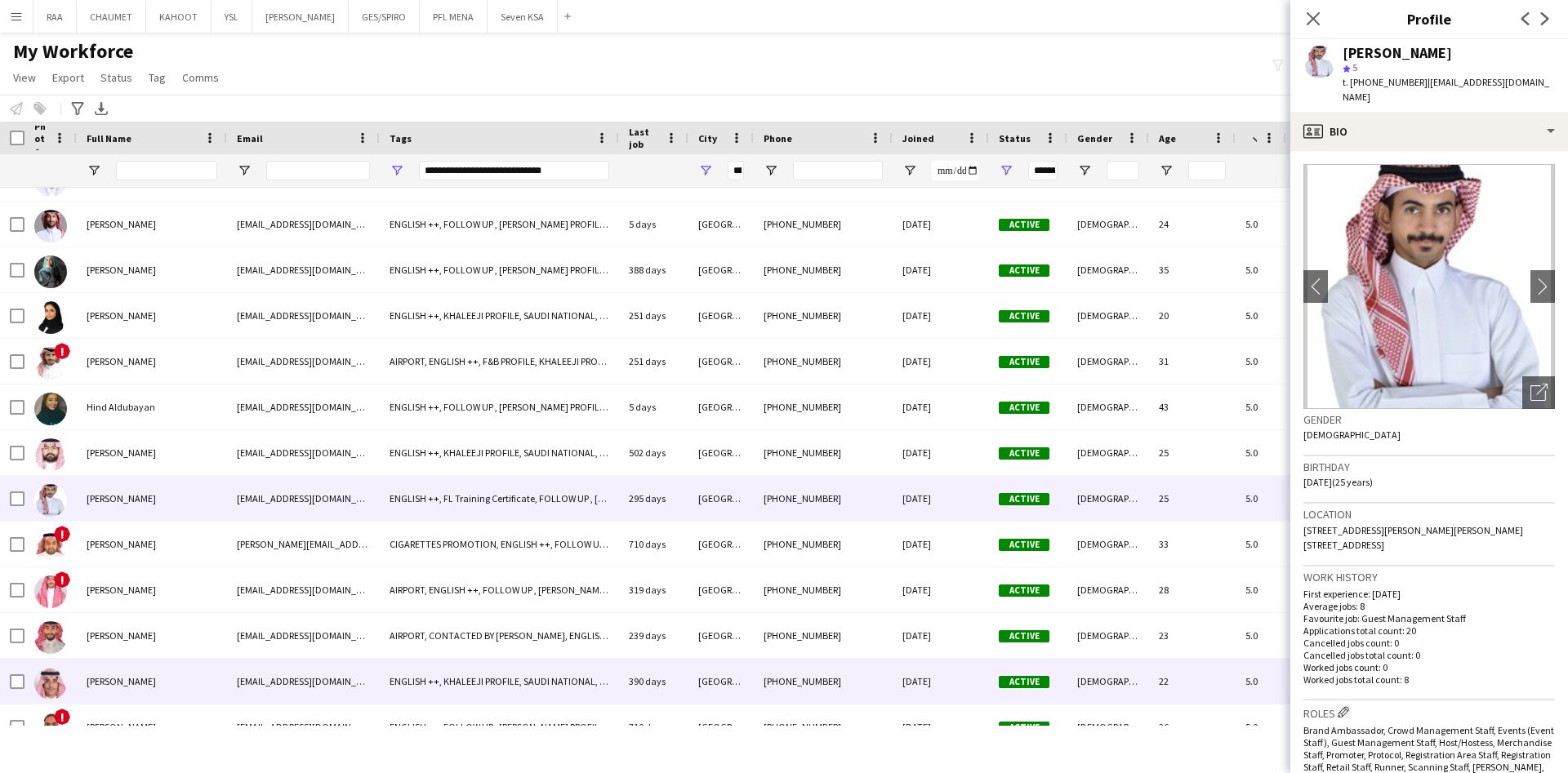
scroll to position [2002, 0]
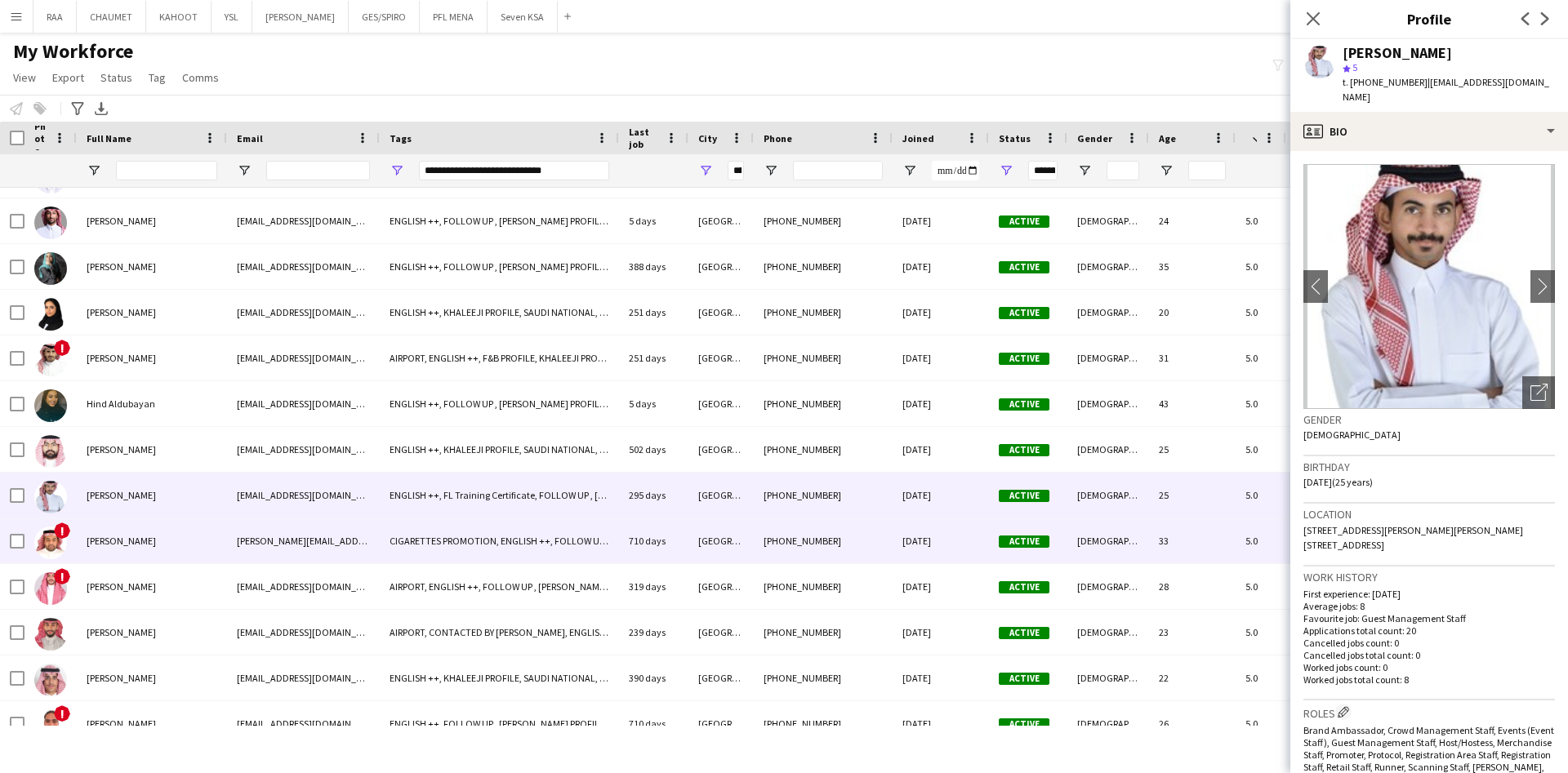
click at [172, 545] on div "[PERSON_NAME]" at bounding box center [151, 541] width 150 height 45
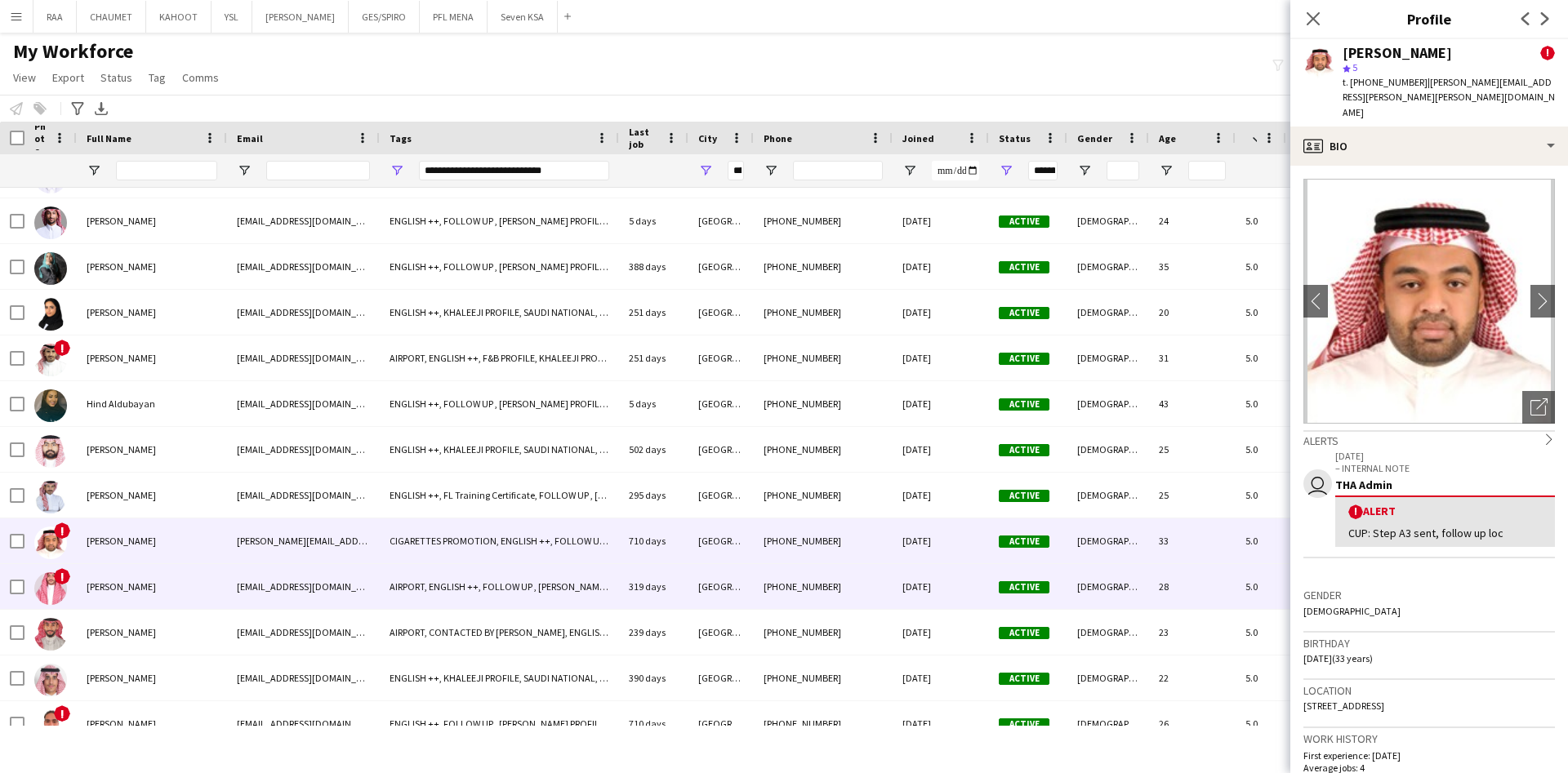
click at [178, 568] on div "[PERSON_NAME]" at bounding box center [151, 587] width 150 height 45
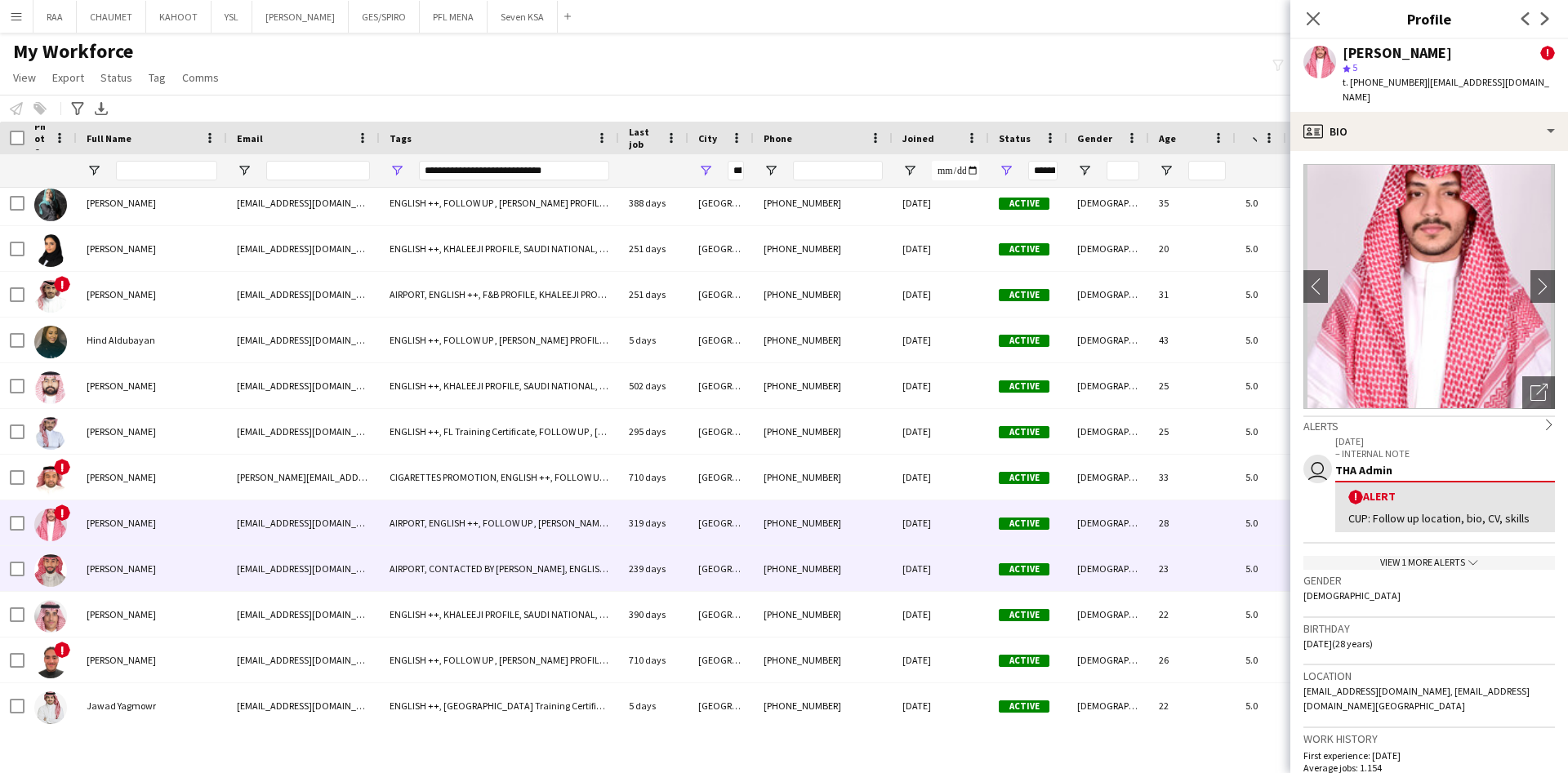
scroll to position [2068, 0]
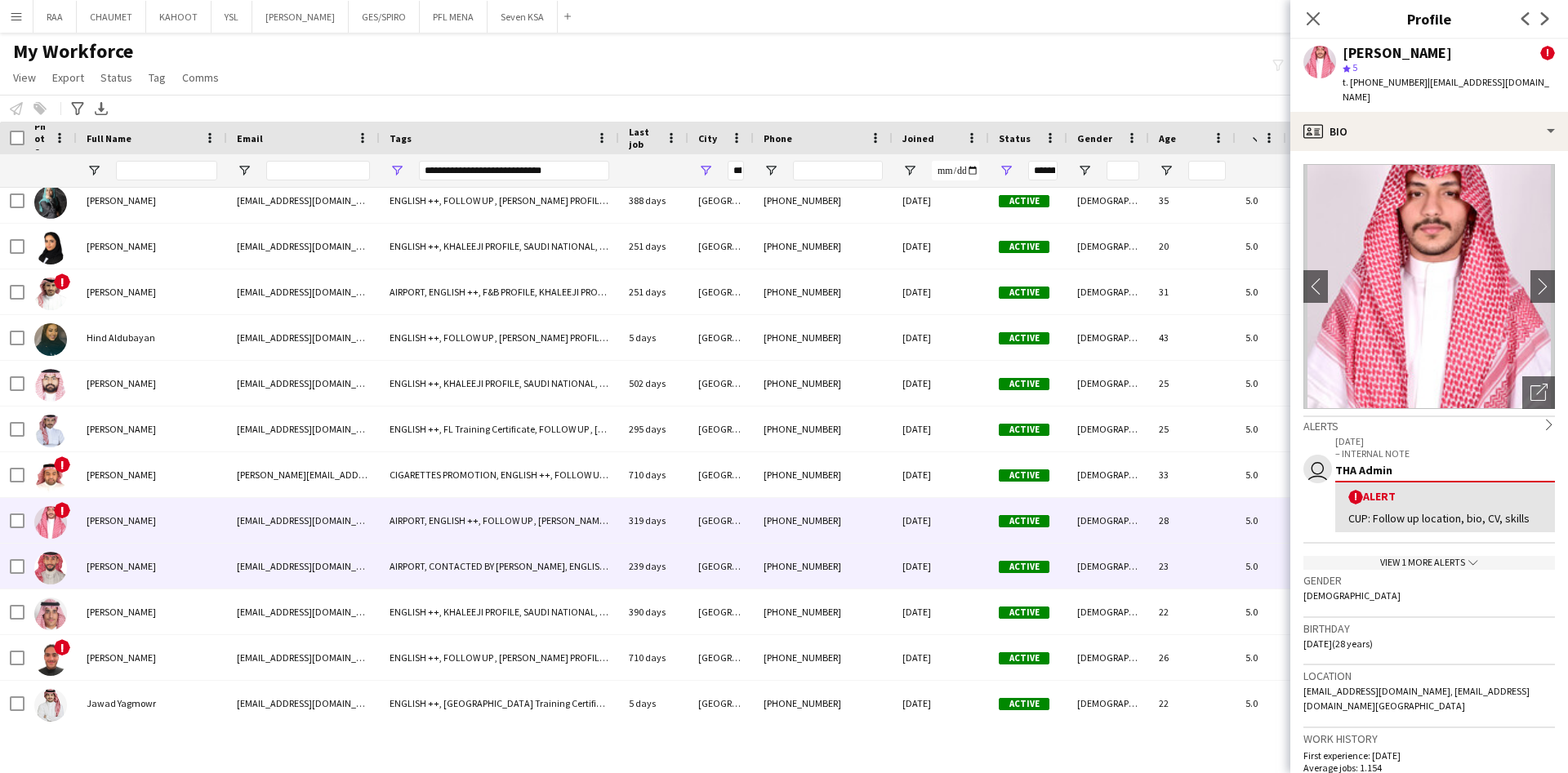
click at [165, 564] on div "[PERSON_NAME]" at bounding box center [151, 566] width 150 height 45
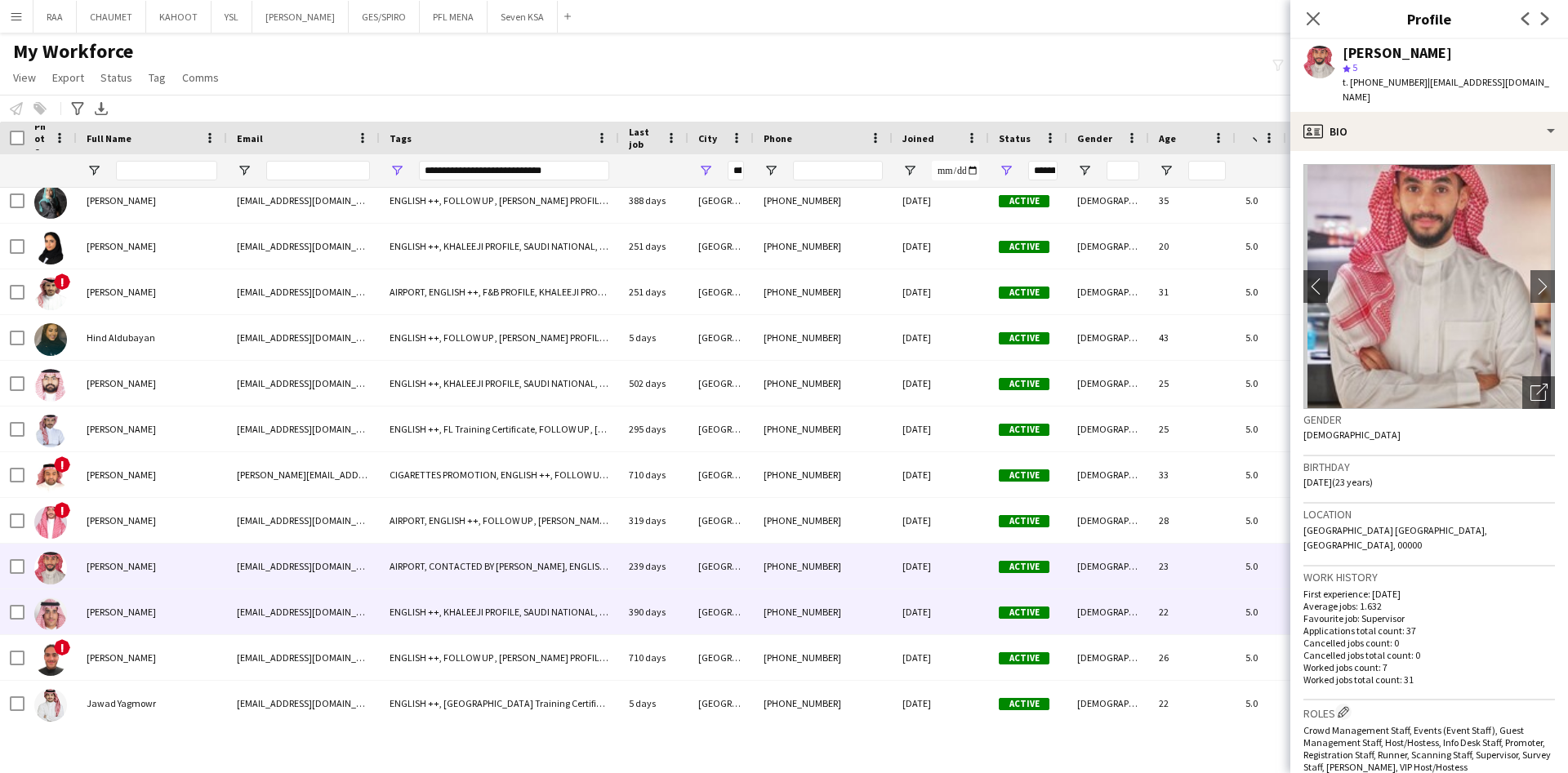
click at [186, 610] on div "[PERSON_NAME]" at bounding box center [151, 612] width 150 height 45
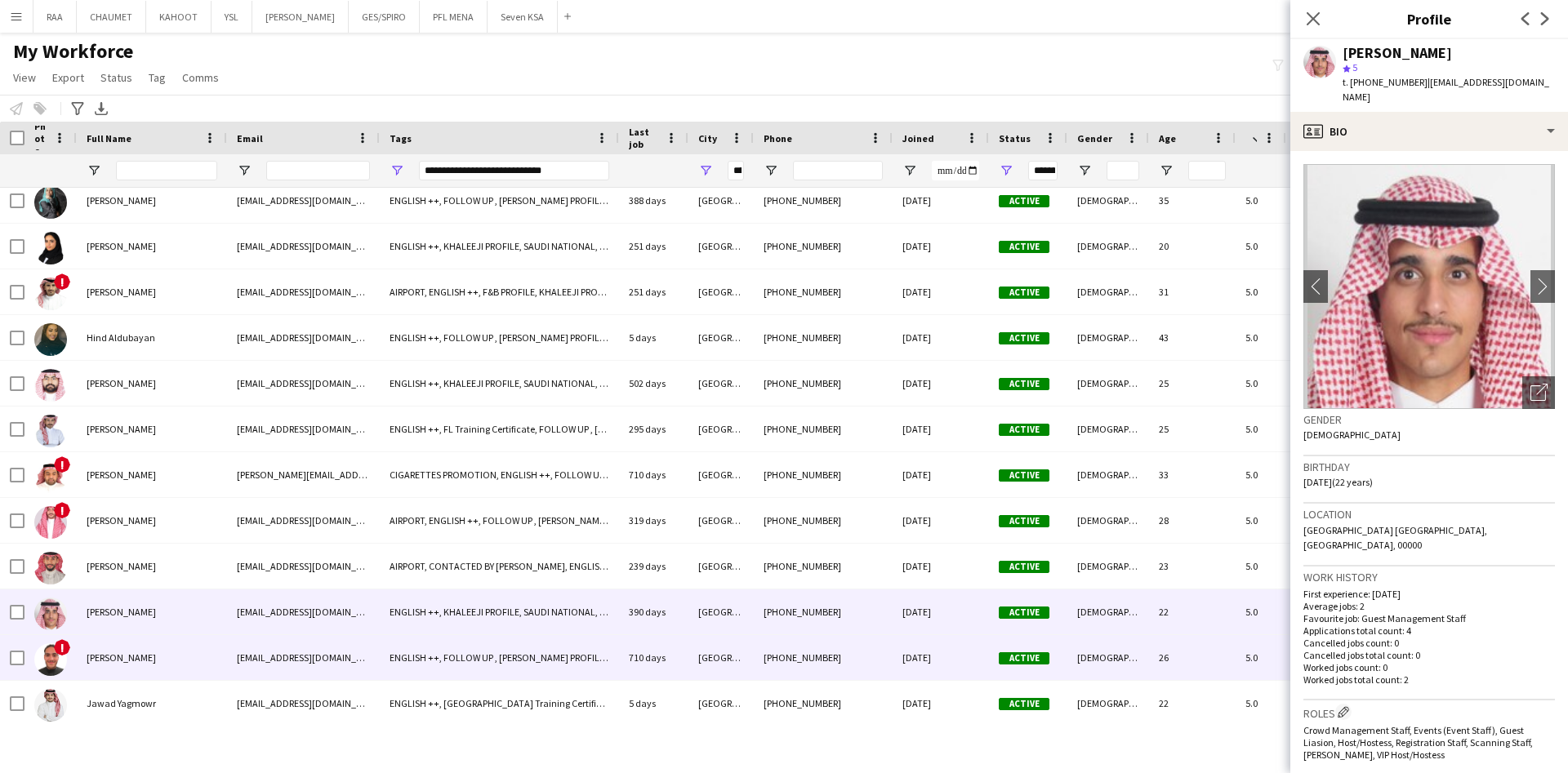
click at [175, 646] on div "[PERSON_NAME]" at bounding box center [151, 657] width 150 height 45
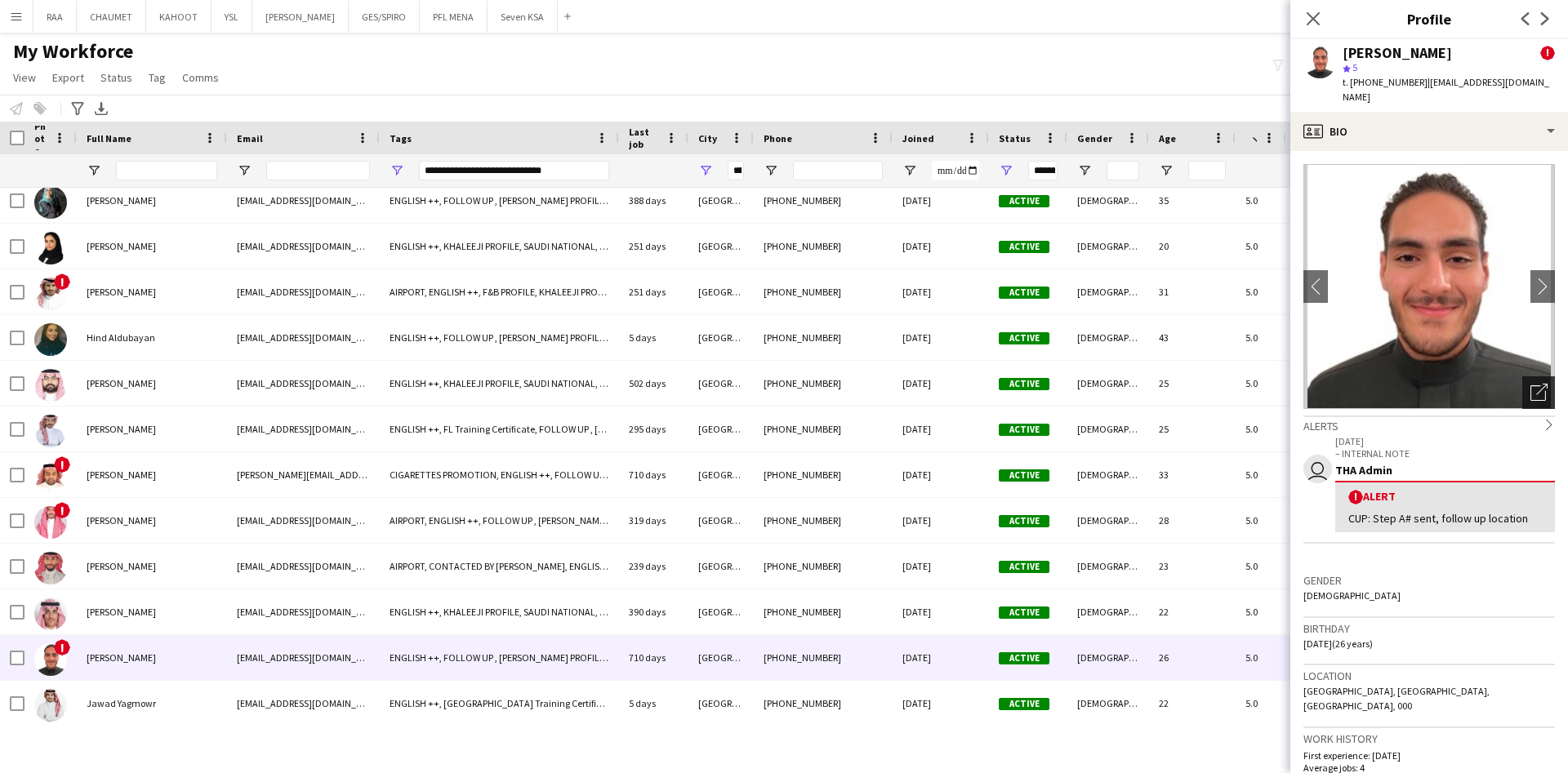
click at [1530, 384] on icon "Open photos pop-in" at bounding box center [1538, 392] width 17 height 17
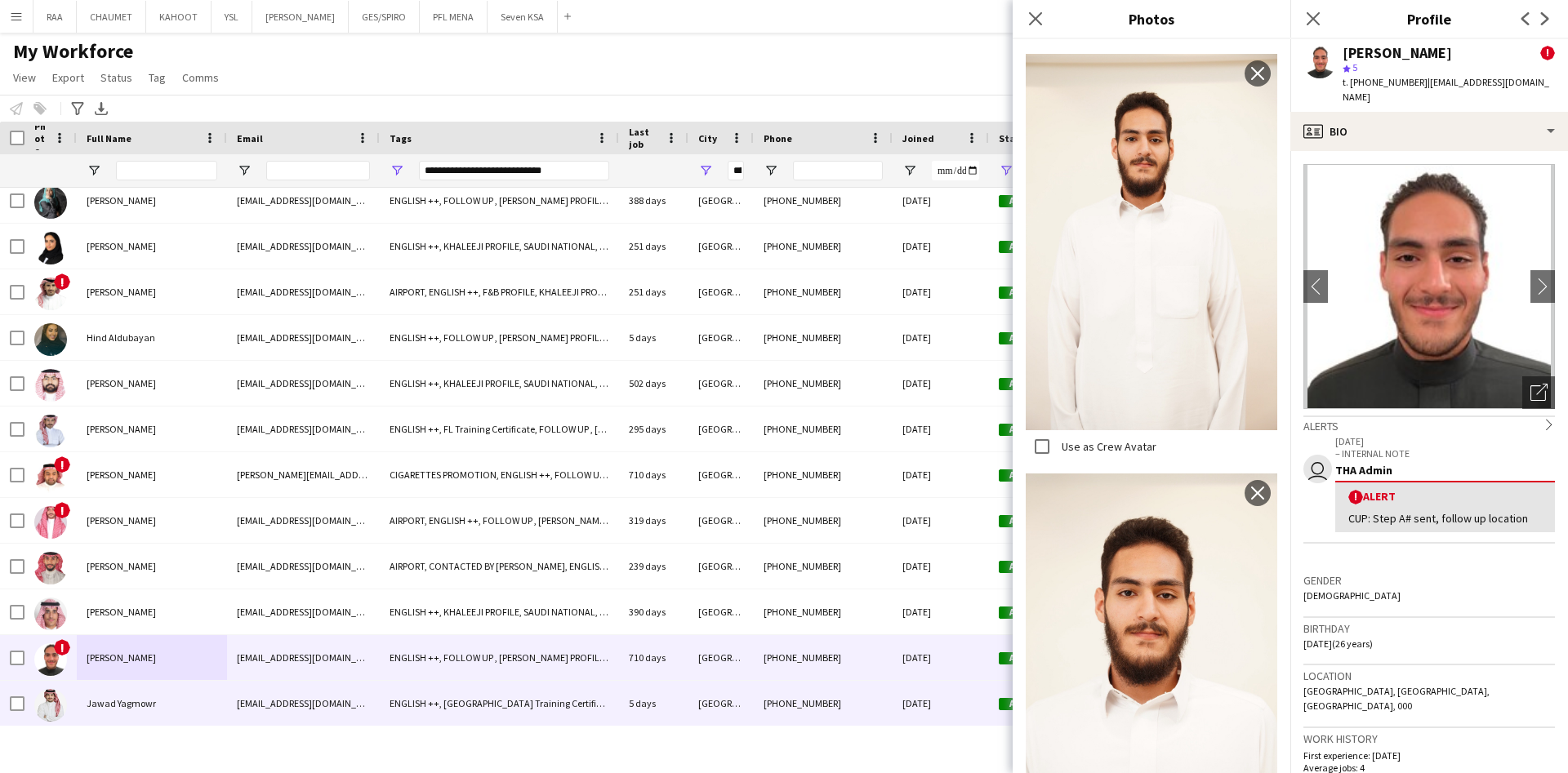
scroll to position [2386, 0]
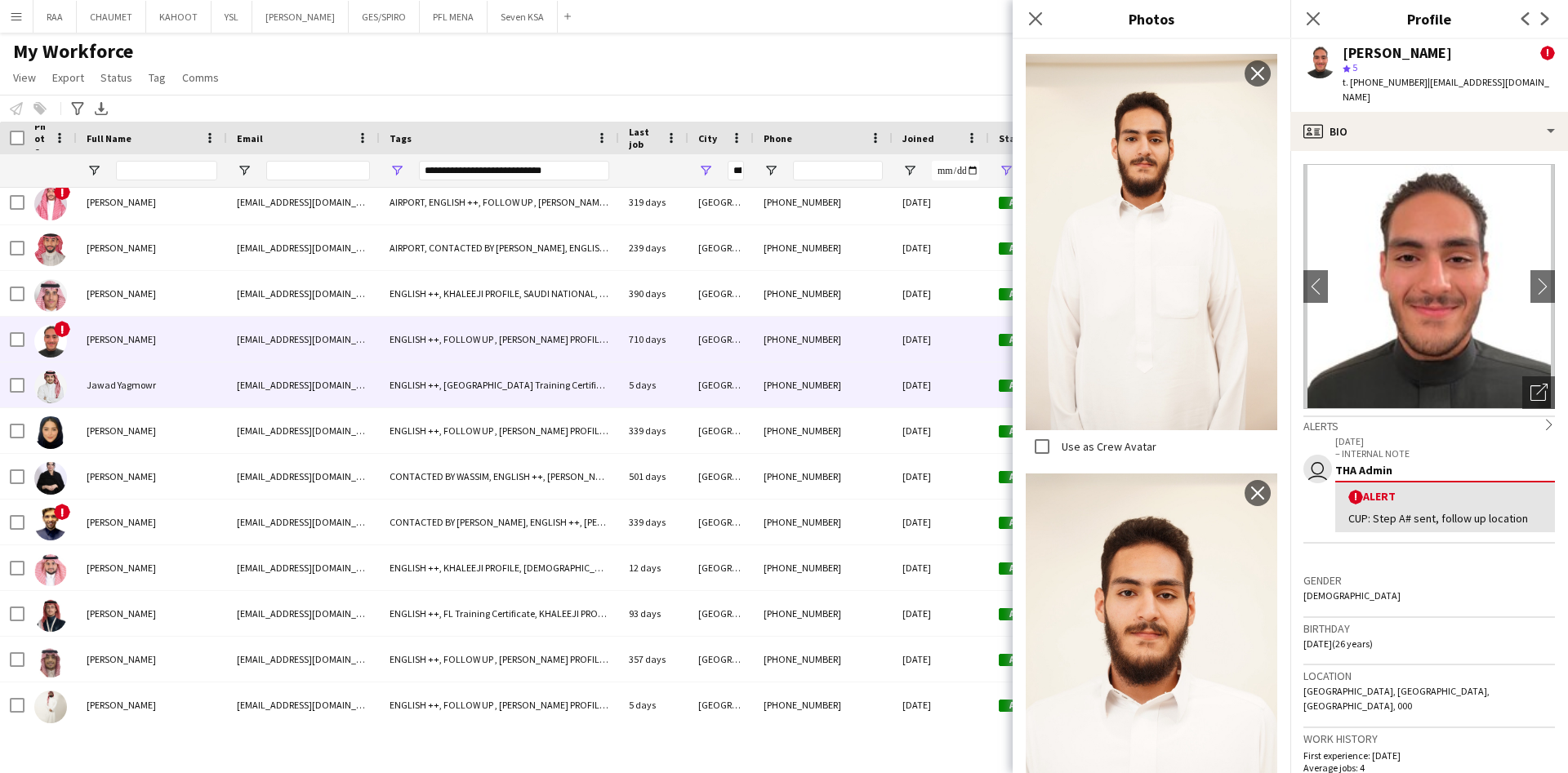
click at [172, 371] on div "Jawad Yagmowr" at bounding box center [151, 384] width 150 height 45
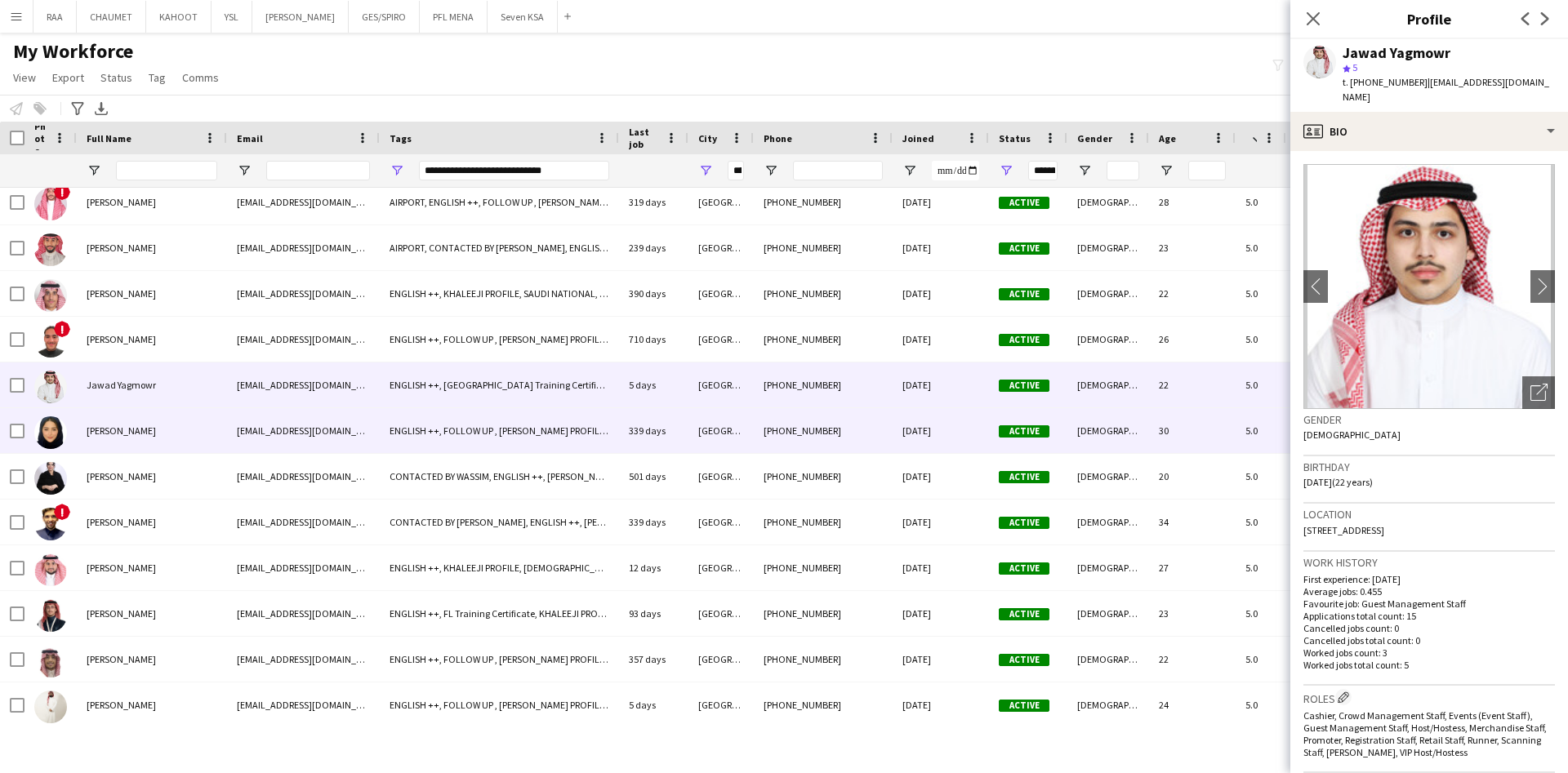
click at [189, 420] on div "[PERSON_NAME]" at bounding box center [151, 430] width 150 height 45
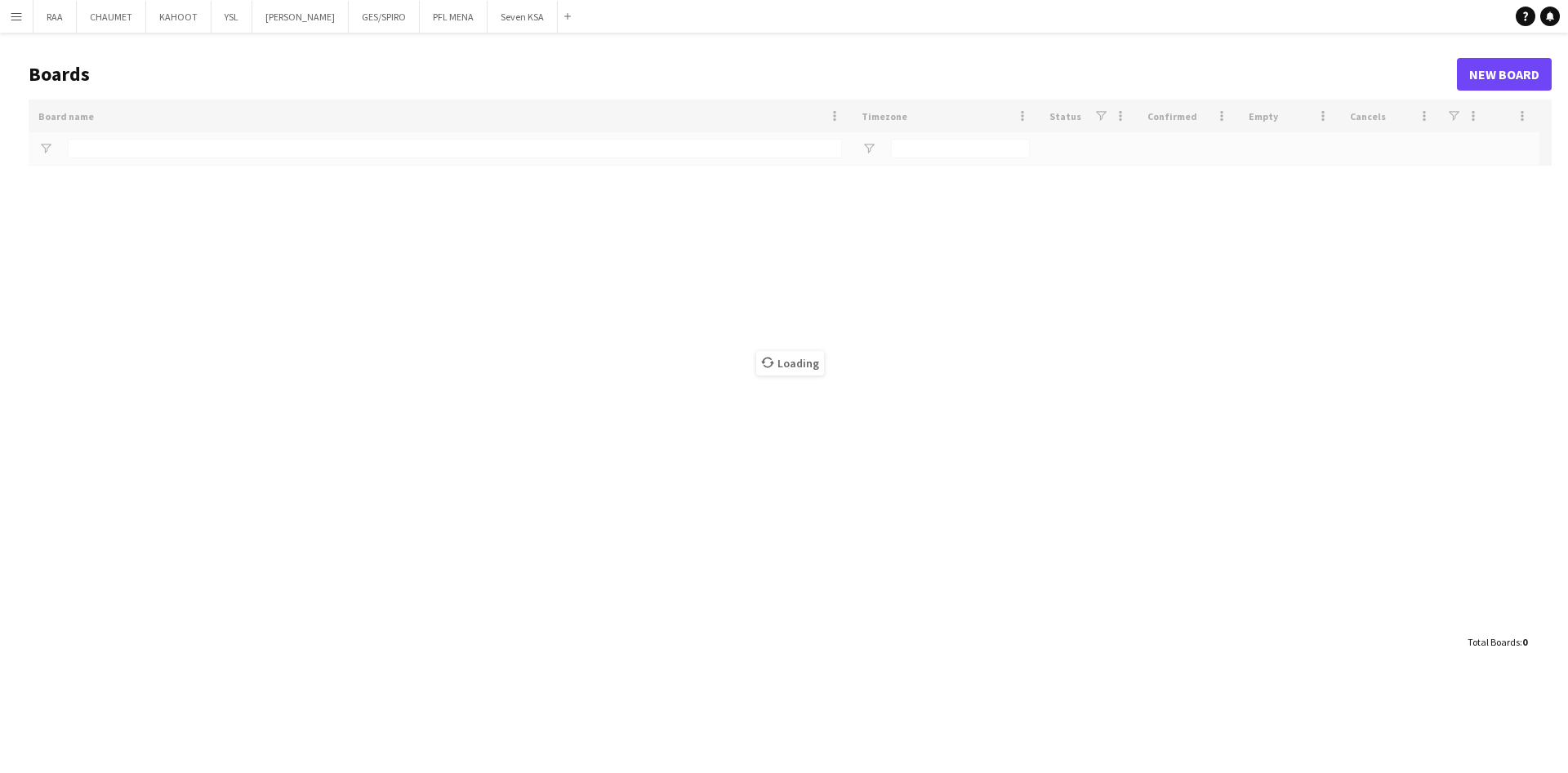
type input "*****"
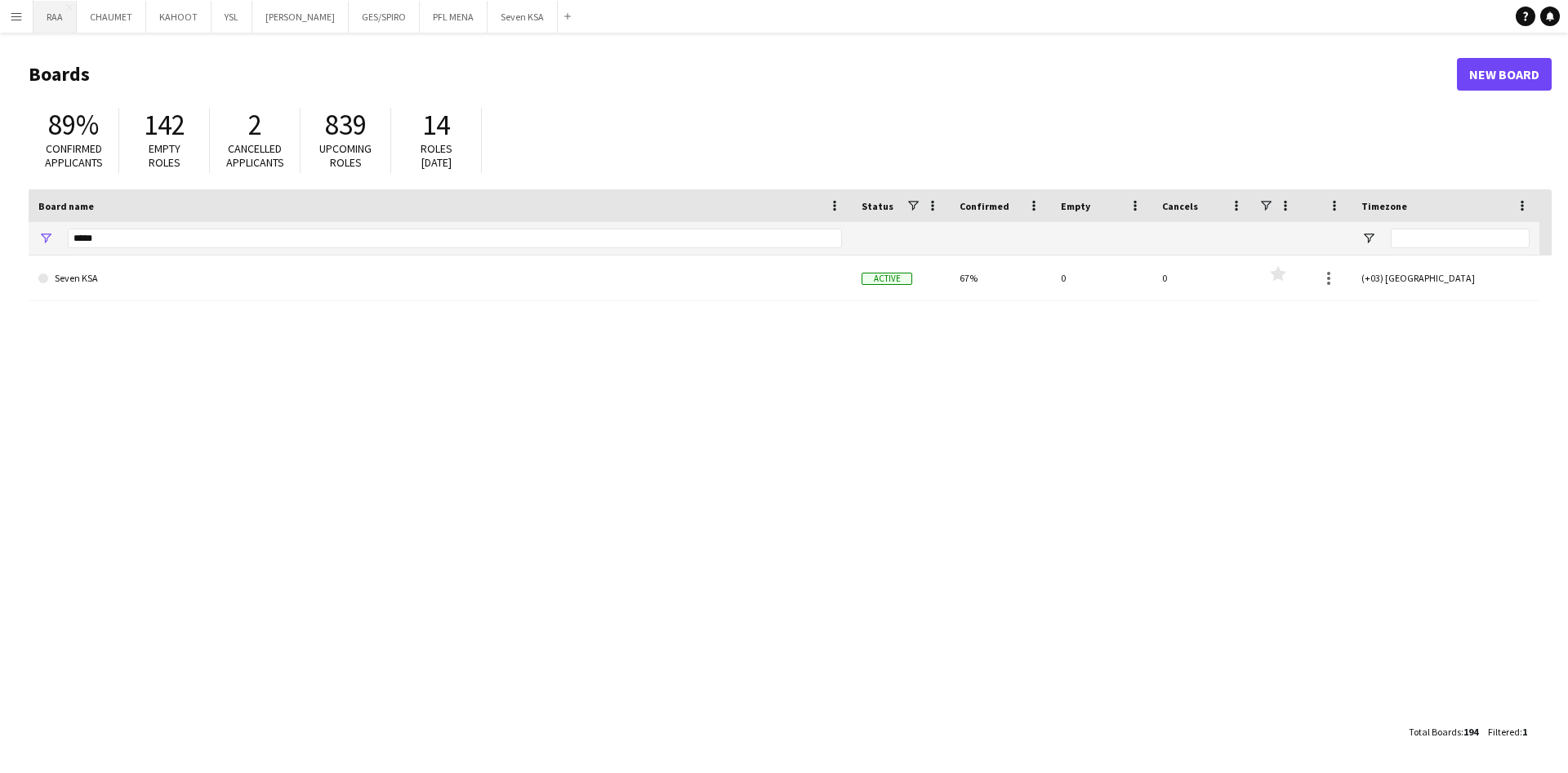
click at [55, 14] on button "RAA Close" at bounding box center [55, 16] width 44 height 32
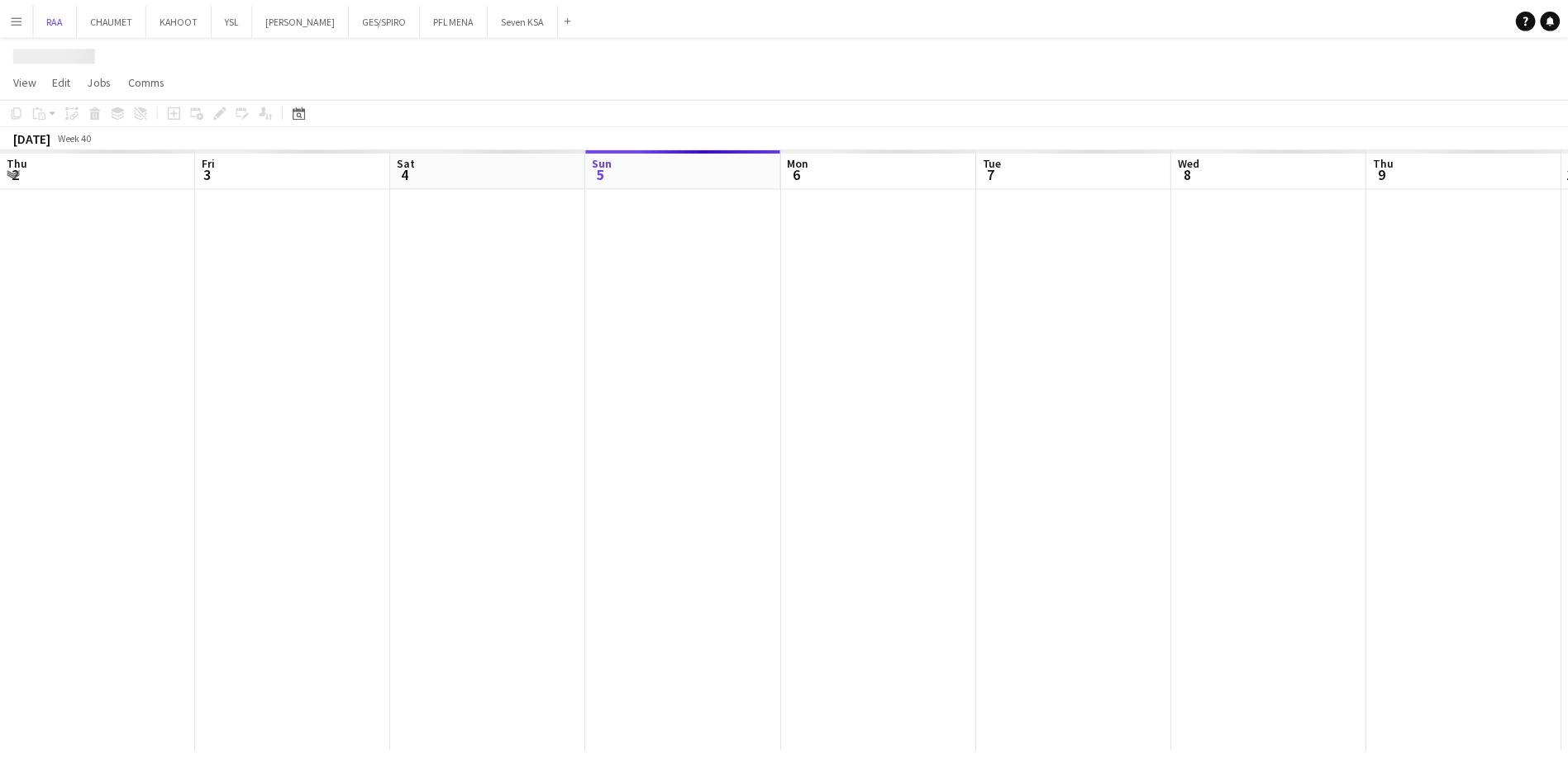
scroll to position [0, 395]
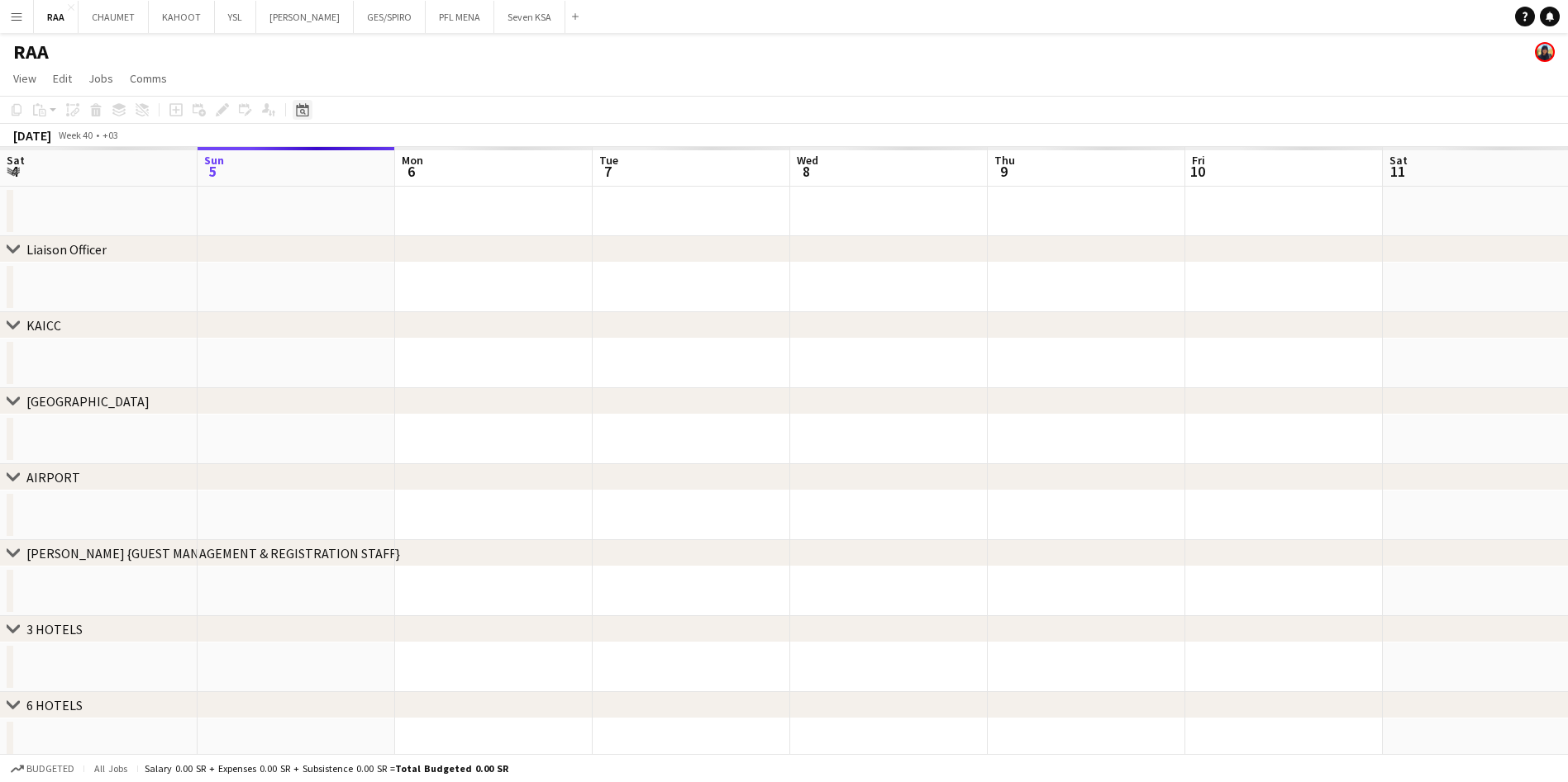
click at [299, 111] on icon "Date picker" at bounding box center [303, 110] width 13 height 13
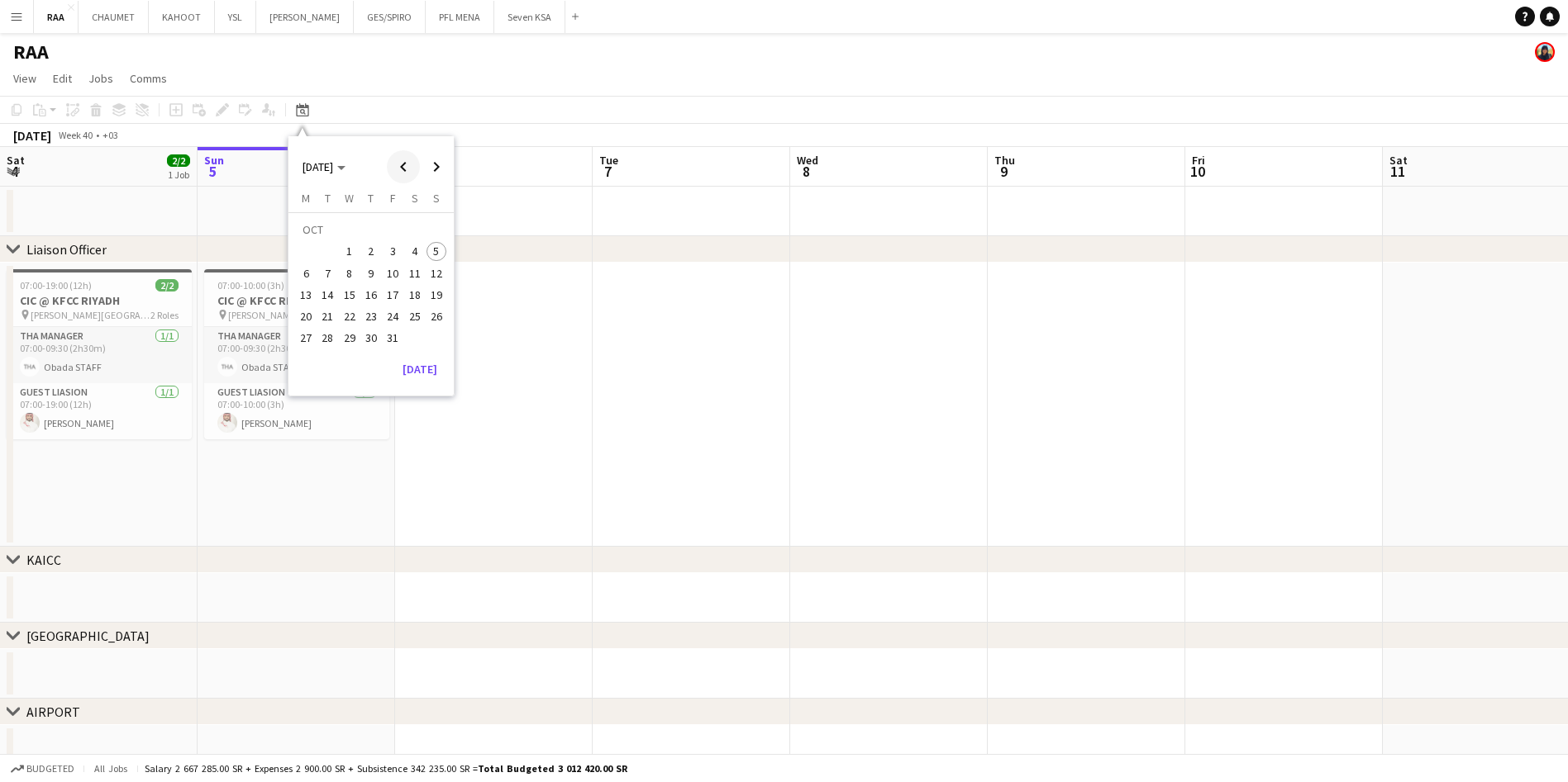
click at [414, 167] on span "Previous month" at bounding box center [403, 167] width 33 height 33
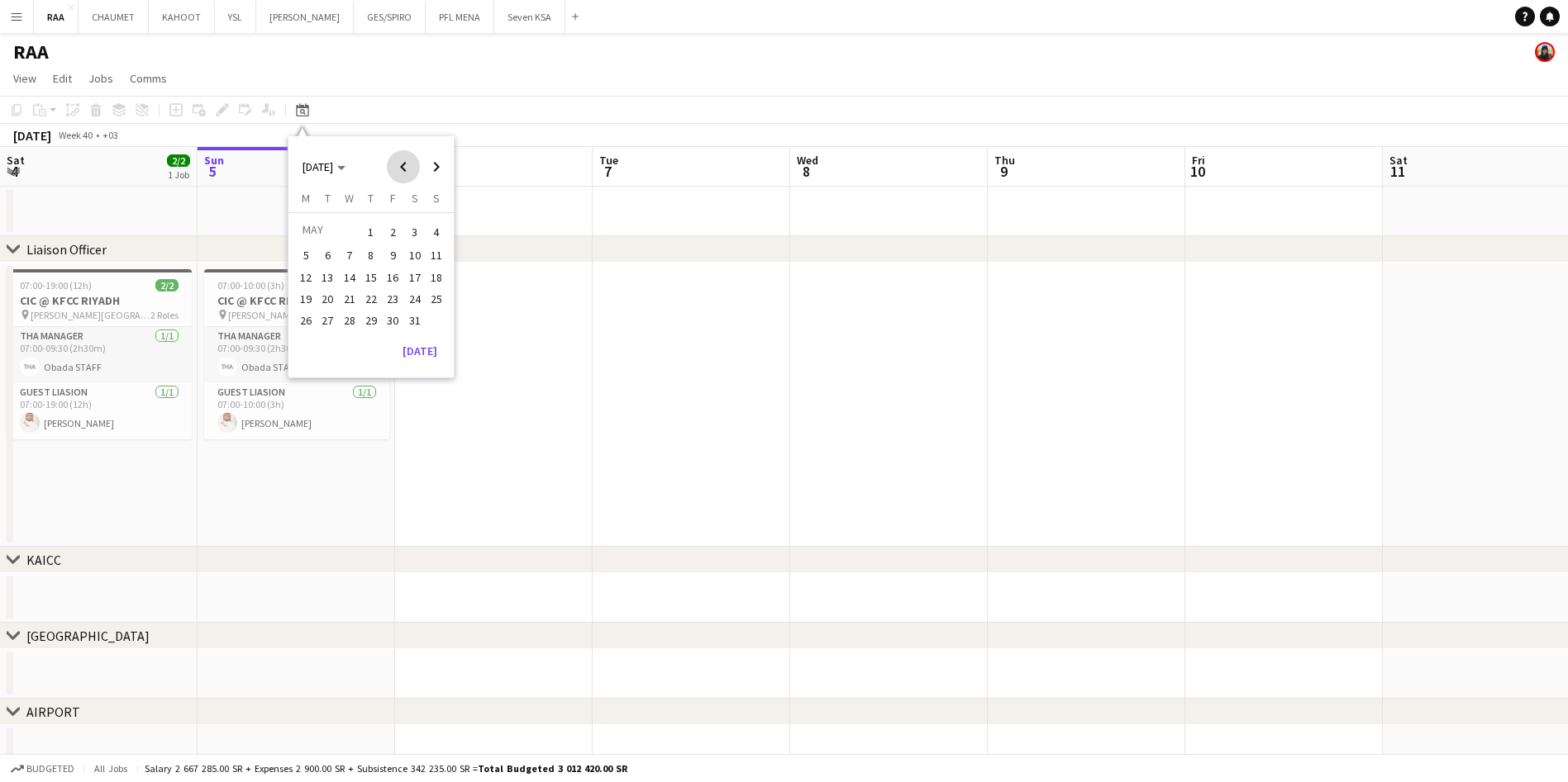
click at [414, 167] on span "Previous month" at bounding box center [403, 167] width 33 height 33
click at [367, 255] on span "2" at bounding box center [371, 252] width 20 height 20
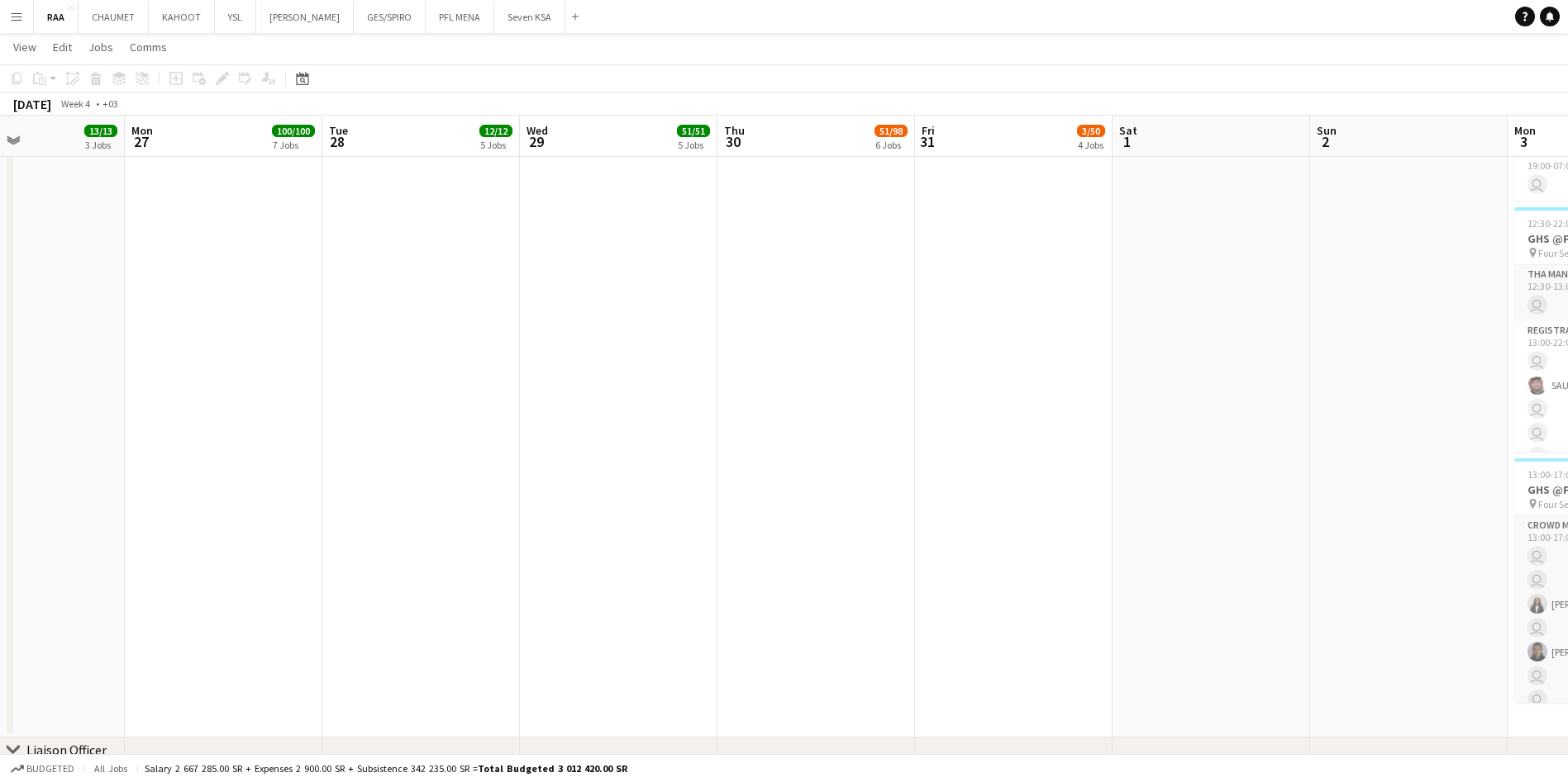
scroll to position [163, 0]
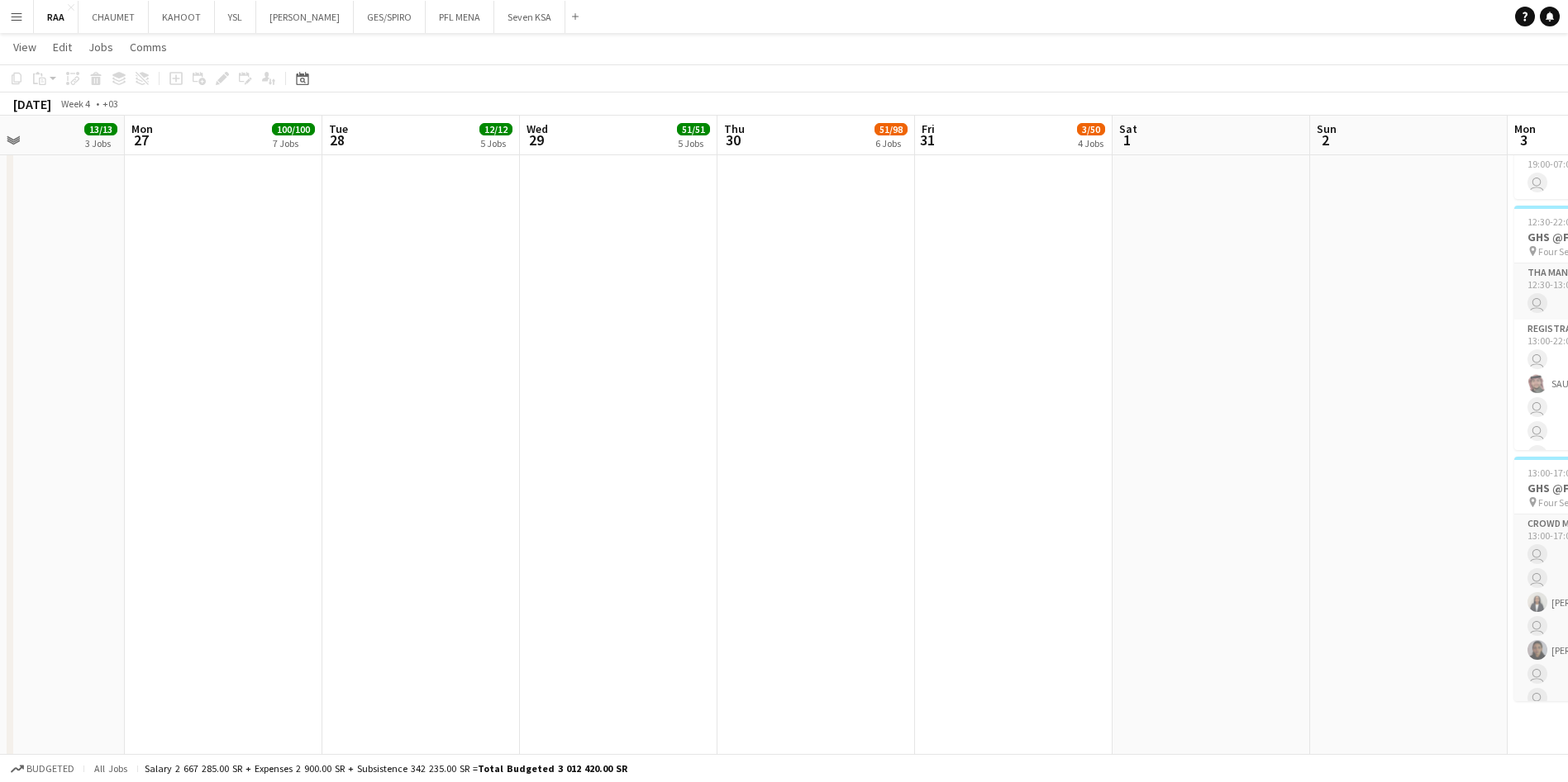
click at [870, 360] on app-date-cell at bounding box center [816, 435] width 198 height 825
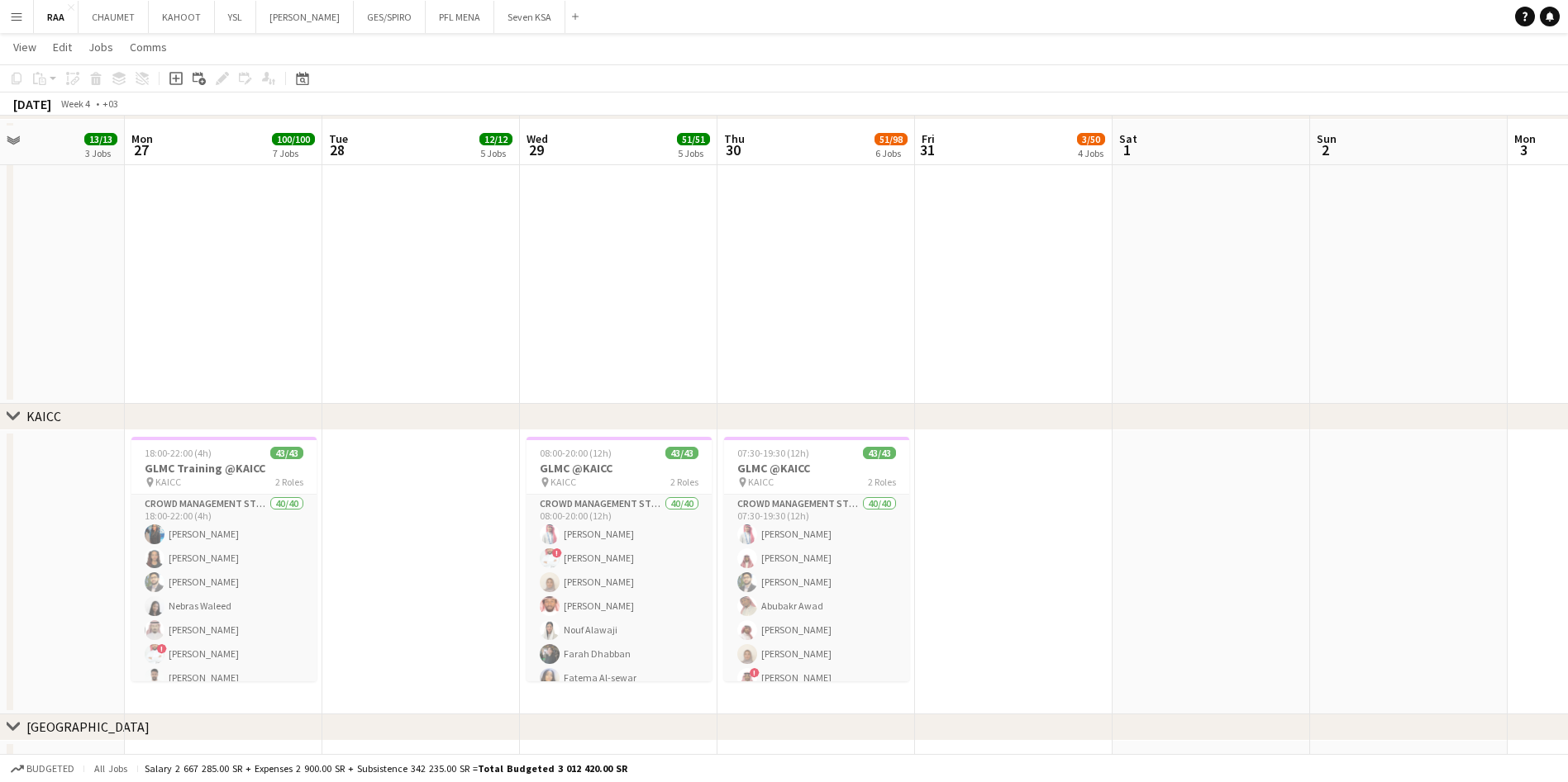
scroll to position [928, 0]
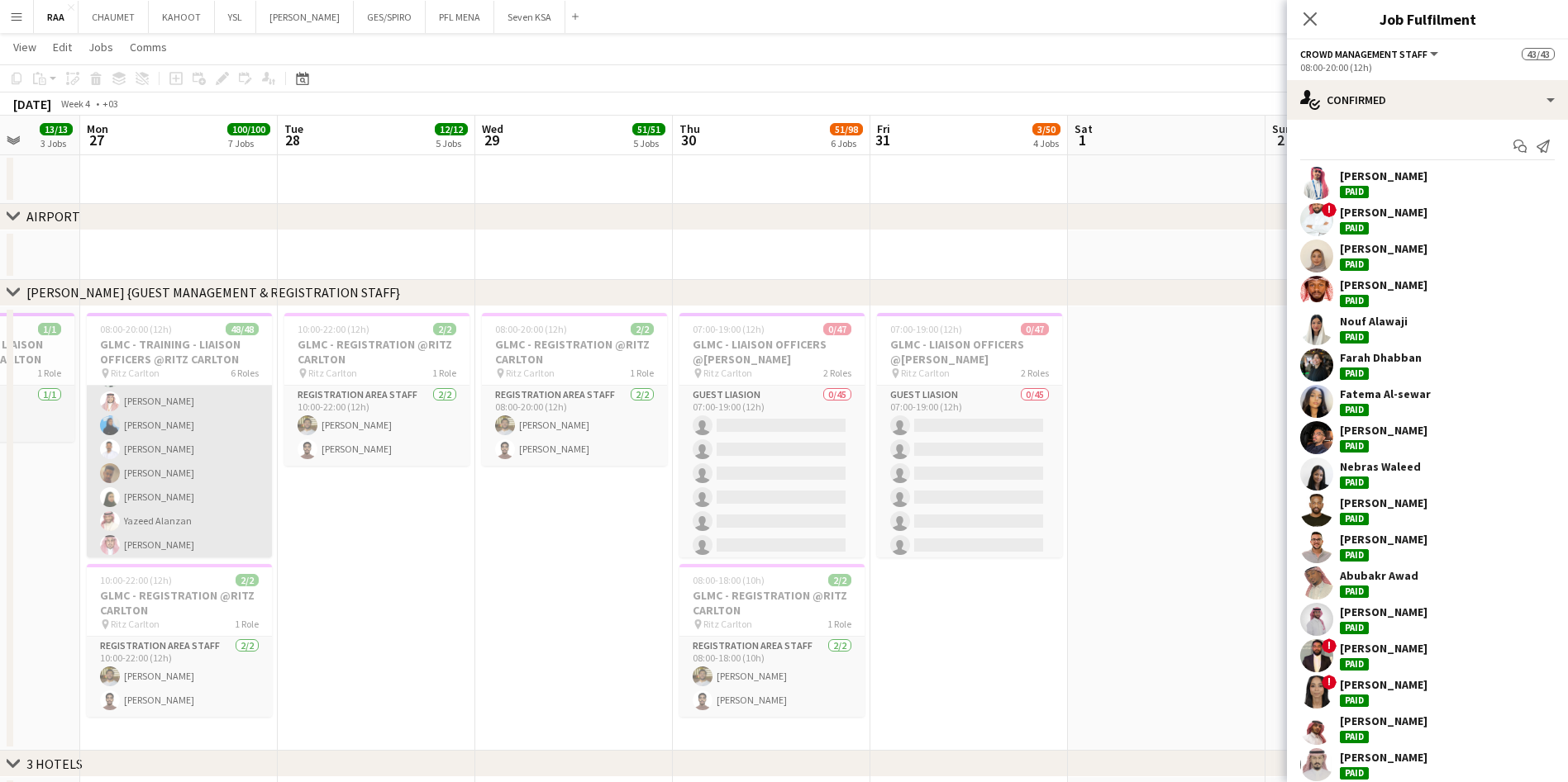
scroll to position [322, 0]
click at [183, 450] on app-card-role "Protocol 17/17 08:00-16:00 (8h) Riyadh Alamoudi ! Mohamed jumah MUBEEN MOHAMED …" at bounding box center [179, 340] width 185 height 440
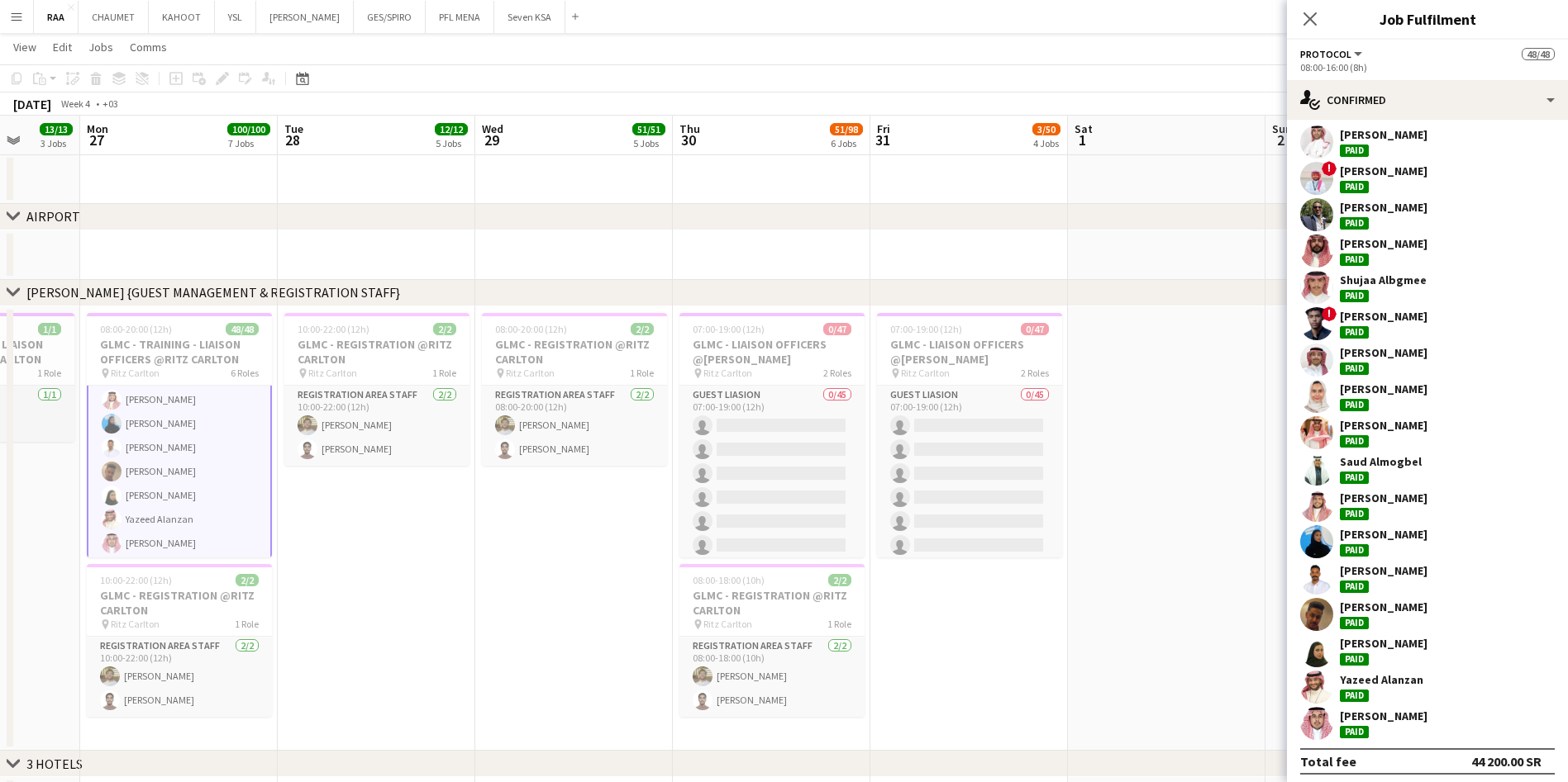
scroll to position [47, 0]
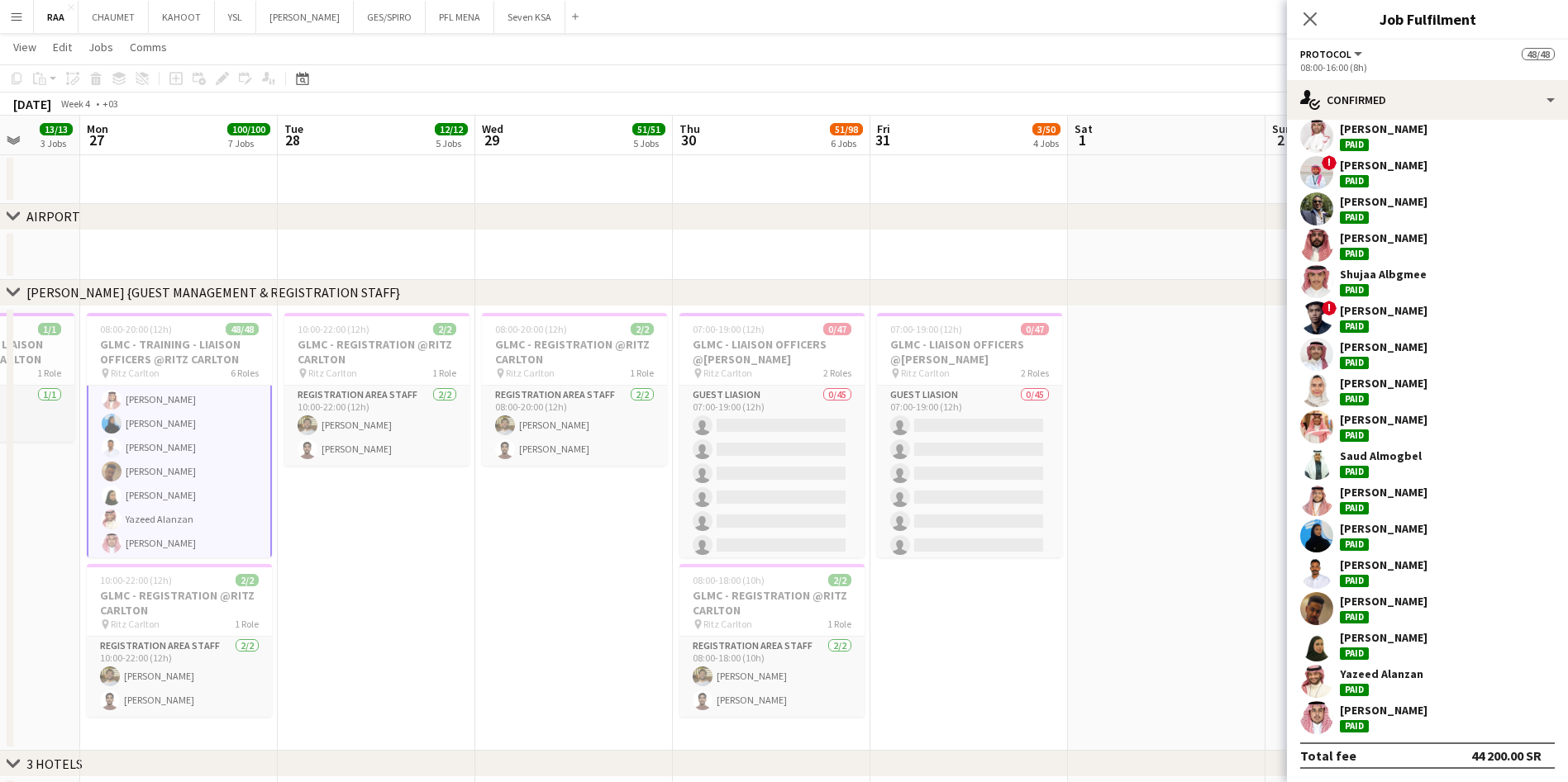
click at [1358, 494] on div "Abdulrahman Salah" at bounding box center [1383, 493] width 87 height 15
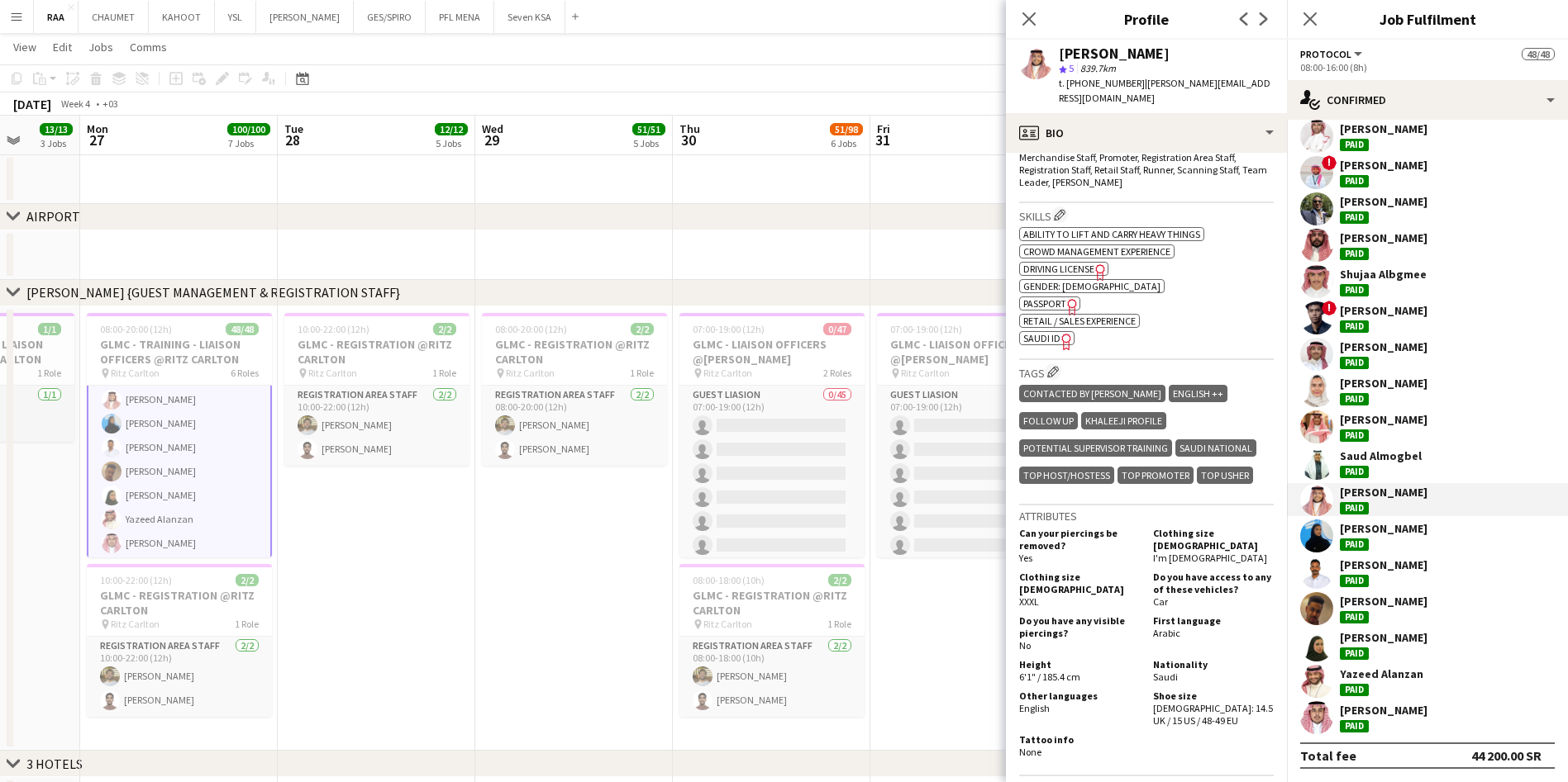
scroll to position [0, 0]
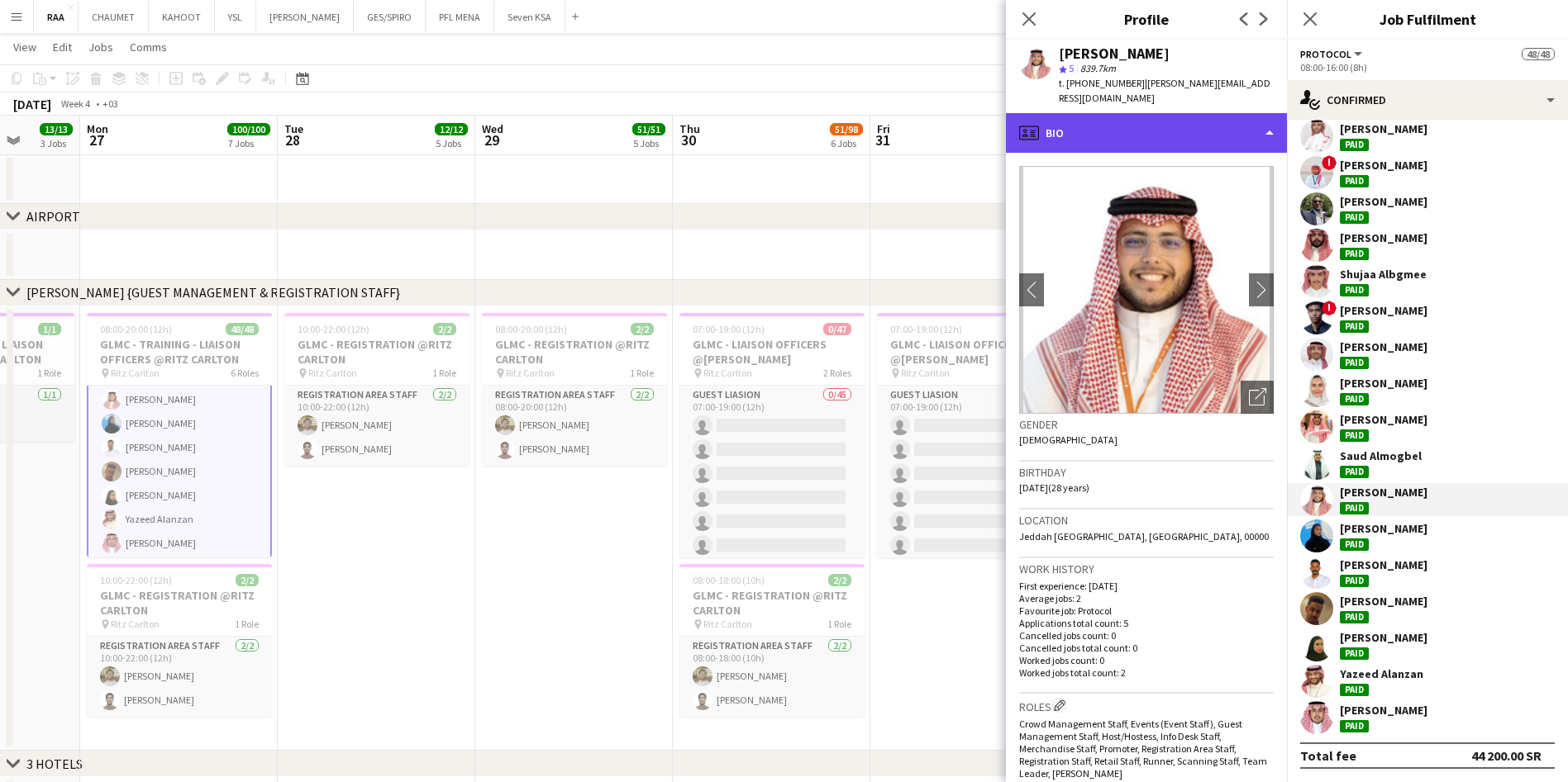
click at [1130, 132] on div "profile Bio" at bounding box center [1146, 133] width 281 height 40
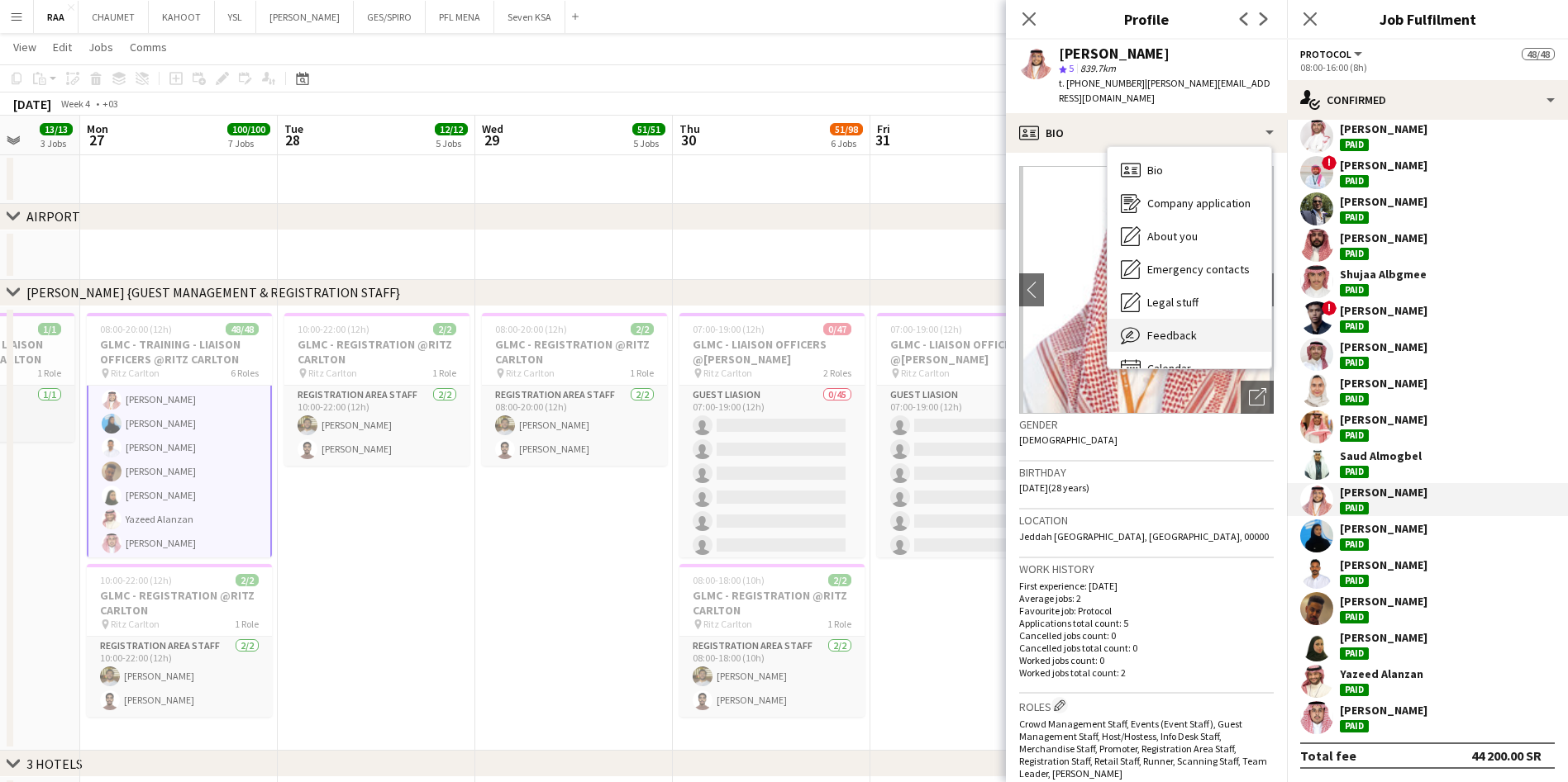
click at [1171, 325] on div "Feedback Feedback" at bounding box center [1189, 336] width 164 height 33
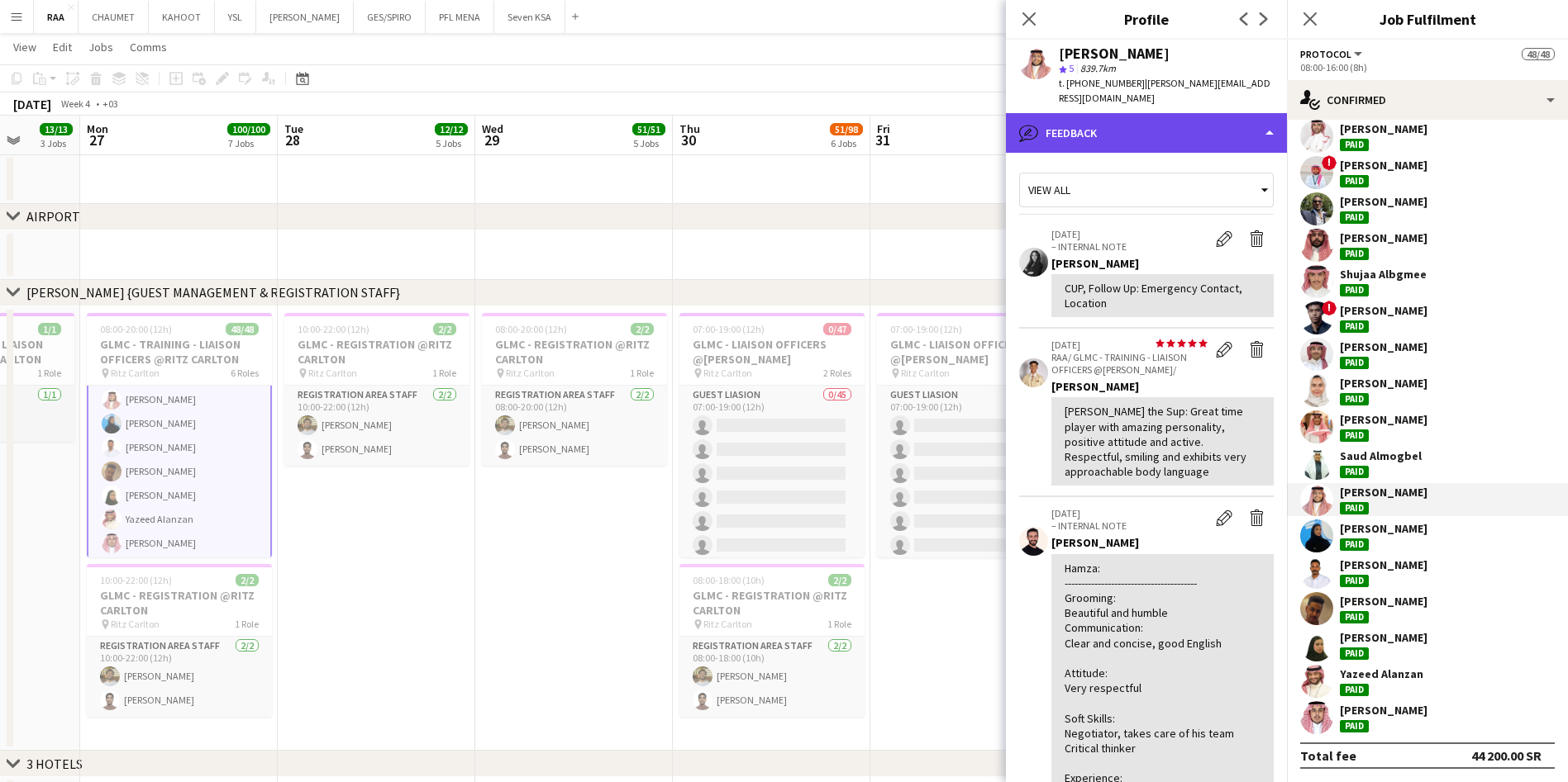
click at [1132, 142] on div "bubble-pencil Feedback" at bounding box center [1146, 133] width 281 height 40
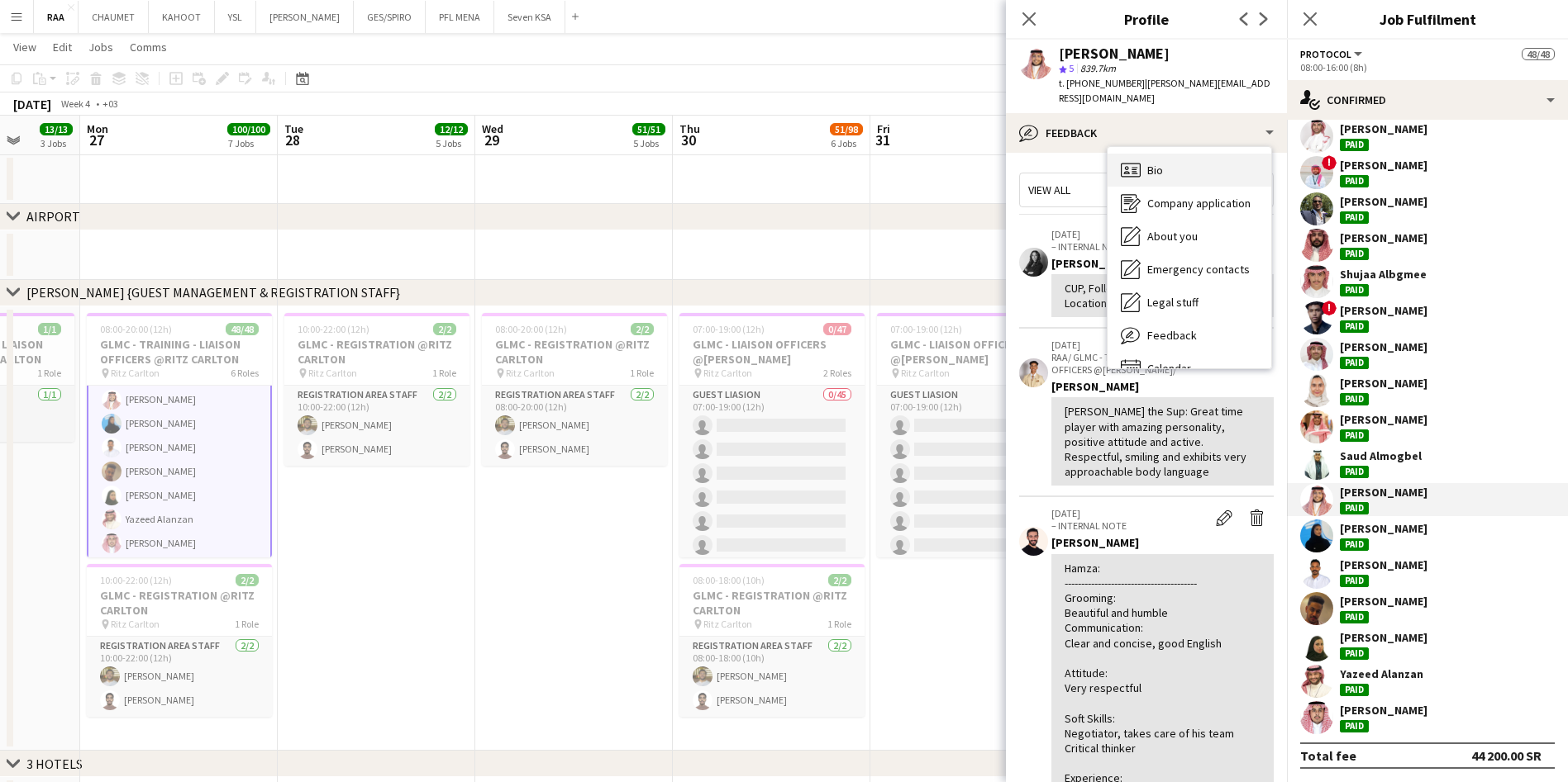
click at [1143, 167] on div "Bio Bio" at bounding box center [1189, 170] width 164 height 33
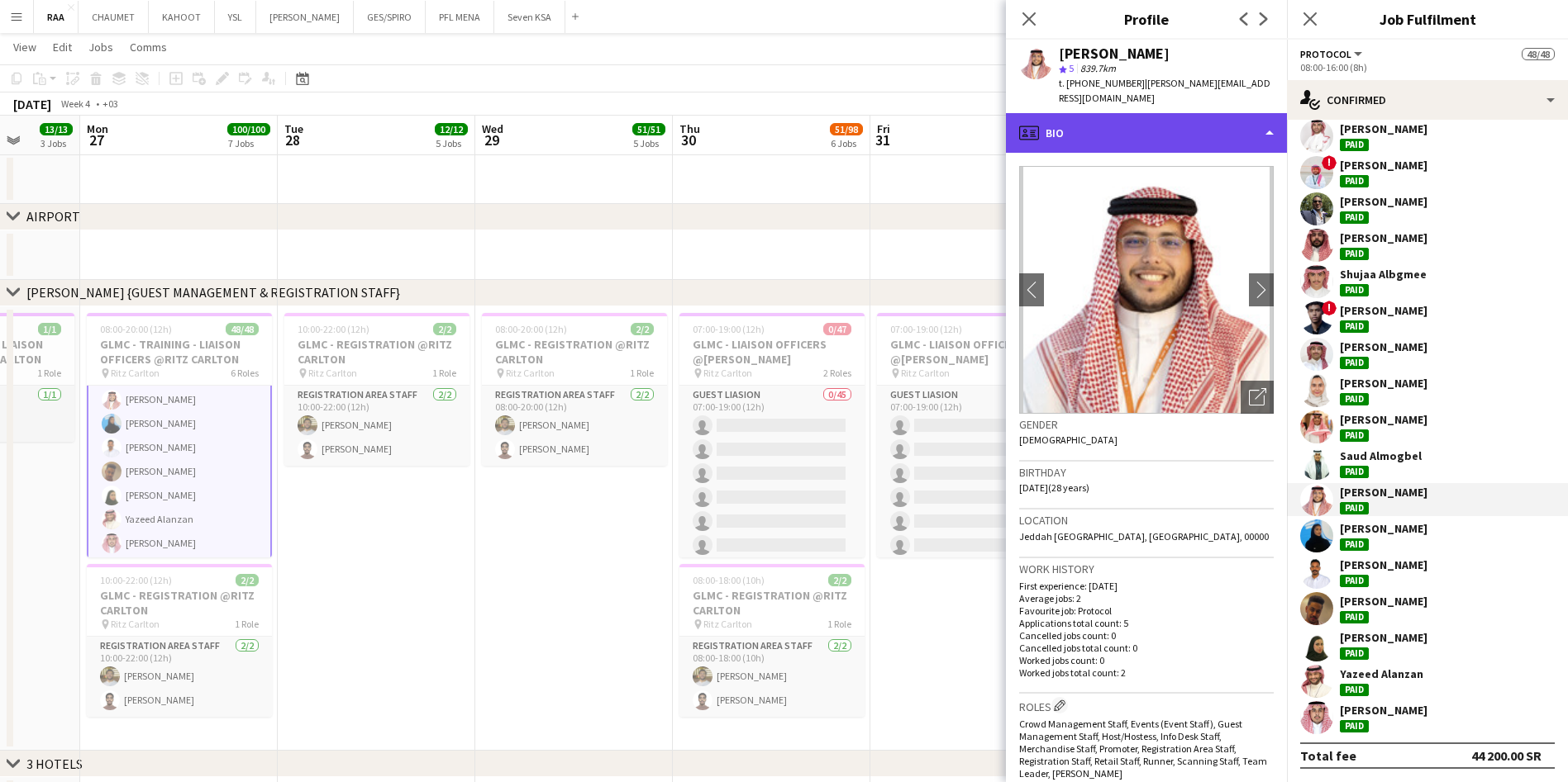
click at [1145, 151] on div "profile Bio" at bounding box center [1146, 133] width 281 height 40
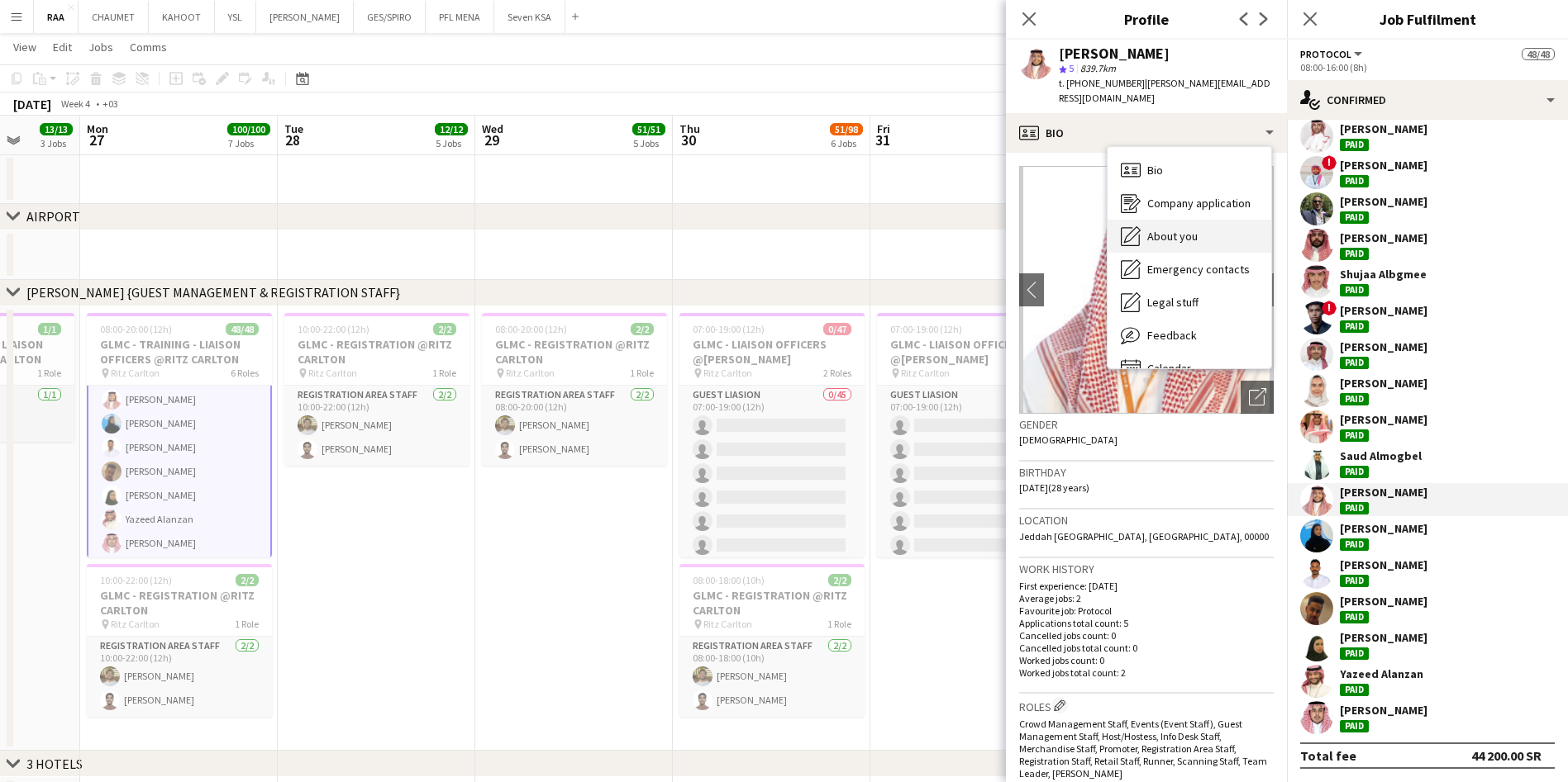
click at [1190, 245] on div "About you About you" at bounding box center [1189, 236] width 164 height 33
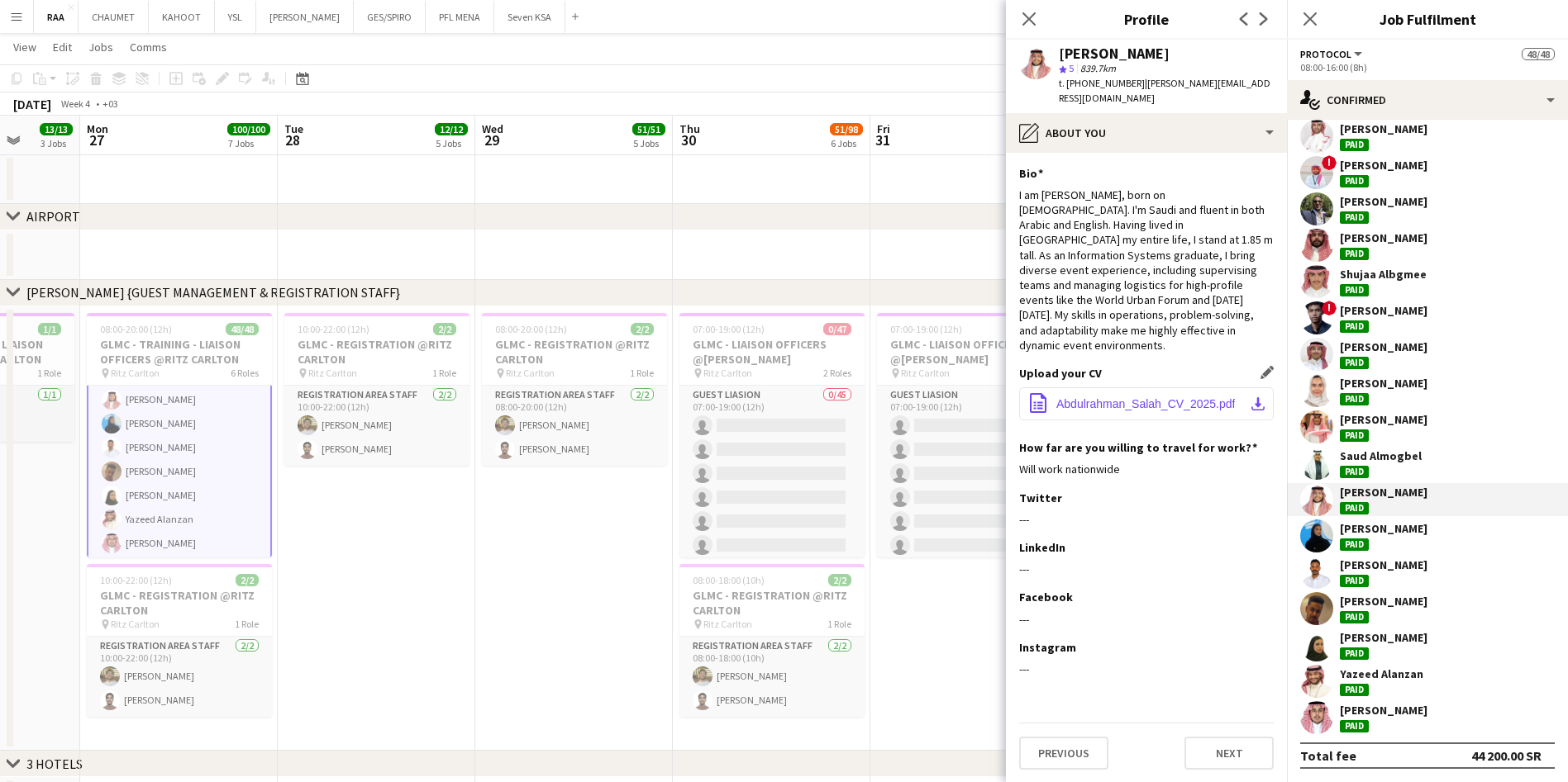
click at [1140, 387] on button "office-file-sheet Abdulrahman_Salah_CV_2025.pdf download-bottom" at bounding box center [1146, 404] width 254 height 33
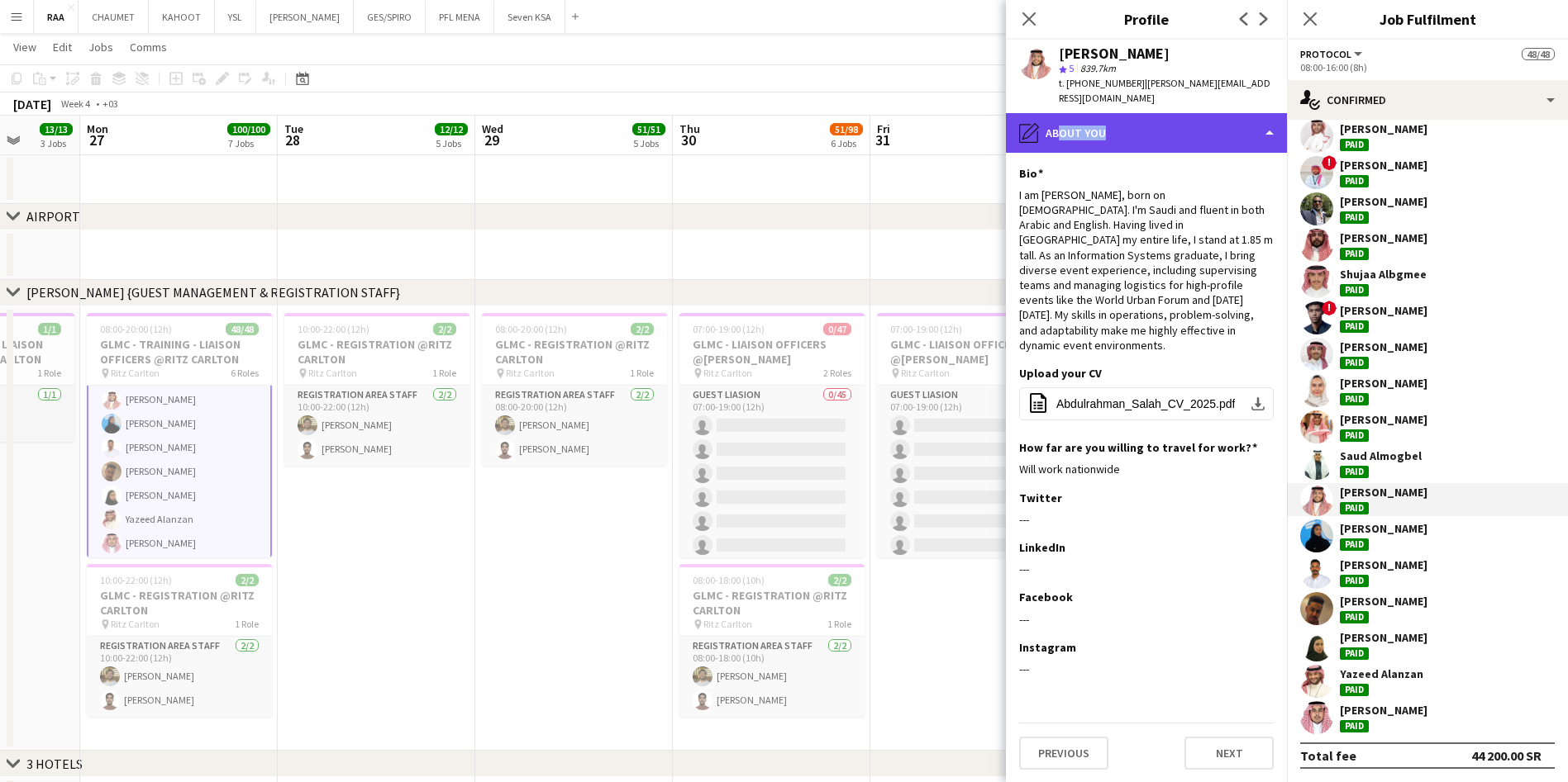
drag, startPoint x: 1053, startPoint y: 127, endPoint x: 1092, endPoint y: 136, distance: 40.0
click at [1092, 136] on div "pencil4 About you" at bounding box center [1146, 133] width 281 height 40
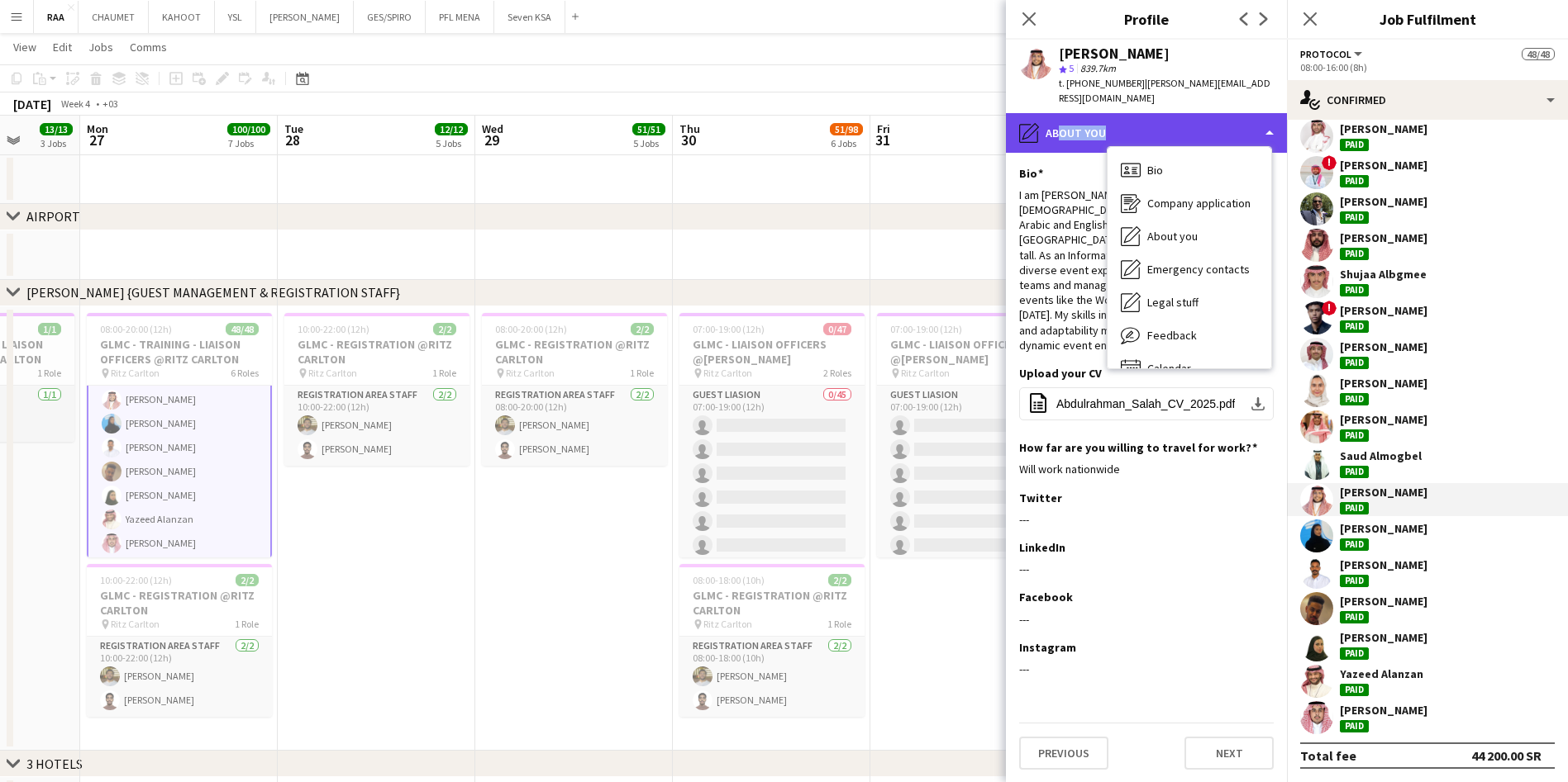
click at [1092, 136] on div "pencil4 About you" at bounding box center [1146, 133] width 281 height 40
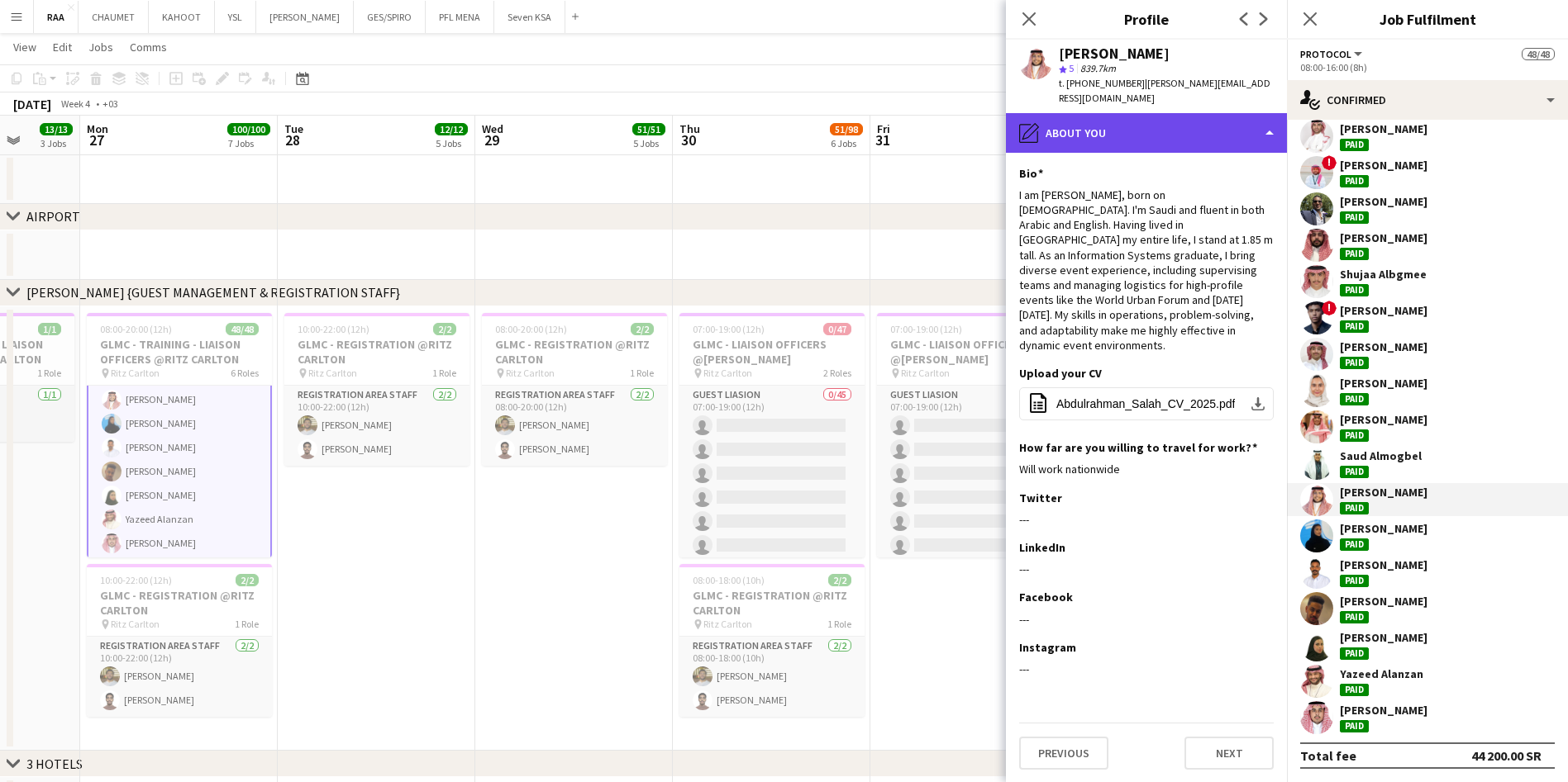
drag, startPoint x: 1146, startPoint y: 136, endPoint x: 1164, endPoint y: 136, distance: 18.0
click at [1164, 136] on div "pencil4 About you" at bounding box center [1146, 133] width 281 height 40
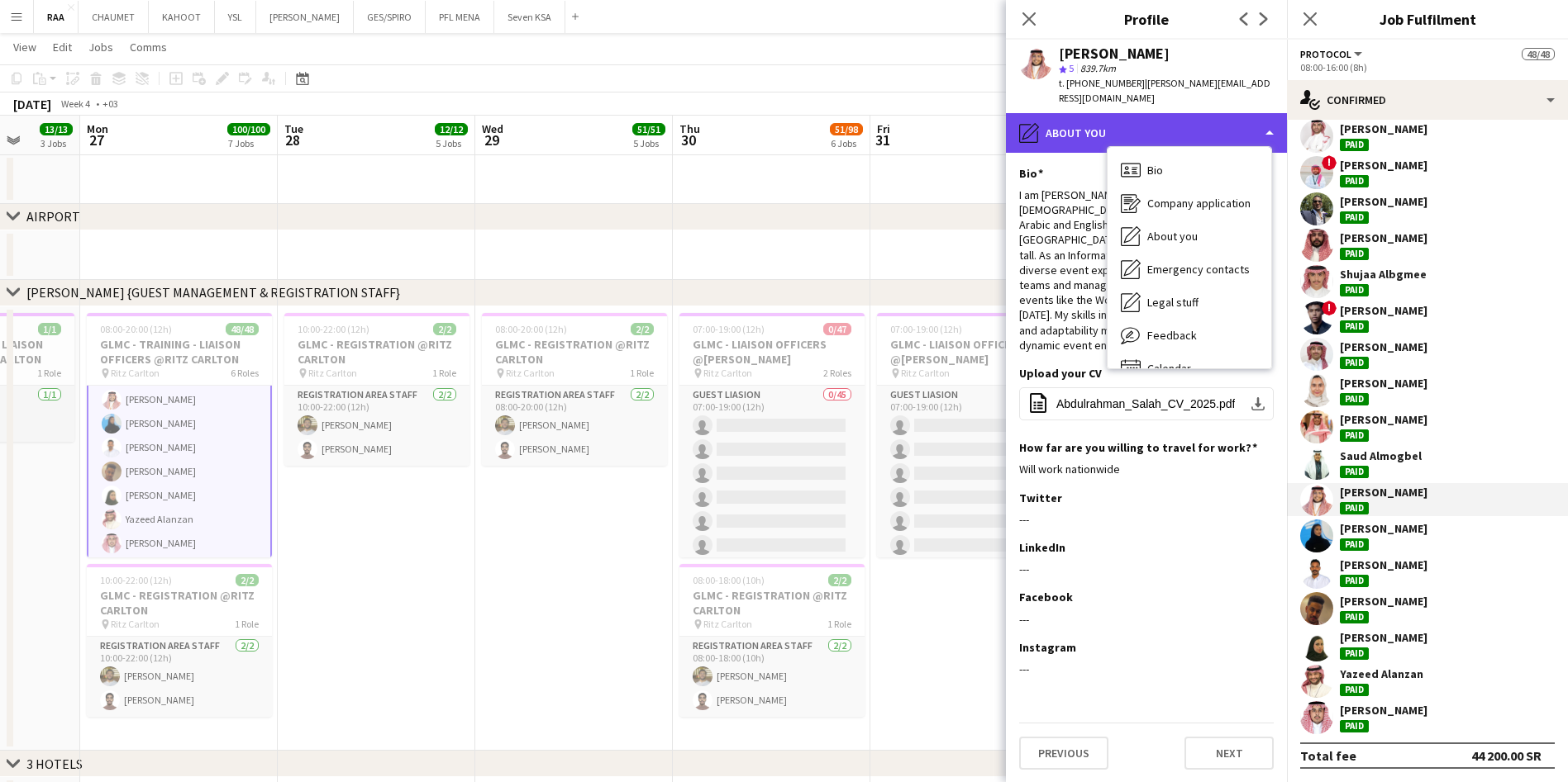
click at [1164, 136] on div "pencil4 About you" at bounding box center [1146, 133] width 281 height 40
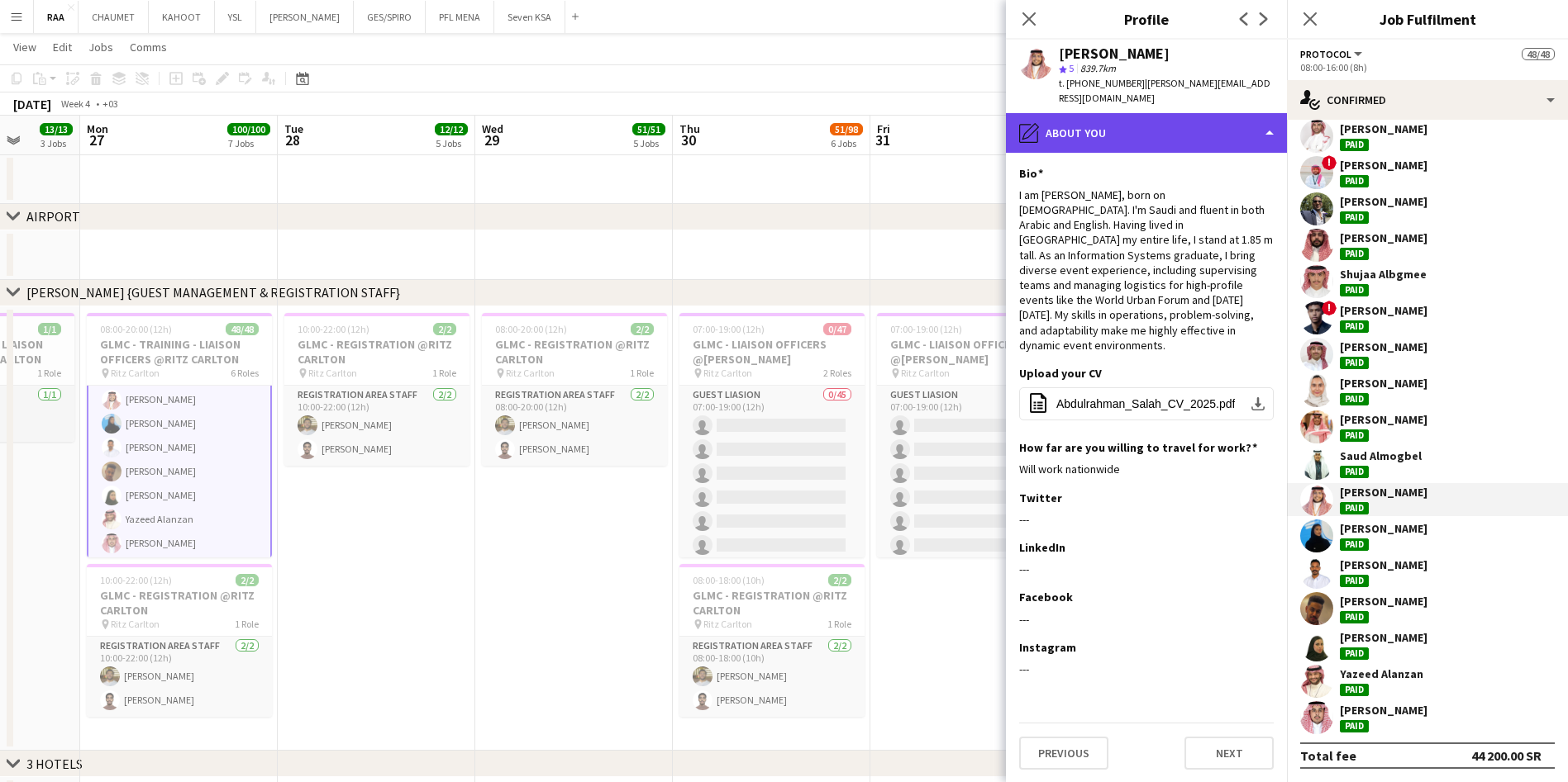
click at [1145, 138] on div "pencil4 About you" at bounding box center [1146, 133] width 281 height 40
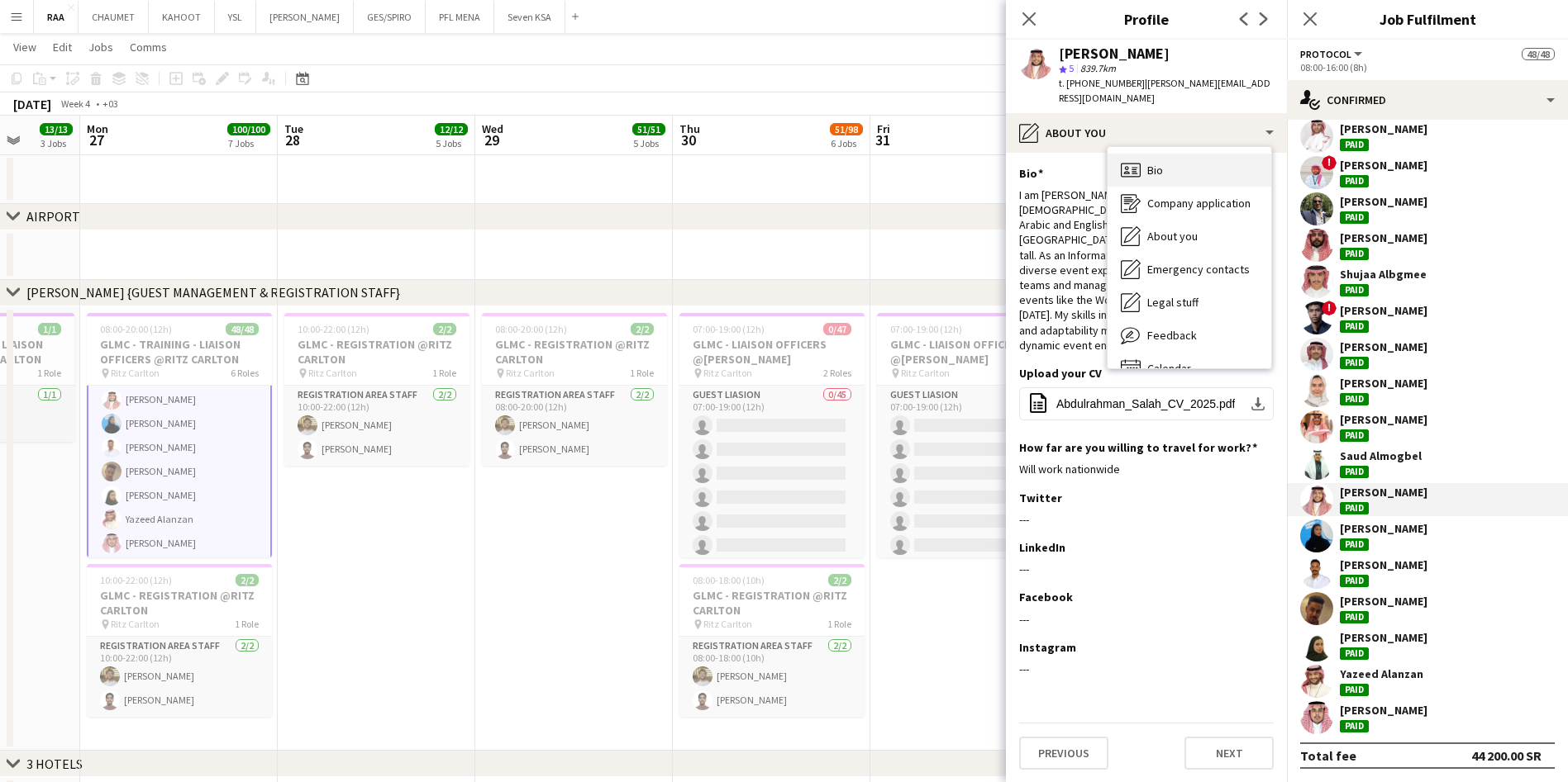
click at [1171, 168] on div "Bio Bio" at bounding box center [1189, 170] width 164 height 33
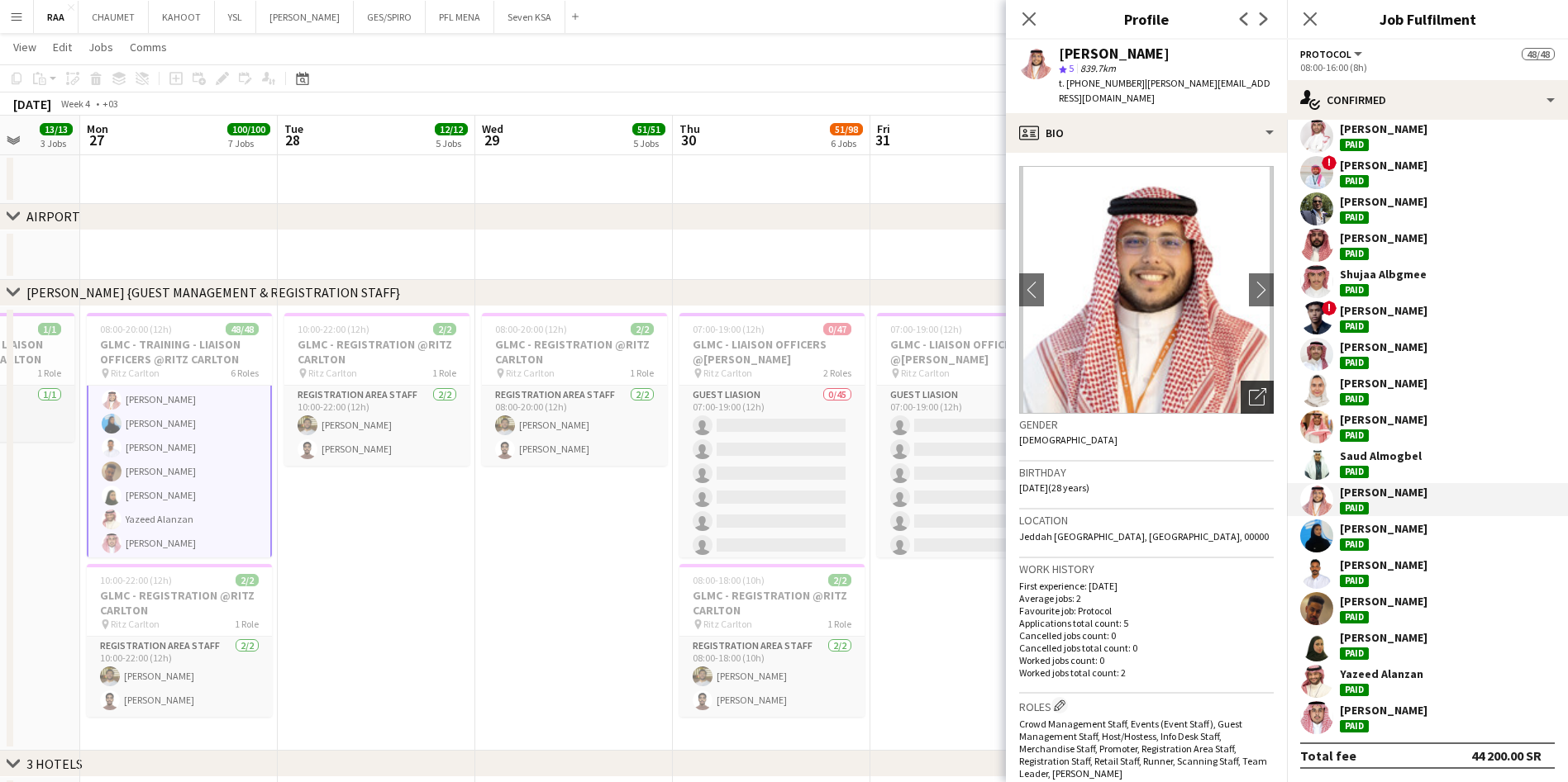
click at [1241, 386] on div "Open photos pop-in" at bounding box center [1257, 397] width 33 height 33
